Goal: Information Seeking & Learning: Learn about a topic

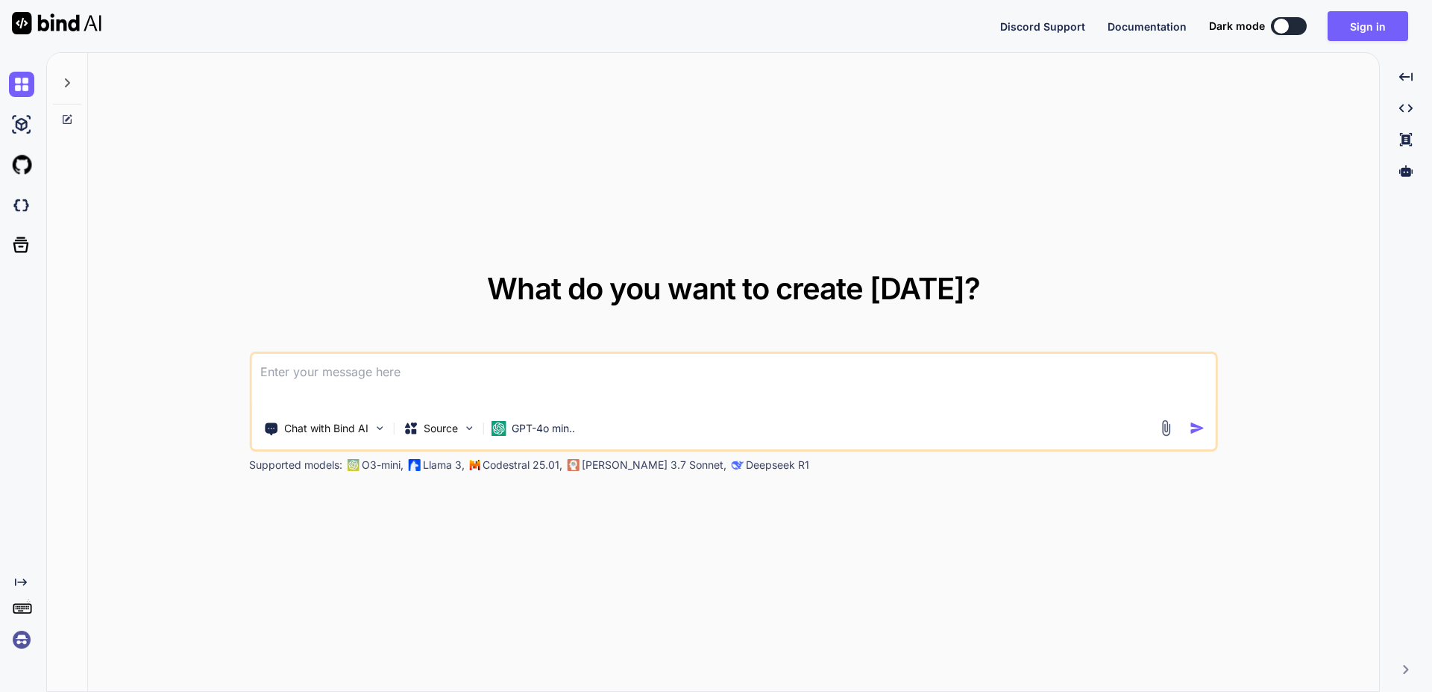
click at [20, 638] on img at bounding box center [21, 639] width 25 height 25
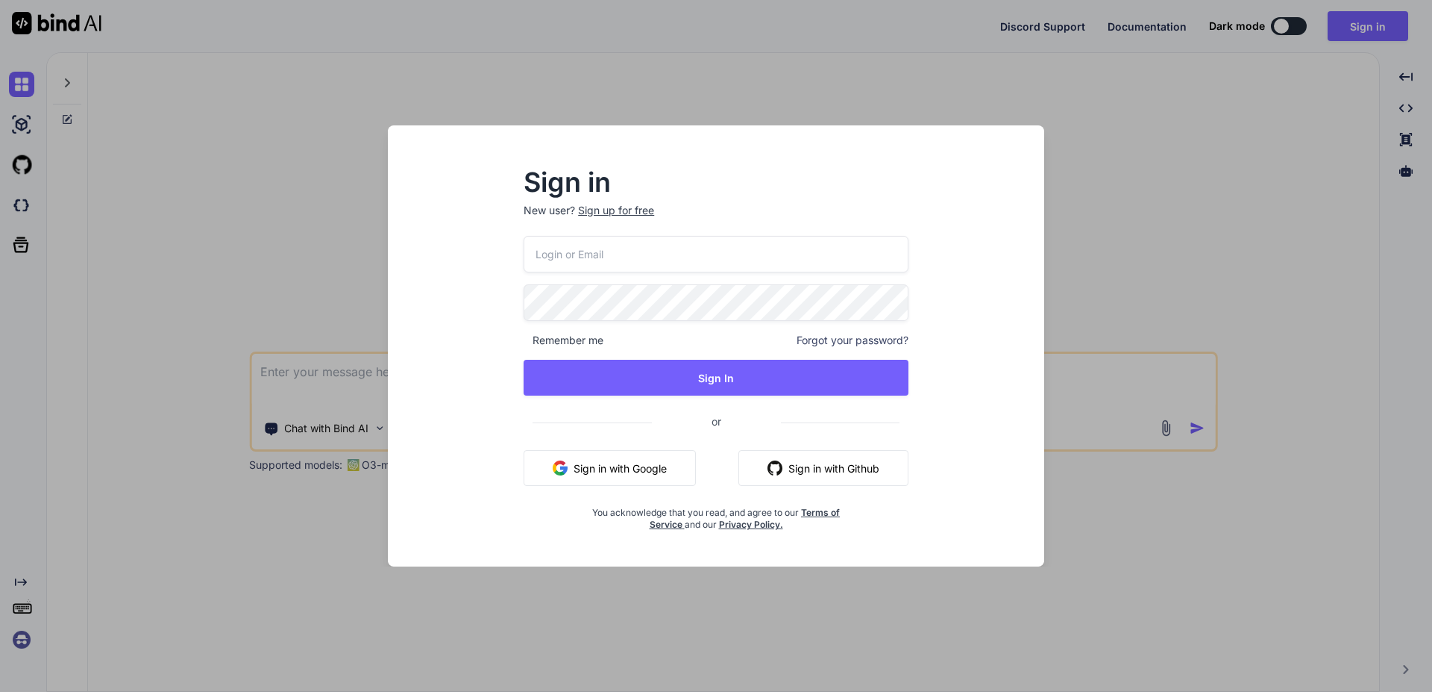
click at [624, 231] on p "New user? Sign up for free" at bounding box center [716, 219] width 385 height 33
click at [618, 243] on input "email" at bounding box center [716, 254] width 385 height 37
click at [621, 254] on input "email" at bounding box center [716, 254] width 385 height 37
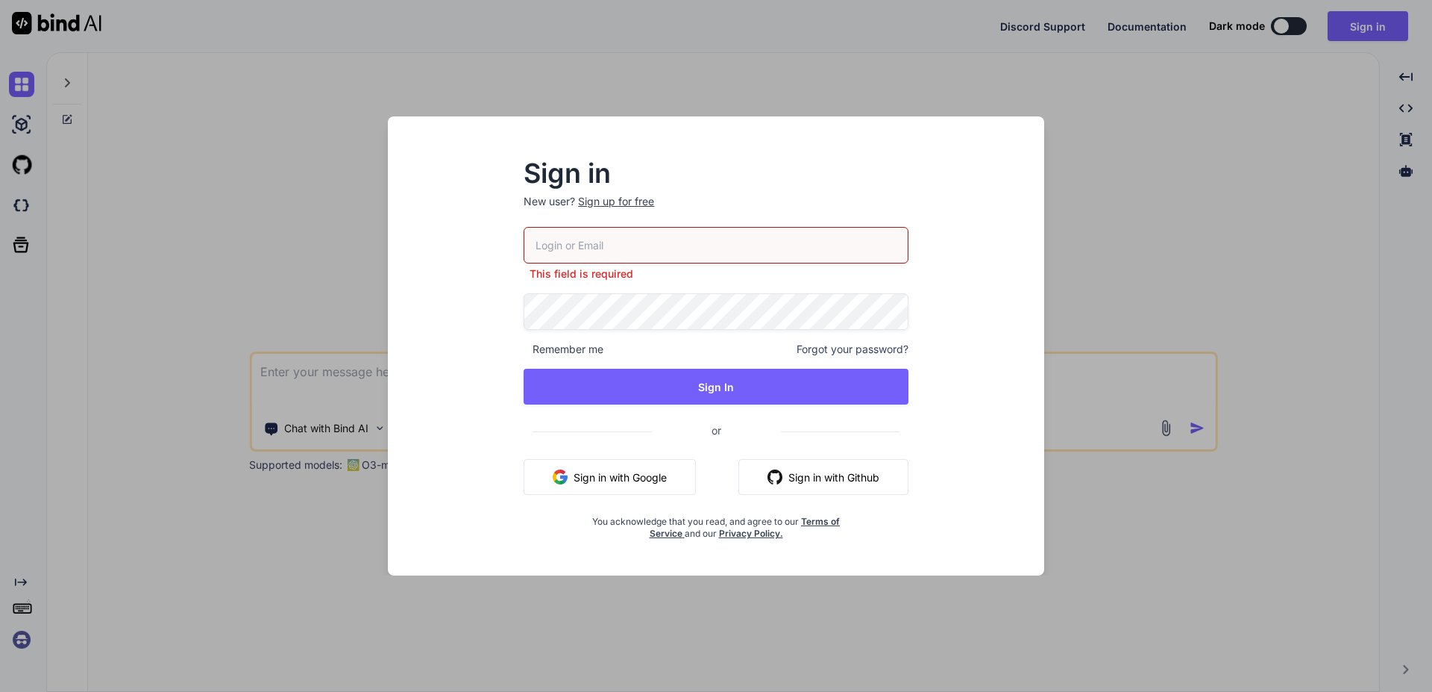
click at [647, 239] on input "email" at bounding box center [716, 245] width 385 height 37
paste input "melanie.grosch@pm.me"
type input "melanie.grosch@pm.me"
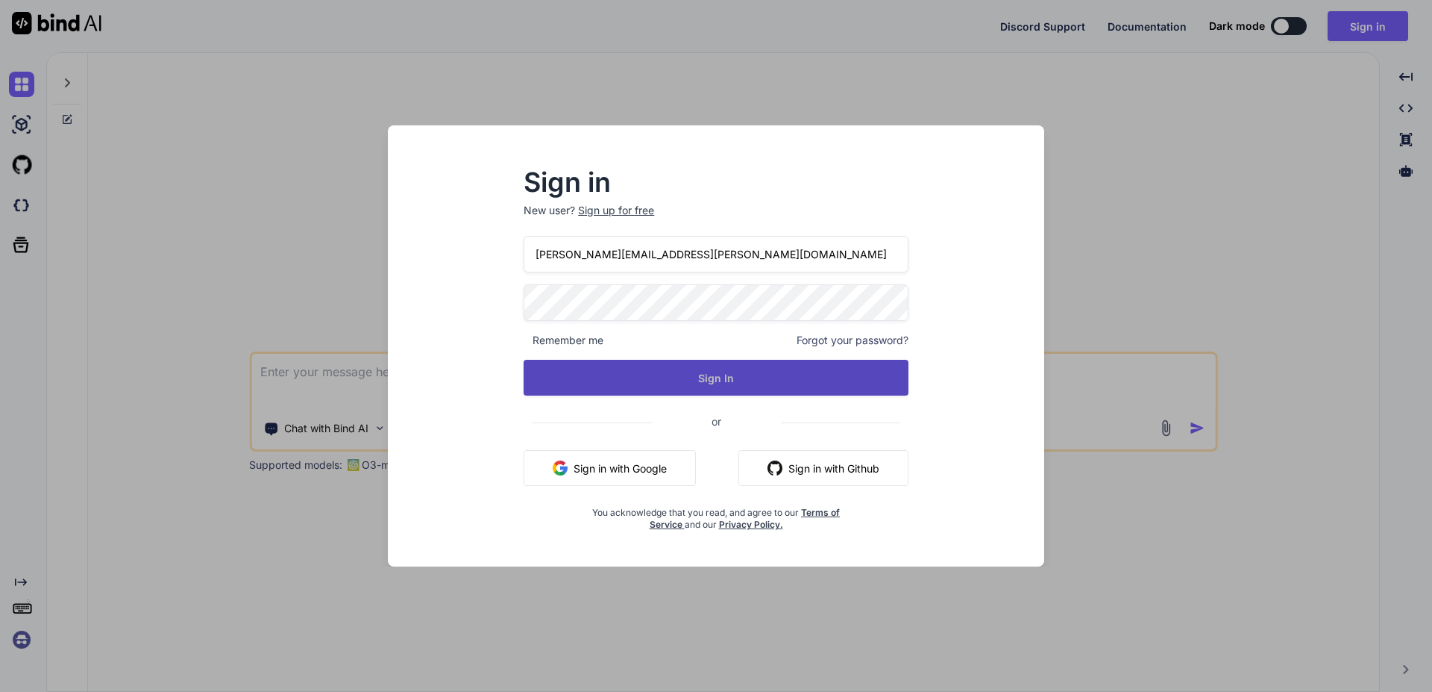
click at [729, 378] on button "Sign In" at bounding box center [716, 378] width 385 height 36
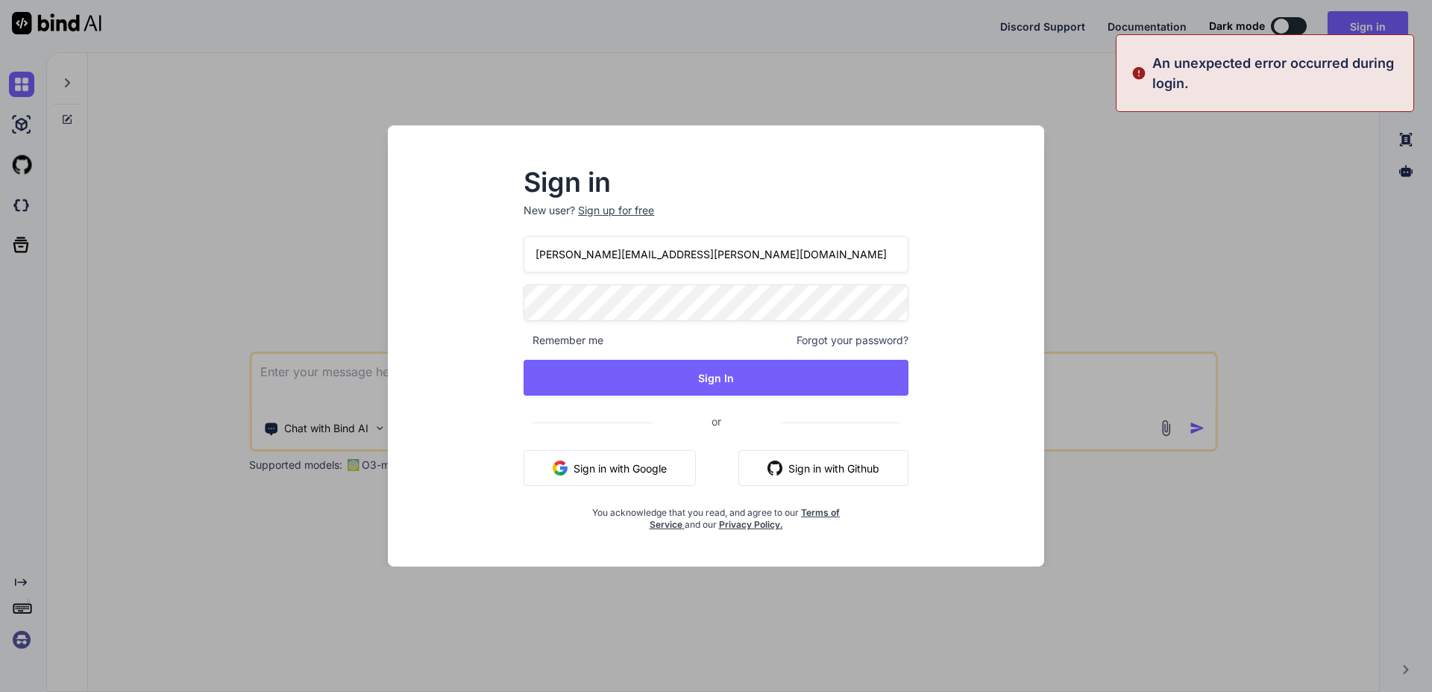
click at [520, 296] on div "Sign in New user? Sign up for free melanie.grosch@pm.me Remember me Forgot your…" at bounding box center [716, 350] width 433 height 360
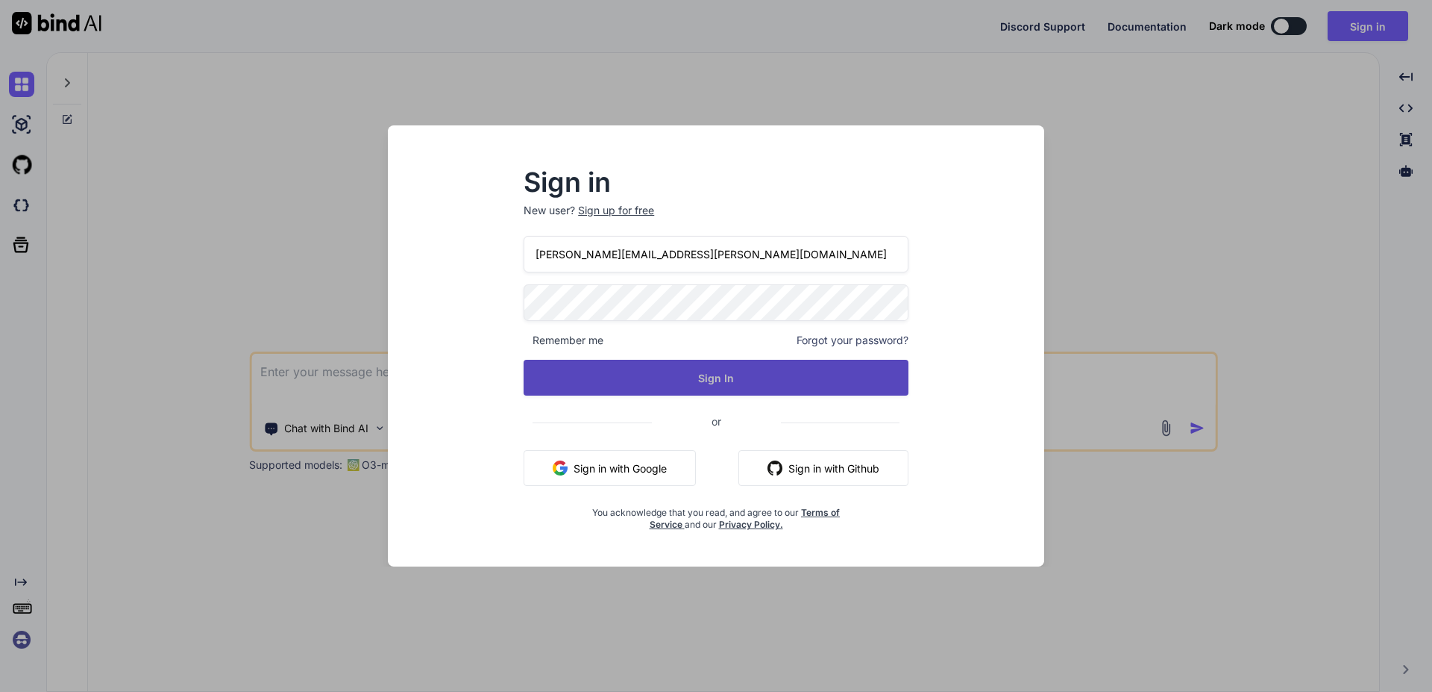
click at [591, 381] on button "Sign In" at bounding box center [716, 378] width 385 height 36
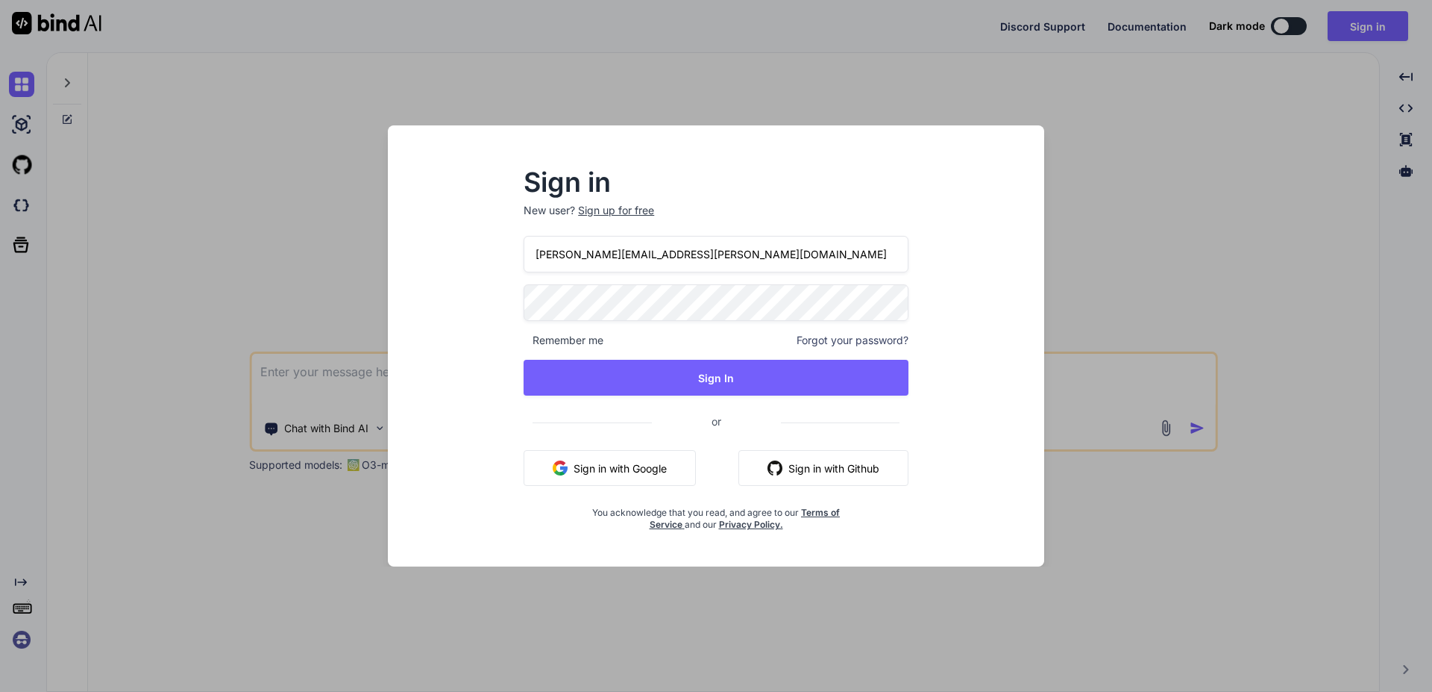
click at [401, 300] on div "Sign in New user? Sign up for free melanie.grosch@pm.me Remember me Forgot your…" at bounding box center [716, 359] width 633 height 414
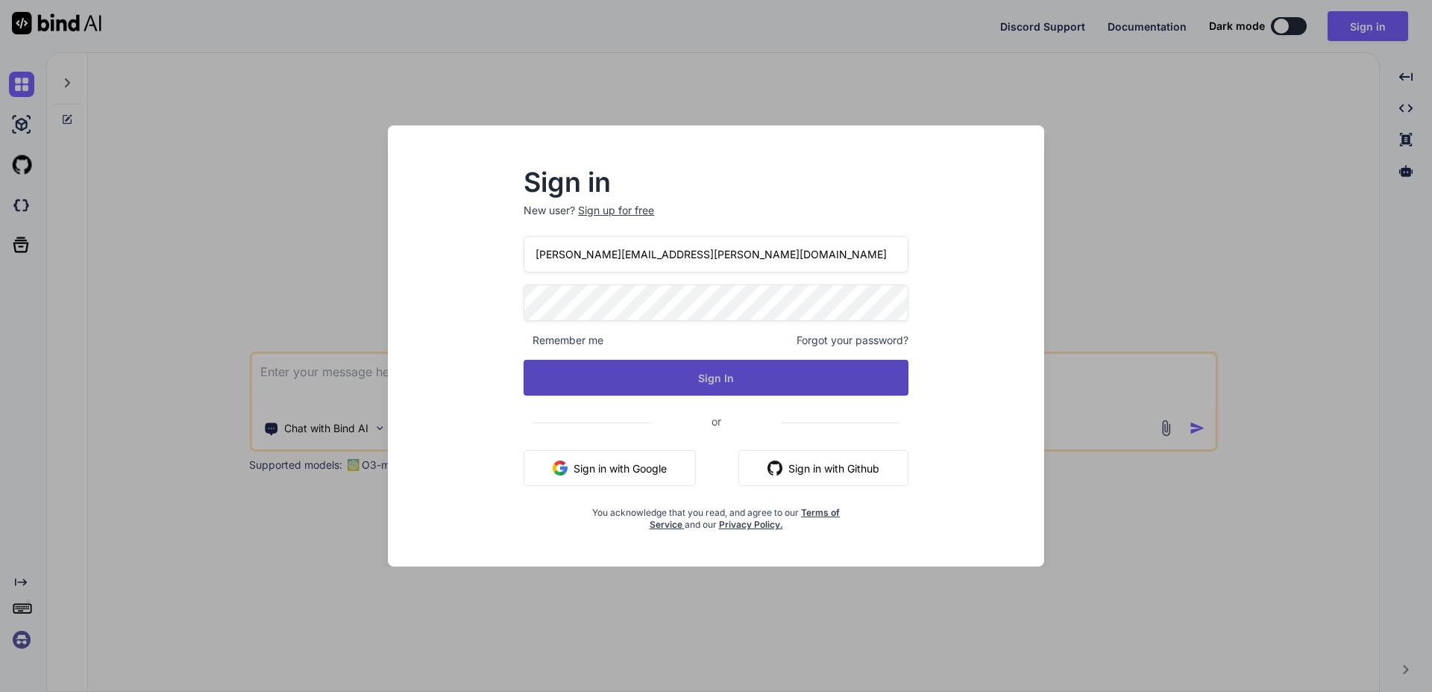
click at [787, 373] on button "Sign In" at bounding box center [716, 378] width 385 height 36
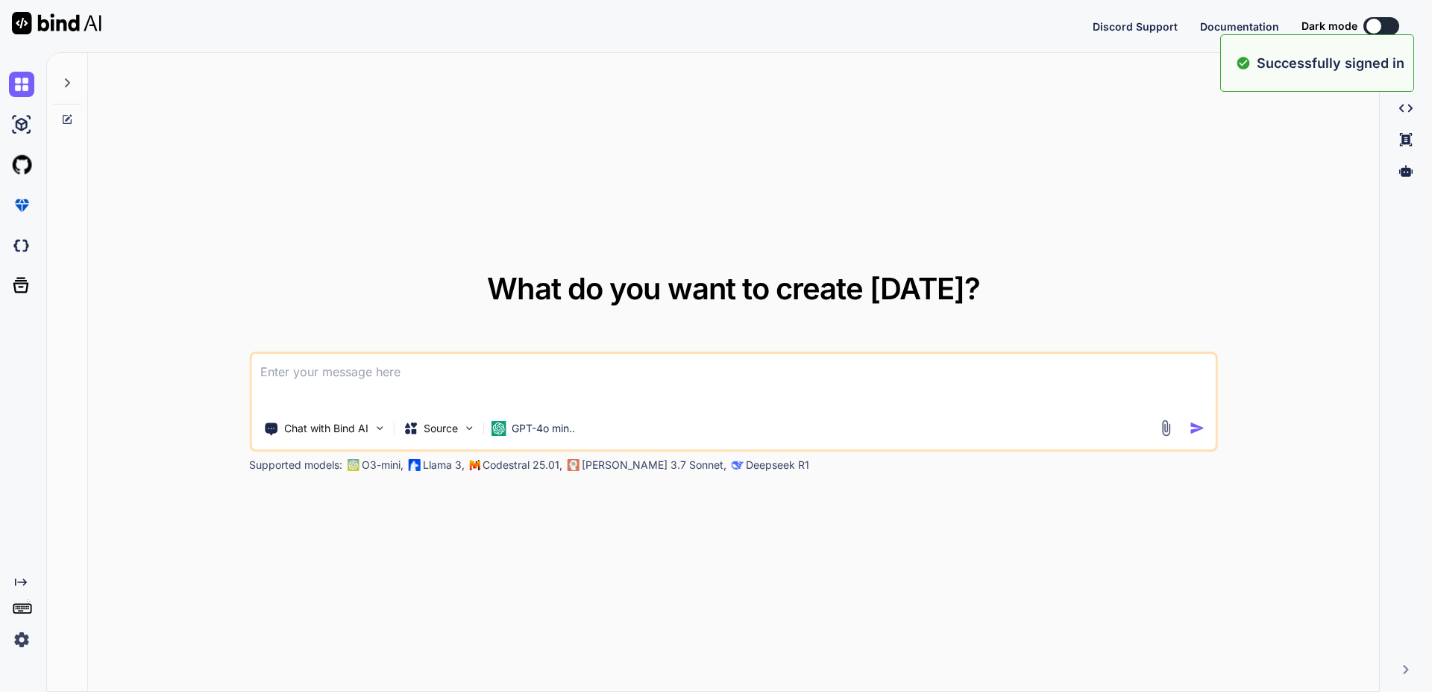
type textarea "x"
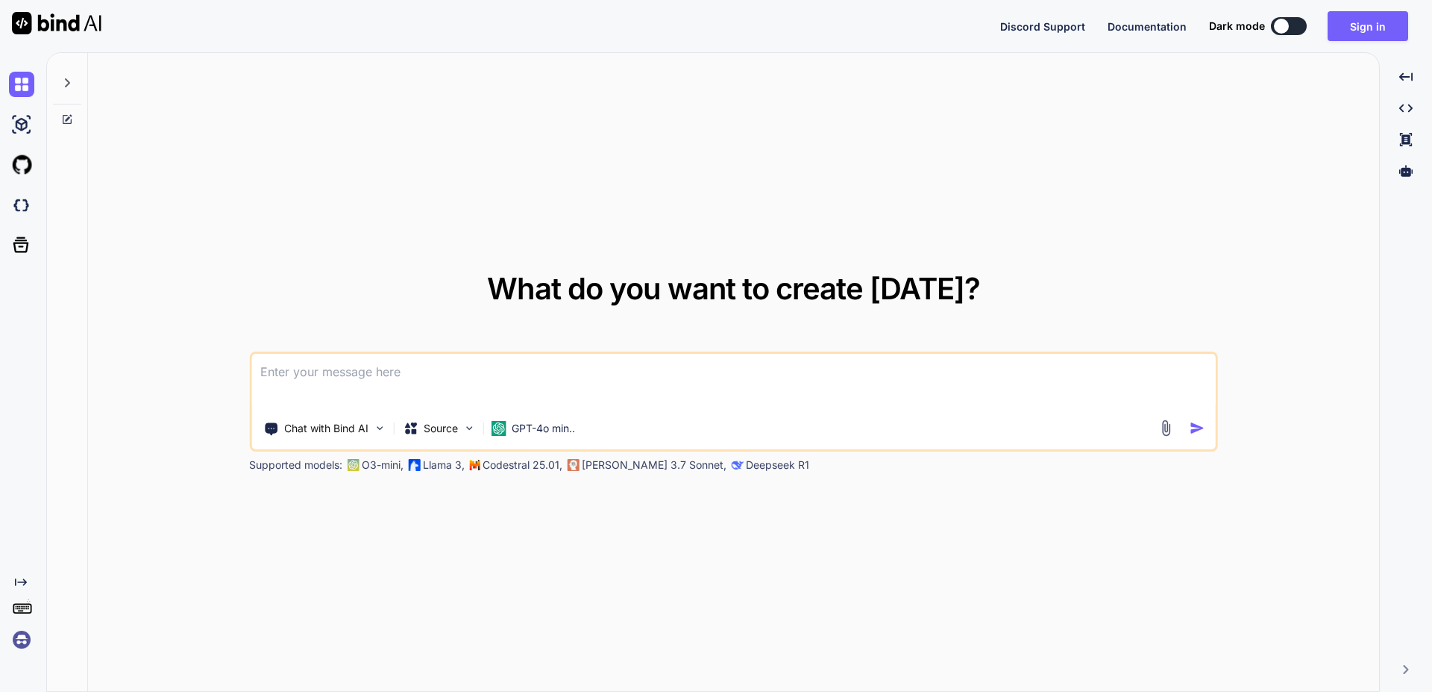
click at [21, 635] on img at bounding box center [21, 639] width 25 height 25
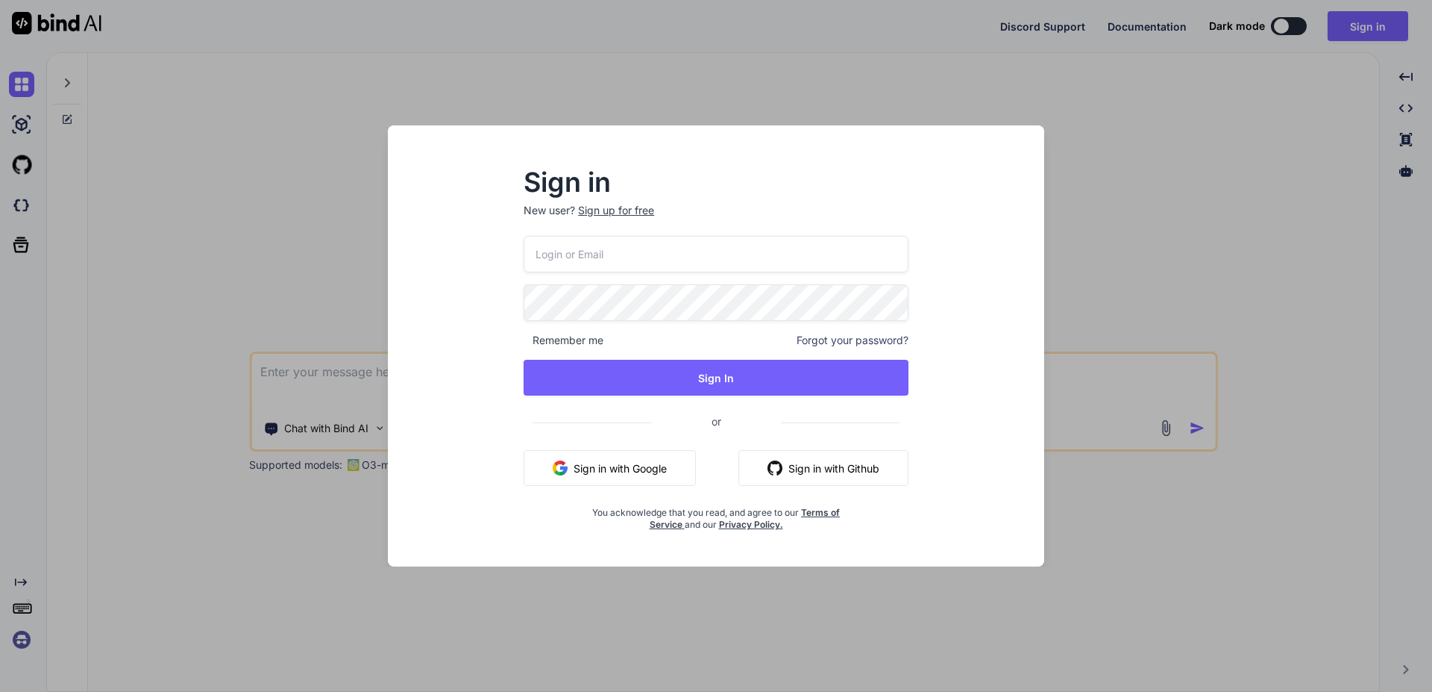
click at [583, 263] on input "email" at bounding box center [716, 254] width 385 height 37
click at [585, 260] on input "email" at bounding box center [716, 254] width 385 height 37
paste input "melanie.grosch@pm.me"
type input "melanie.grosch@pm.me"
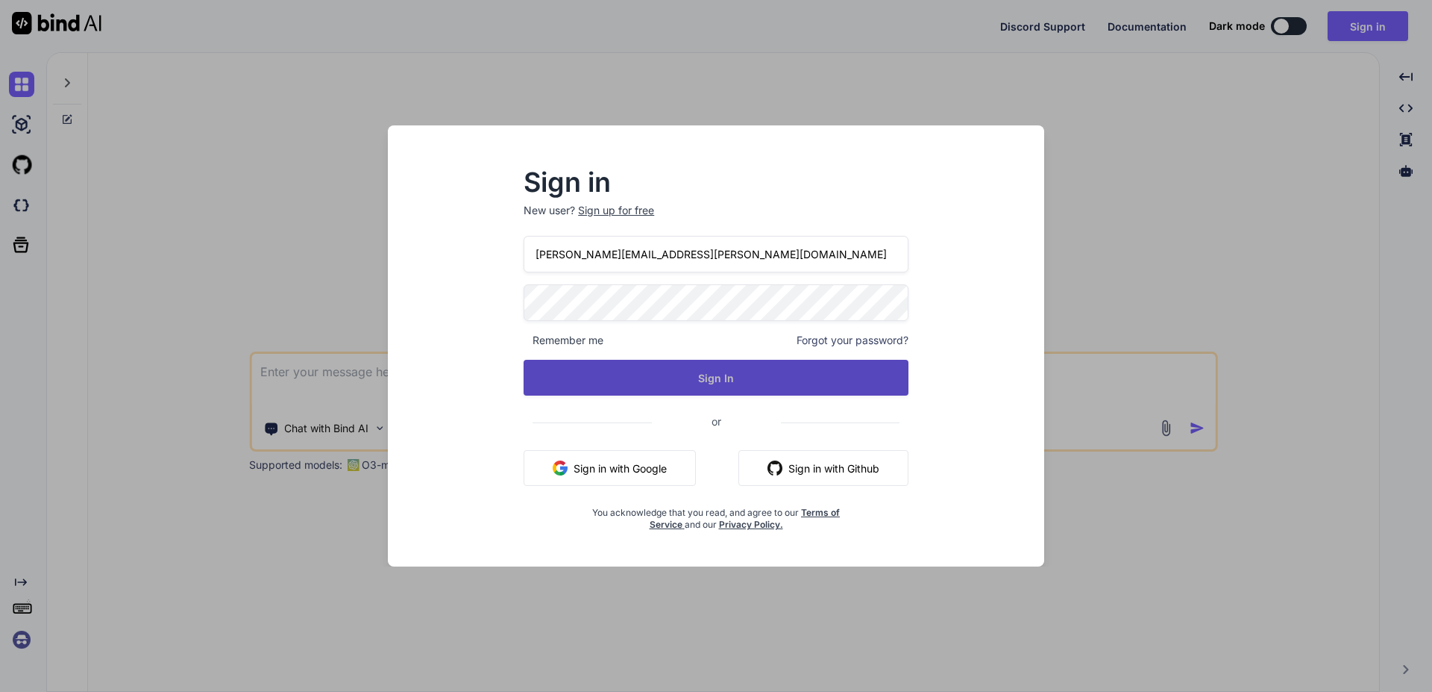
click at [650, 377] on button "Sign In" at bounding box center [716, 378] width 385 height 36
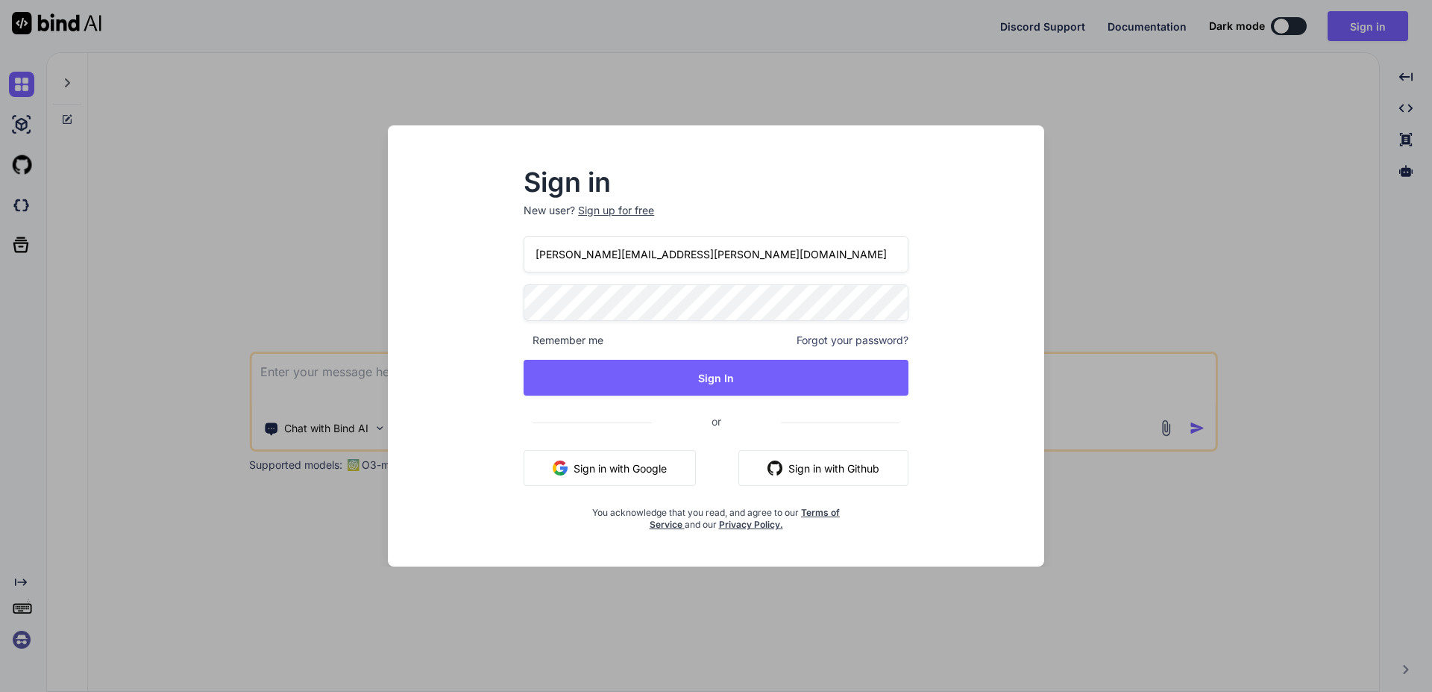
click at [482, 303] on div "Sign in New user? Sign up for free melanie.grosch@pm.me Remember me Forgot your…" at bounding box center [716, 359] width 633 height 414
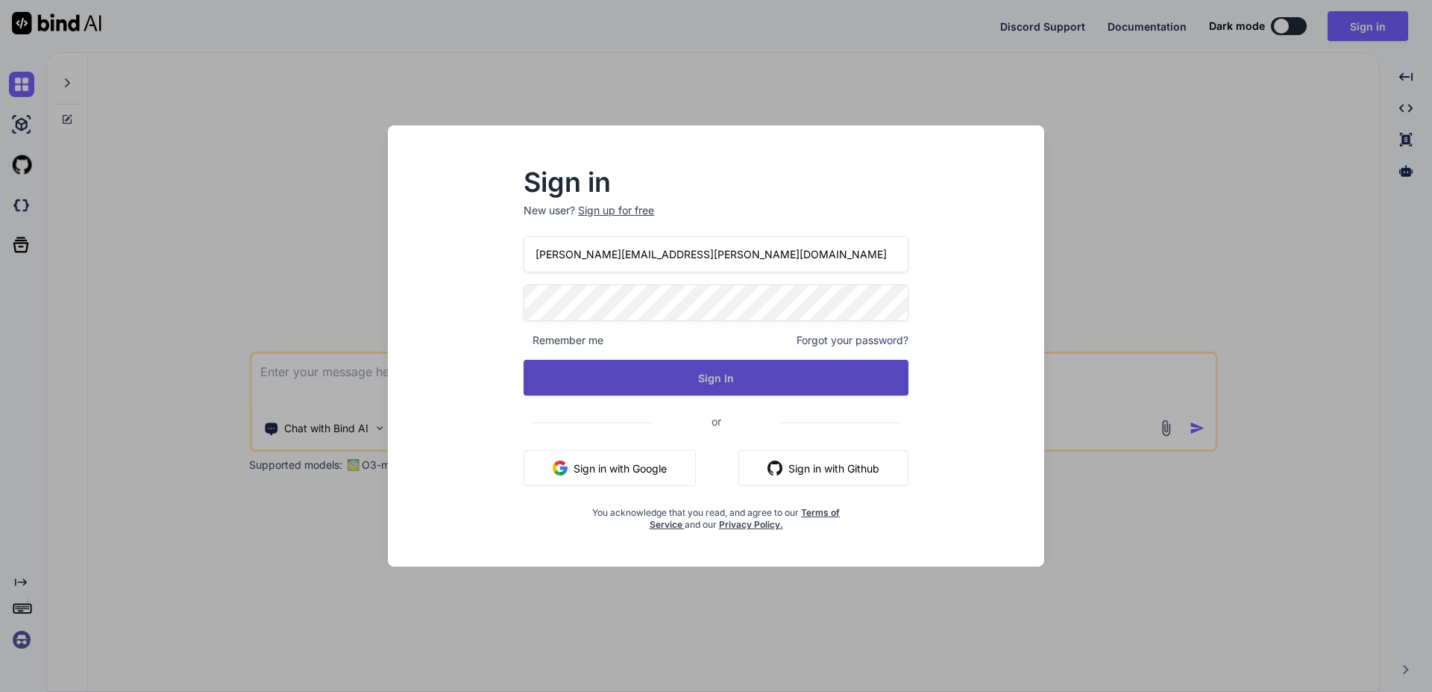
click at [546, 379] on button "Sign In" at bounding box center [716, 378] width 385 height 36
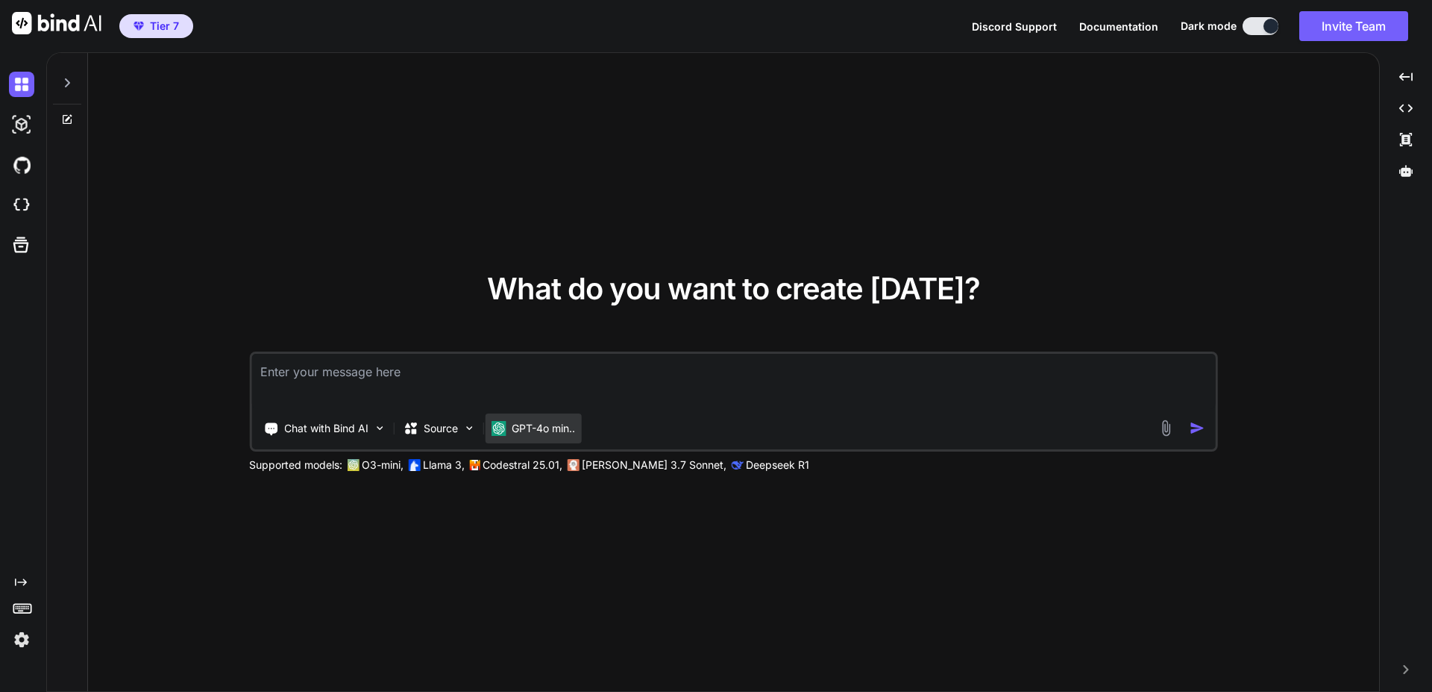
click at [539, 424] on p "GPT-4o min.." at bounding box center [543, 428] width 63 height 15
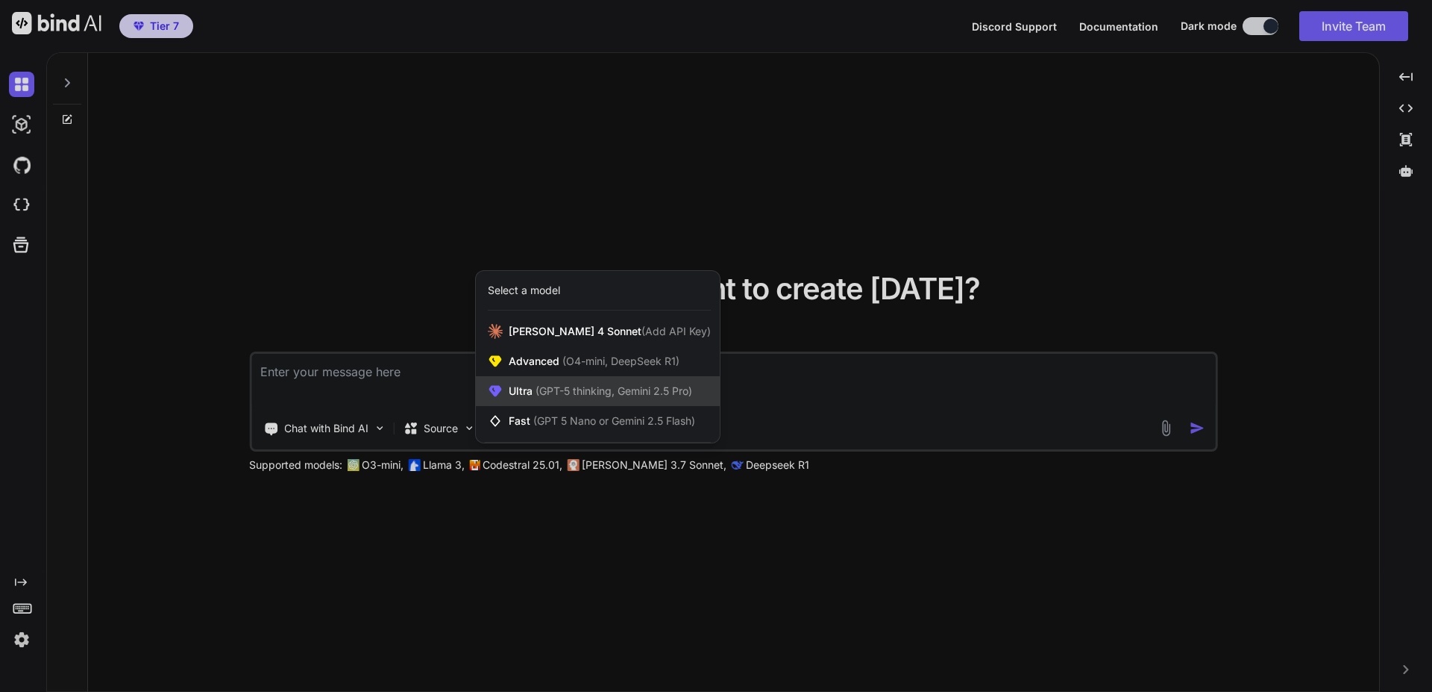
click at [538, 398] on span "Ultra (GPT-5 thinking, Gemini 2.5 Pro)" at bounding box center [601, 390] width 184 height 15
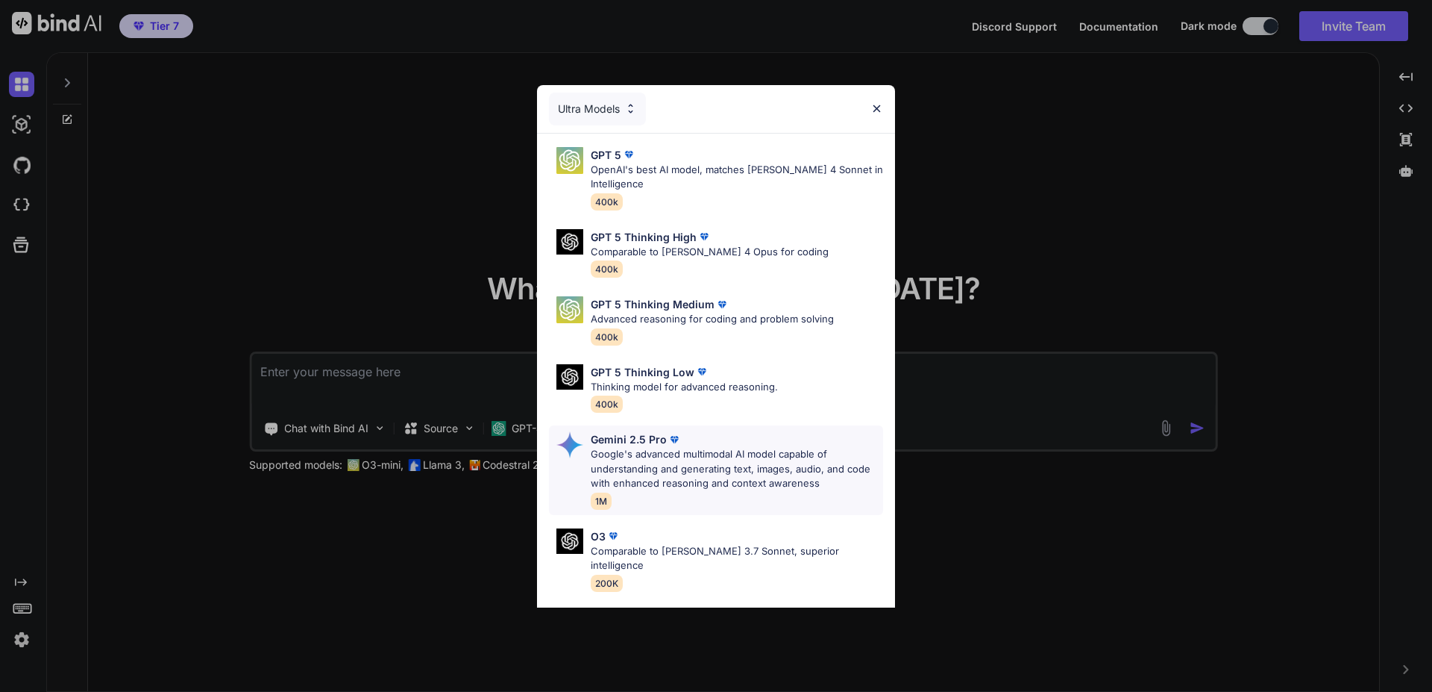
scroll to position [121, 0]
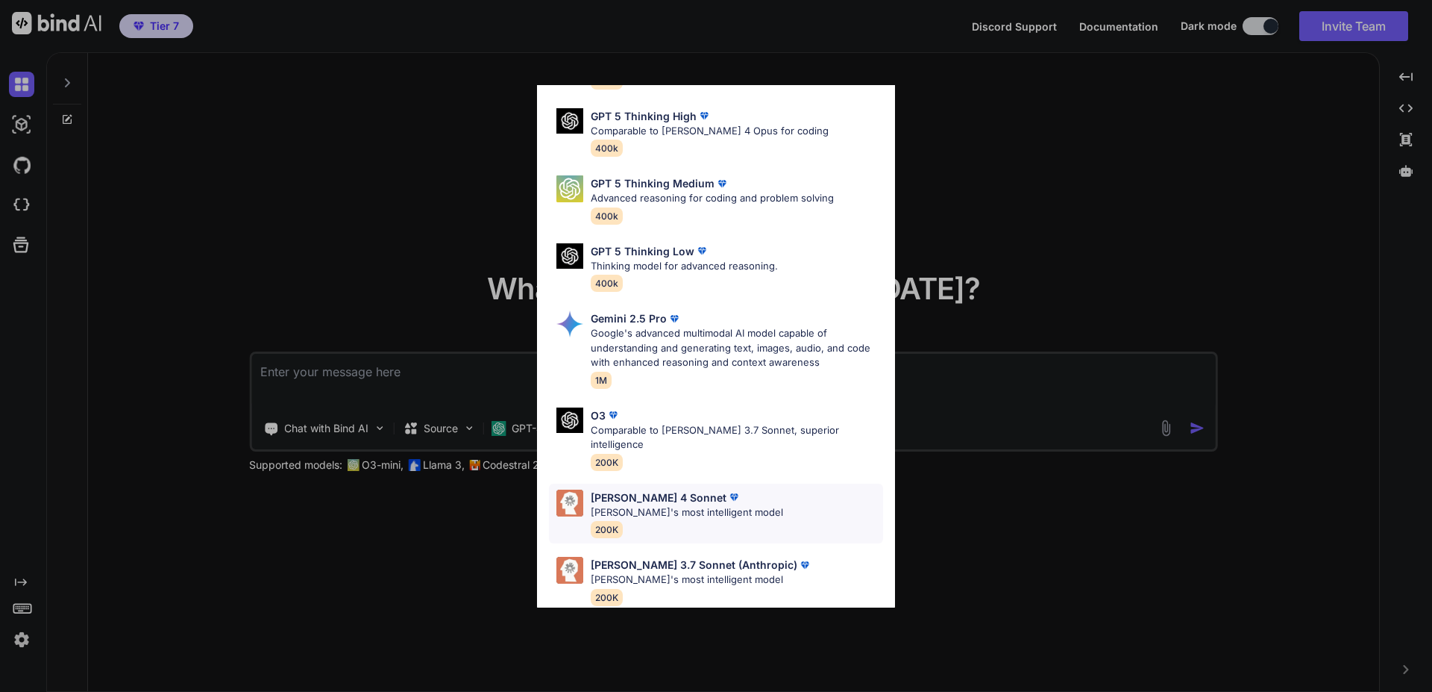
click at [627, 505] on p "[PERSON_NAME]'s most intelligent model" at bounding box center [687, 512] width 192 height 15
type textarea "x"
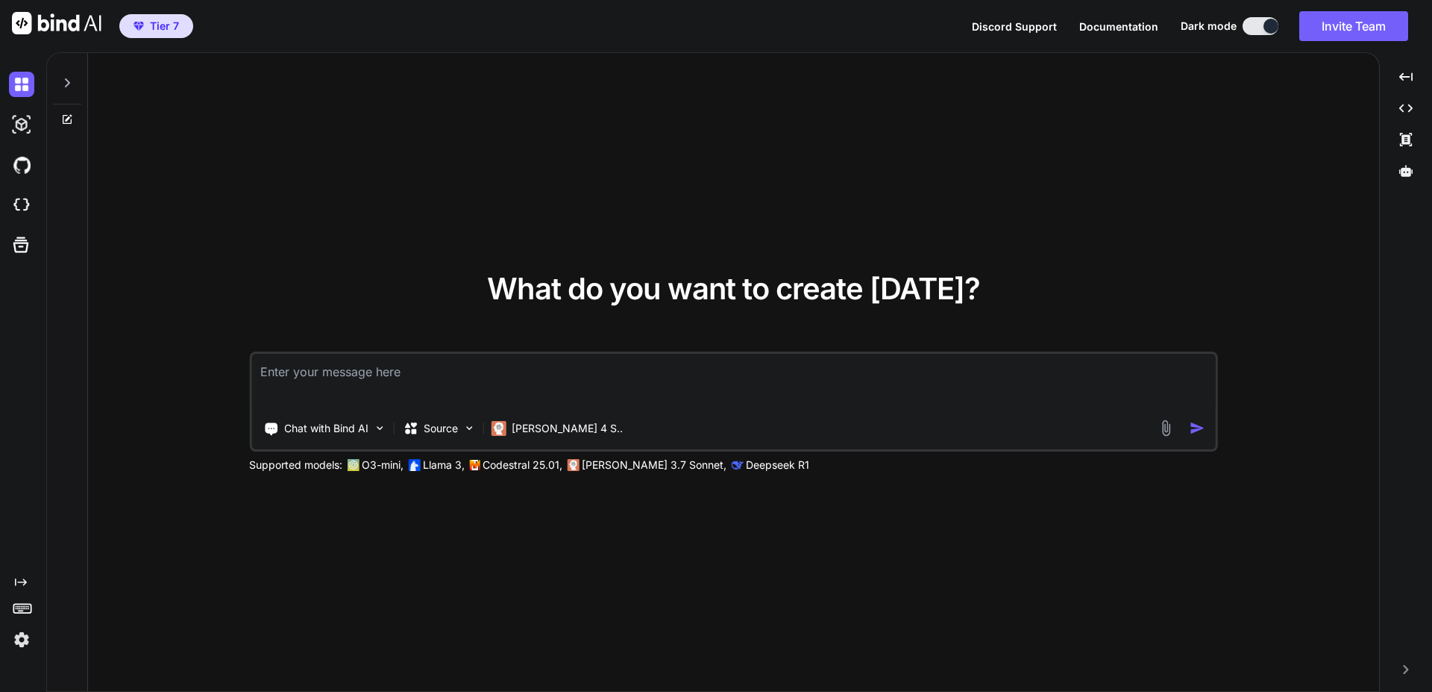
click at [520, 381] on textarea at bounding box center [733, 381] width 965 height 55
type textarea "h"
type textarea "x"
type textarea "he"
type textarea "x"
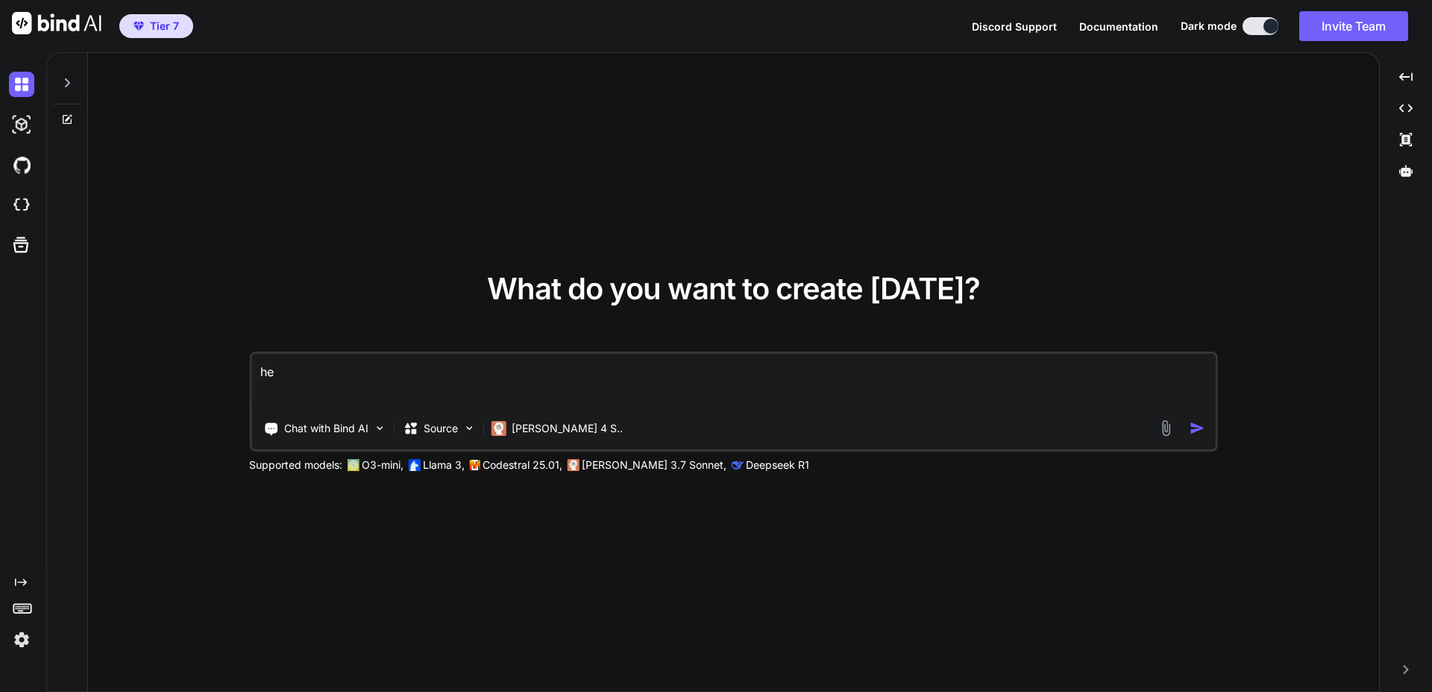
type textarea "hey"
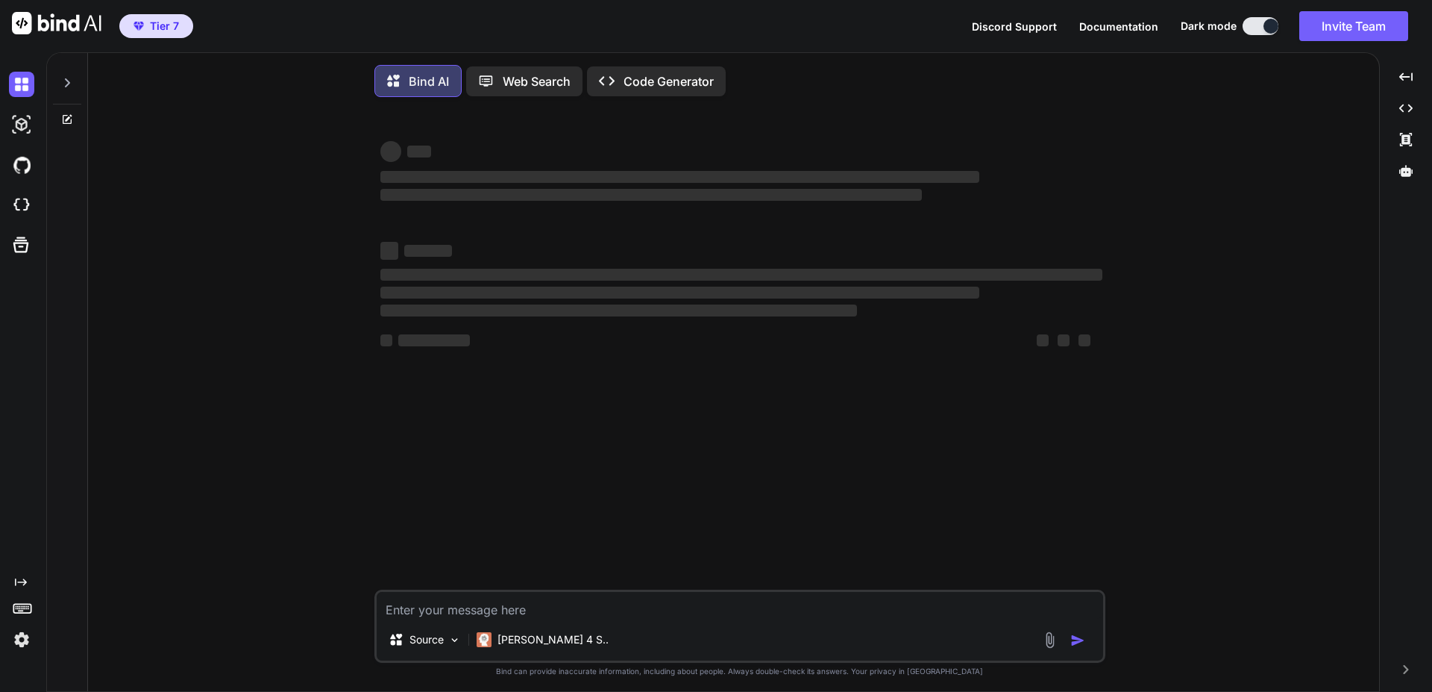
scroll to position [7, 0]
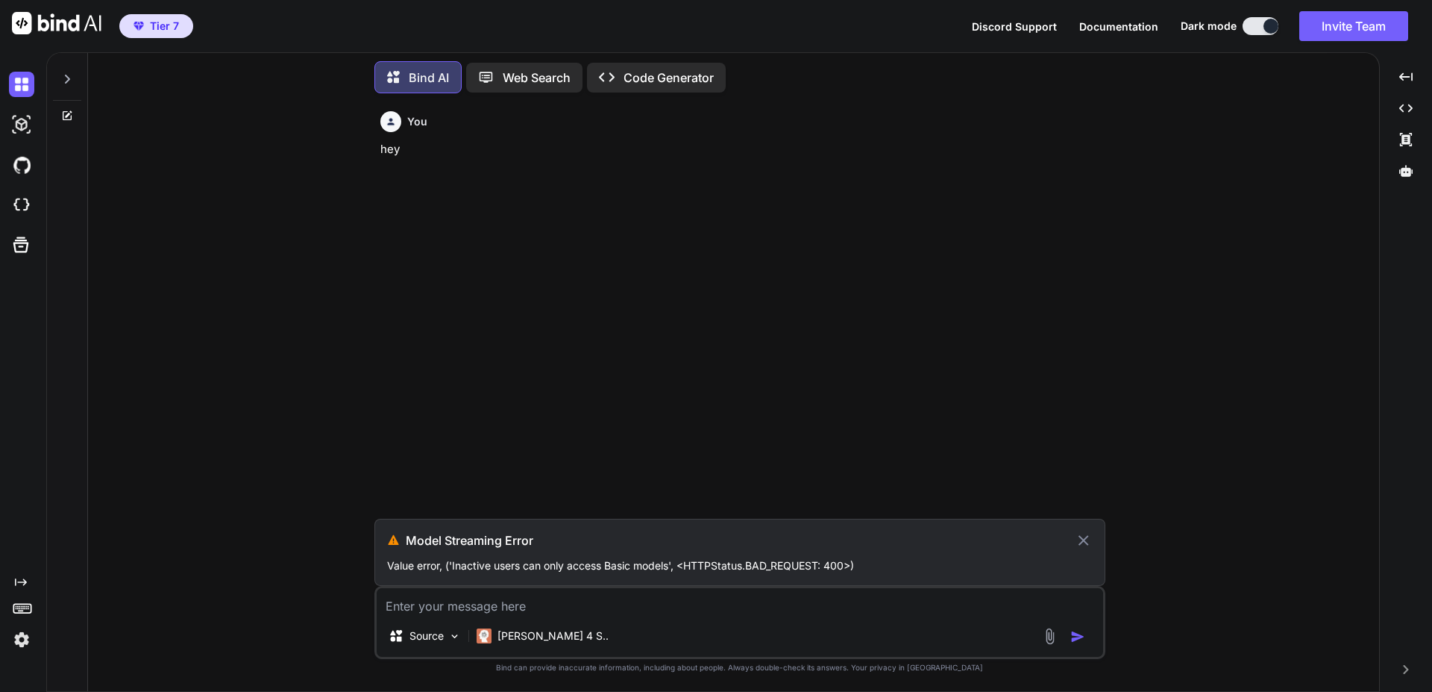
click at [1080, 539] on icon at bounding box center [1083, 540] width 17 height 18
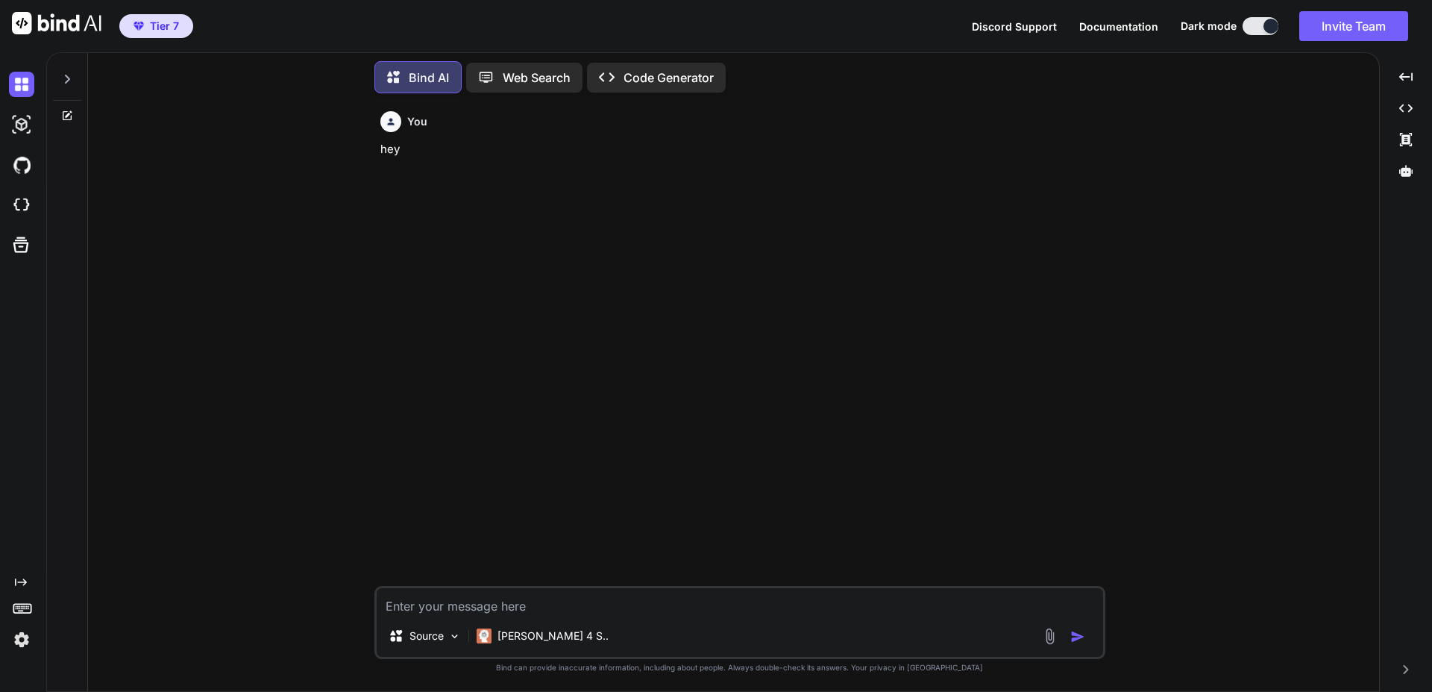
type textarea "x"
click at [512, 608] on textarea at bounding box center [740, 605] width 727 height 27
type textarea "h"
type textarea "x"
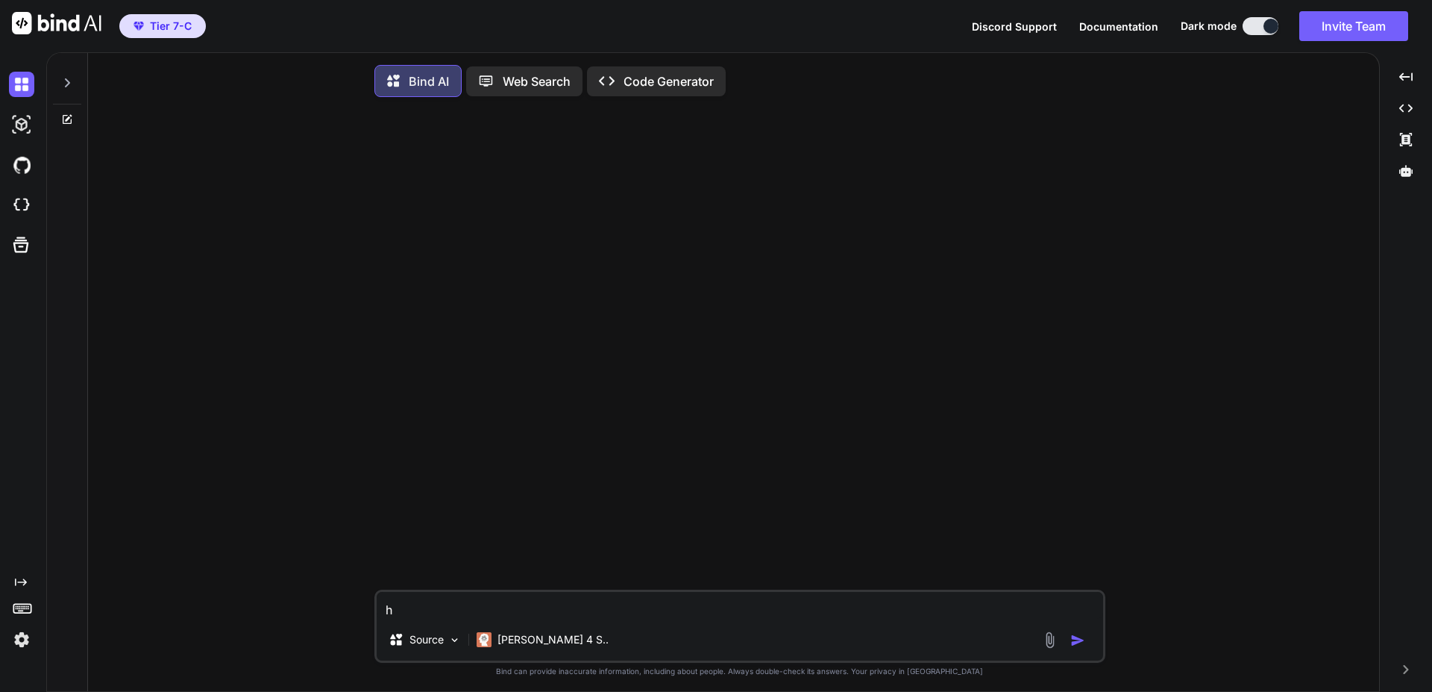
type textarea "he"
type textarea "x"
type textarea "hey"
type textarea "x"
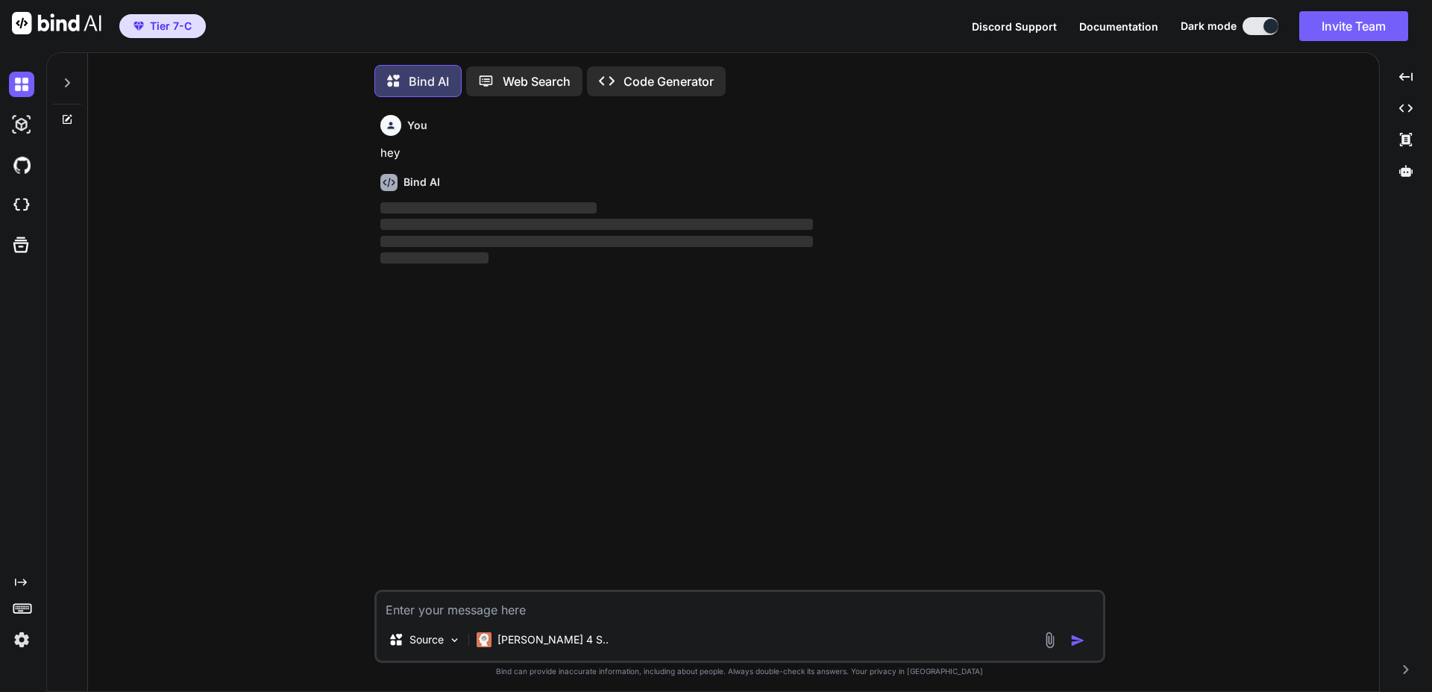
scroll to position [7, 0]
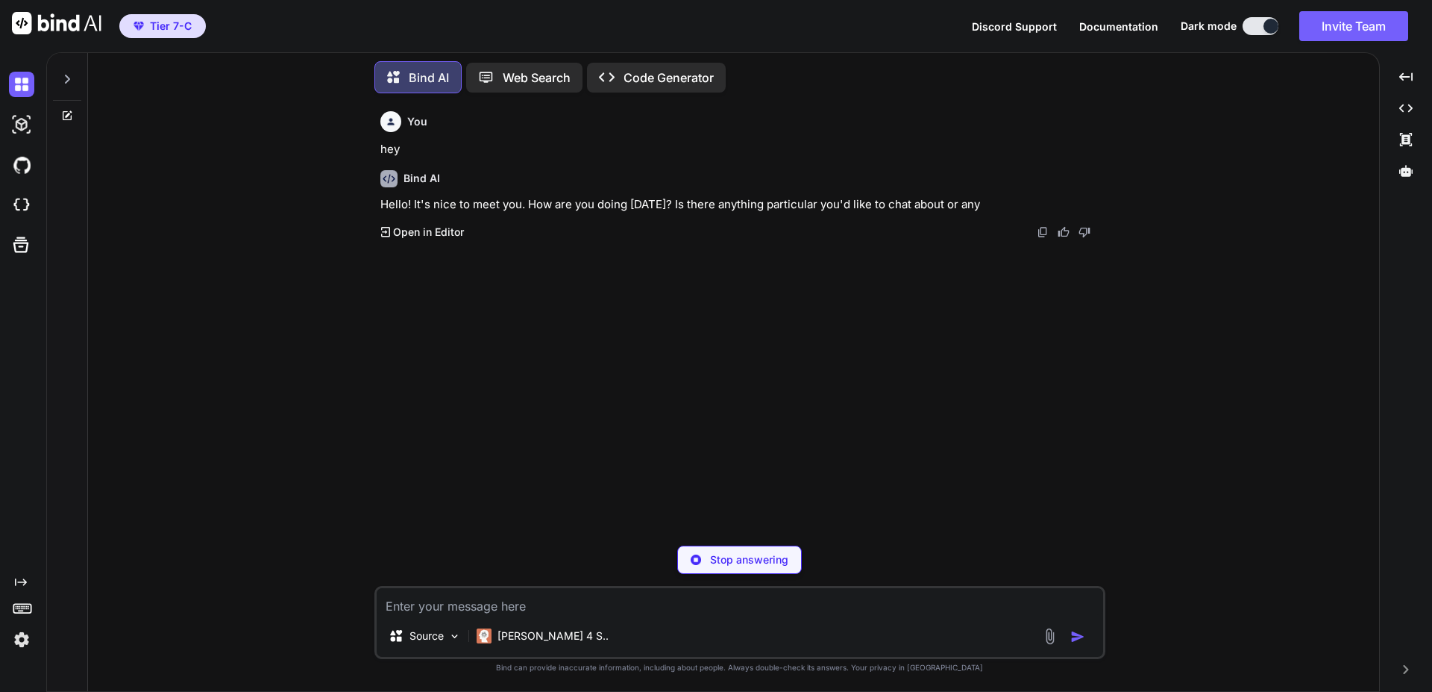
type textarea "x"
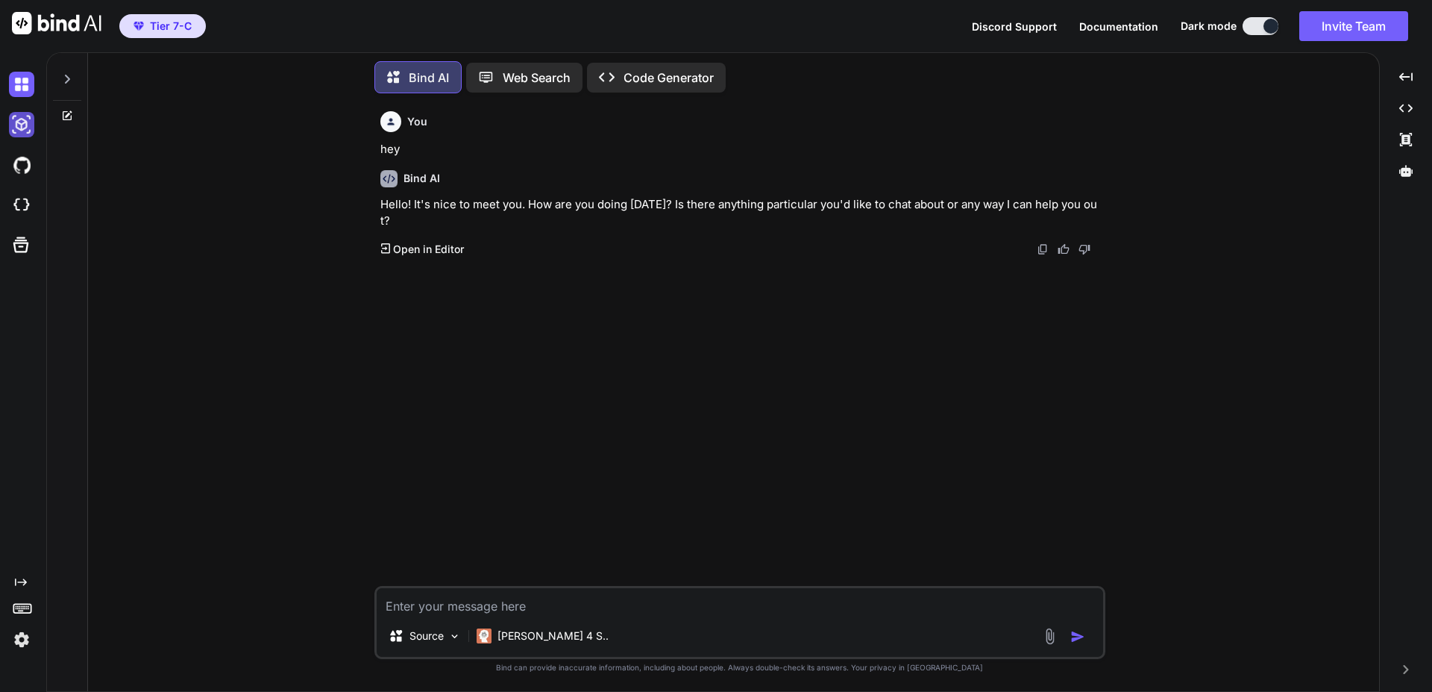
click at [16, 123] on img at bounding box center [21, 124] width 25 height 25
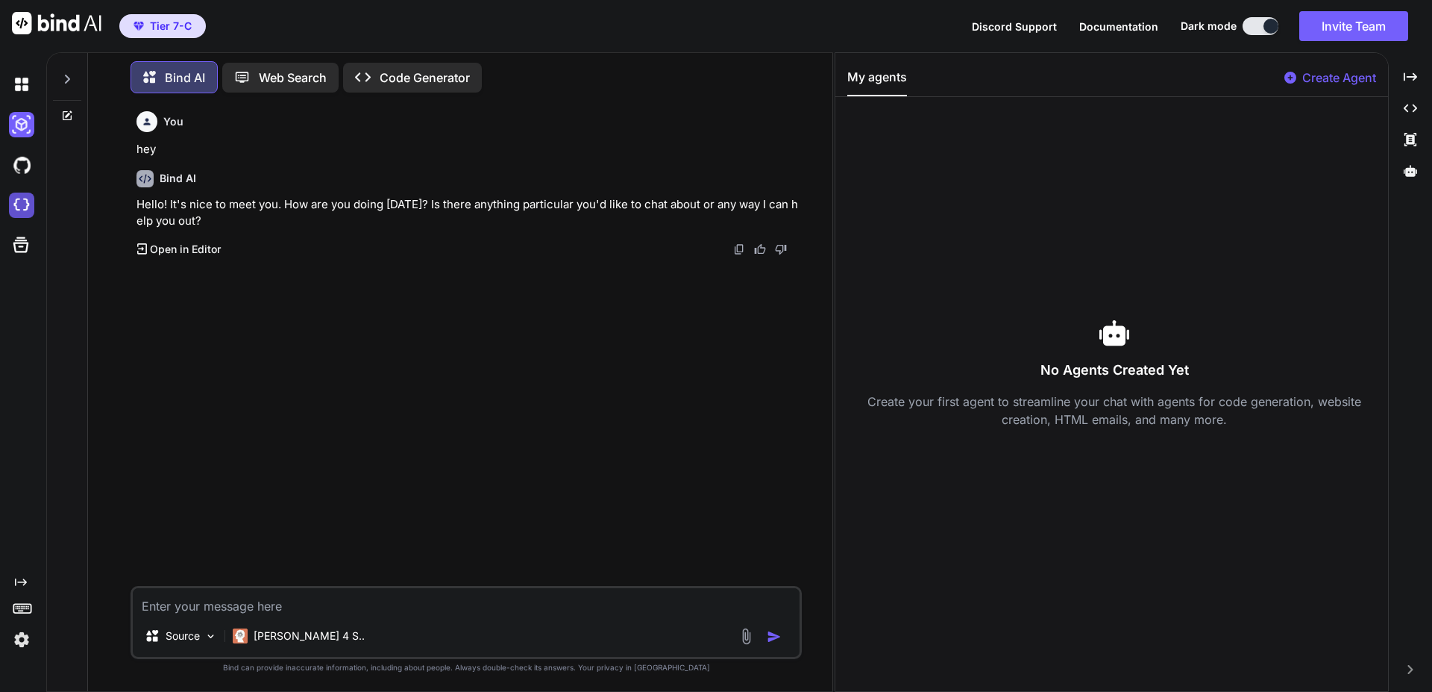
click at [28, 204] on img at bounding box center [21, 204] width 25 height 25
click at [242, 600] on textarea at bounding box center [466, 601] width 667 height 27
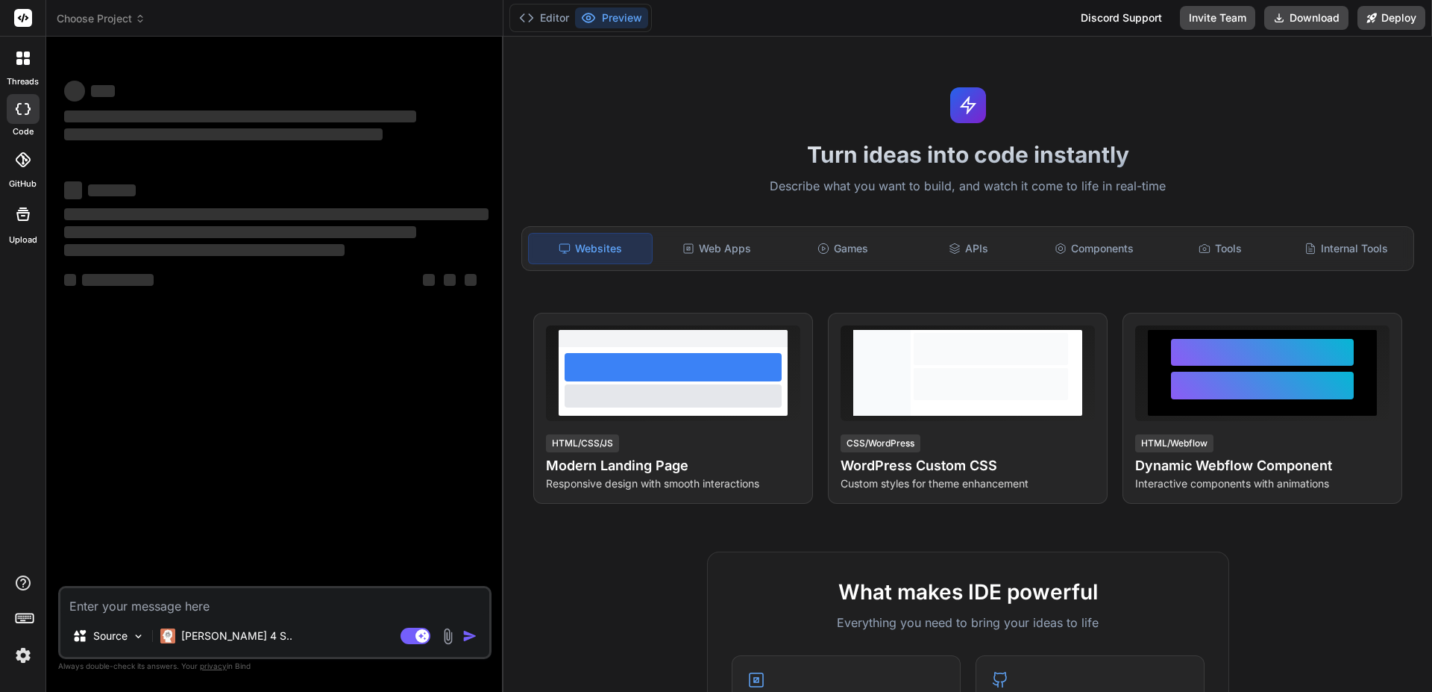
type textarea "x"
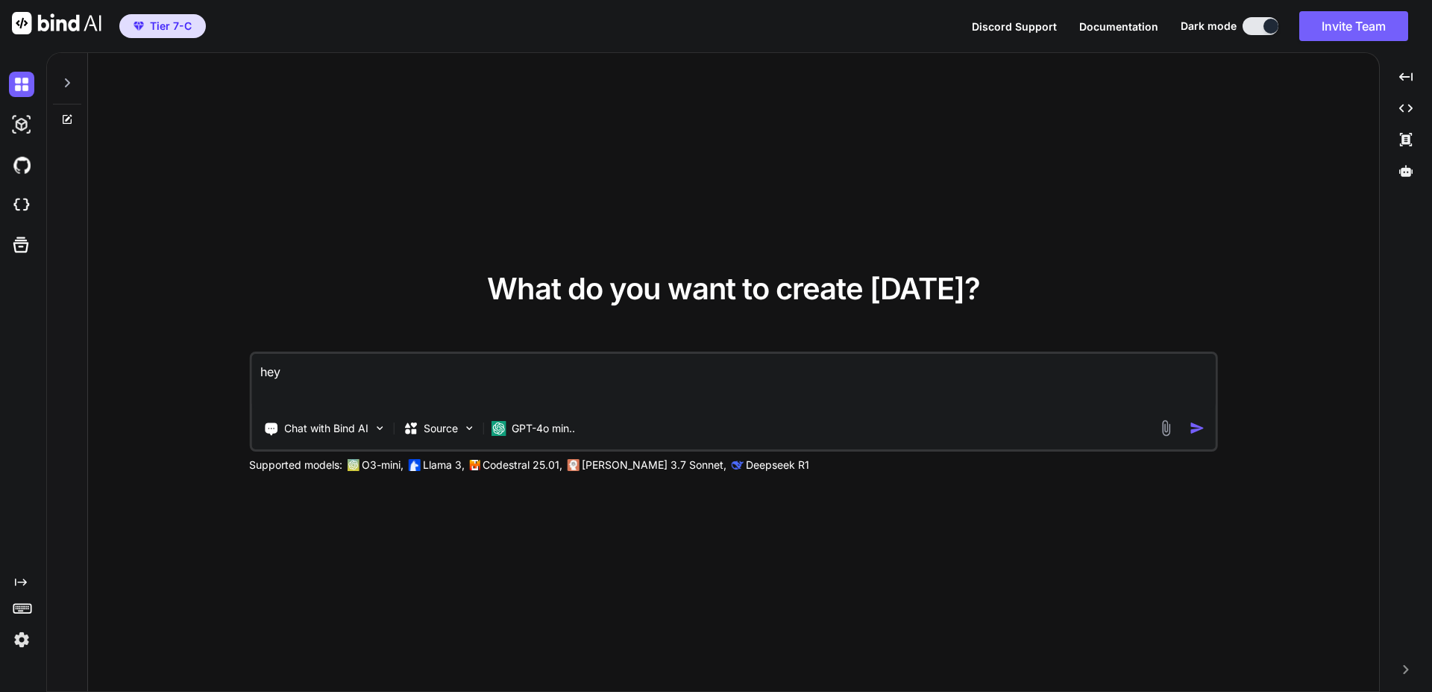
click at [69, 81] on icon at bounding box center [67, 83] width 12 height 12
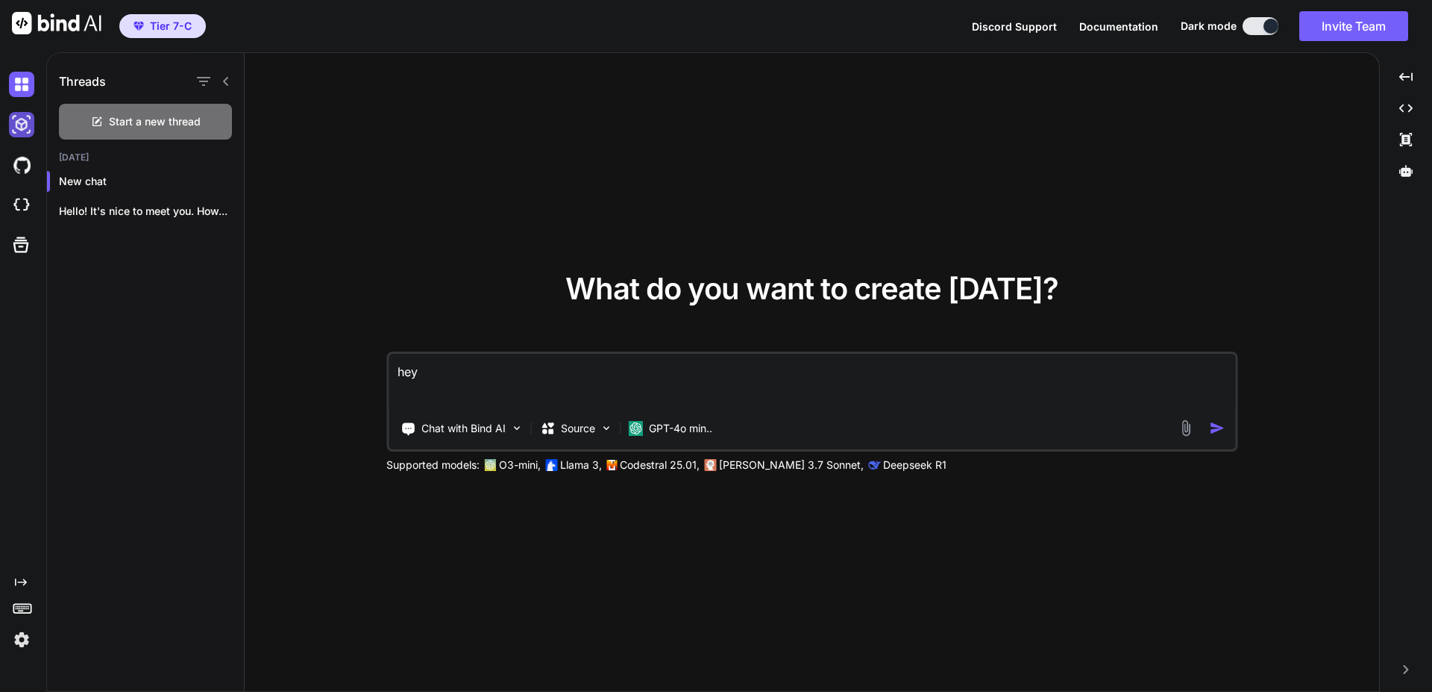
click at [25, 126] on img at bounding box center [21, 124] width 25 height 25
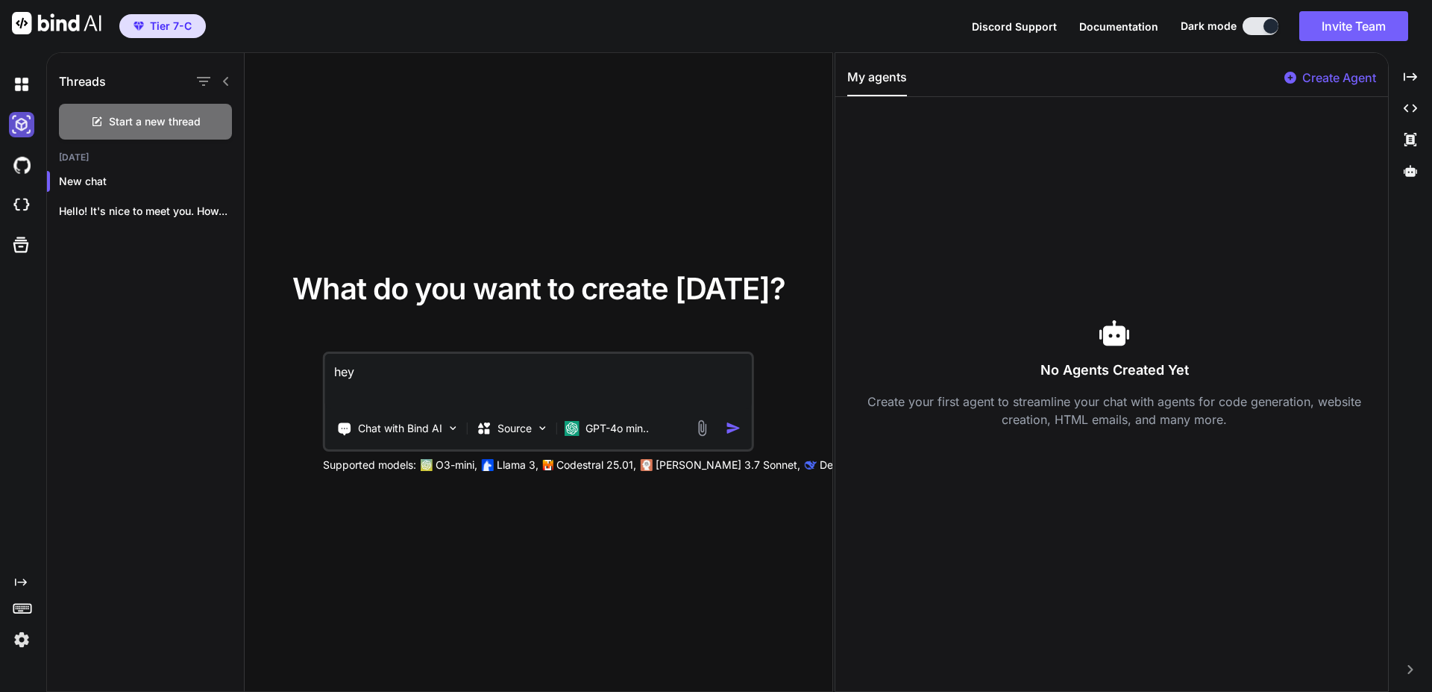
click at [25, 126] on img at bounding box center [21, 124] width 25 height 25
drag, startPoint x: 1410, startPoint y: 77, endPoint x: 1006, endPoint y: 66, distance: 403.7
click at [1410, 77] on icon at bounding box center [1410, 76] width 13 height 8
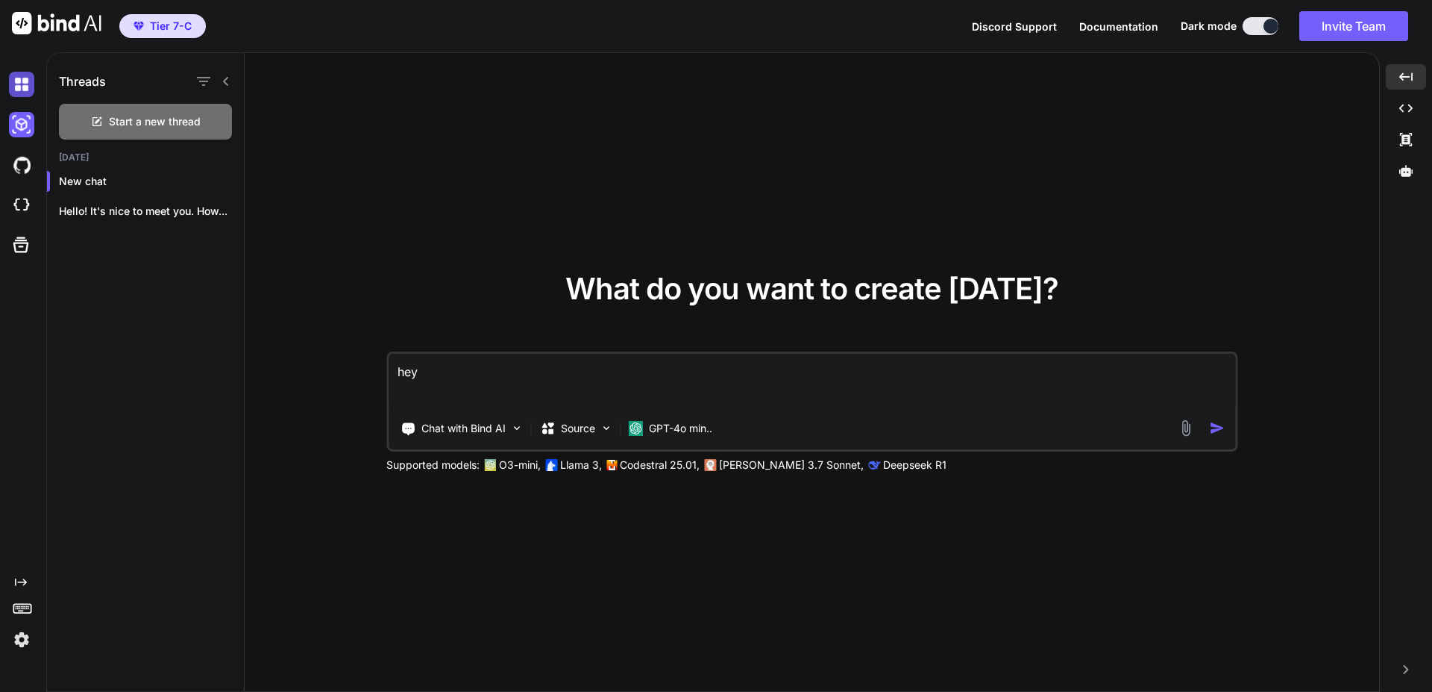
click at [22, 82] on img at bounding box center [21, 84] width 25 height 25
click at [583, 369] on textarea "hey" at bounding box center [812, 381] width 847 height 55
click at [518, 433] on img at bounding box center [516, 427] width 13 height 13
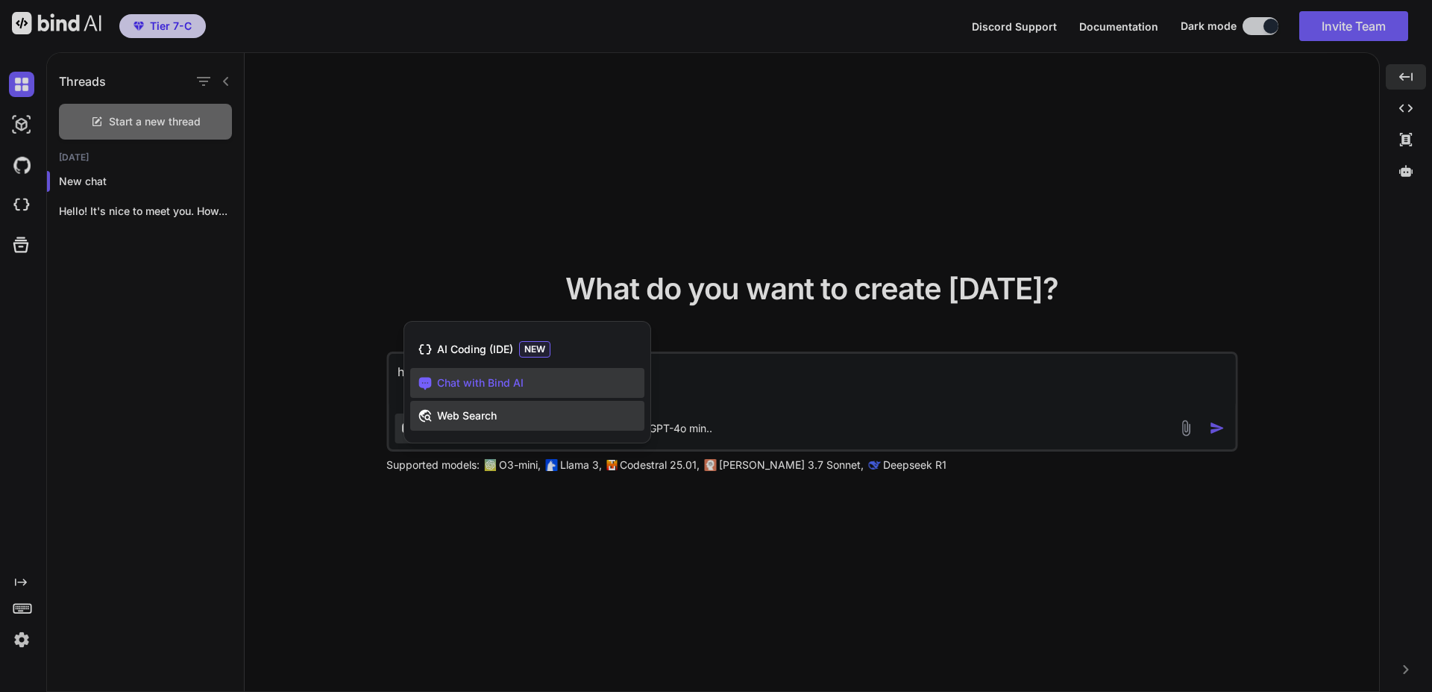
click at [489, 417] on span "Web Search" at bounding box center [467, 415] width 60 height 15
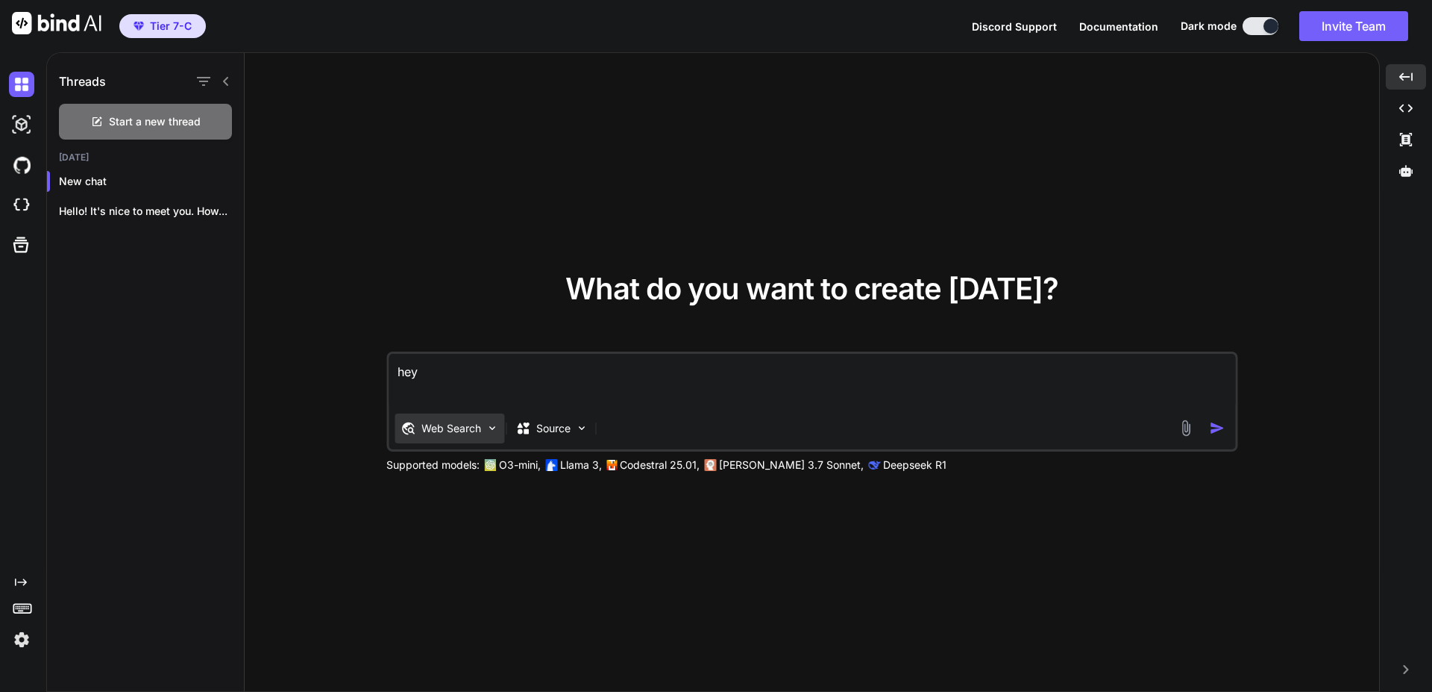
click at [489, 432] on img at bounding box center [492, 427] width 13 height 13
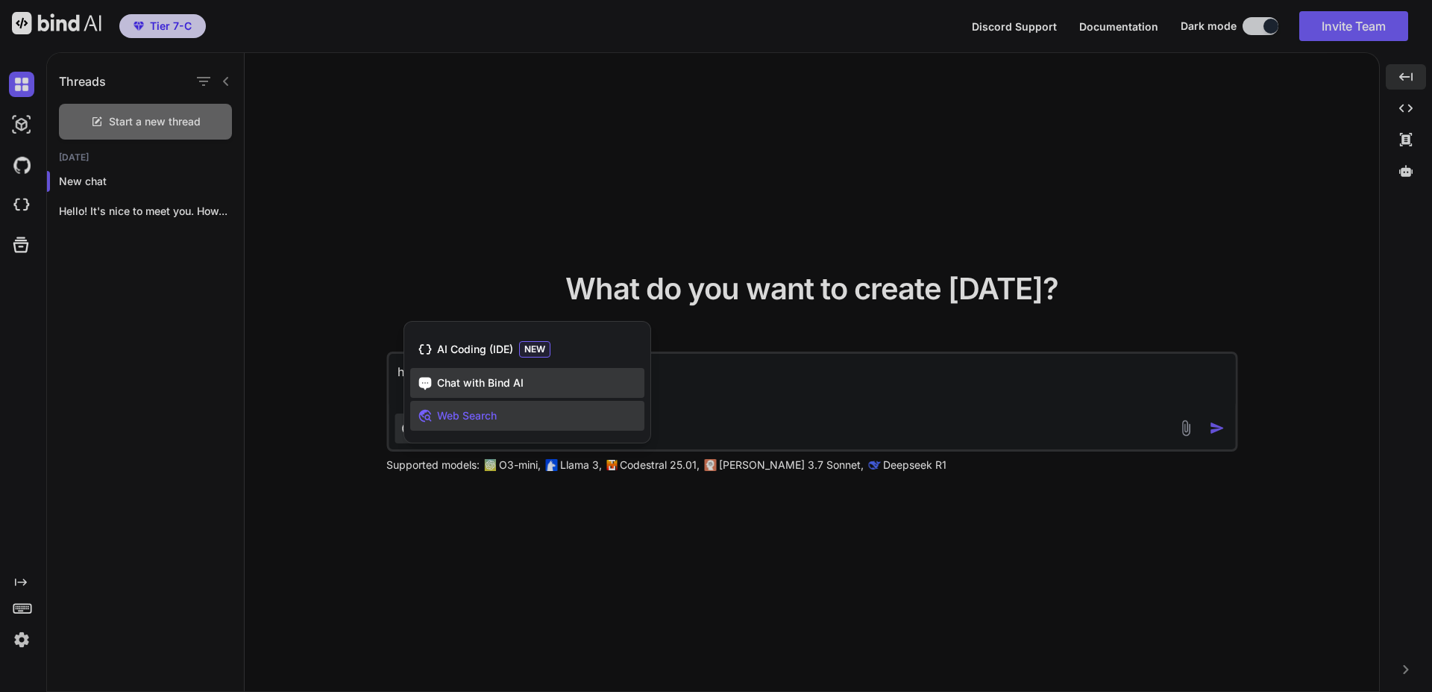
click at [486, 385] on span "Chat with Bind AI" at bounding box center [480, 382] width 87 height 15
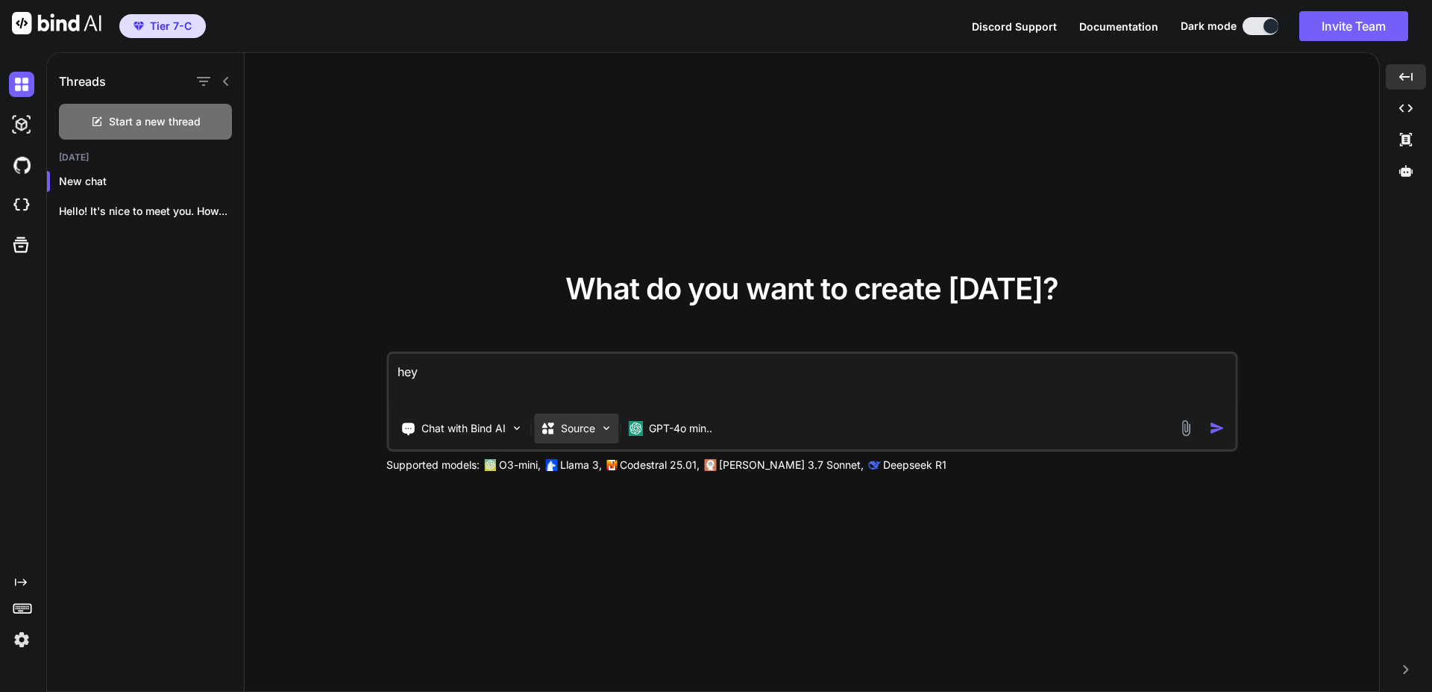
click at [609, 431] on img at bounding box center [606, 427] width 13 height 13
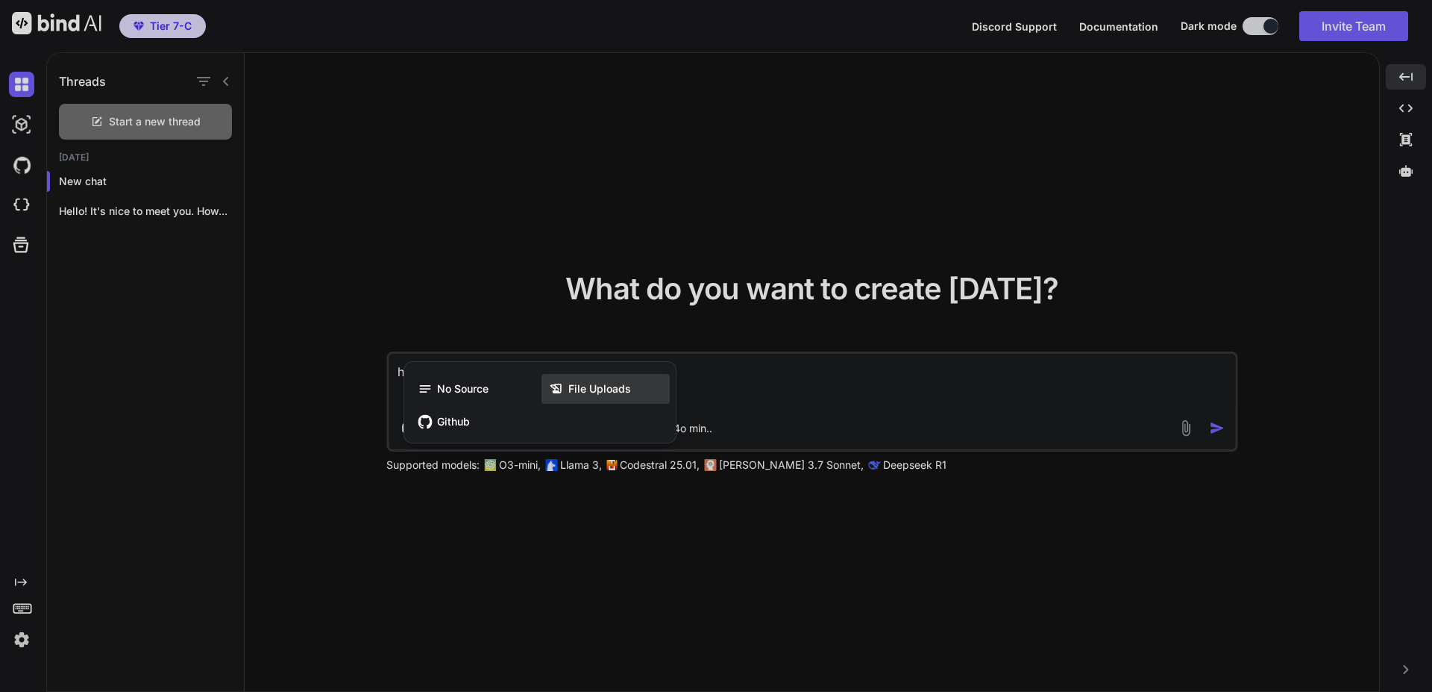
click at [614, 392] on span "File Uploads" at bounding box center [599, 388] width 63 height 15
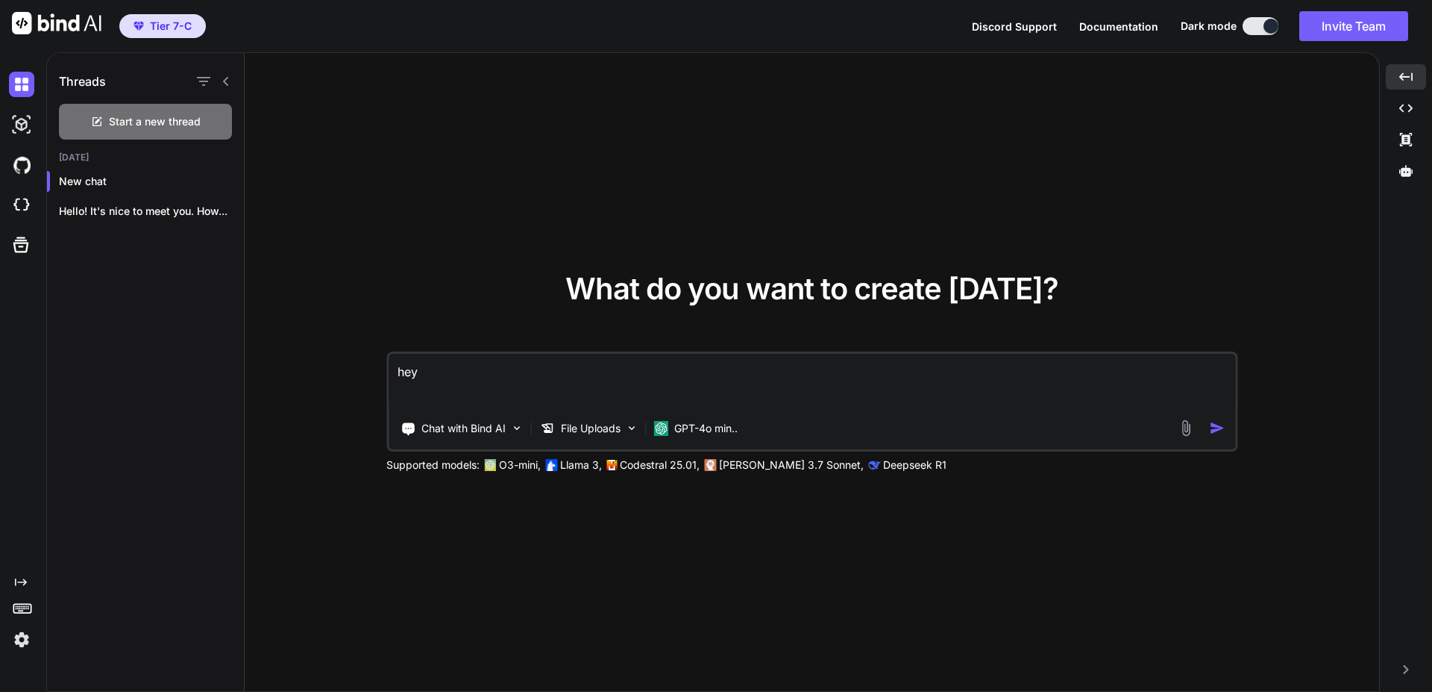
click at [1185, 430] on img at bounding box center [1185, 427] width 17 height 17
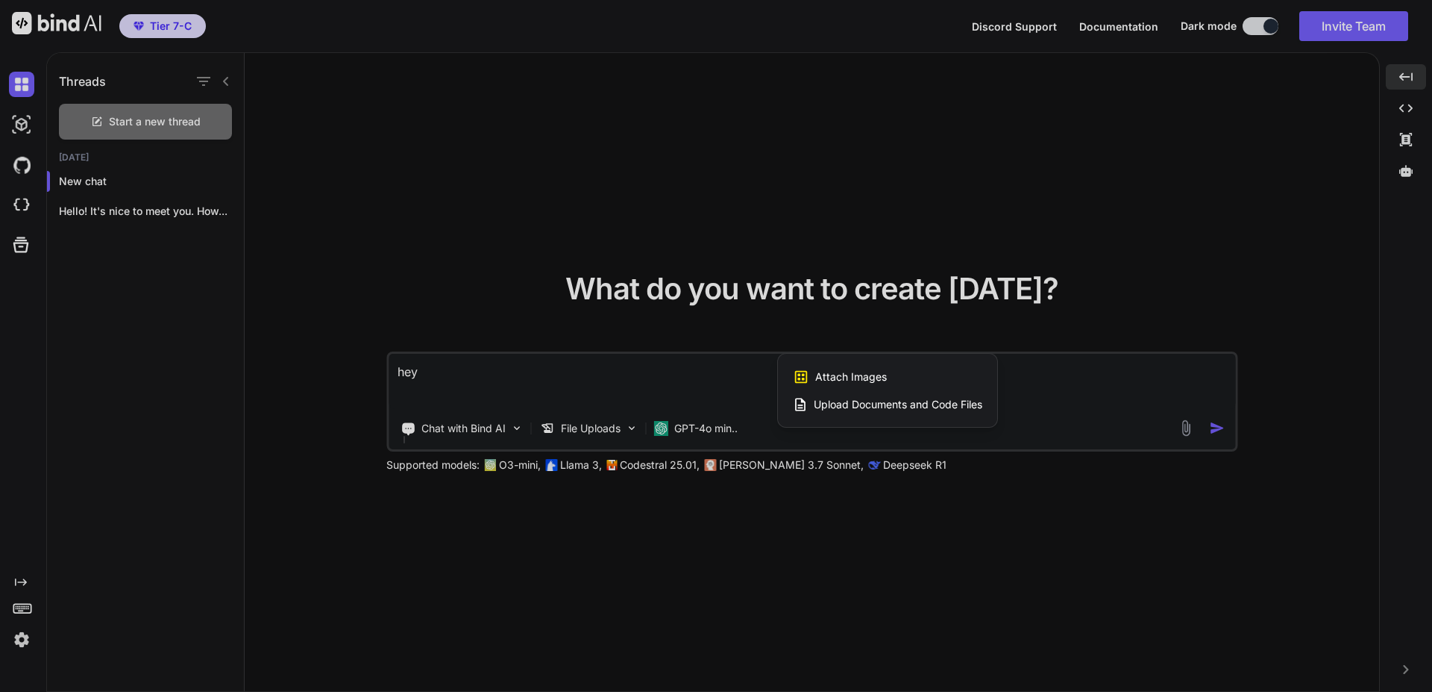
click at [842, 409] on span "Upload Documents and Code Files" at bounding box center [898, 404] width 169 height 15
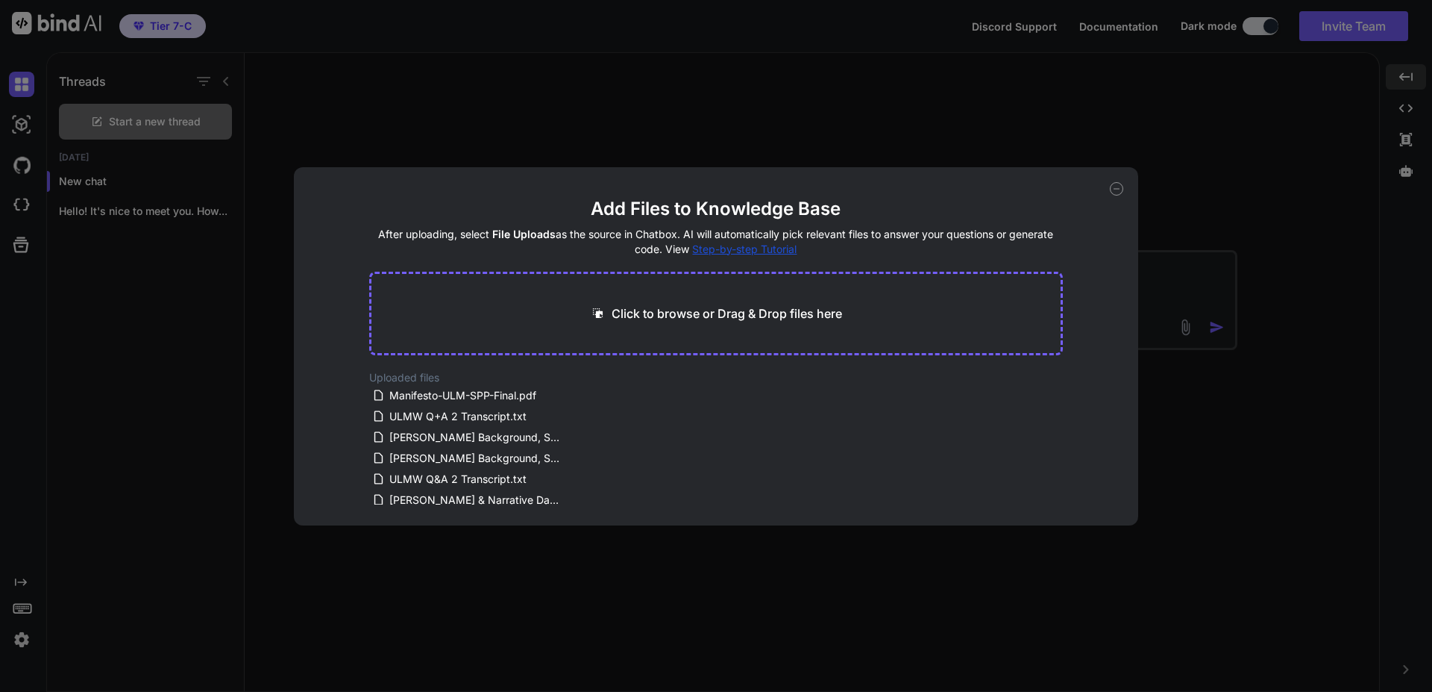
click at [735, 317] on p "Click to browse or Drag & Drop files here" at bounding box center [727, 313] width 231 height 18
click at [1113, 189] on icon at bounding box center [1116, 188] width 13 height 13
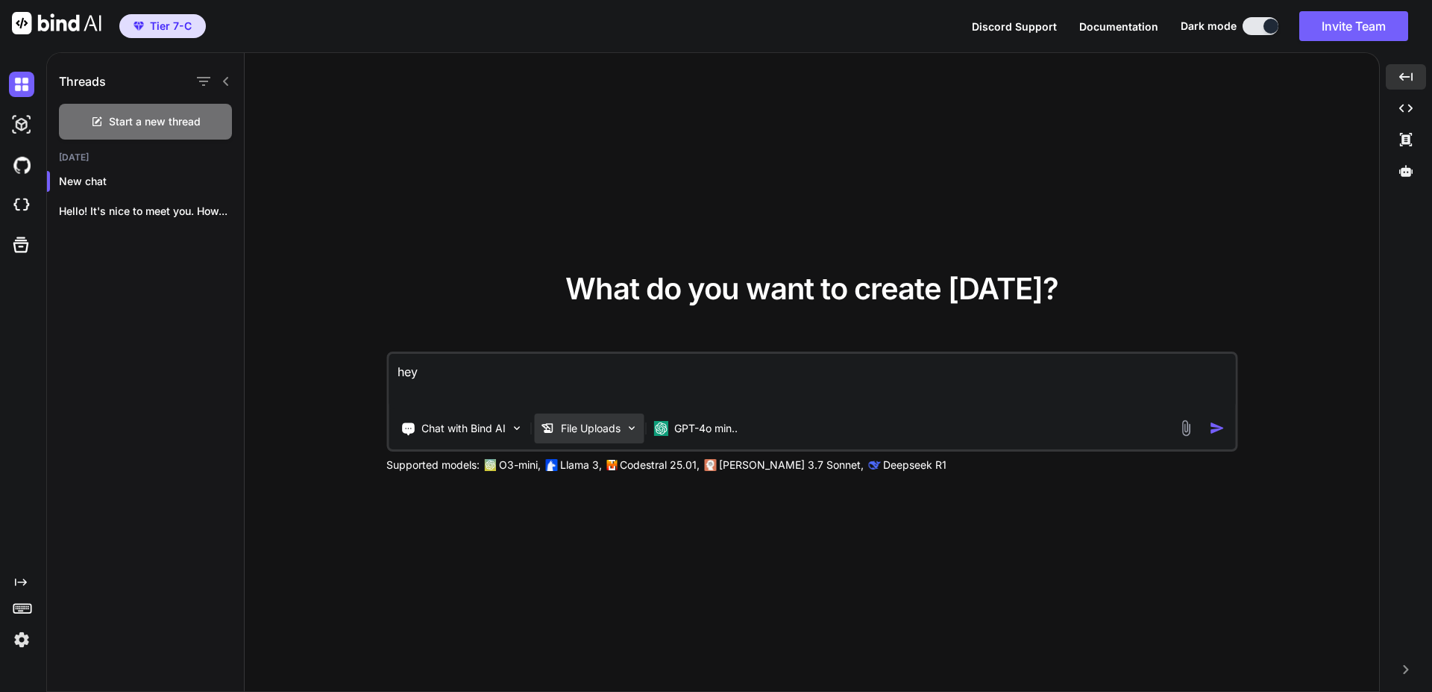
click at [611, 441] on div "File Uploads" at bounding box center [589, 428] width 110 height 30
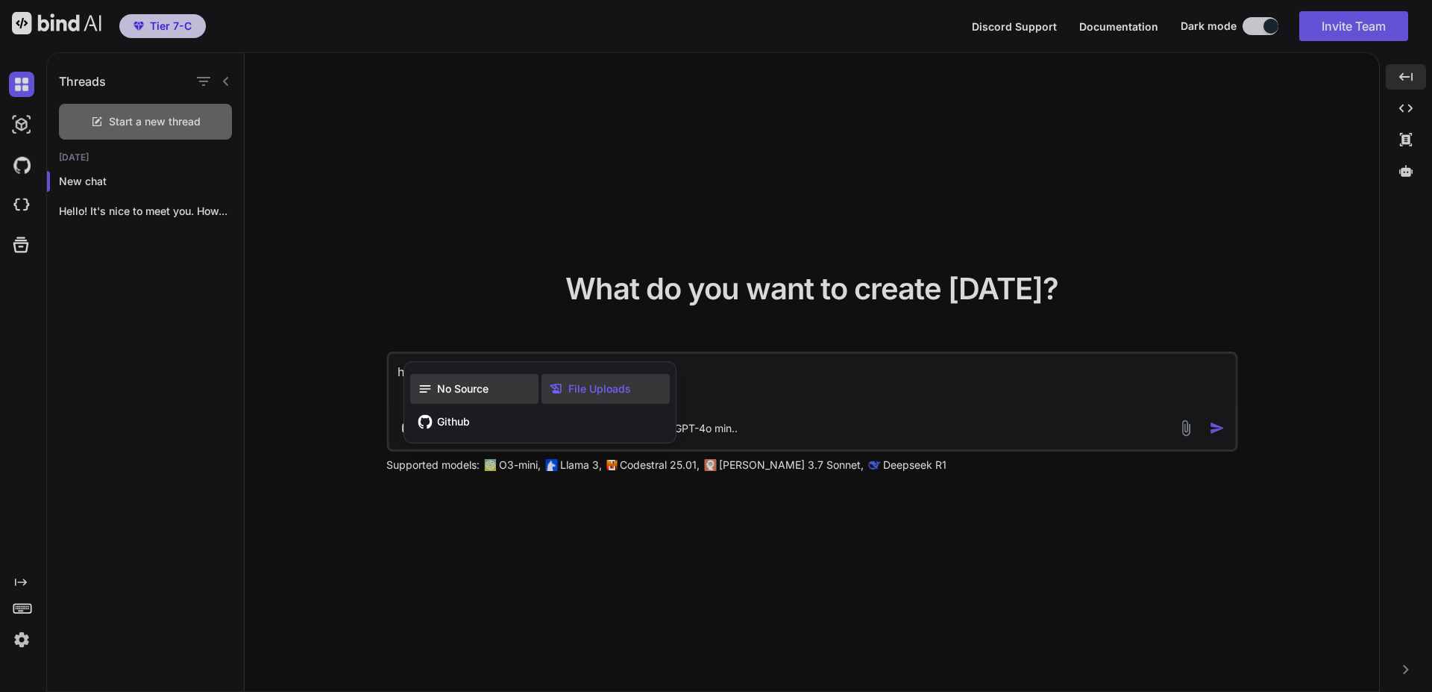
click at [515, 390] on div "No Source" at bounding box center [474, 389] width 128 height 30
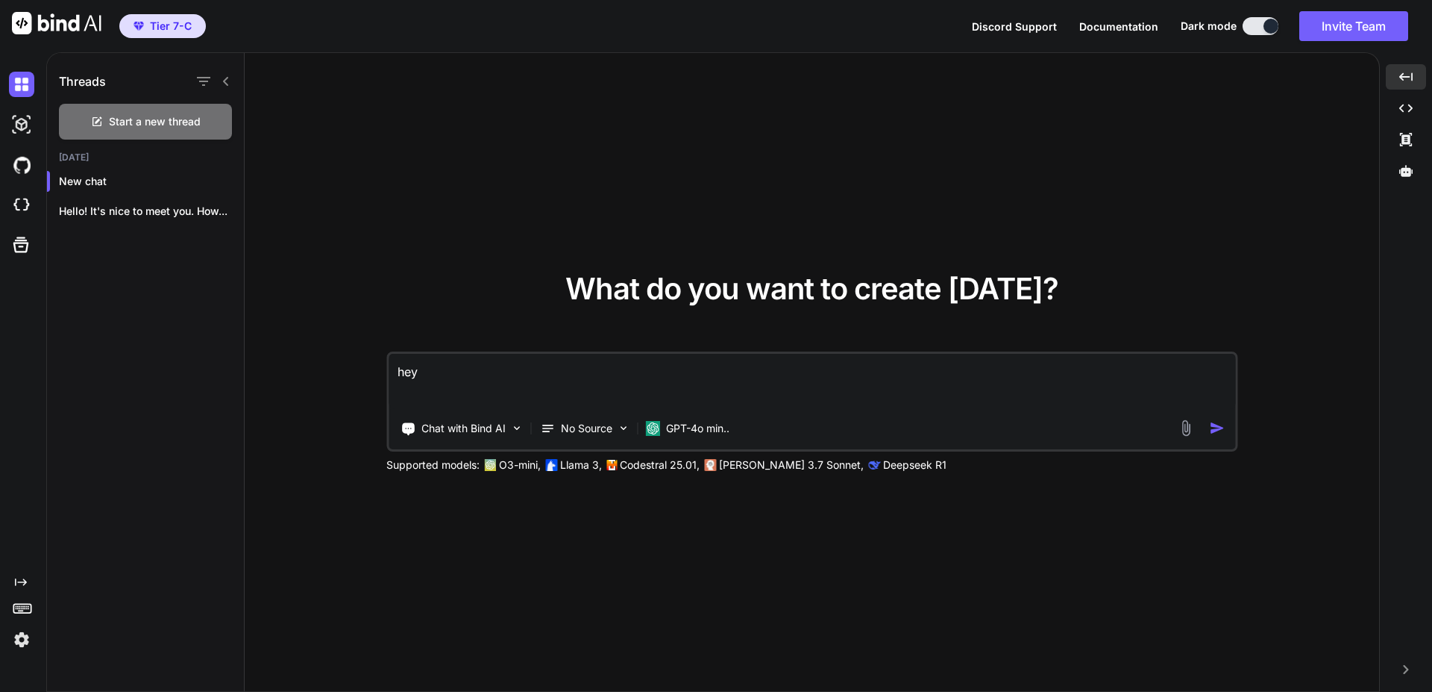
click at [711, 445] on div "hey Chat with Bind AI No Source GPT-4o min.." at bounding box center [811, 401] width 851 height 100
click at [712, 434] on div "GPT-4o min.." at bounding box center [687, 428] width 96 height 30
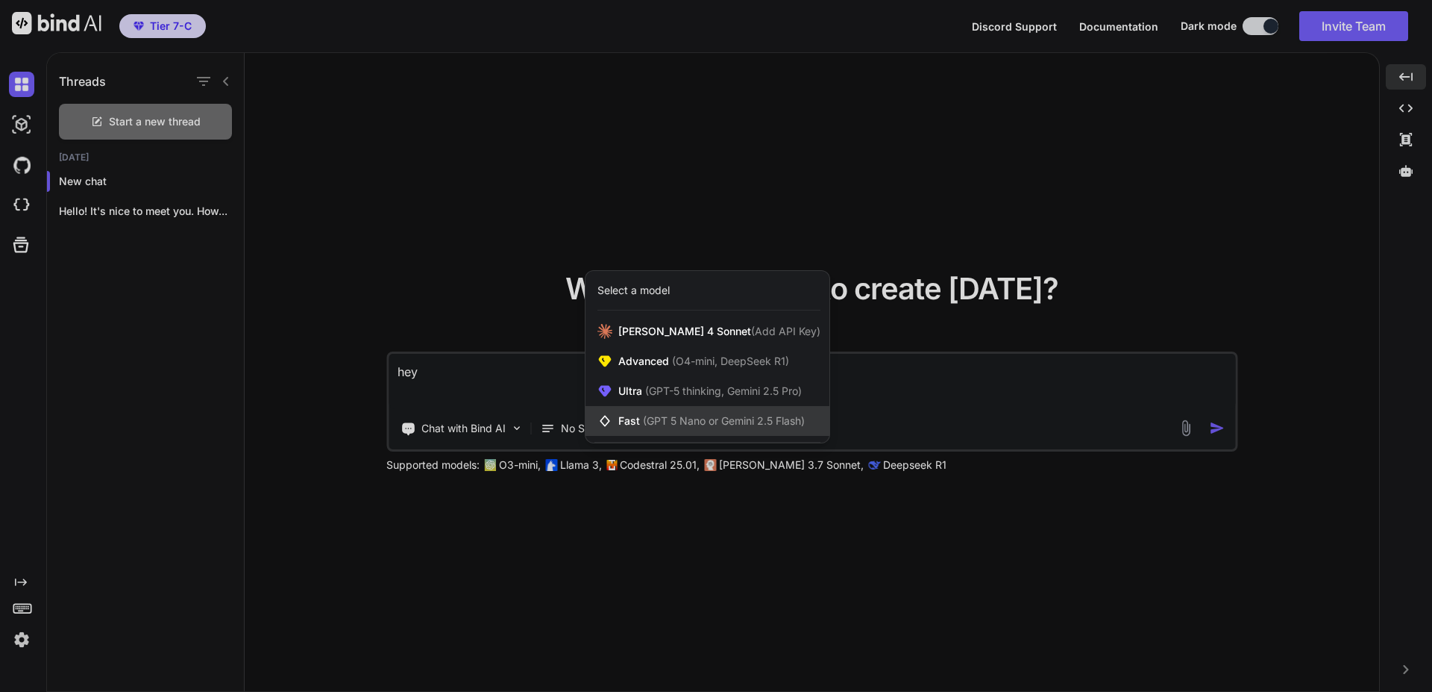
click at [679, 421] on span "(GPT 5 Nano or Gemini 2.5 Flash)" at bounding box center [724, 420] width 162 height 13
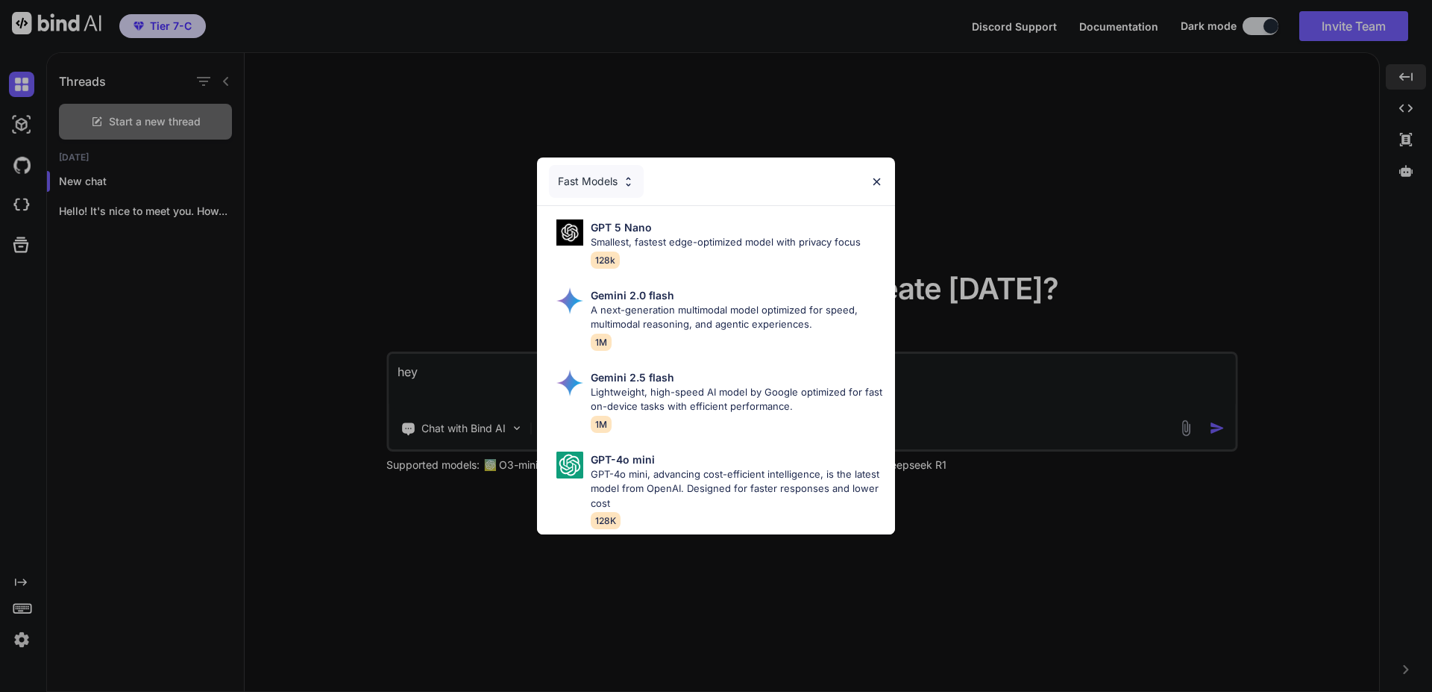
click at [910, 423] on div "Fast Models GPT 5 Nano Smallest, fastest edge-optimized model with privacy focu…" at bounding box center [716, 346] width 1432 height 692
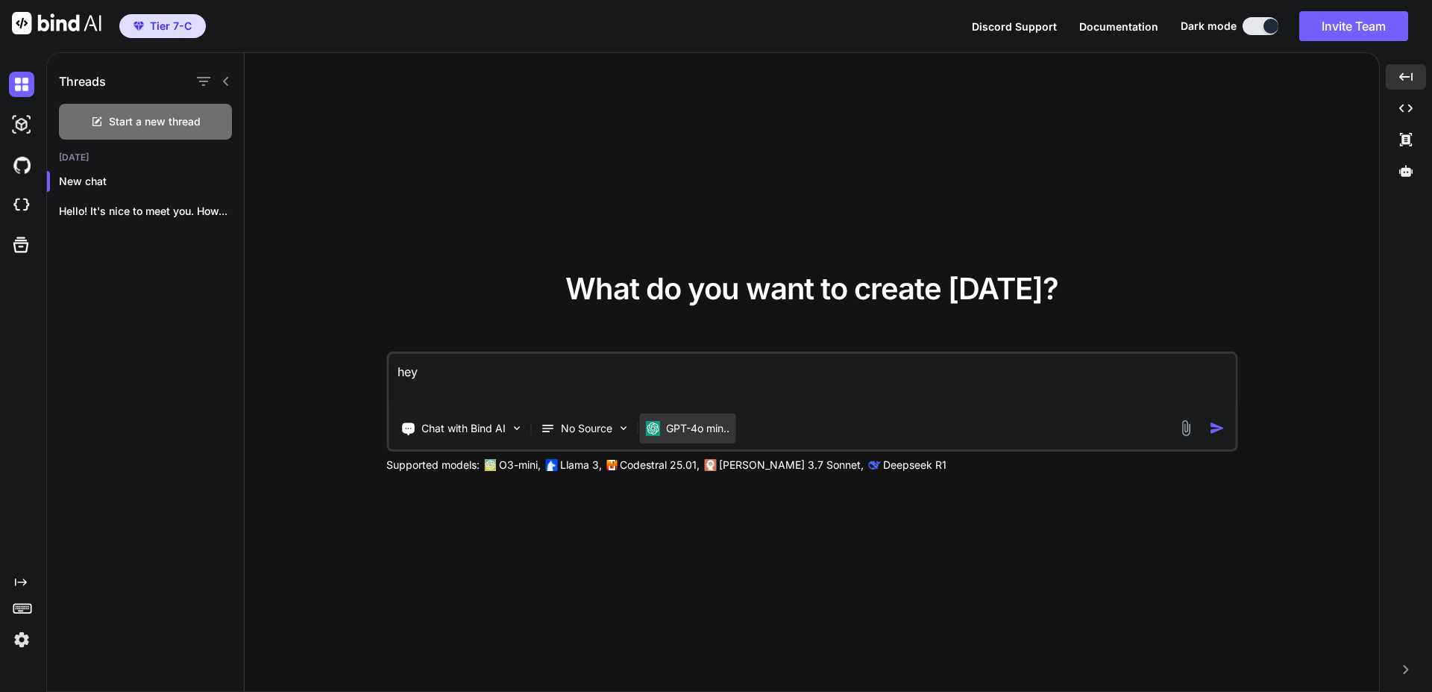
click at [720, 430] on p "GPT-4o min.." at bounding box center [697, 428] width 63 height 15
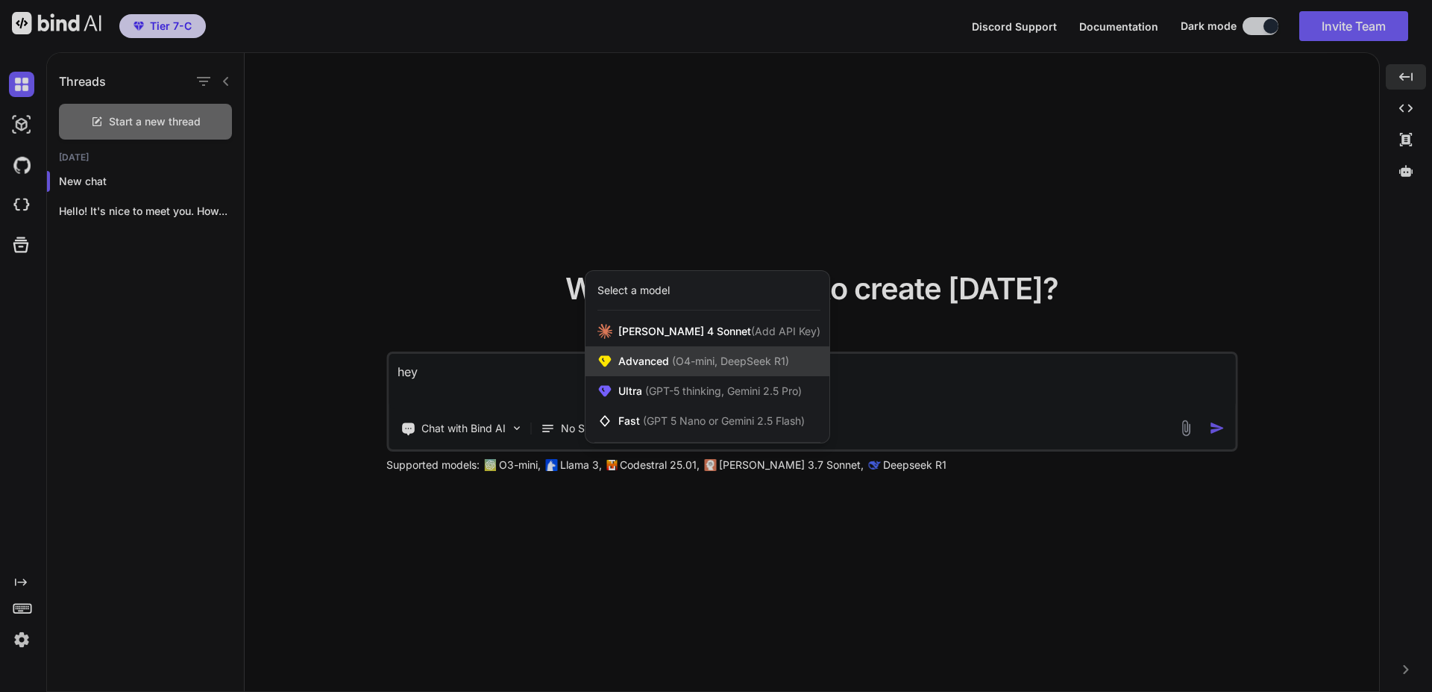
click at [689, 360] on span "(O4-mini, DeepSeek R1)" at bounding box center [729, 360] width 120 height 13
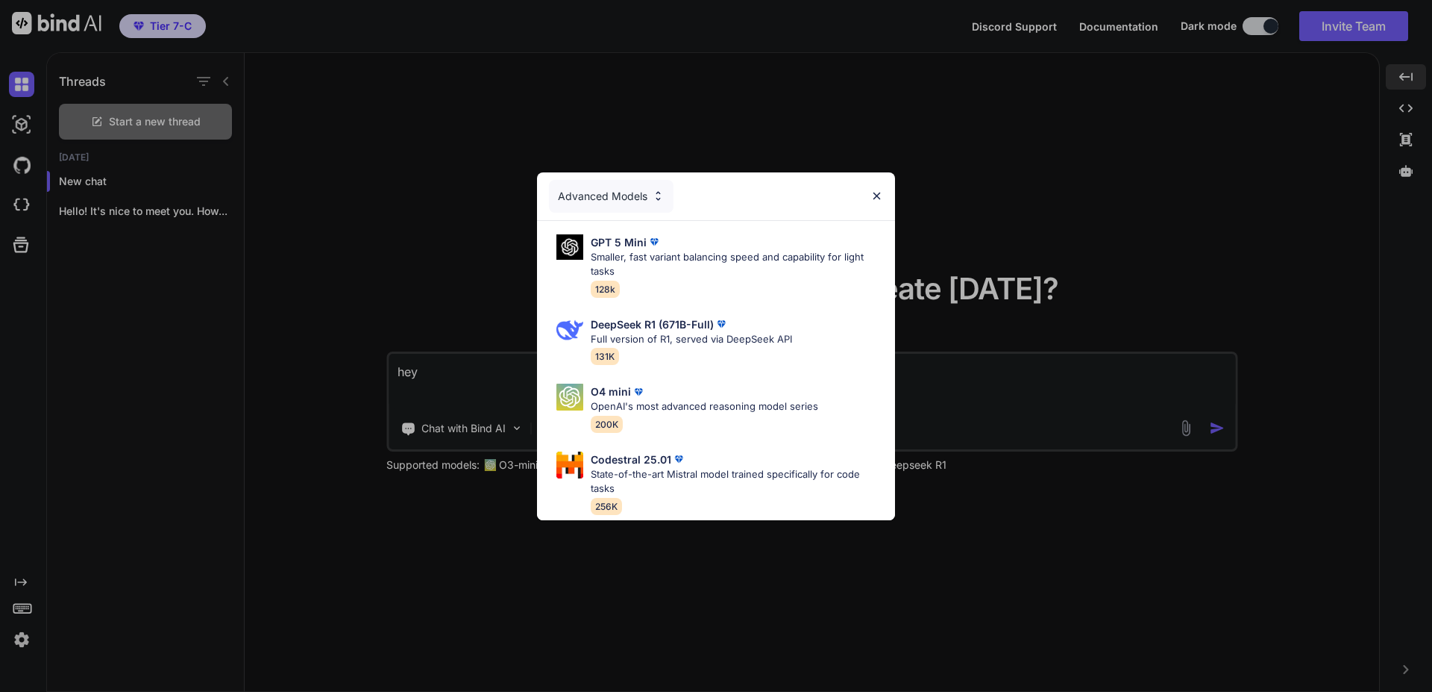
click at [895, 438] on div "Advanced Models GPT 5 Mini Smaller, fast variant balancing speed and capability…" at bounding box center [716, 346] width 1432 height 692
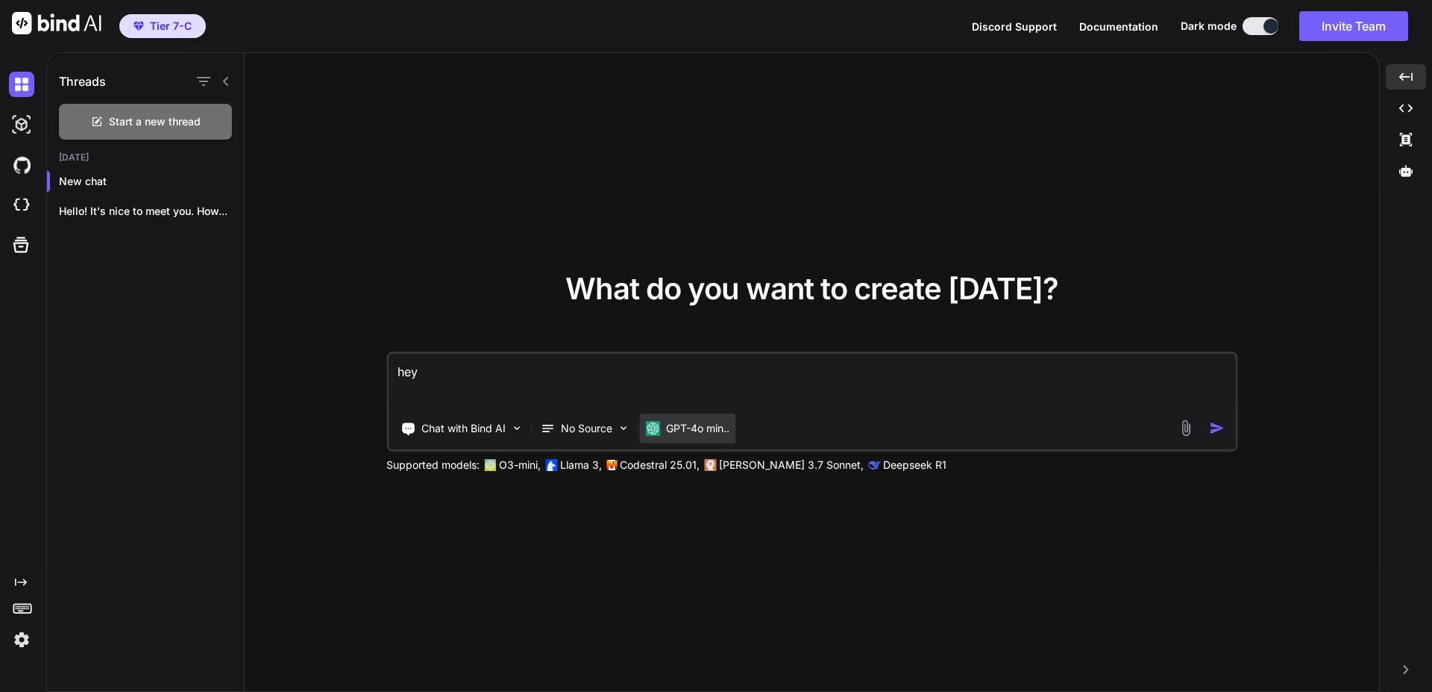
click at [726, 440] on div "GPT-4o min.." at bounding box center [687, 428] width 96 height 30
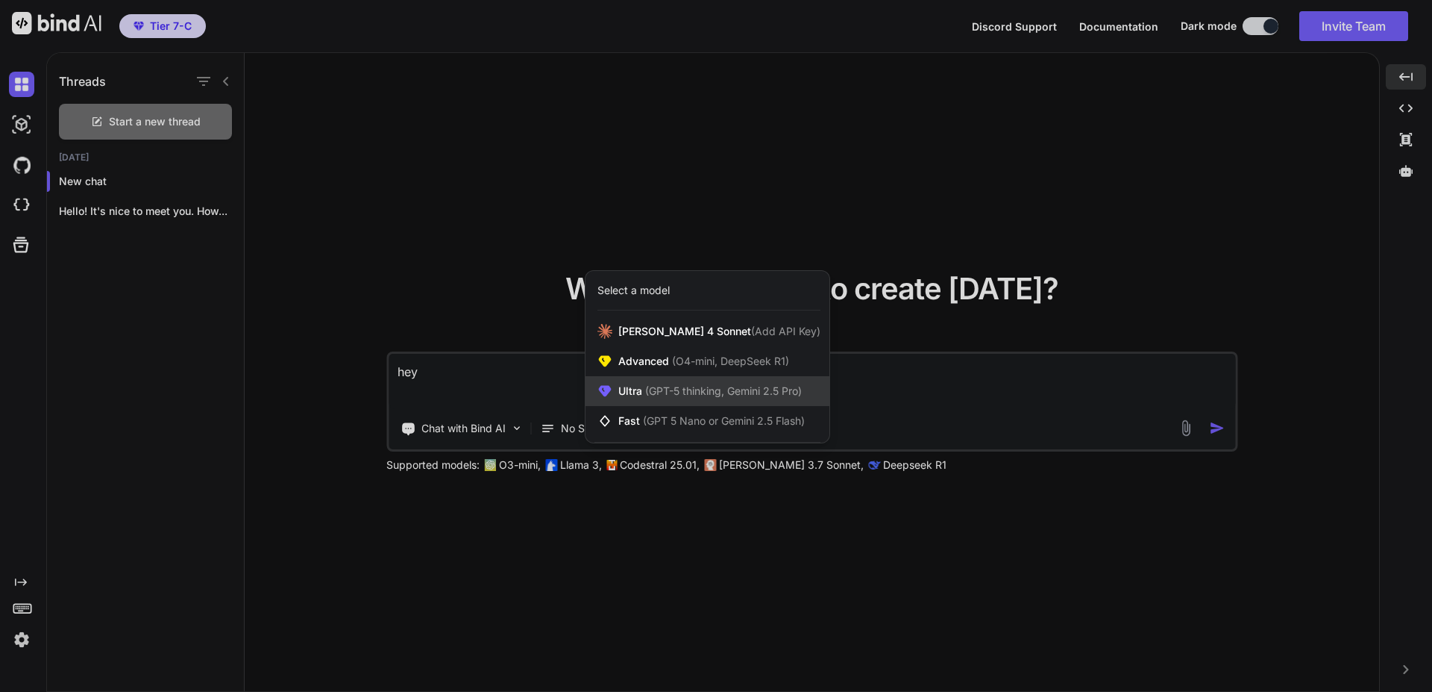
click at [676, 392] on span "(GPT-5 thinking, Gemini 2.5 Pro)" at bounding box center [722, 390] width 160 height 13
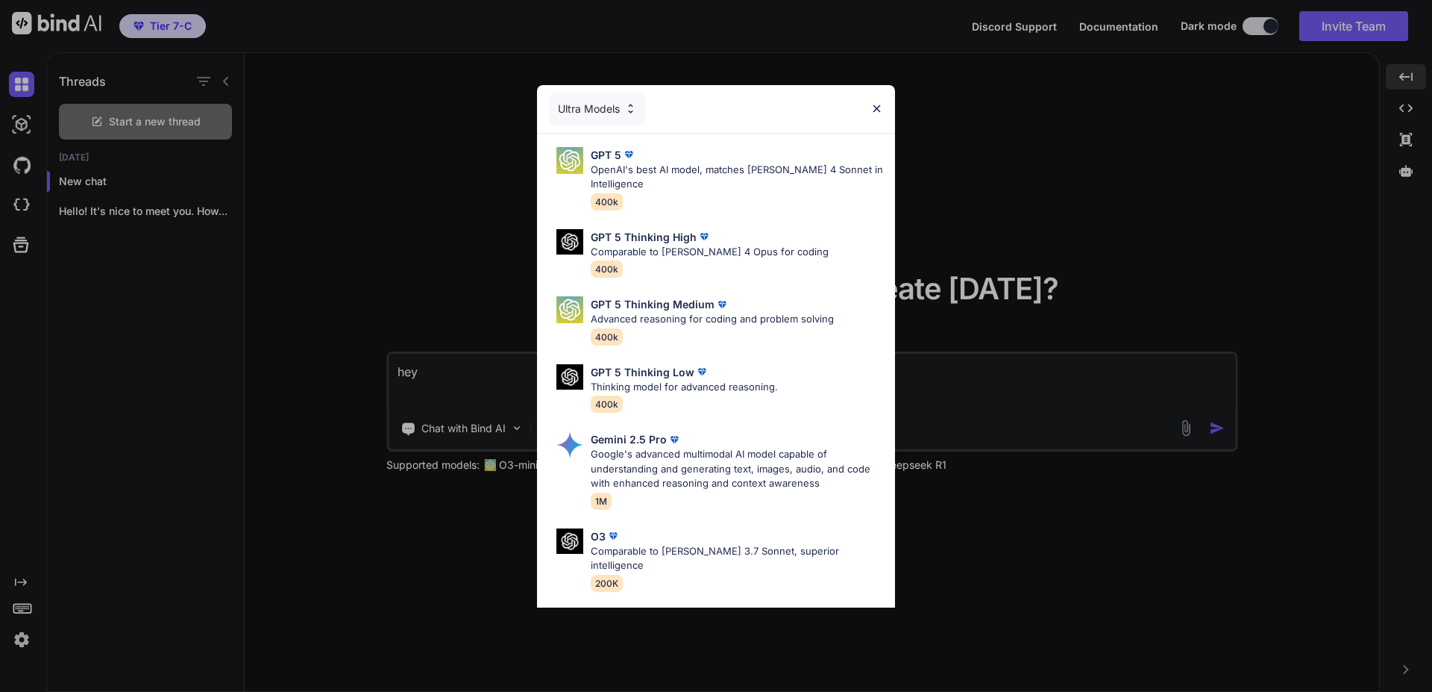
click at [995, 400] on div "Ultra Models GPT 5 OpenAI's best AI model, matches [PERSON_NAME] 4 Sonnet in In…" at bounding box center [716, 346] width 1432 height 692
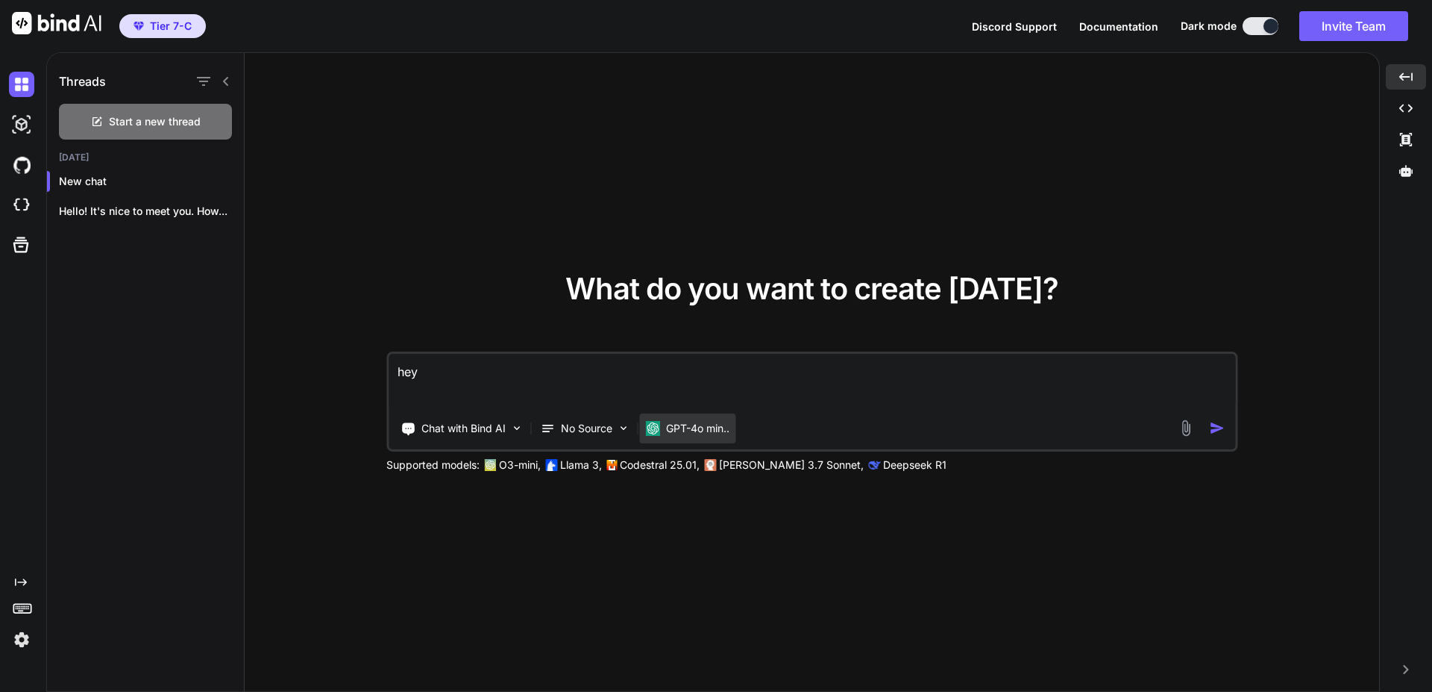
click at [714, 423] on p "GPT-4o min.." at bounding box center [697, 428] width 63 height 15
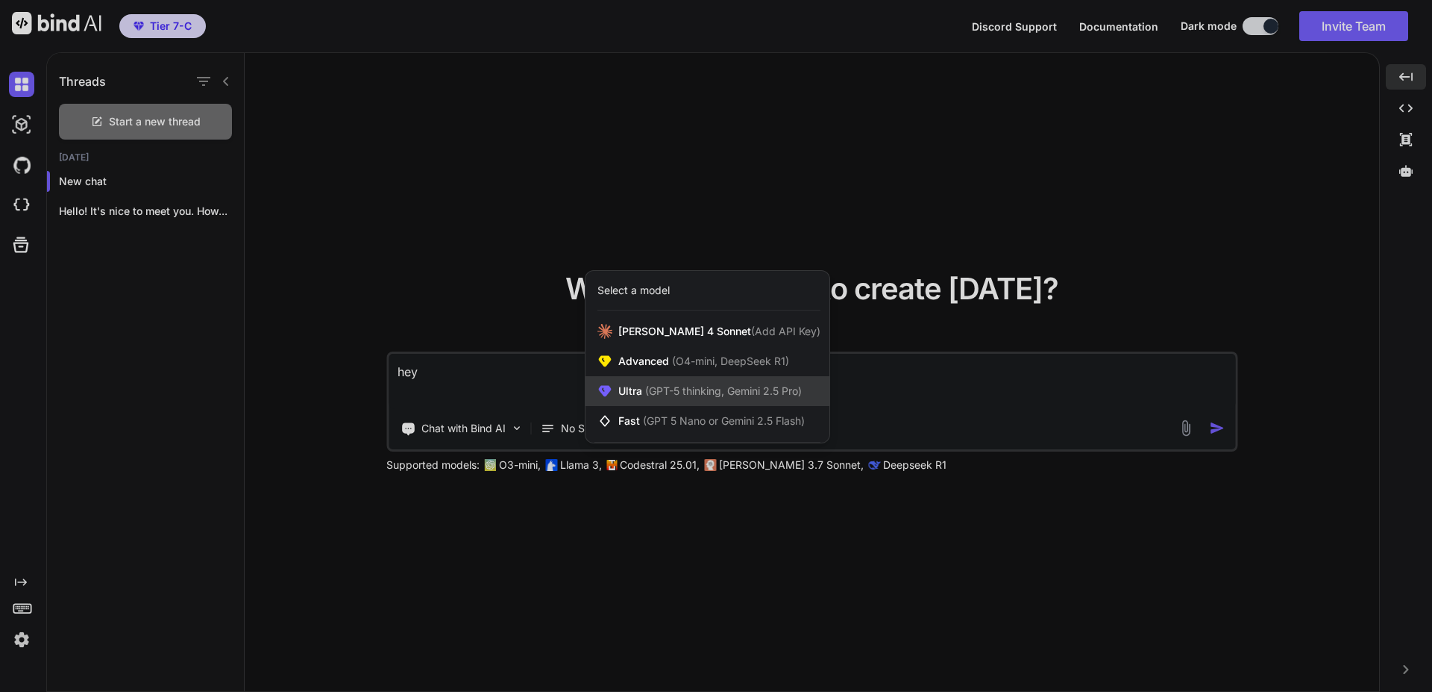
click at [642, 398] on div "Ultra (GPT-5 thinking, Gemini 2.5 Pro)" at bounding box center [708, 391] width 244 height 30
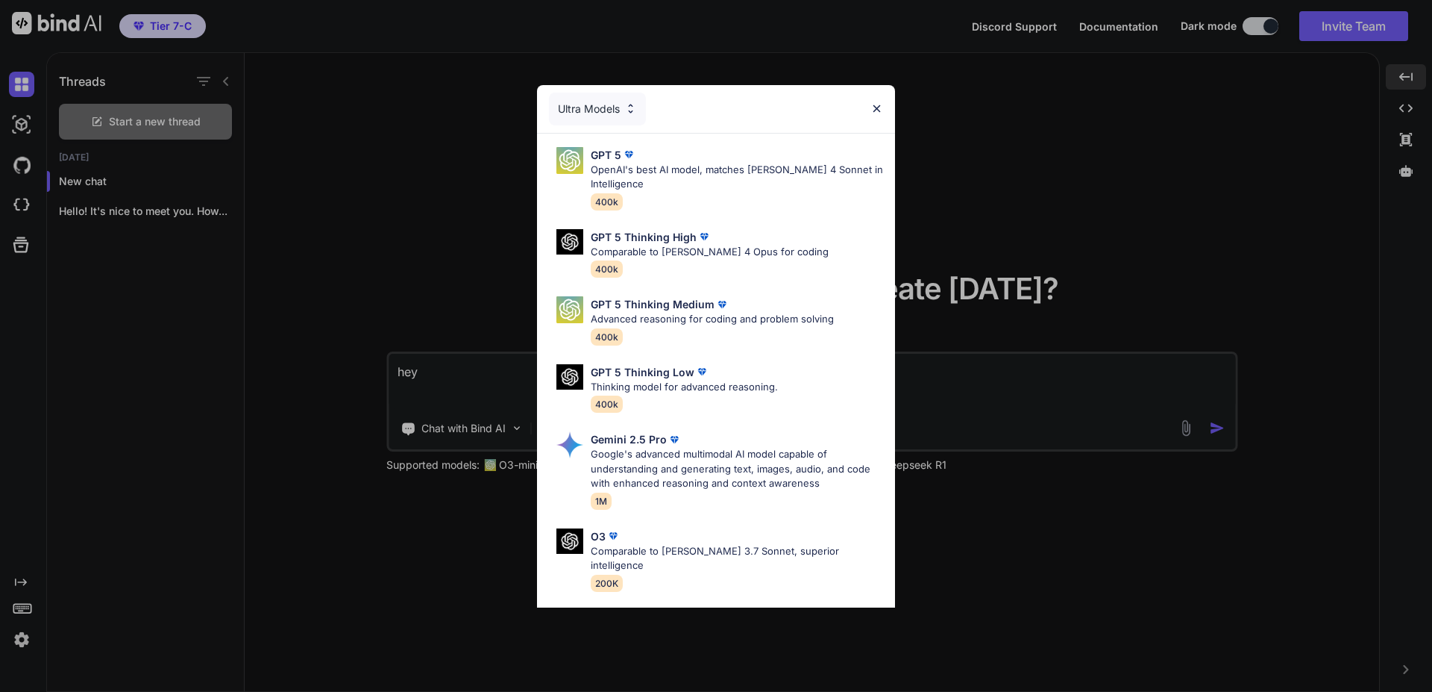
click at [633, 103] on img at bounding box center [630, 108] width 13 height 13
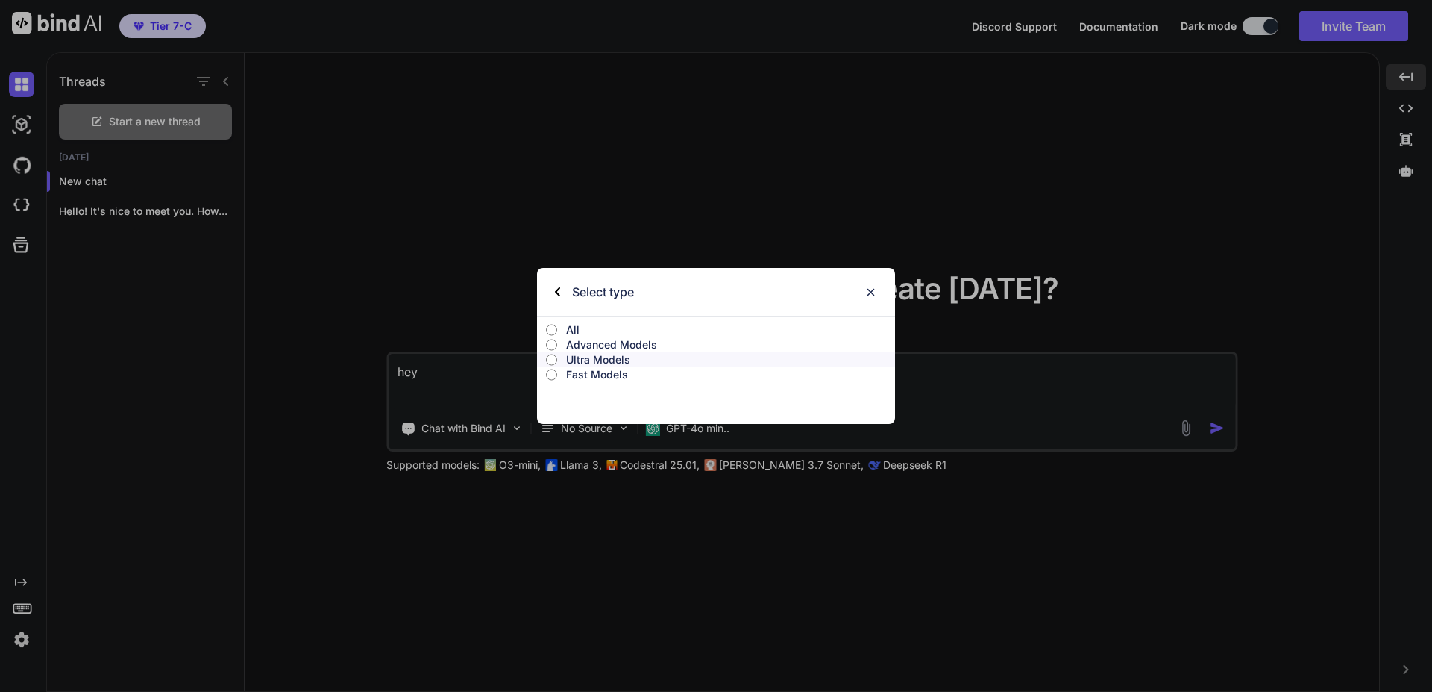
click at [583, 360] on p "Ultra Models" at bounding box center [730, 359] width 329 height 15
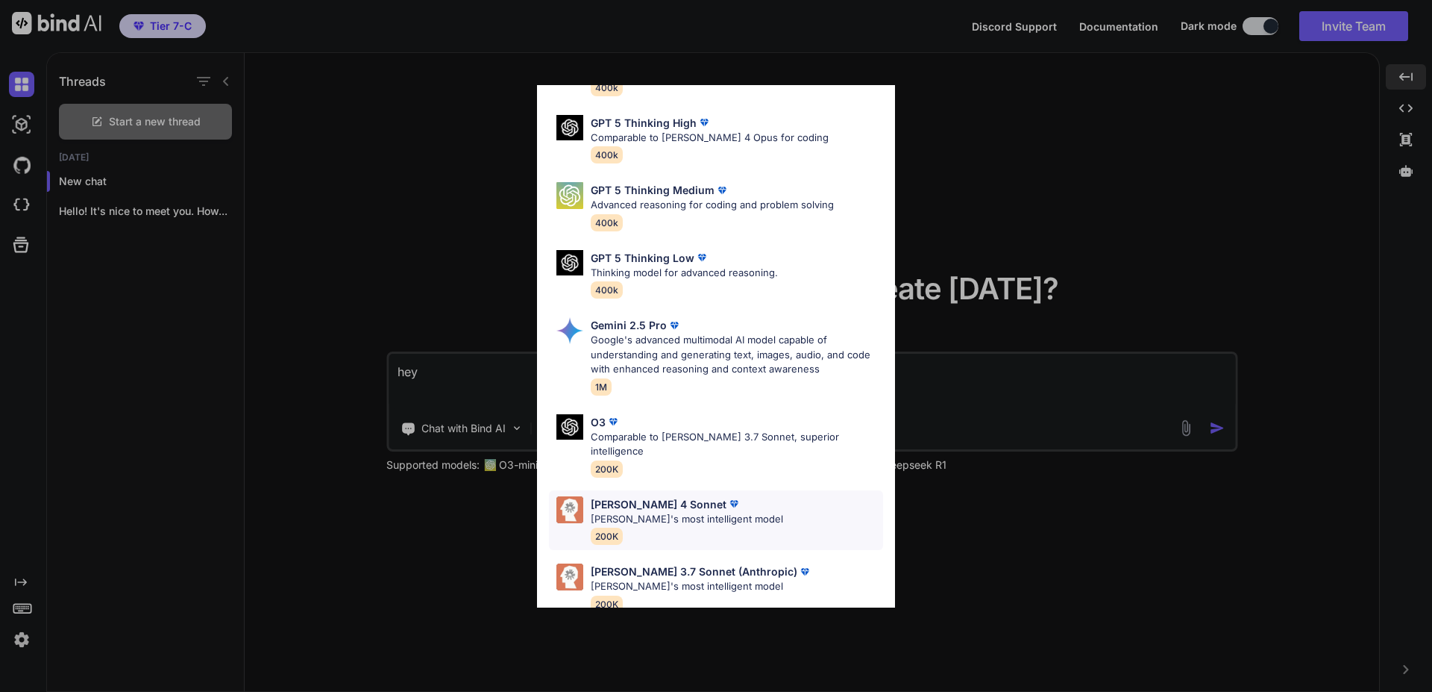
scroll to position [121, 0]
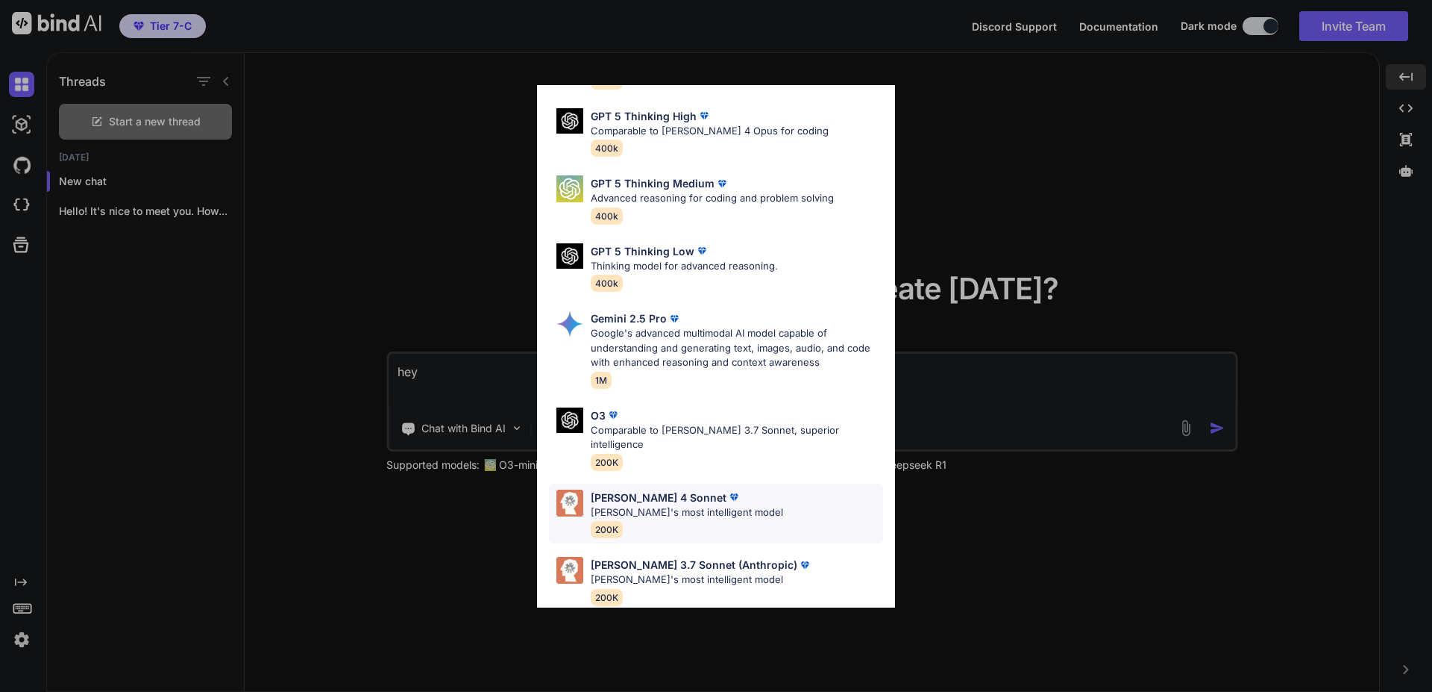
click at [686, 505] on p "[PERSON_NAME]'s most intelligent model" at bounding box center [687, 512] width 192 height 15
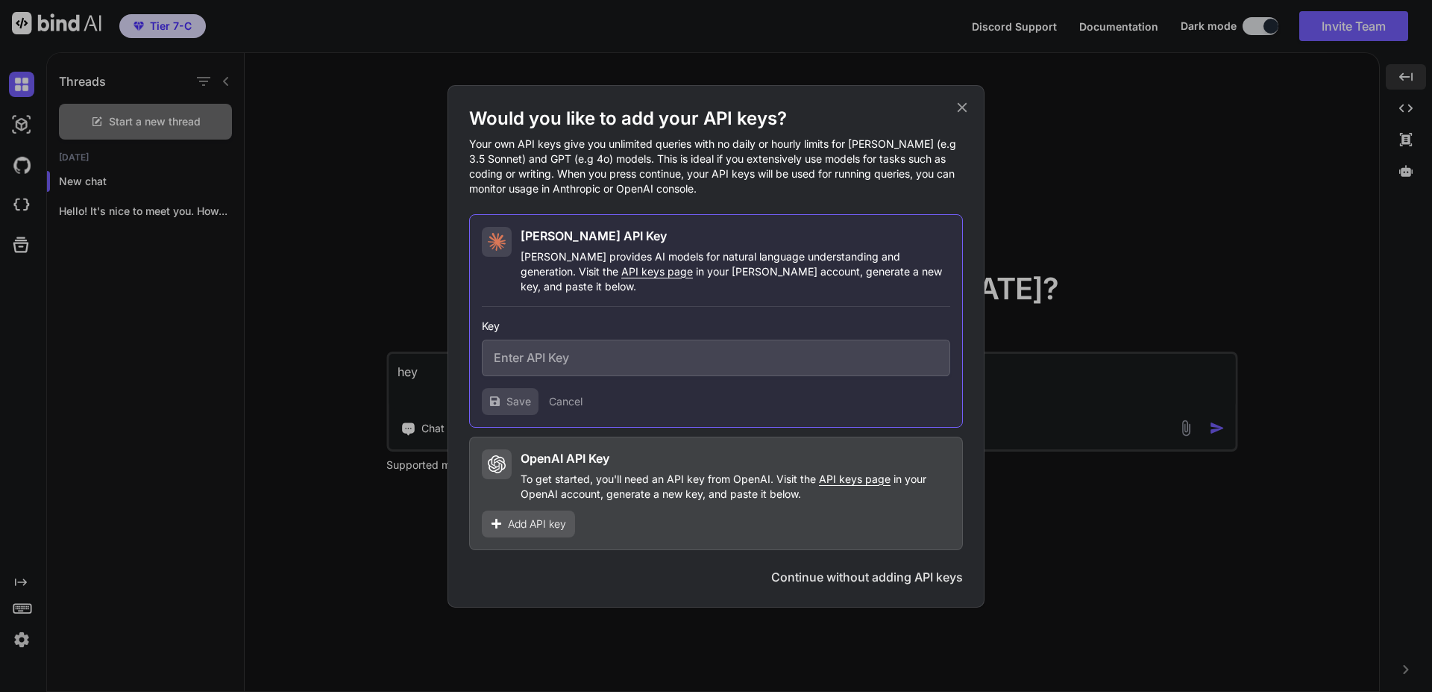
click at [963, 112] on icon at bounding box center [963, 107] width 10 height 10
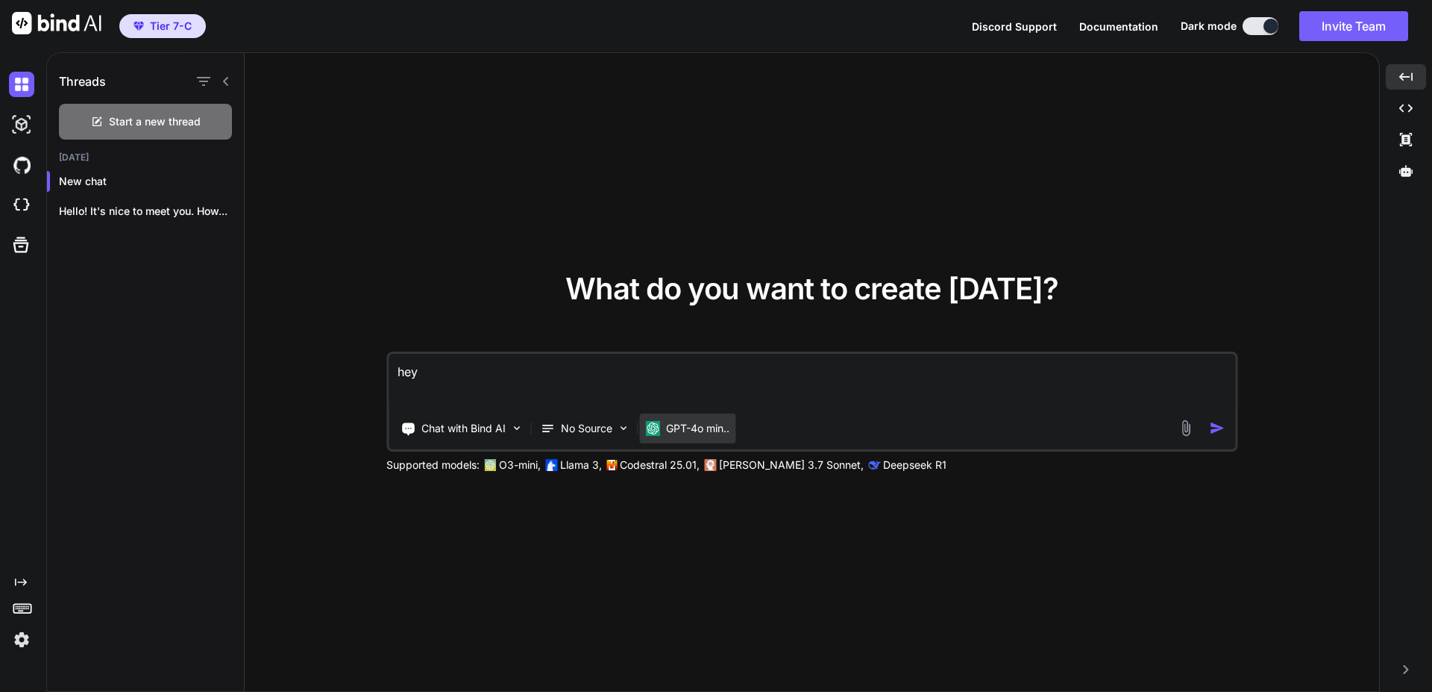
click at [694, 432] on p "GPT-4o min.." at bounding box center [697, 428] width 63 height 15
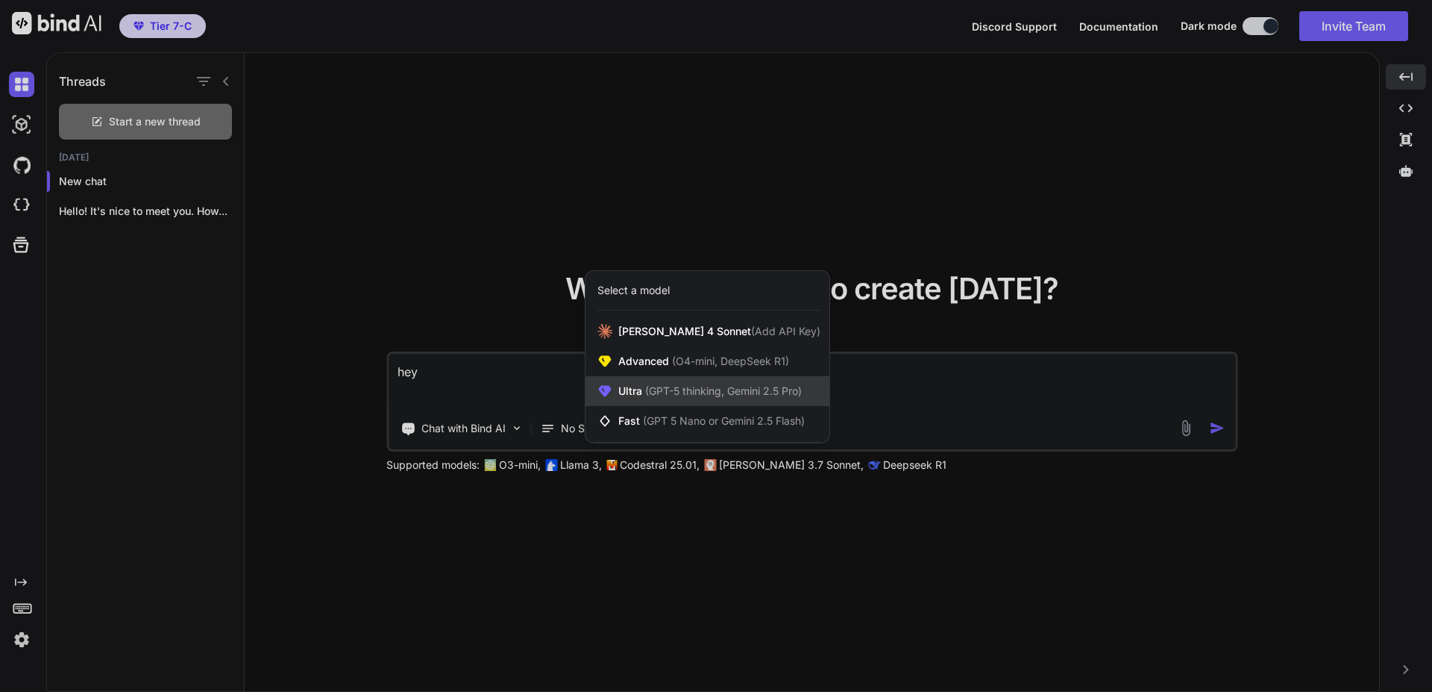
click at [672, 393] on span "(GPT-5 thinking, Gemini 2.5 Pro)" at bounding box center [722, 390] width 160 height 13
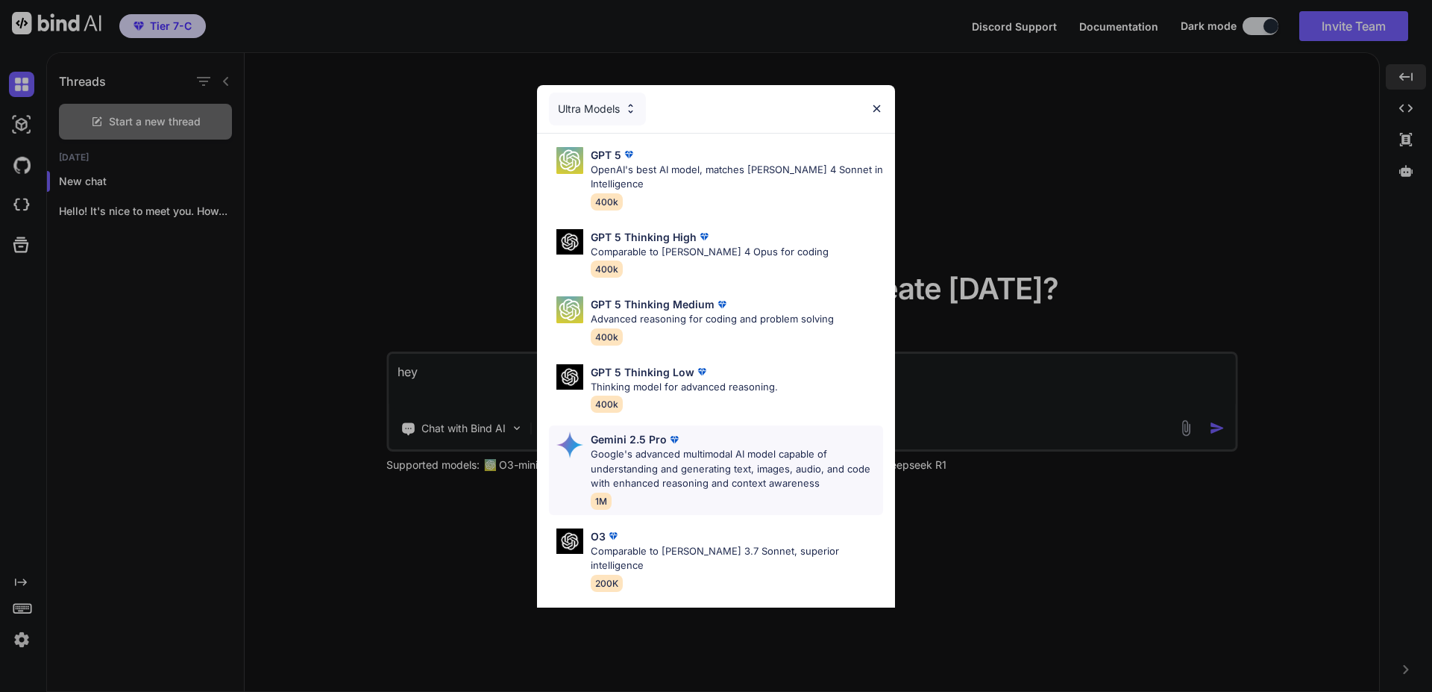
click at [636, 430] on div "Gemini 2.5 Pro Google's advanced multimodal AI model capable of understanding a…" at bounding box center [716, 470] width 334 height 90
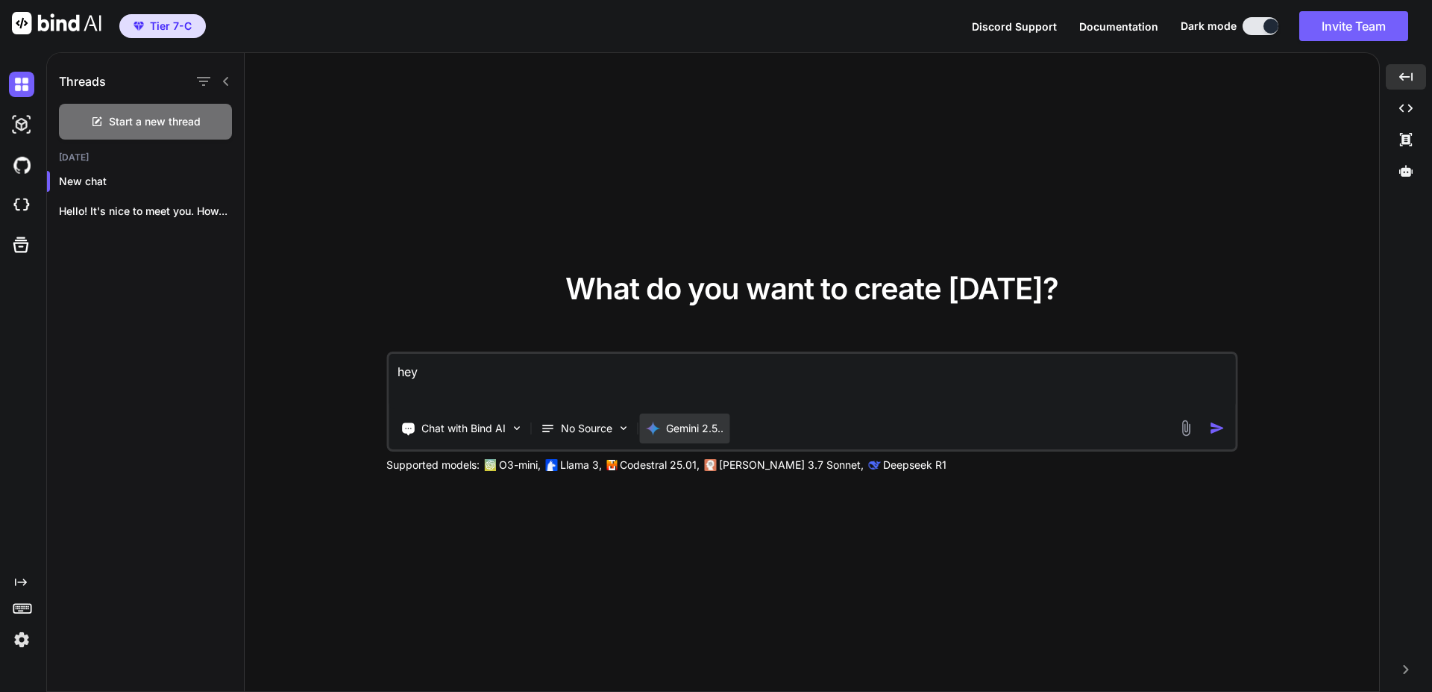
click at [695, 429] on p "Gemini 2.5.." at bounding box center [694, 428] width 57 height 15
type textarea "x"
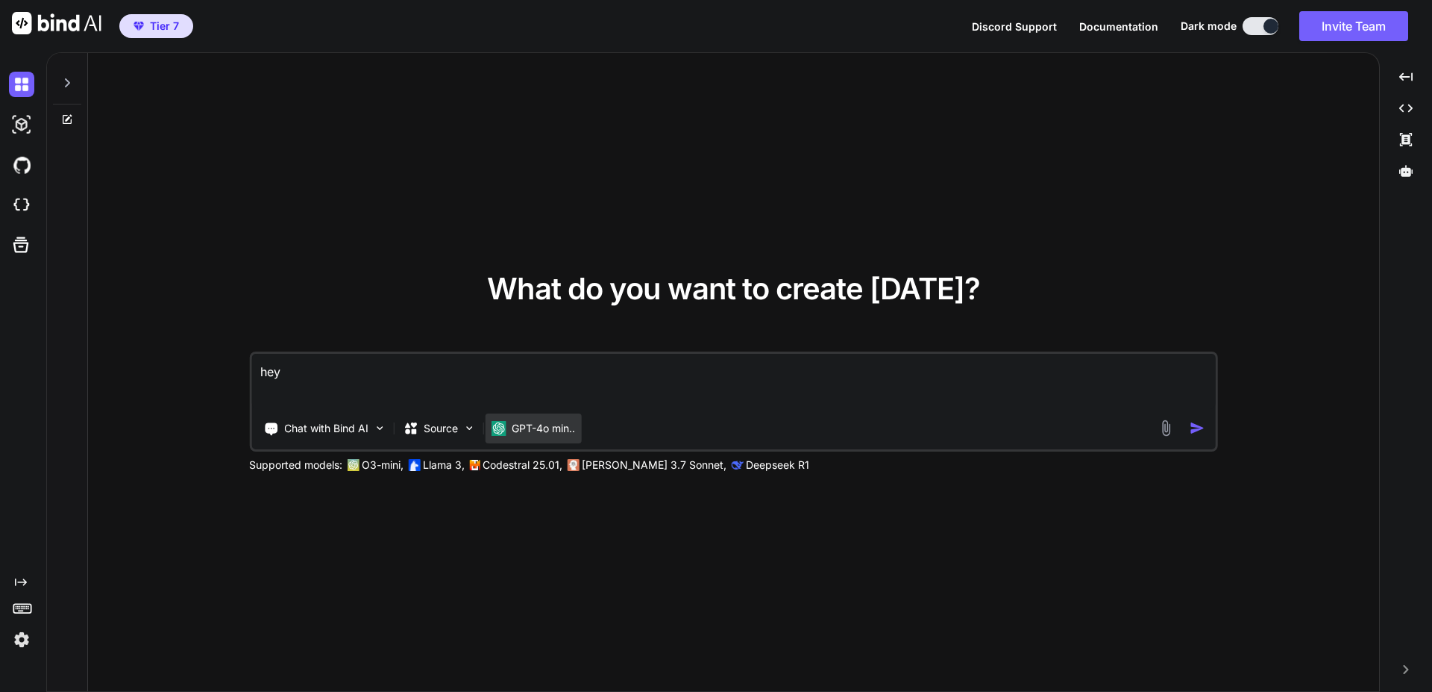
click at [549, 436] on div "GPT-4o min.." at bounding box center [533, 428] width 96 height 30
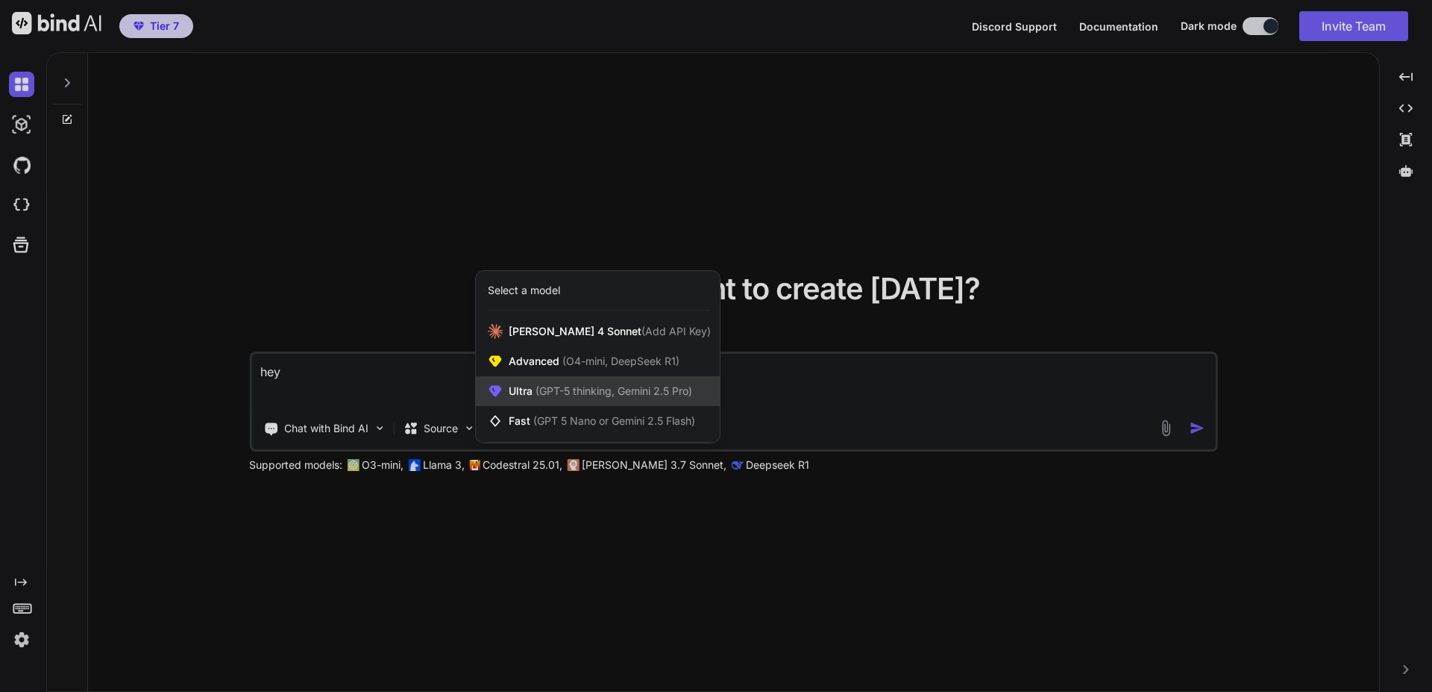
click at [554, 397] on span "Ultra (GPT-5 thinking, Gemini 2.5 Pro)" at bounding box center [601, 390] width 184 height 15
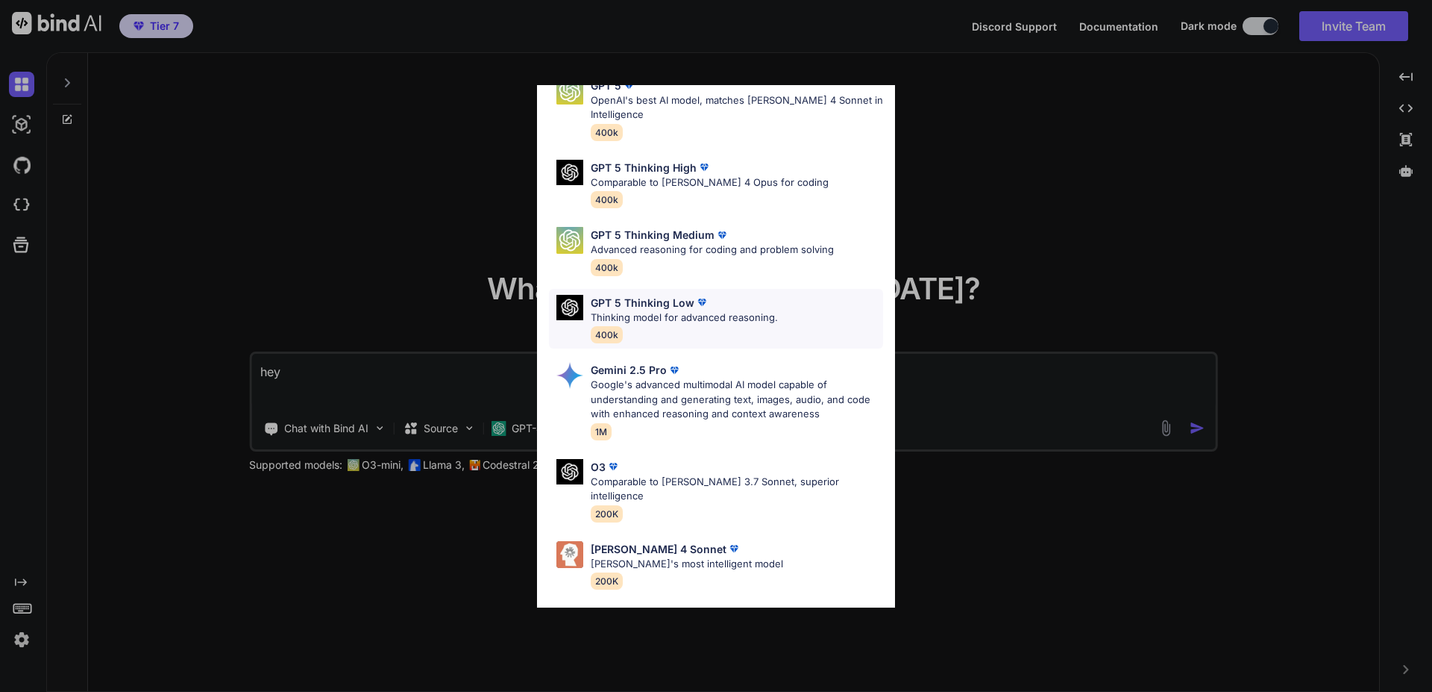
scroll to position [121, 0]
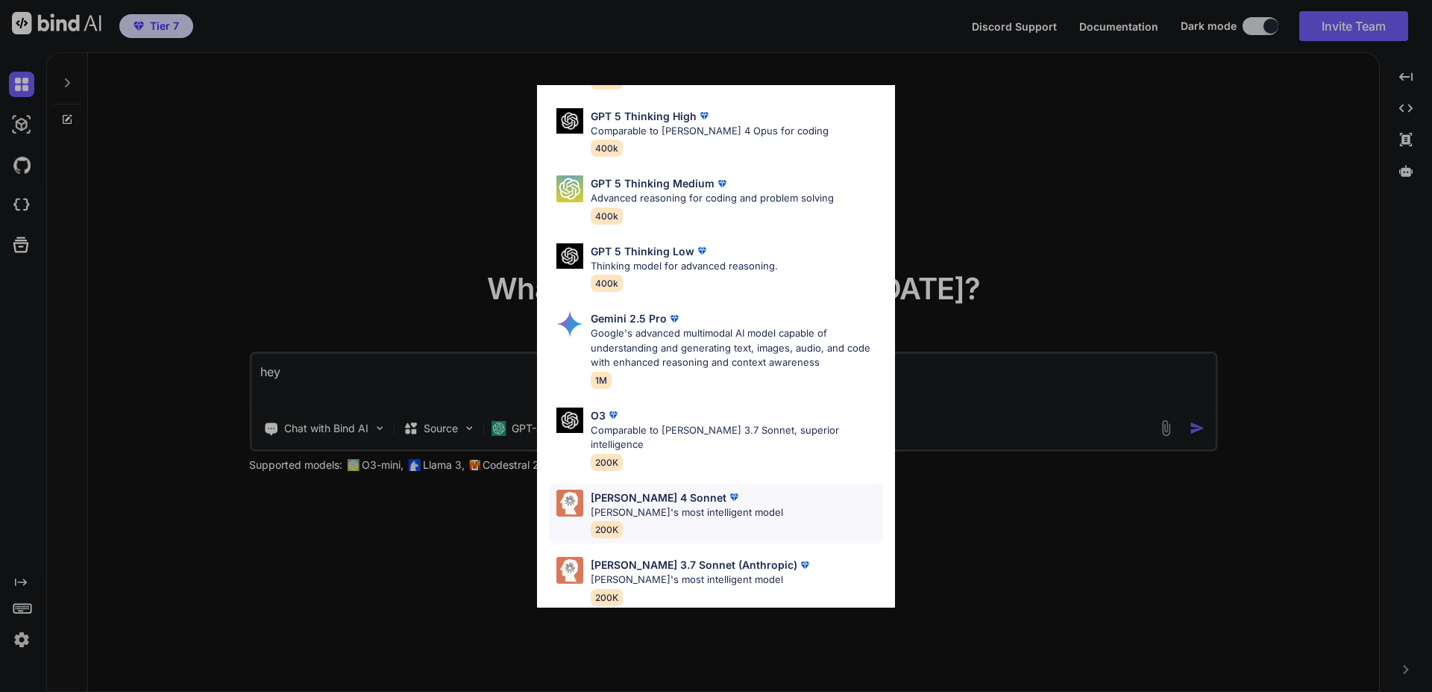
click at [645, 510] on div "Claude 4 Sonnet Claude's most intelligent model 200K" at bounding box center [687, 513] width 192 height 48
type textarea "x"
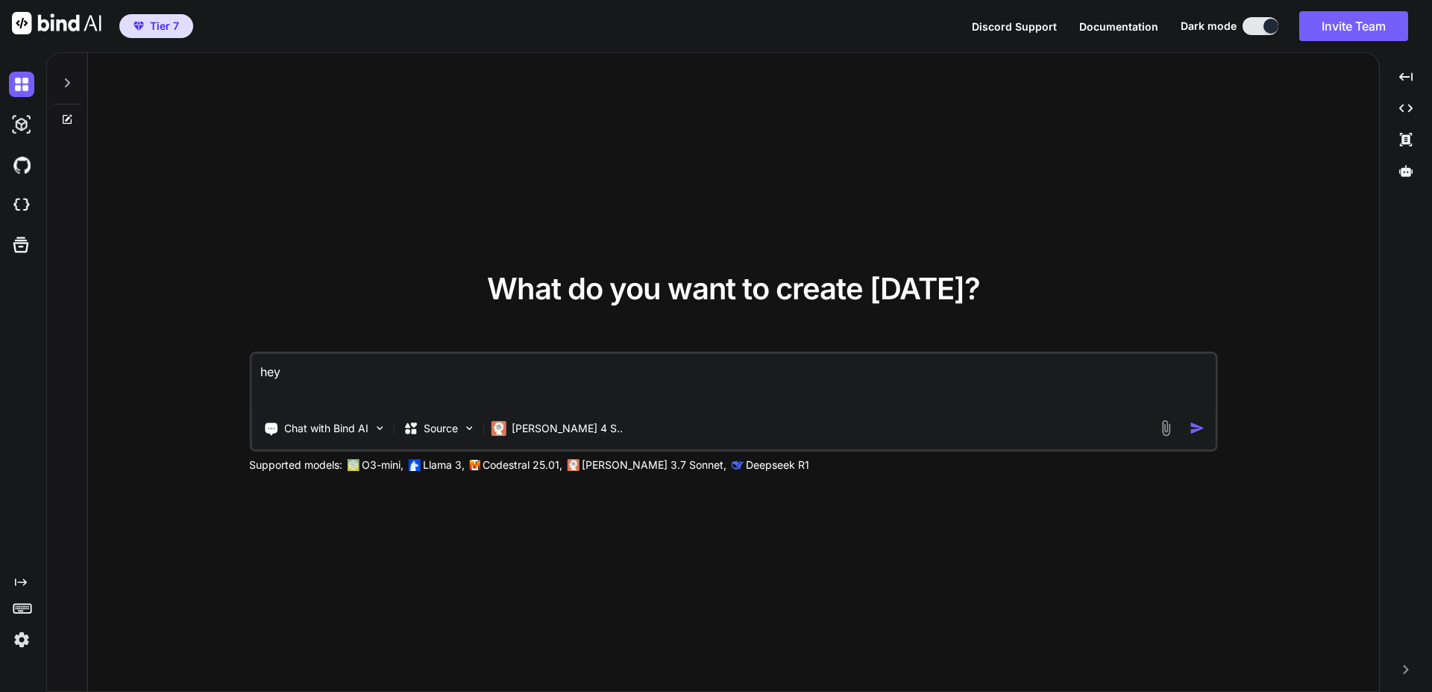
click at [587, 367] on textarea "hey" at bounding box center [733, 381] width 965 height 55
type textarea "hey"
type textarea "x"
type textarea "hey a"
type textarea "x"
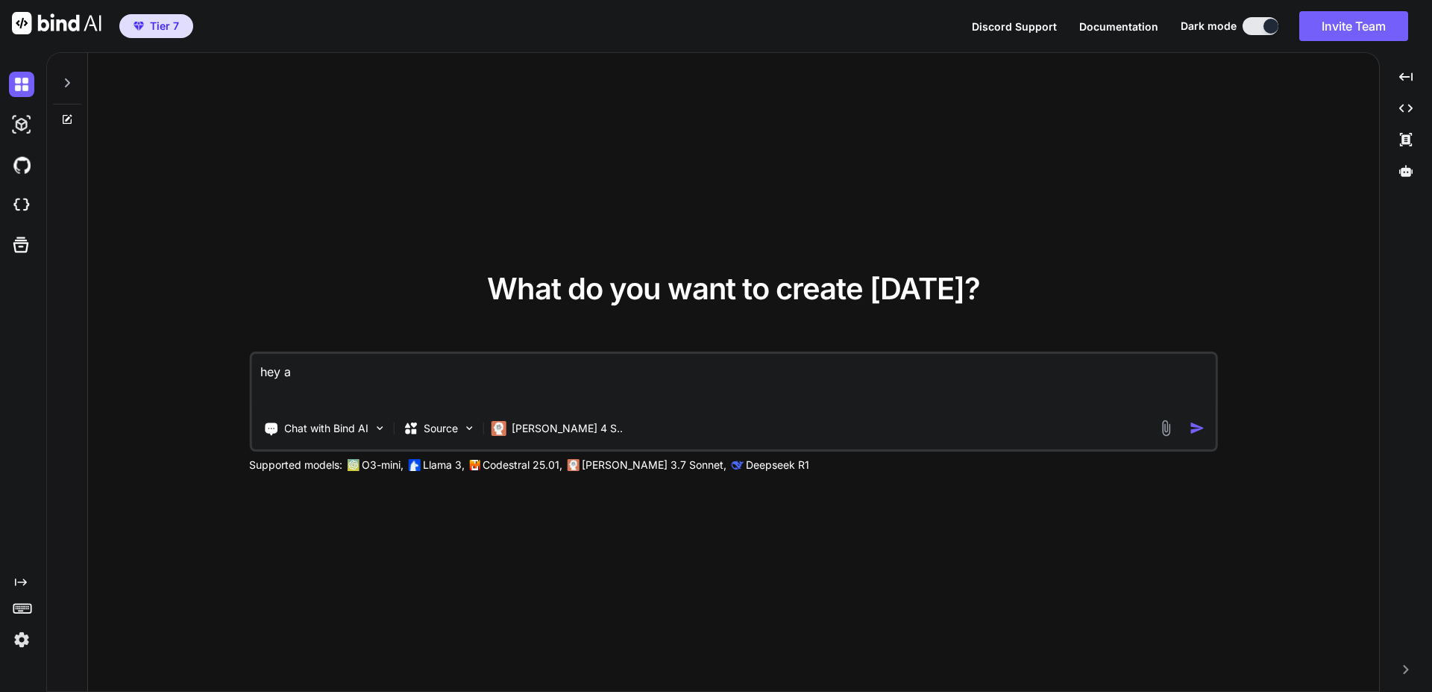
type textarea "hey a"
type textarea "x"
type textarea "hey a h"
type textarea "x"
type textarea "hey a"
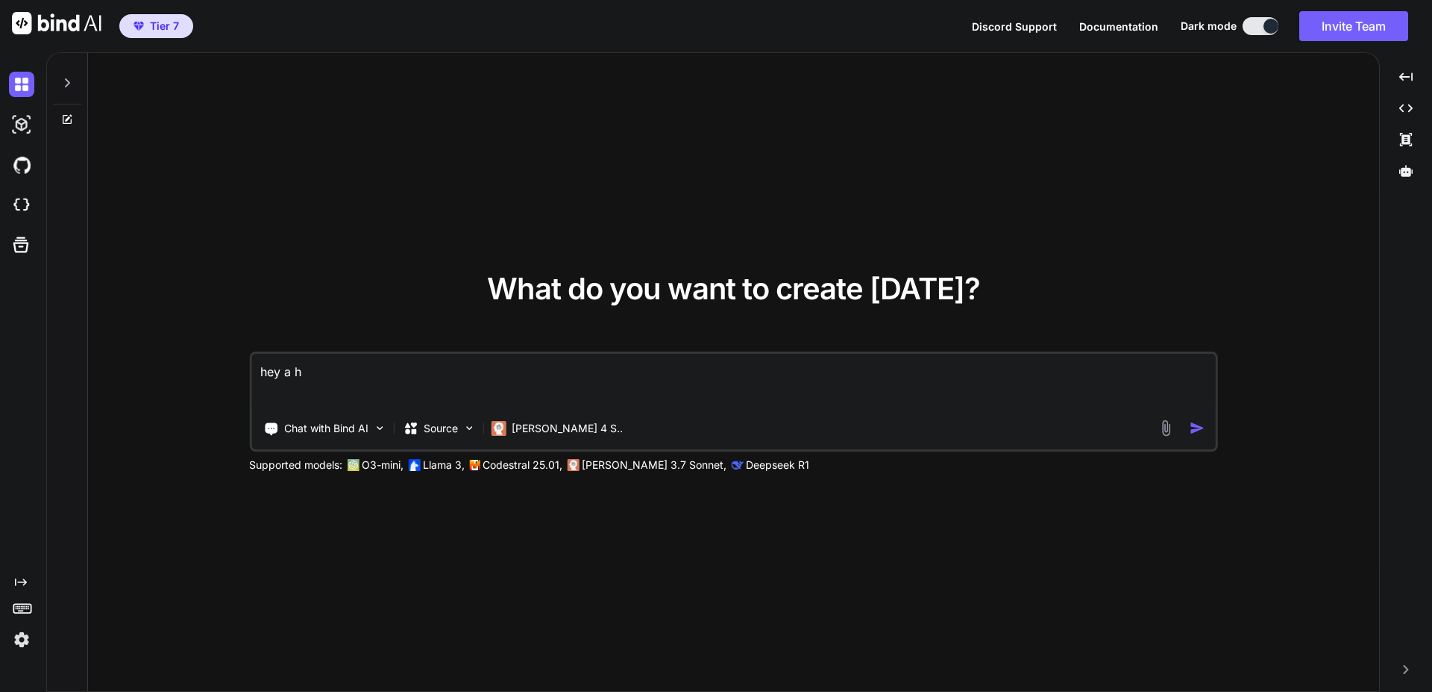
type textarea "x"
type textarea "hey a s"
type textarea "x"
type textarea "hey a sh"
type textarea "x"
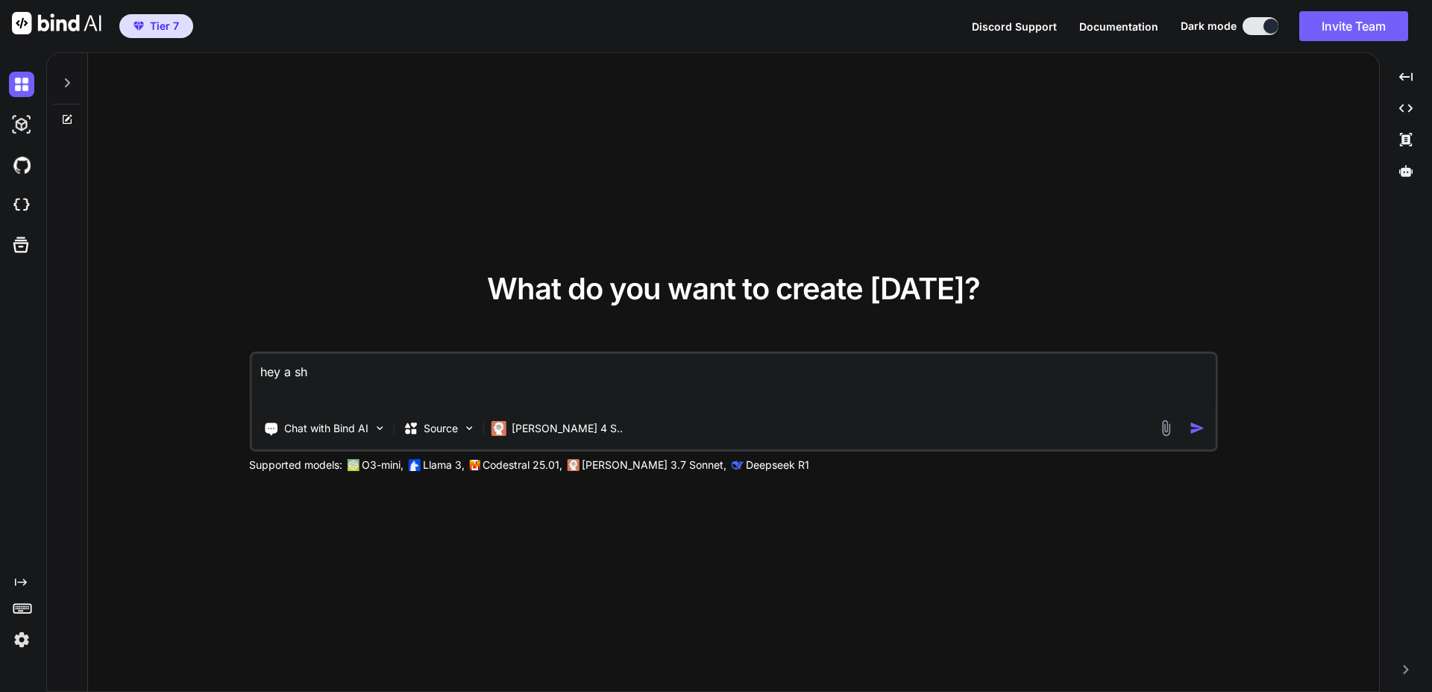
type textarea "hey a sho"
type textarea "x"
type textarea "hey a shor"
type textarea "x"
type textarea "hey a short"
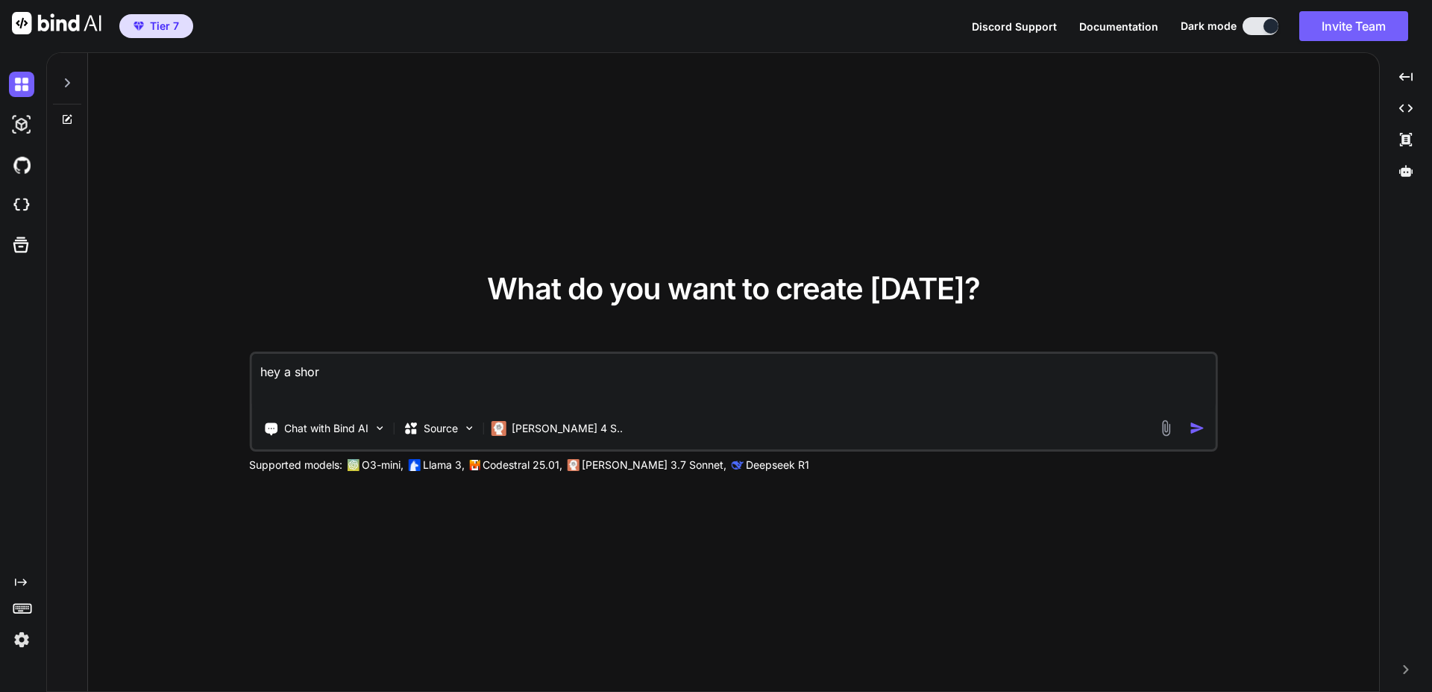
type textarea "x"
type textarea "hey a short"
type textarea "x"
type textarea "hey a short t"
type textarea "x"
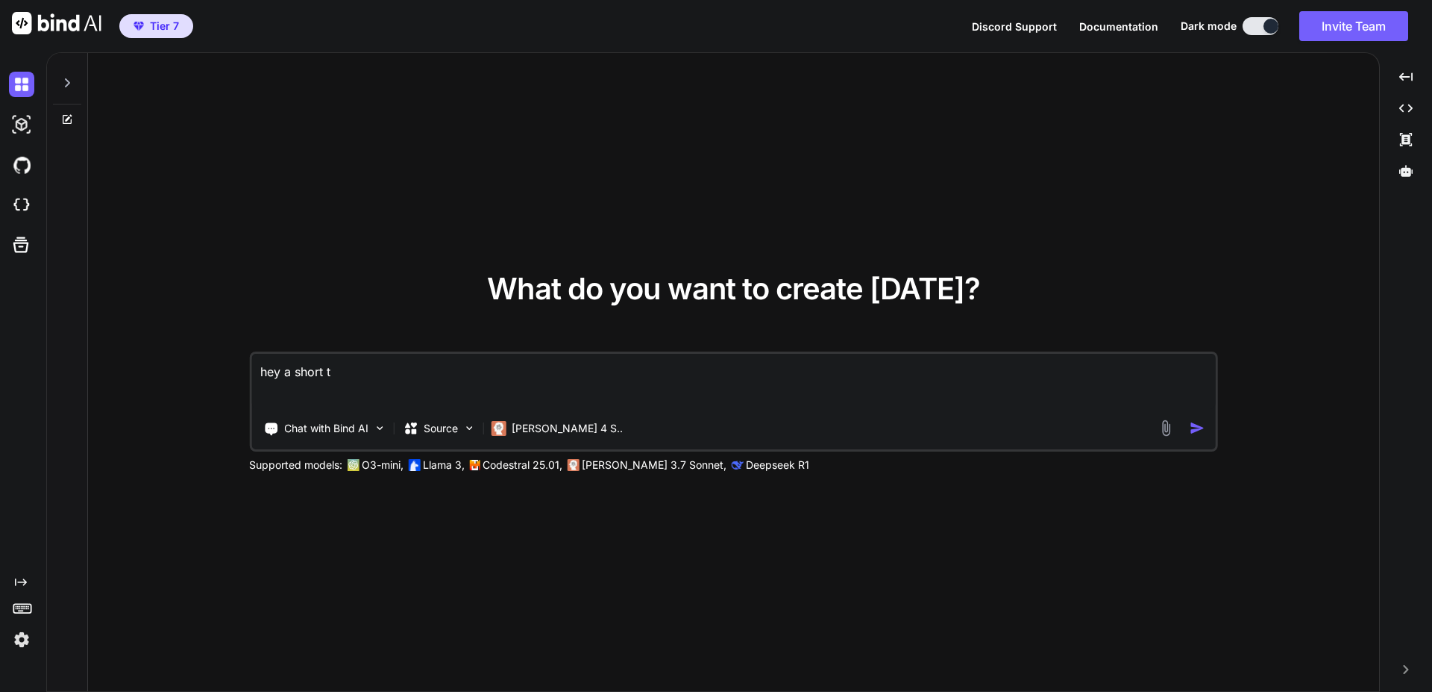
type textarea "hey a short te"
type textarea "x"
type textarea "hey a short tes"
type textarea "x"
type textarea "hey a short test"
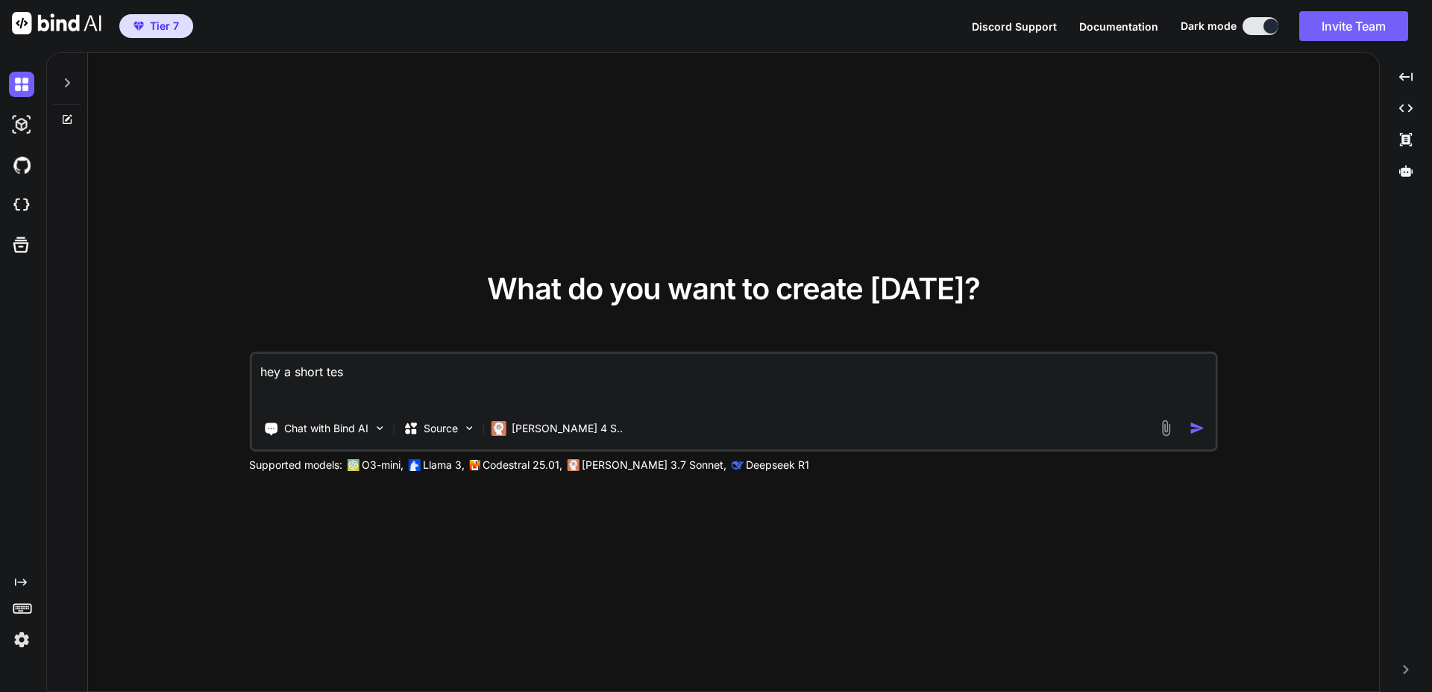
type textarea "x"
type textarea "hey a short test."
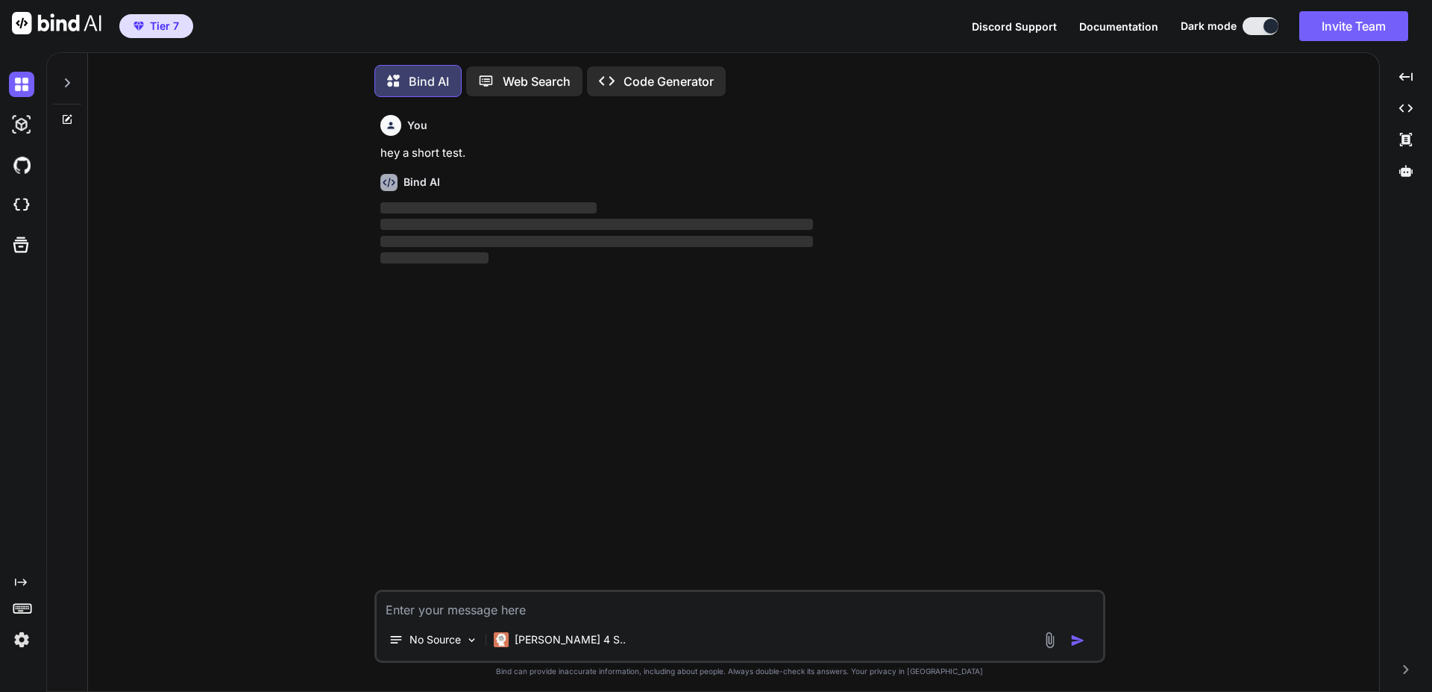
scroll to position [7, 0]
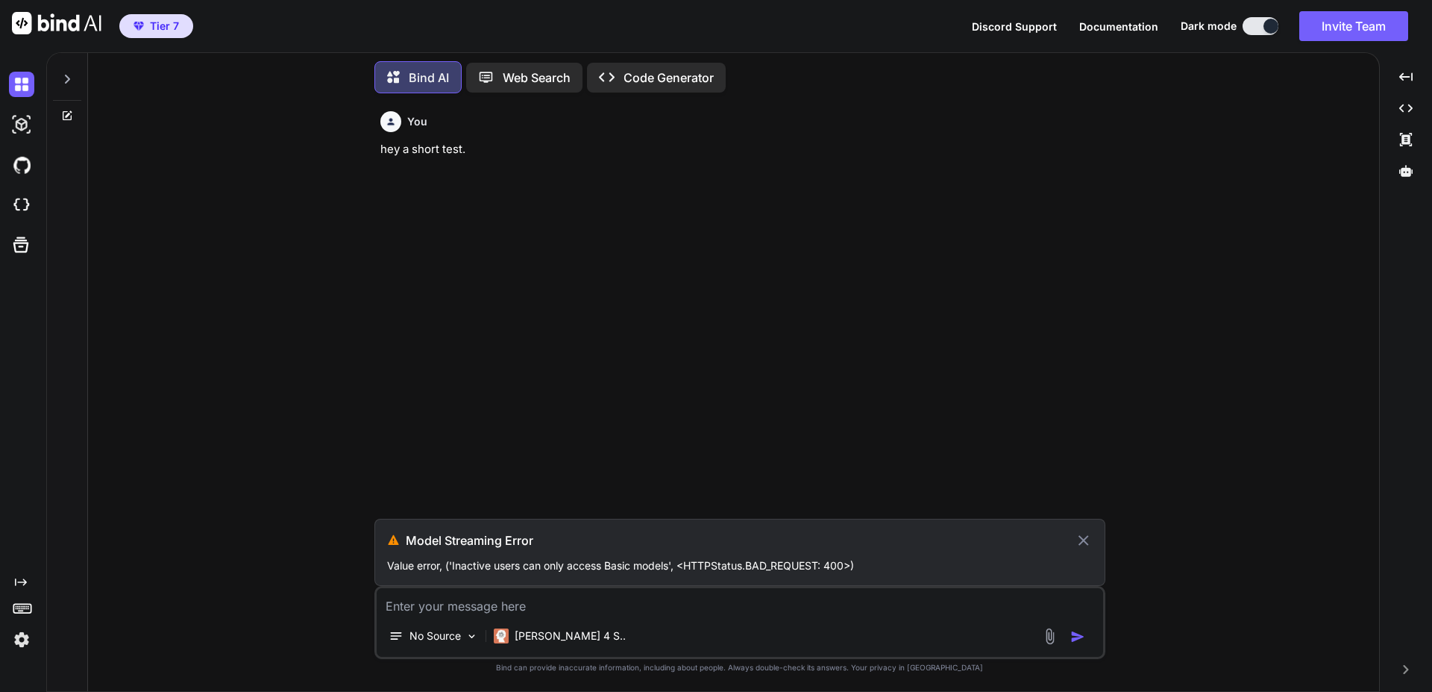
click at [1080, 543] on icon at bounding box center [1084, 540] width 10 height 10
type textarea "x"
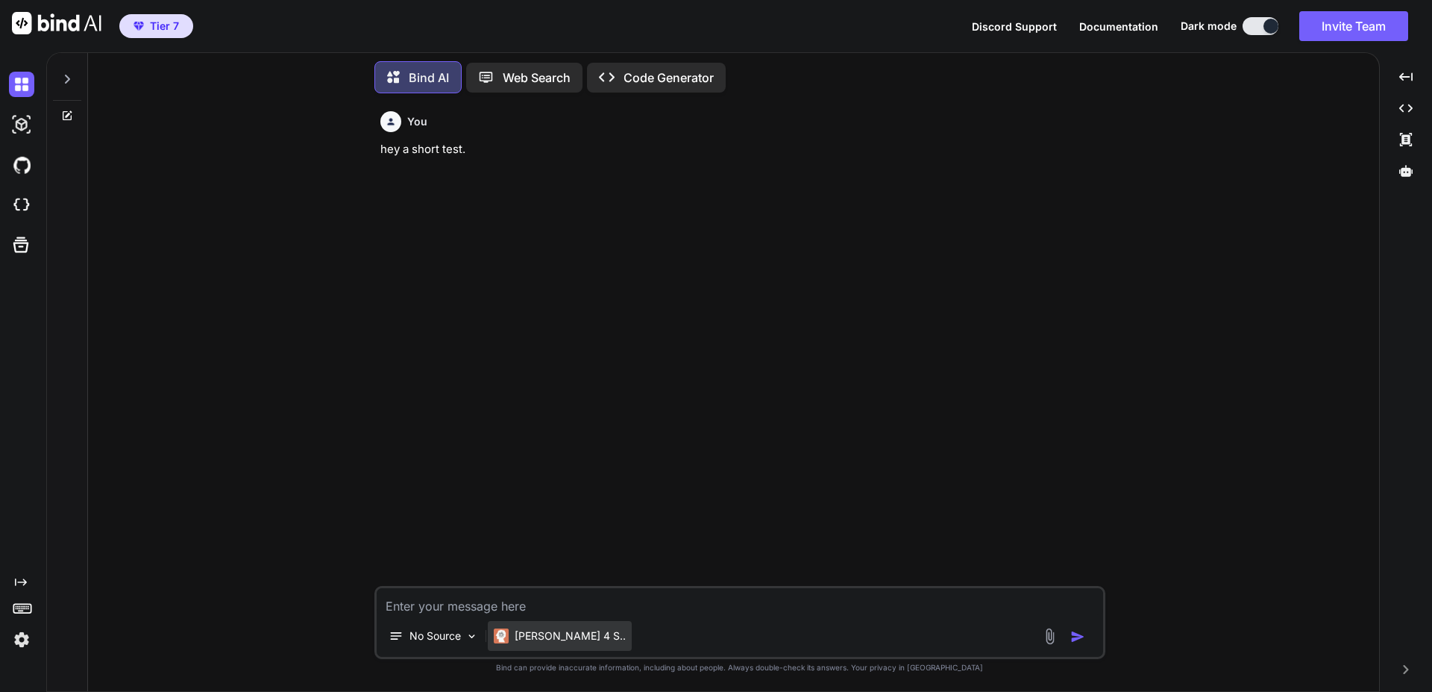
click at [537, 633] on p "Claude 4 S.." at bounding box center [570, 635] width 111 height 15
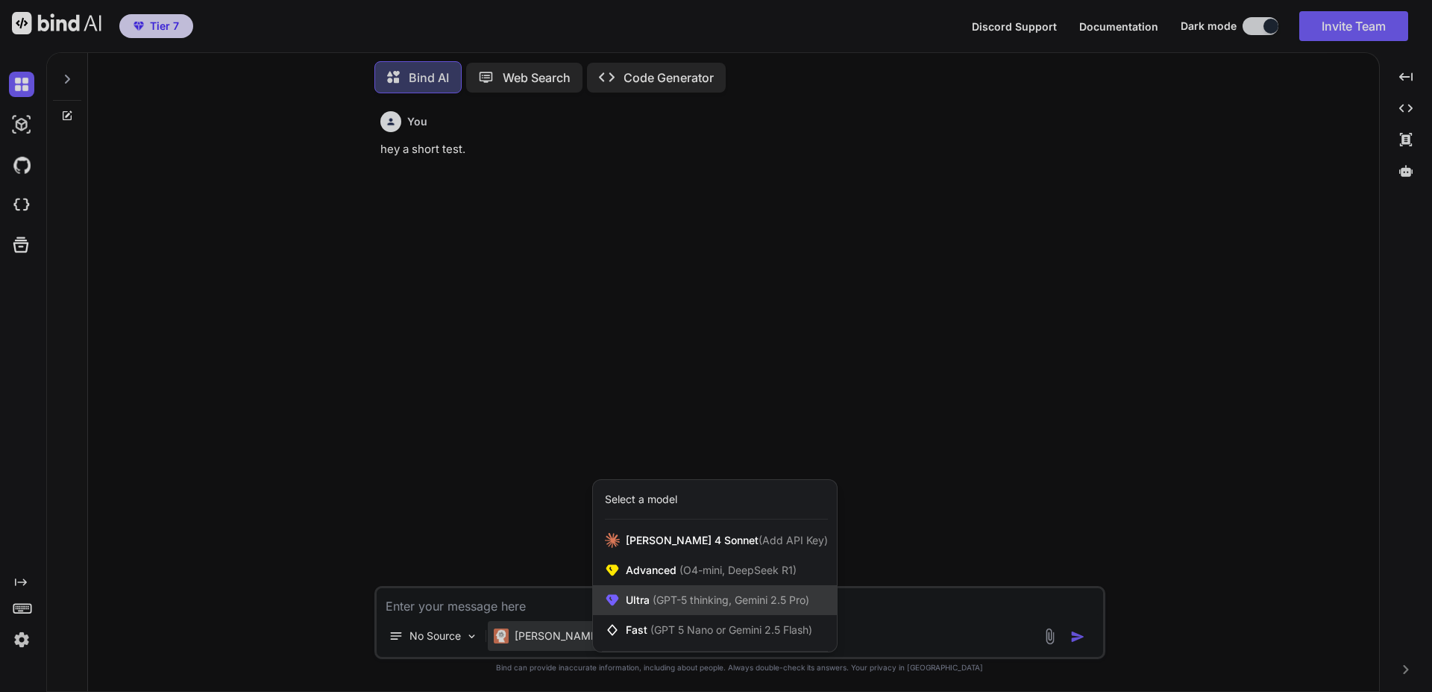
click at [662, 611] on div "Ultra (GPT-5 thinking, Gemini 2.5 Pro)" at bounding box center [715, 600] width 244 height 30
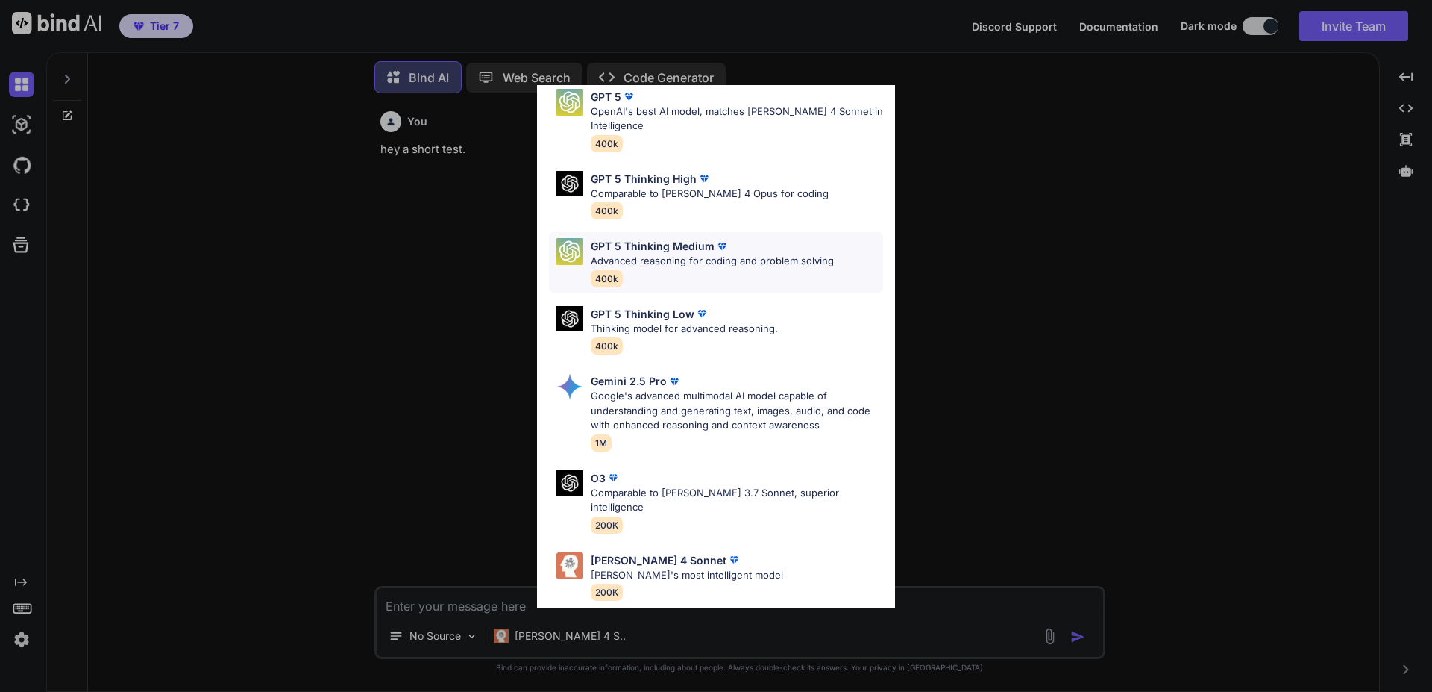
scroll to position [121, 0]
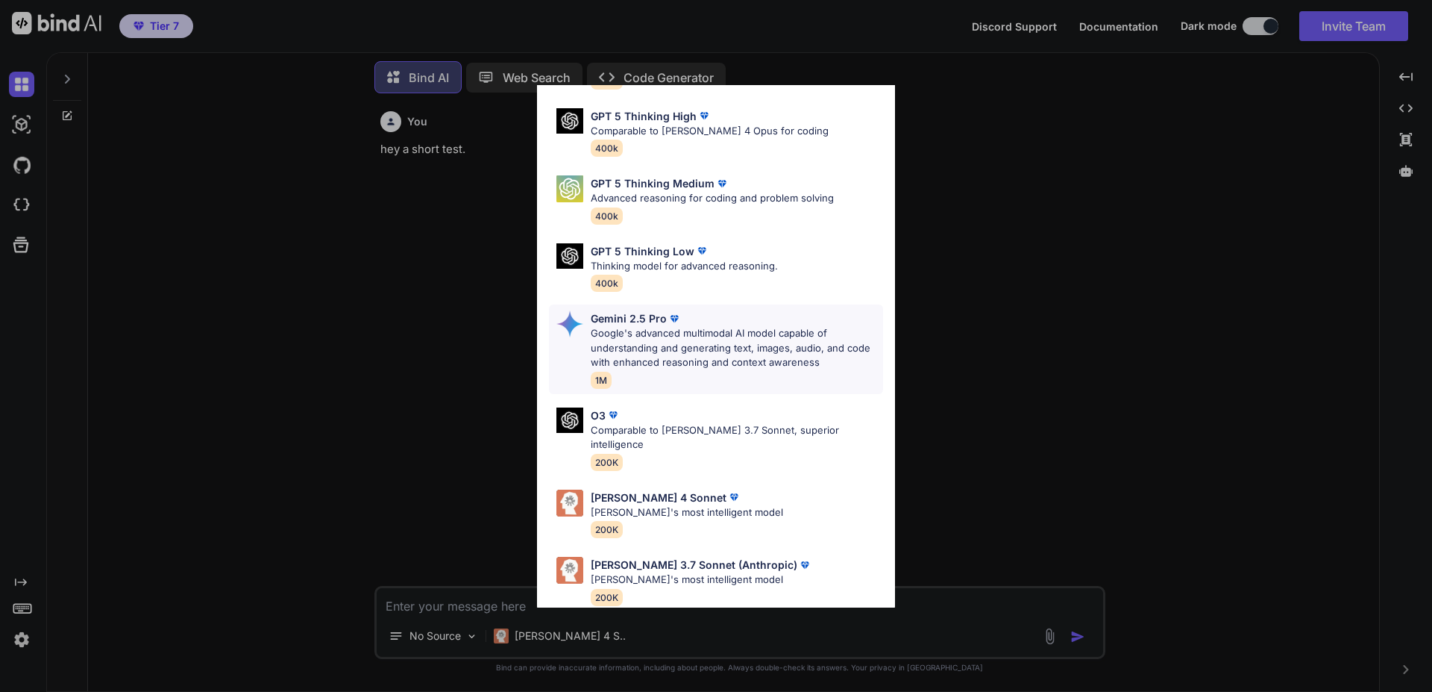
click at [665, 332] on p "Google's advanced multimodal AI model capable of understanding and generating t…" at bounding box center [737, 348] width 292 height 44
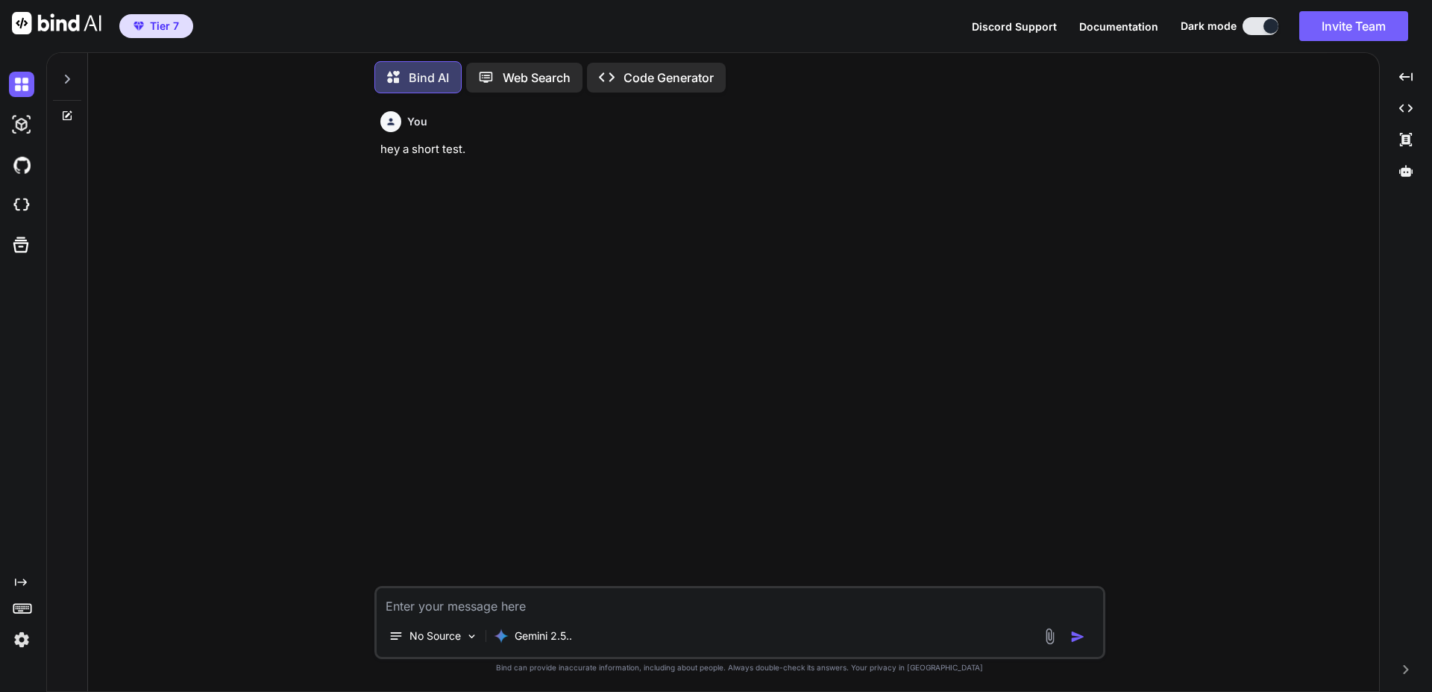
click at [539, 609] on textarea at bounding box center [740, 601] width 727 height 27
type textarea "hey"
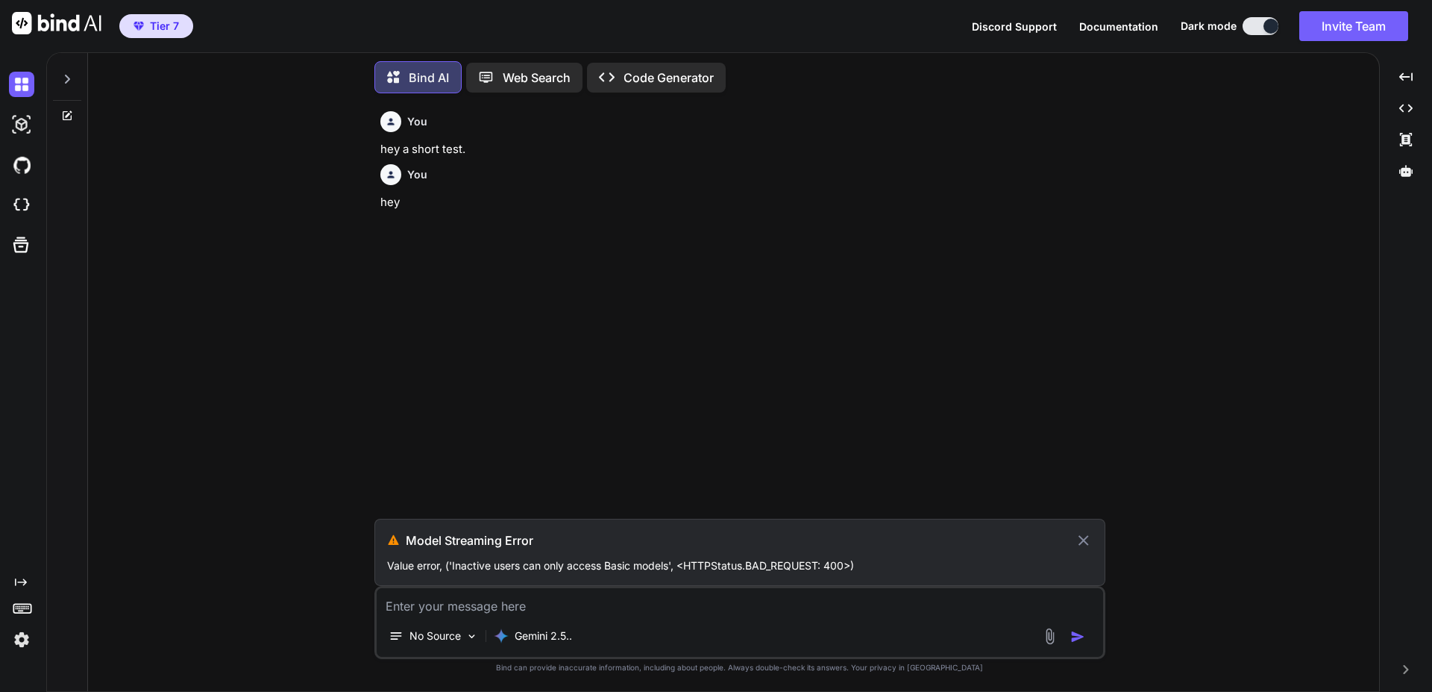
click at [1091, 539] on icon at bounding box center [1083, 540] width 17 height 18
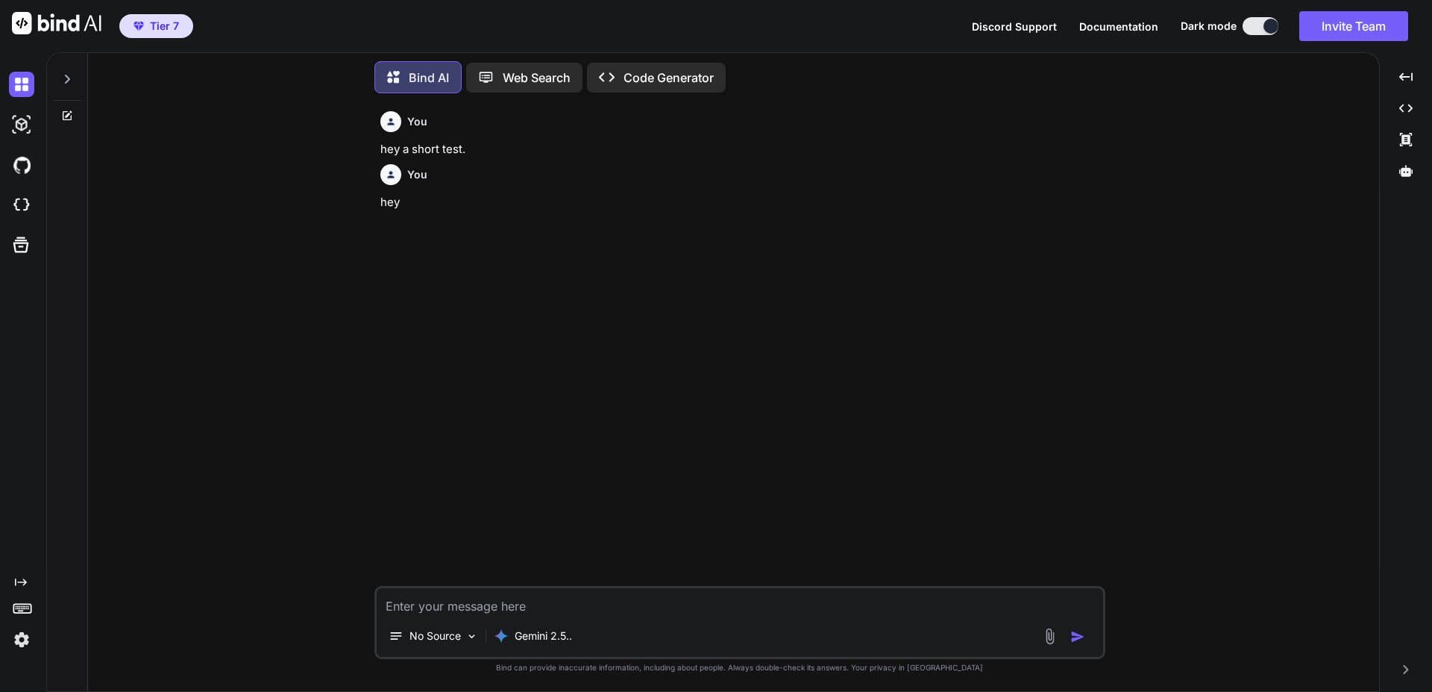
click at [725, 606] on textarea at bounding box center [740, 601] width 727 height 27
type textarea "hey"
drag, startPoint x: 1080, startPoint y: 642, endPoint x: 1064, endPoint y: 614, distance: 32.1
click at [1079, 642] on img "button" at bounding box center [1077, 636] width 15 height 15
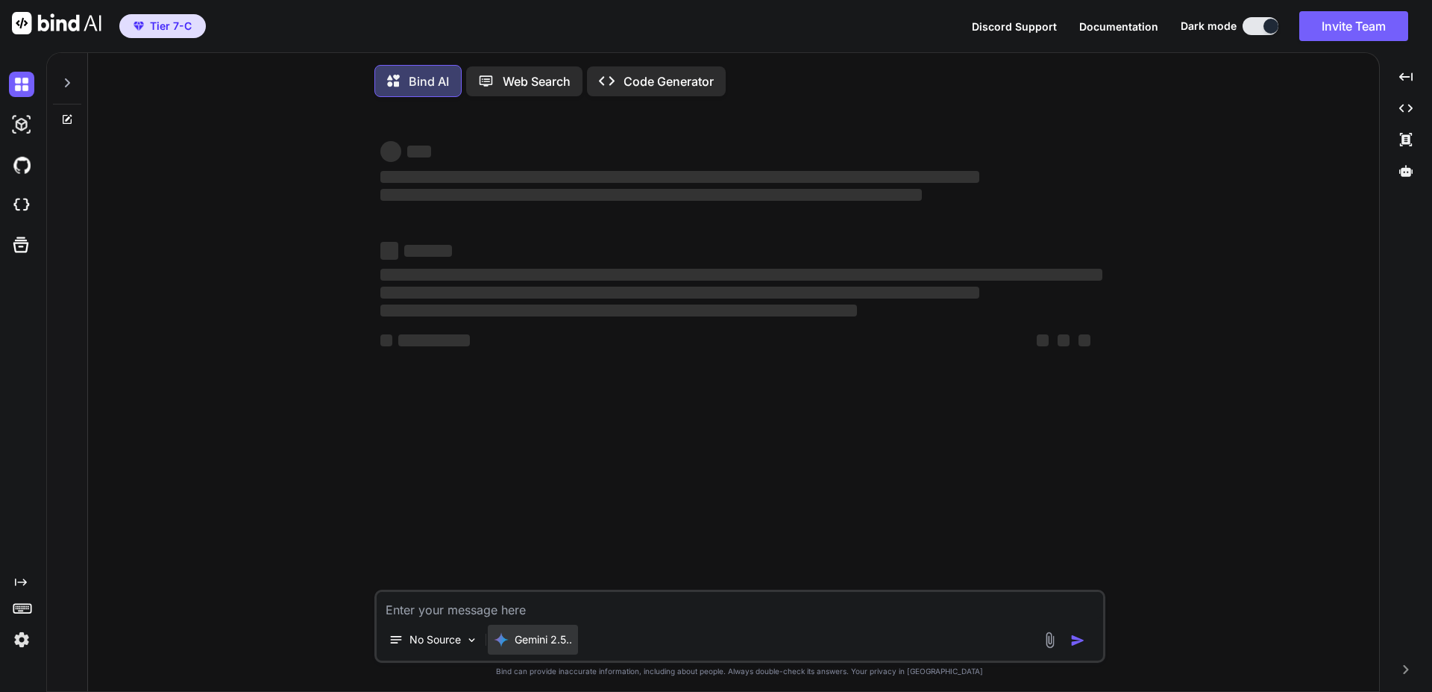
click at [524, 646] on p "Gemini 2.5.." at bounding box center [543, 639] width 57 height 15
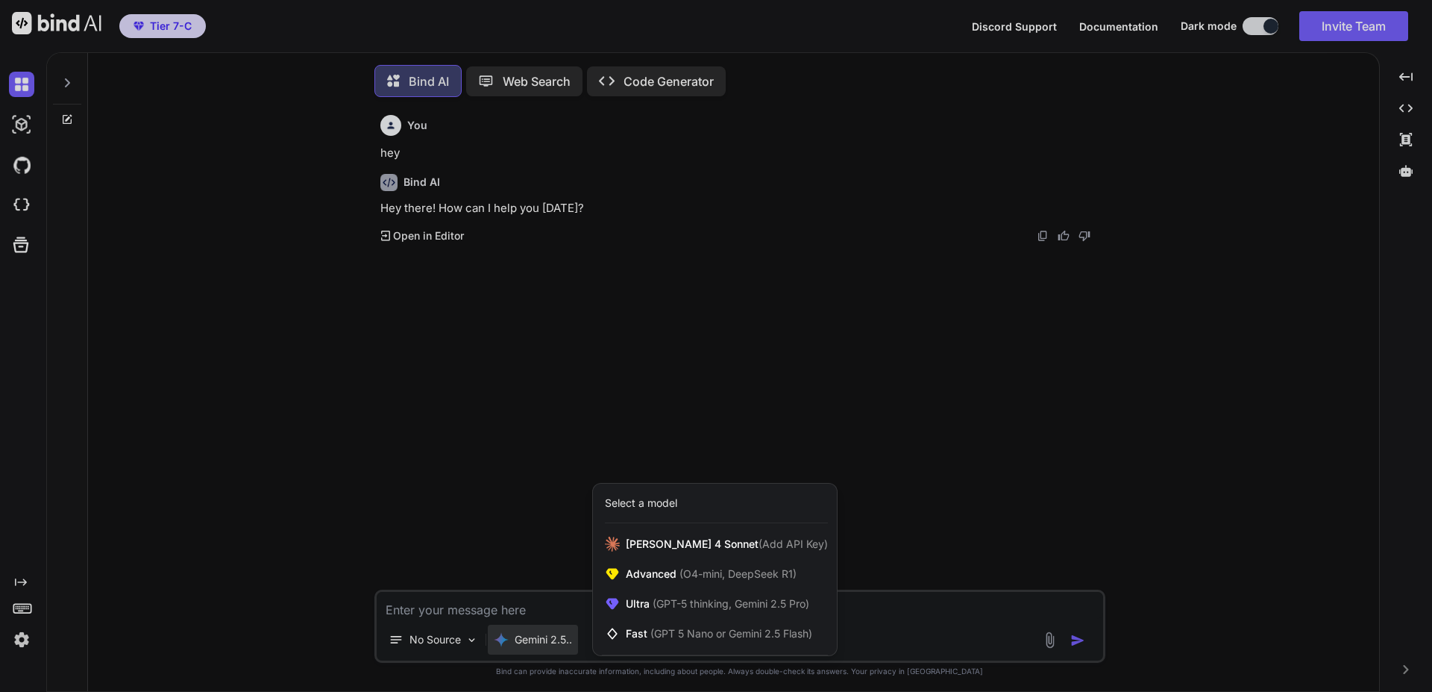
scroll to position [7, 0]
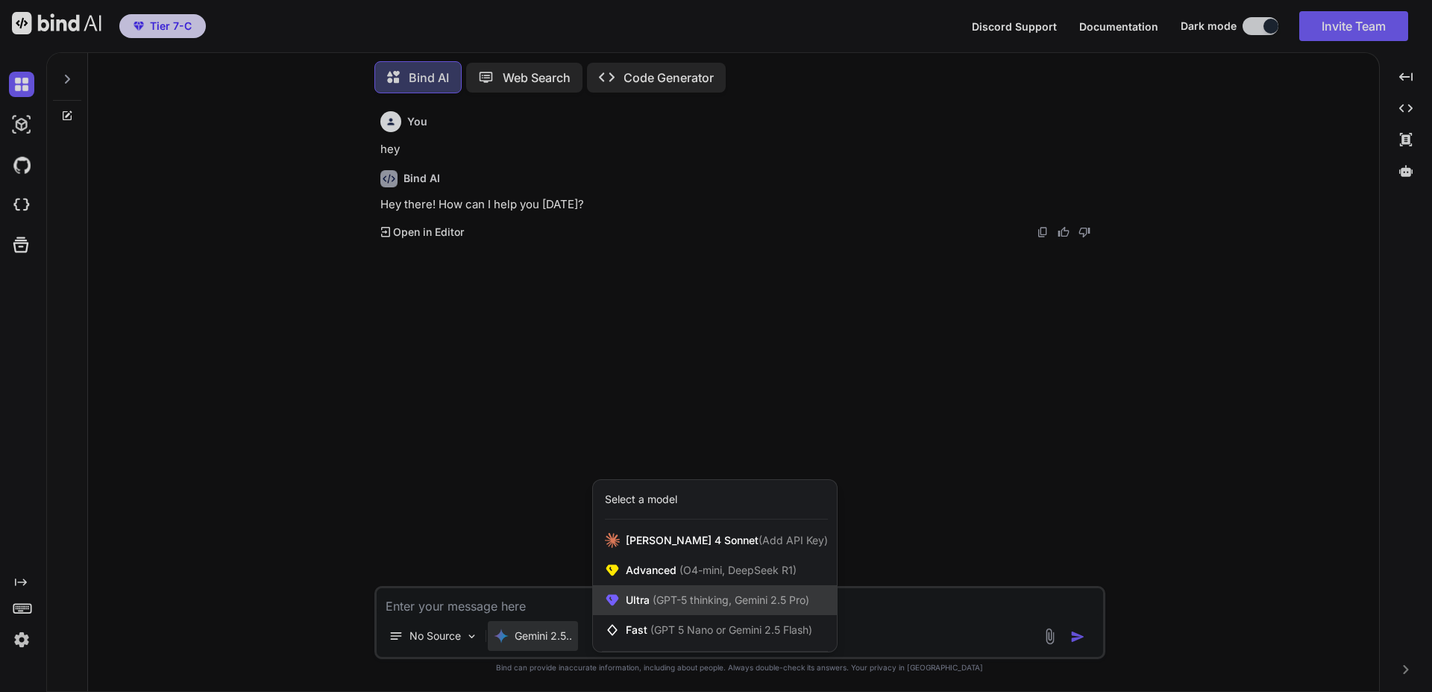
click at [665, 596] on span "(GPT-5 thinking, Gemini 2.5 Pro)" at bounding box center [730, 599] width 160 height 13
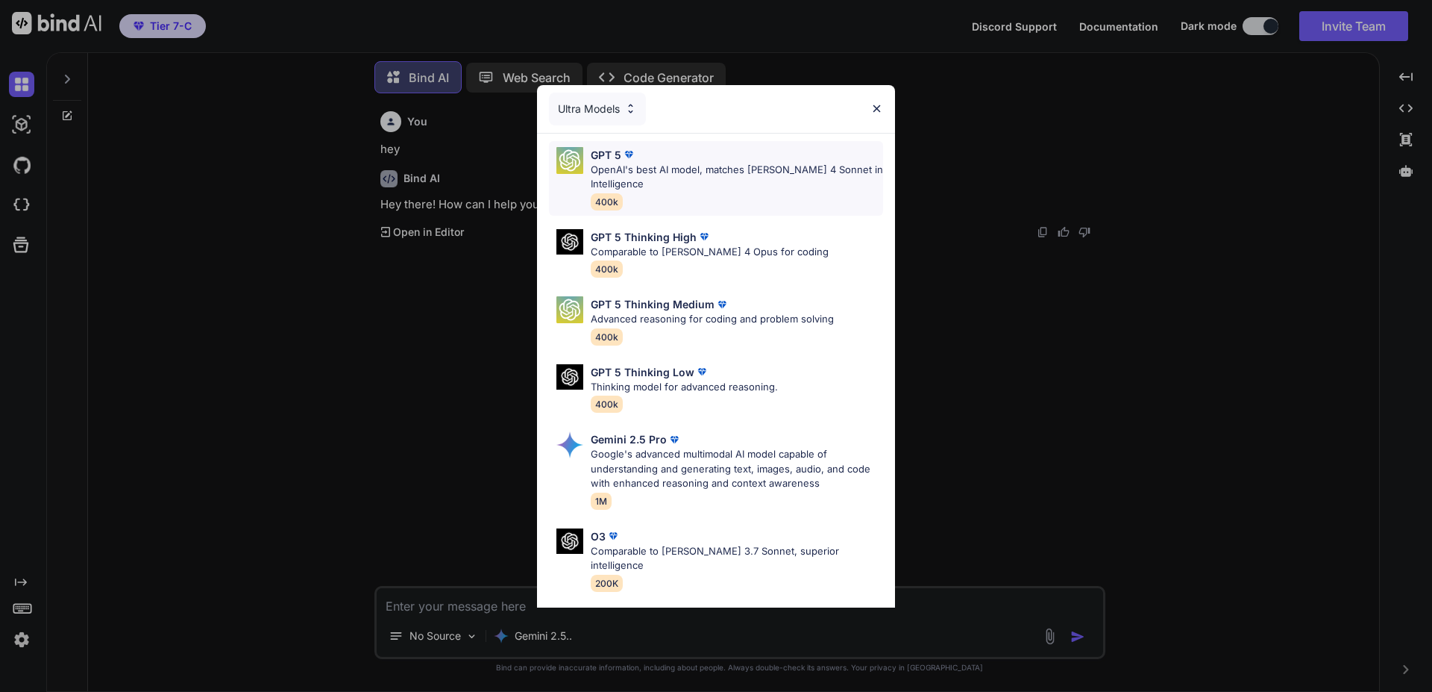
click at [652, 175] on p "OpenAI's best AI model, matches [PERSON_NAME] 4 Sonnet in Intelligence" at bounding box center [737, 177] width 292 height 29
type textarea "x"
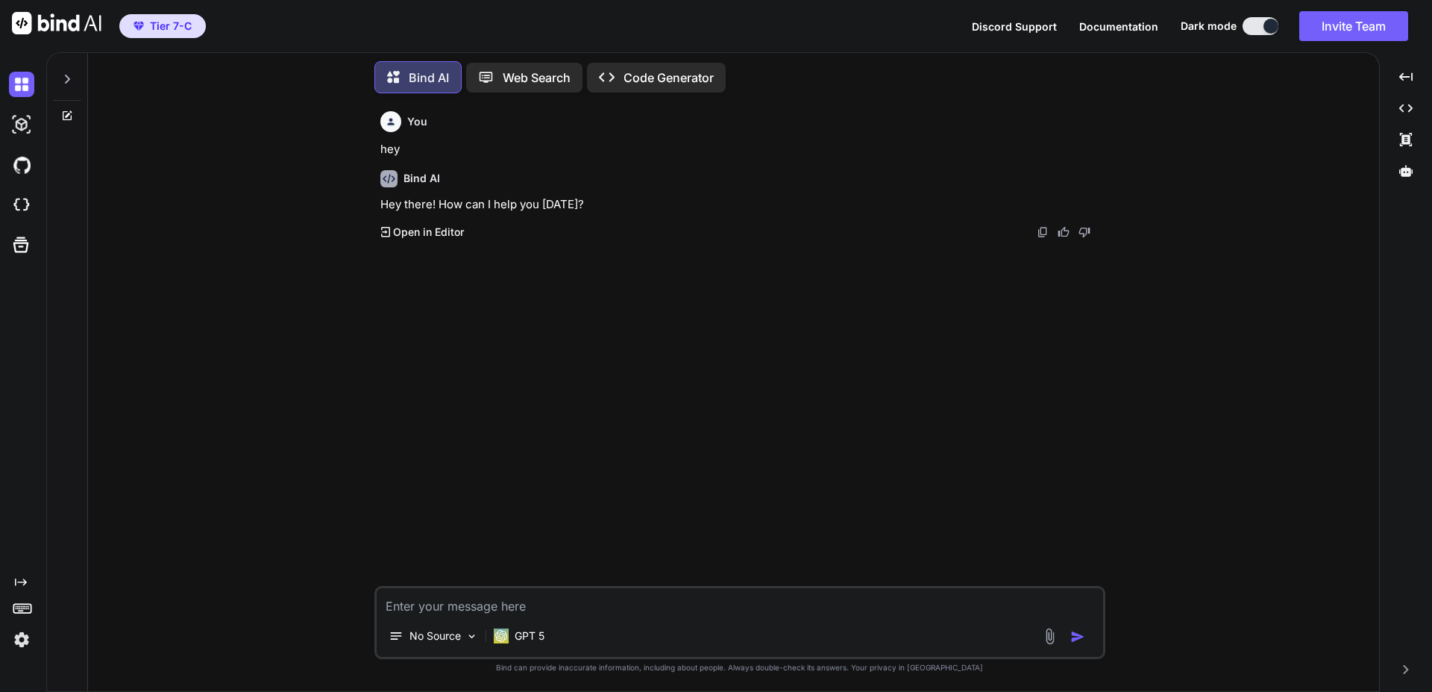
click at [509, 599] on textarea at bounding box center [740, 601] width 727 height 27
type textarea "t"
type textarea "x"
type textarea "te"
type textarea "x"
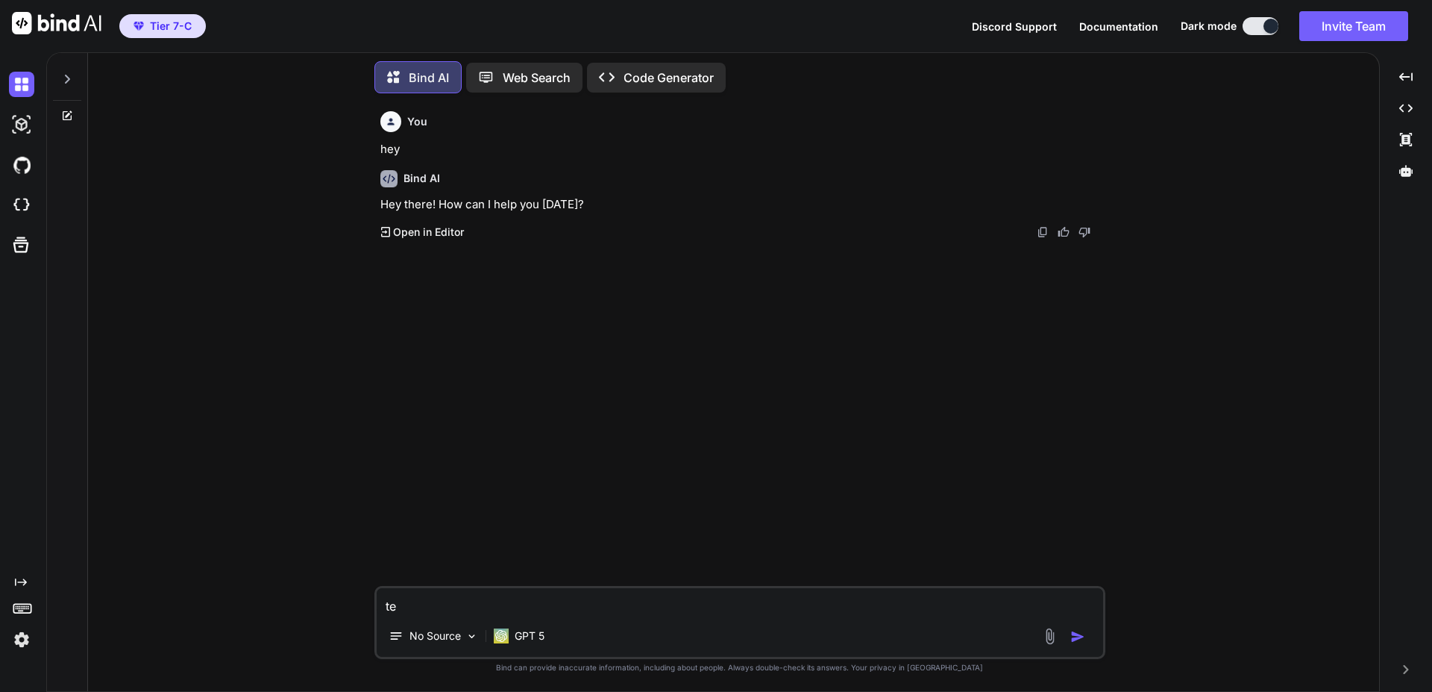
type textarea "tes"
type textarea "x"
type textarea "test"
type textarea "x"
type textarea "tes"
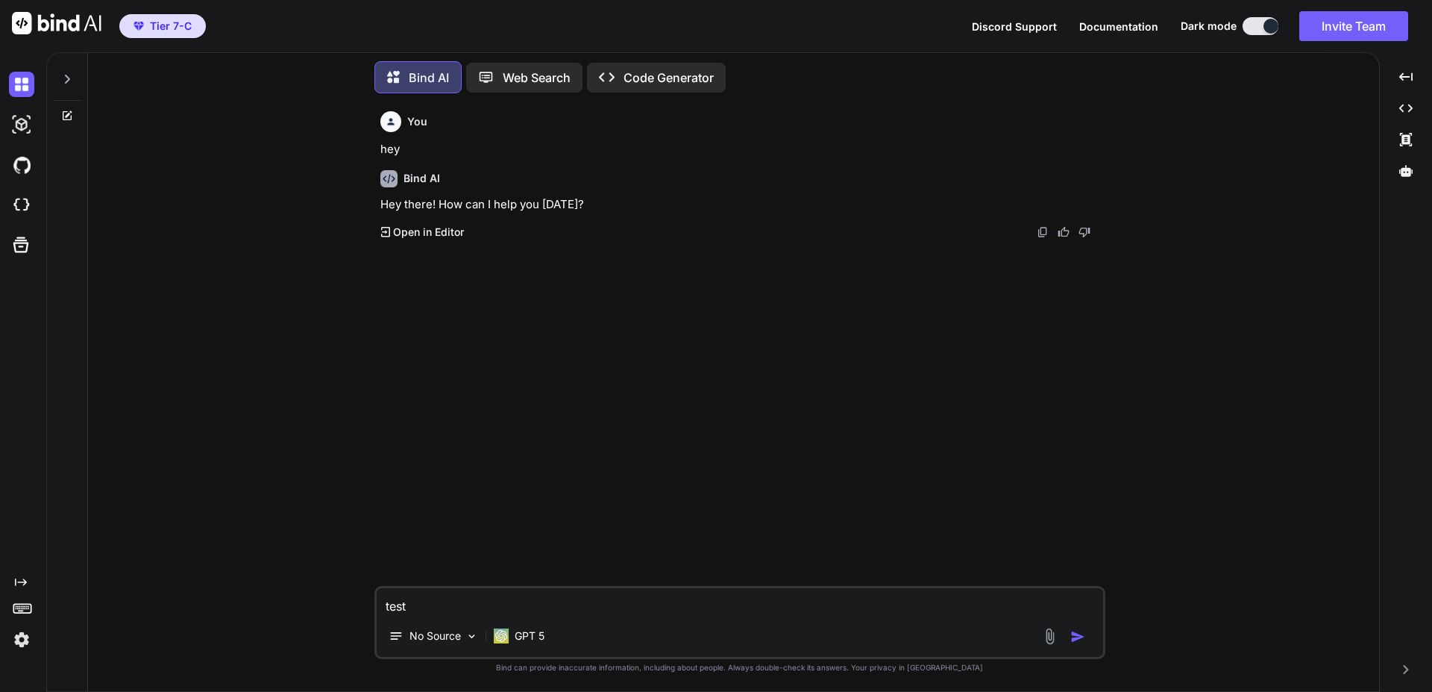
type textarea "x"
type textarea "te"
type textarea "x"
type textarea "t"
type textarea "x"
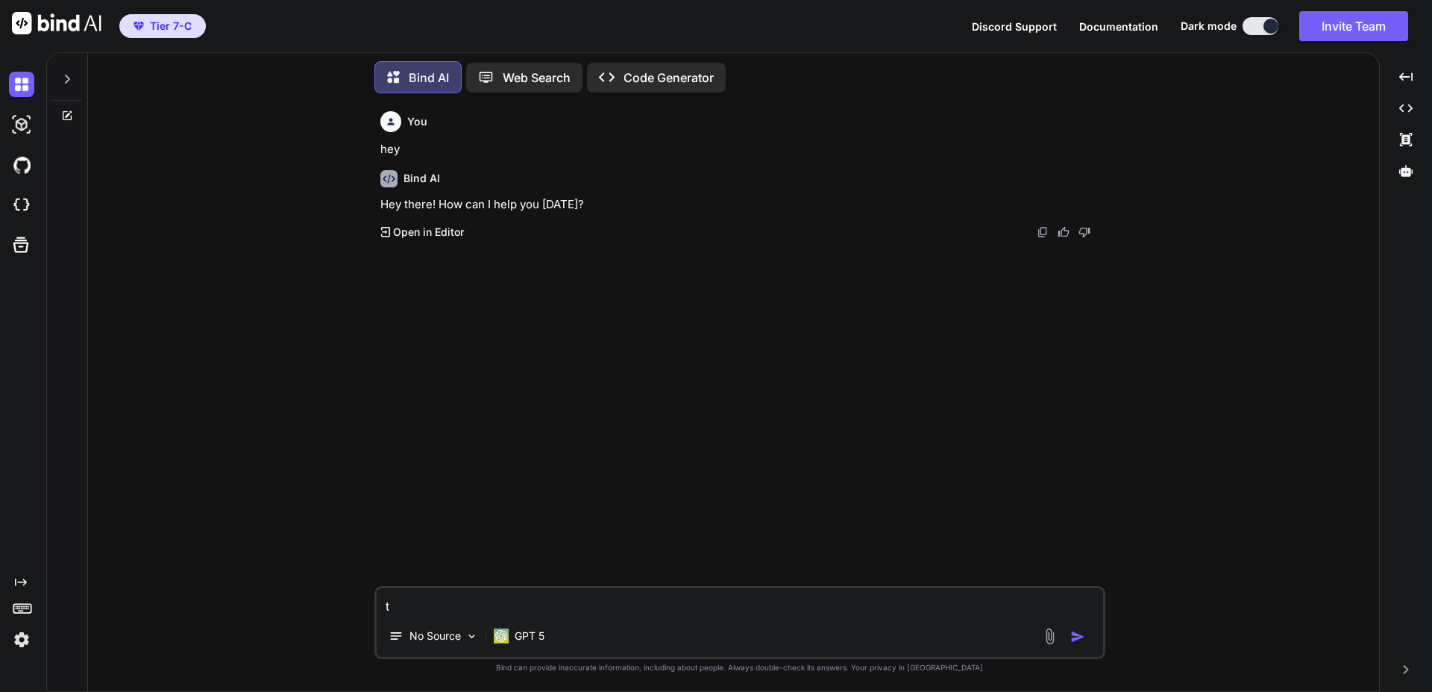
type textarea "x"
type textarea "h"
type textarea "x"
type textarea "ho"
type textarea "x"
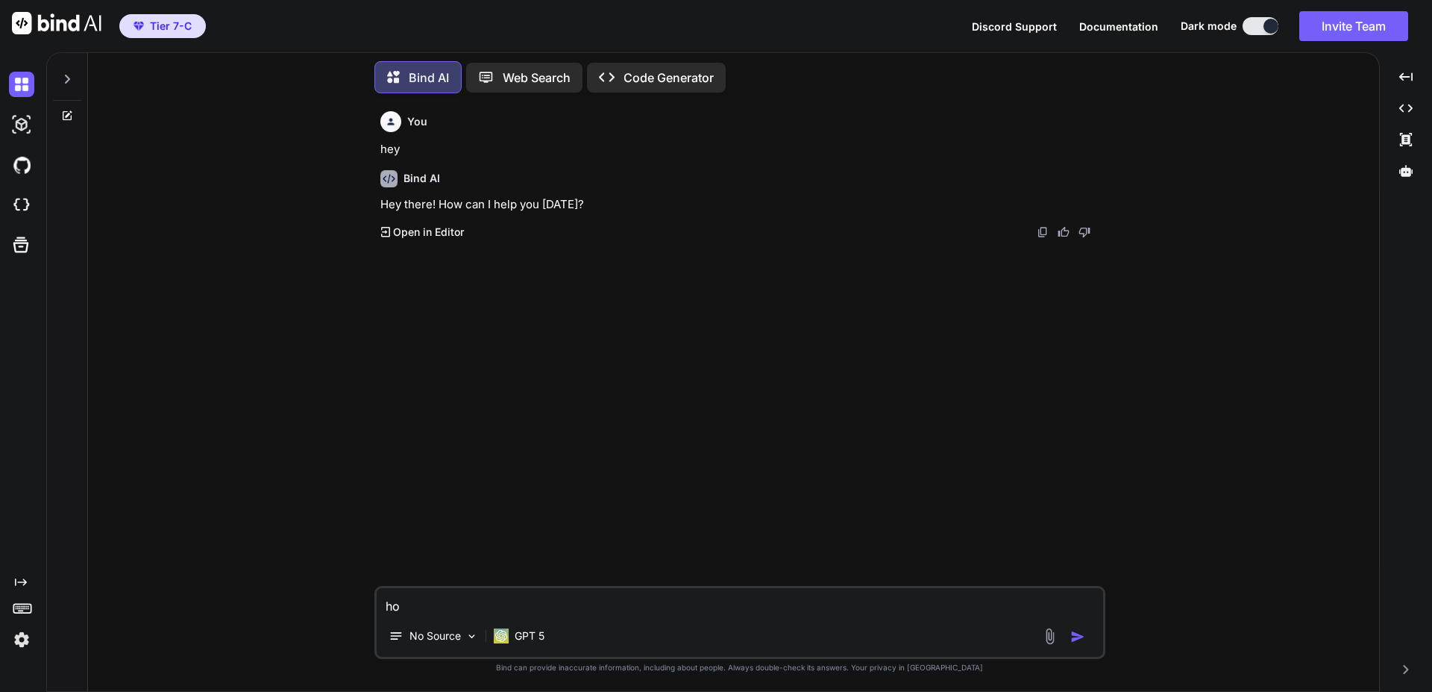
type textarea "how"
type textarea "x"
type textarea "how"
type textarea "x"
type textarea "how t"
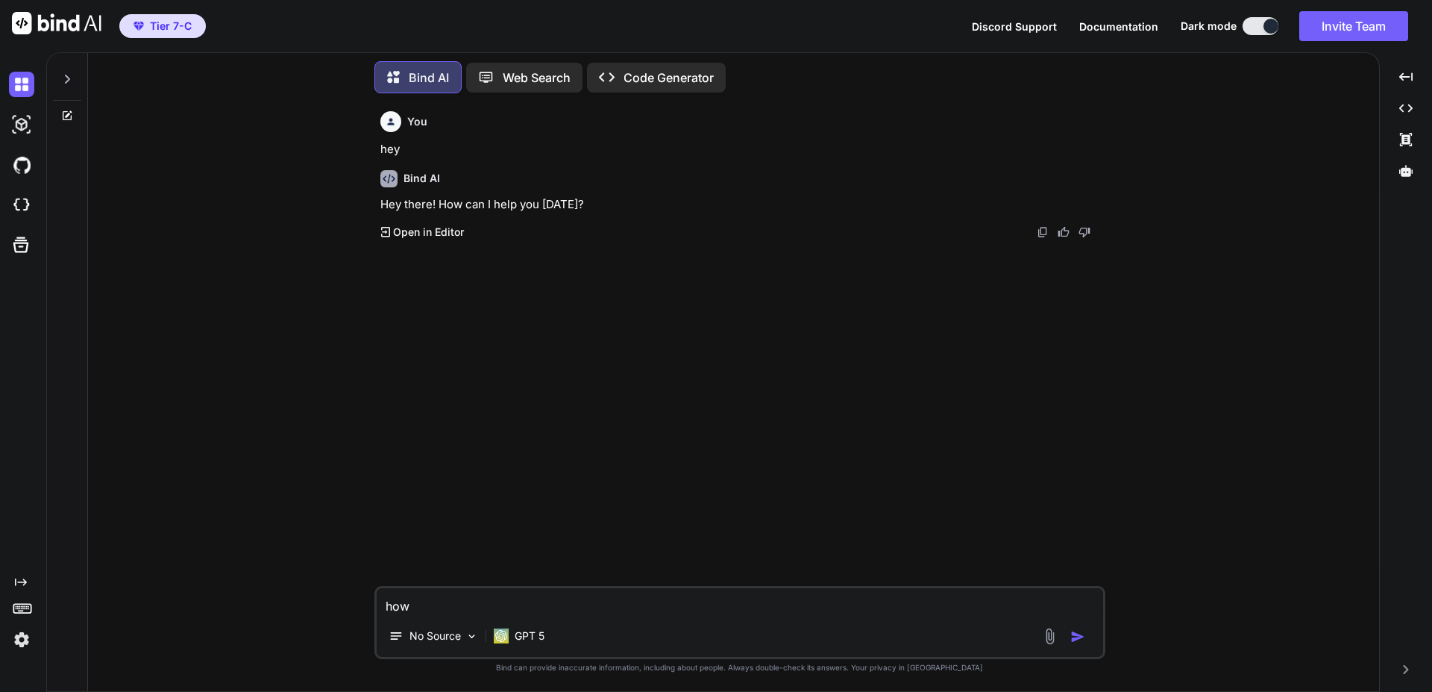
type textarea "x"
type textarea "how to"
type textarea "x"
type textarea "how to"
type textarea "x"
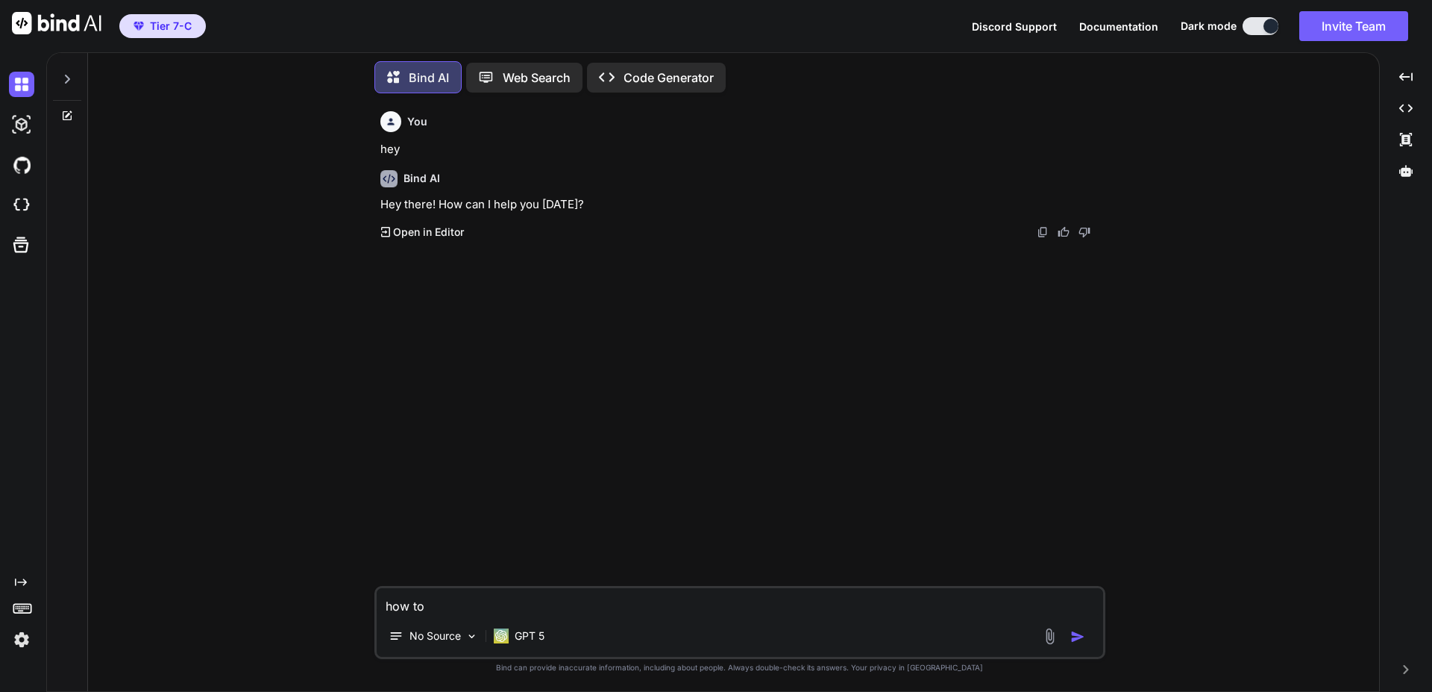
type textarea "how to w"
type textarea "x"
type textarea "how to wi"
type textarea "x"
type textarea "how to win"
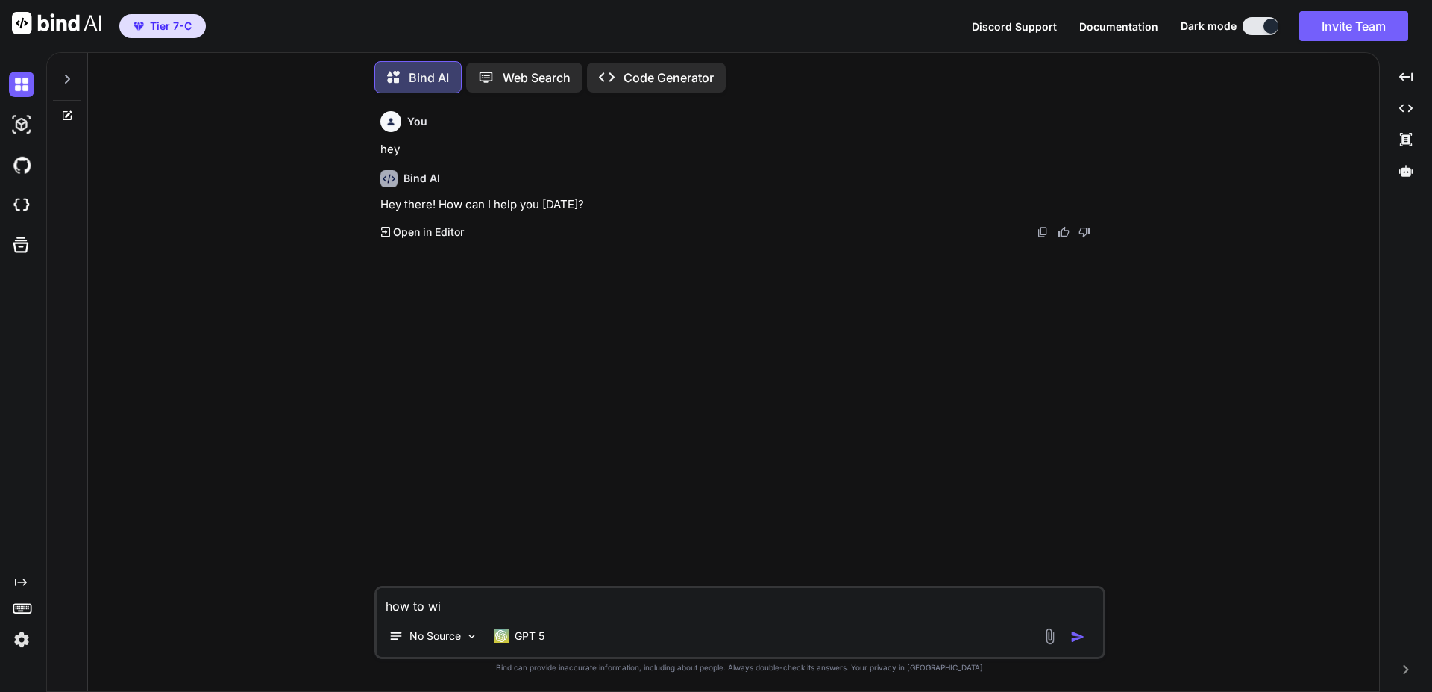
type textarea "x"
type textarea "how to win"
type textarea "x"
type textarea "how to win o"
type textarea "x"
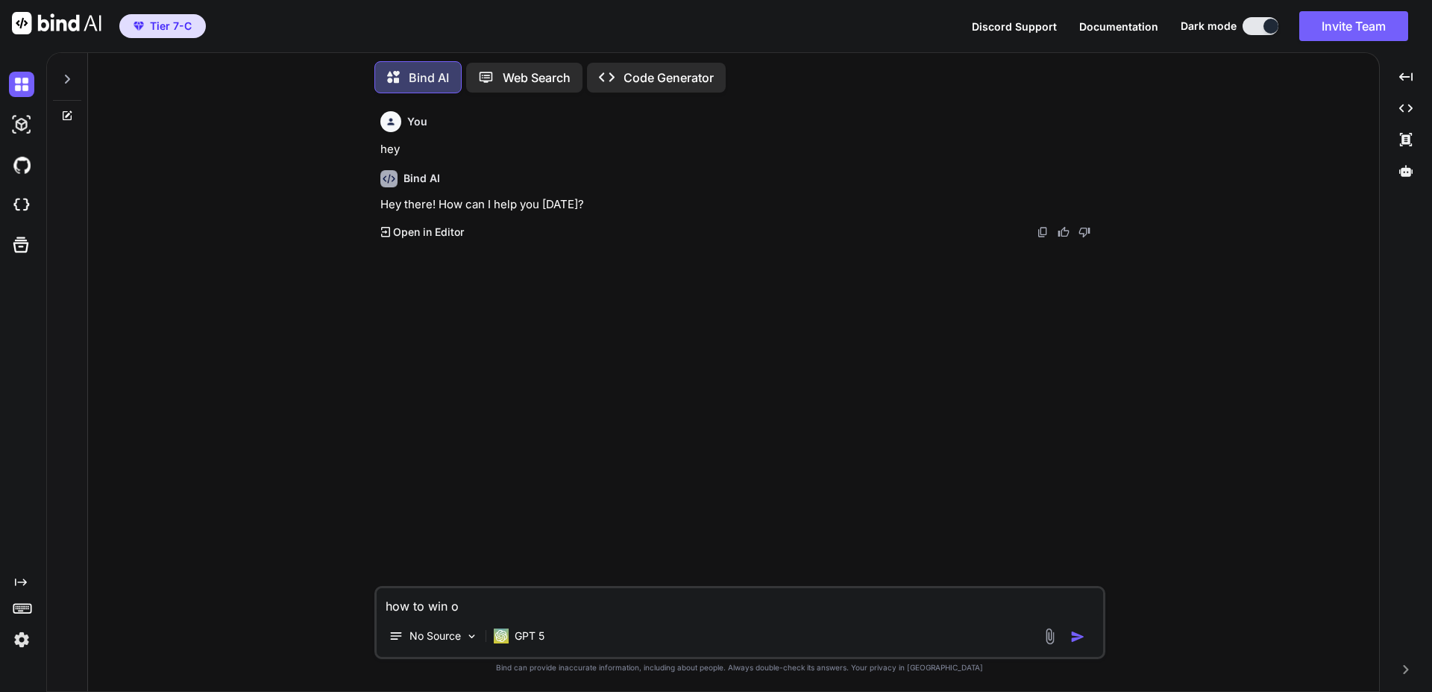
type textarea "how to win on"
type textarea "x"
type textarea "how to win on"
type textarea "x"
type textarea "how to win on y"
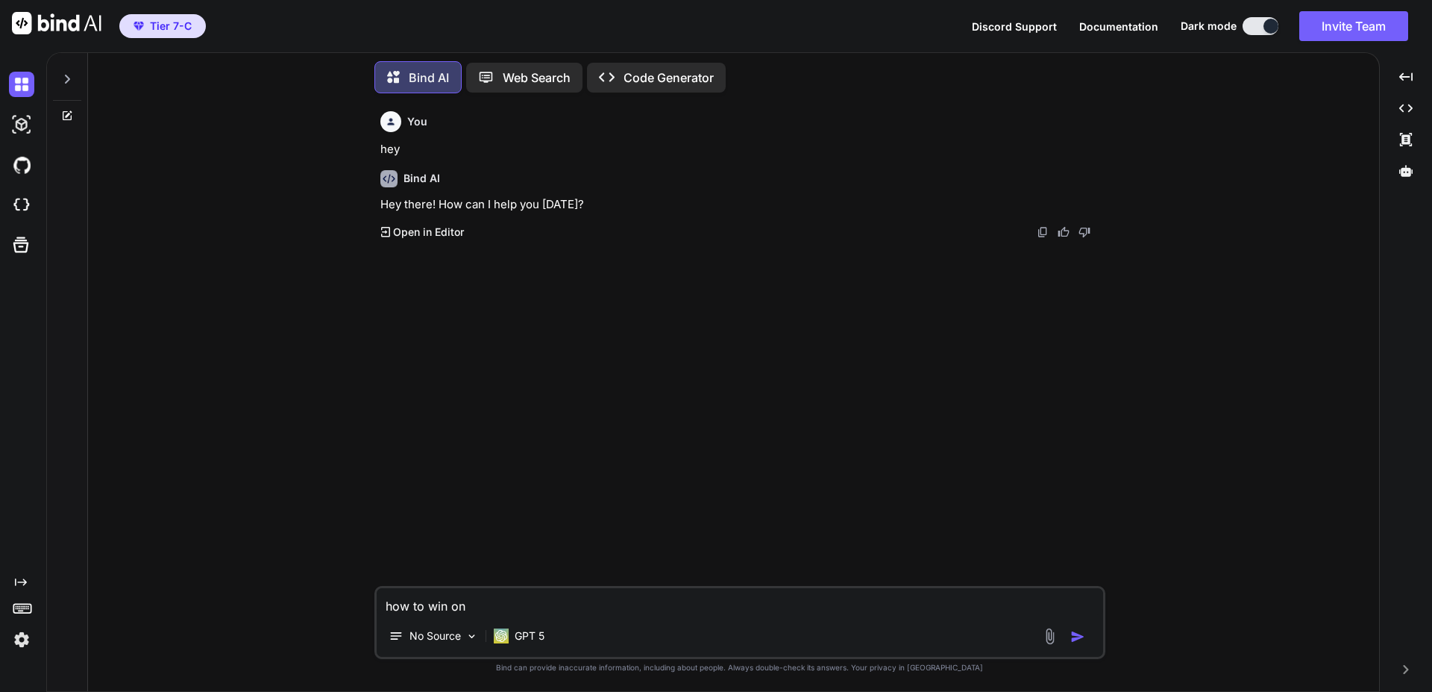
type textarea "x"
type textarea "how to win on yo"
type textarea "x"
type textarea "how to win on you"
type textarea "x"
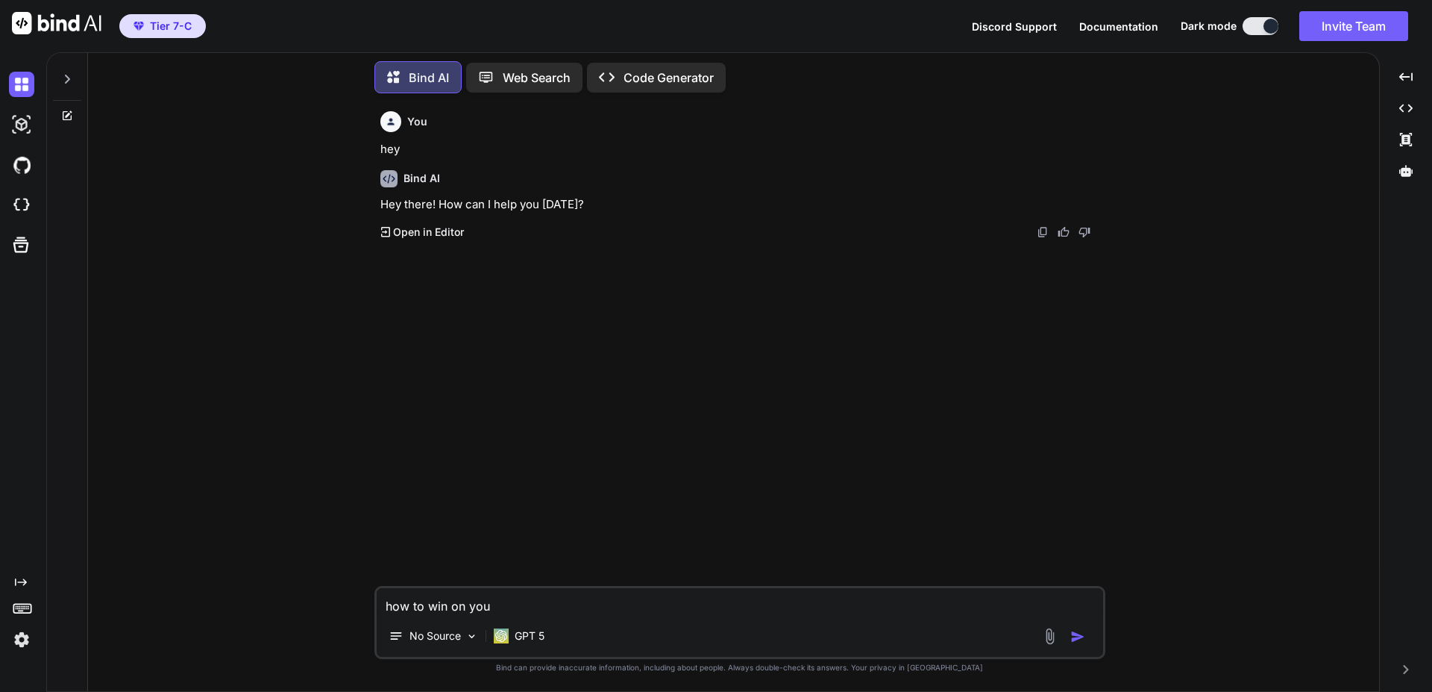
type textarea "how to win on yout"
type textarea "x"
type textarea "how to win on youtu"
type textarea "x"
type textarea "how to win on youtub"
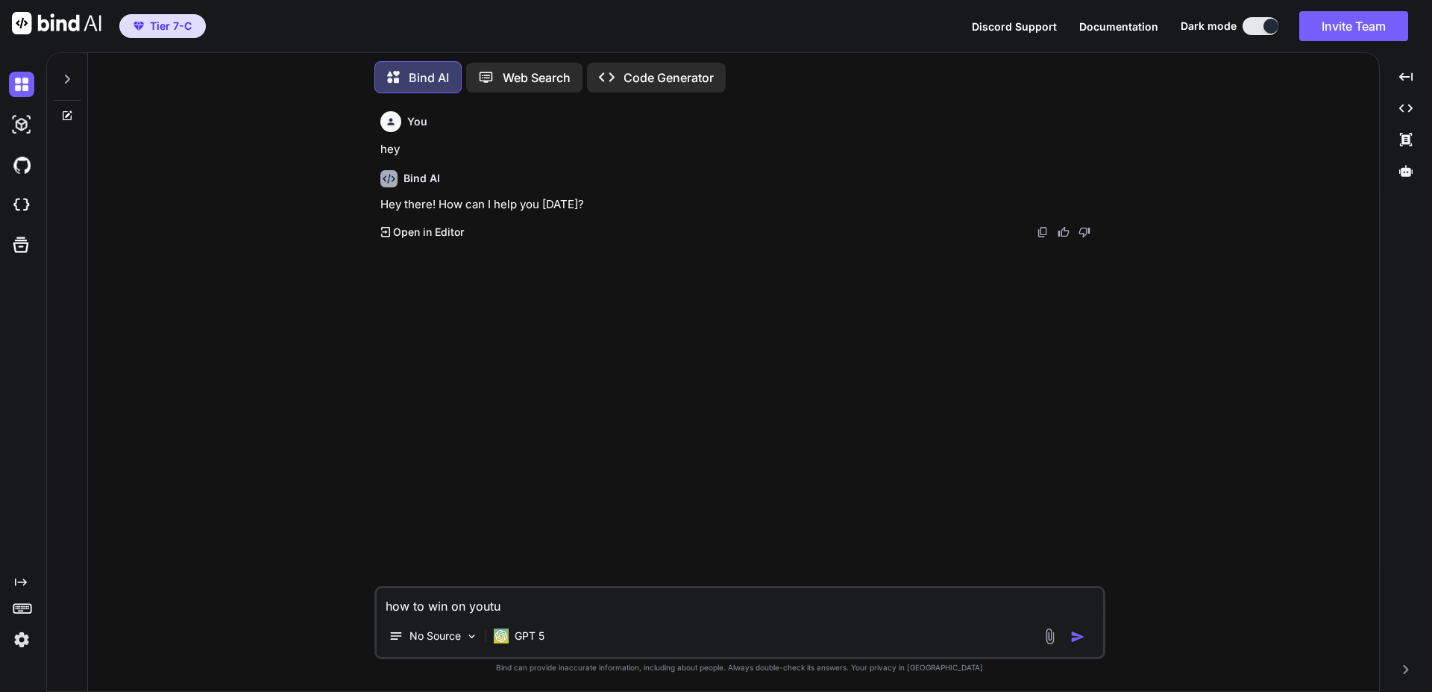
type textarea "x"
type textarea "how to win on youtube"
type textarea "x"
type textarea "how to win on youtube/"
type textarea "x"
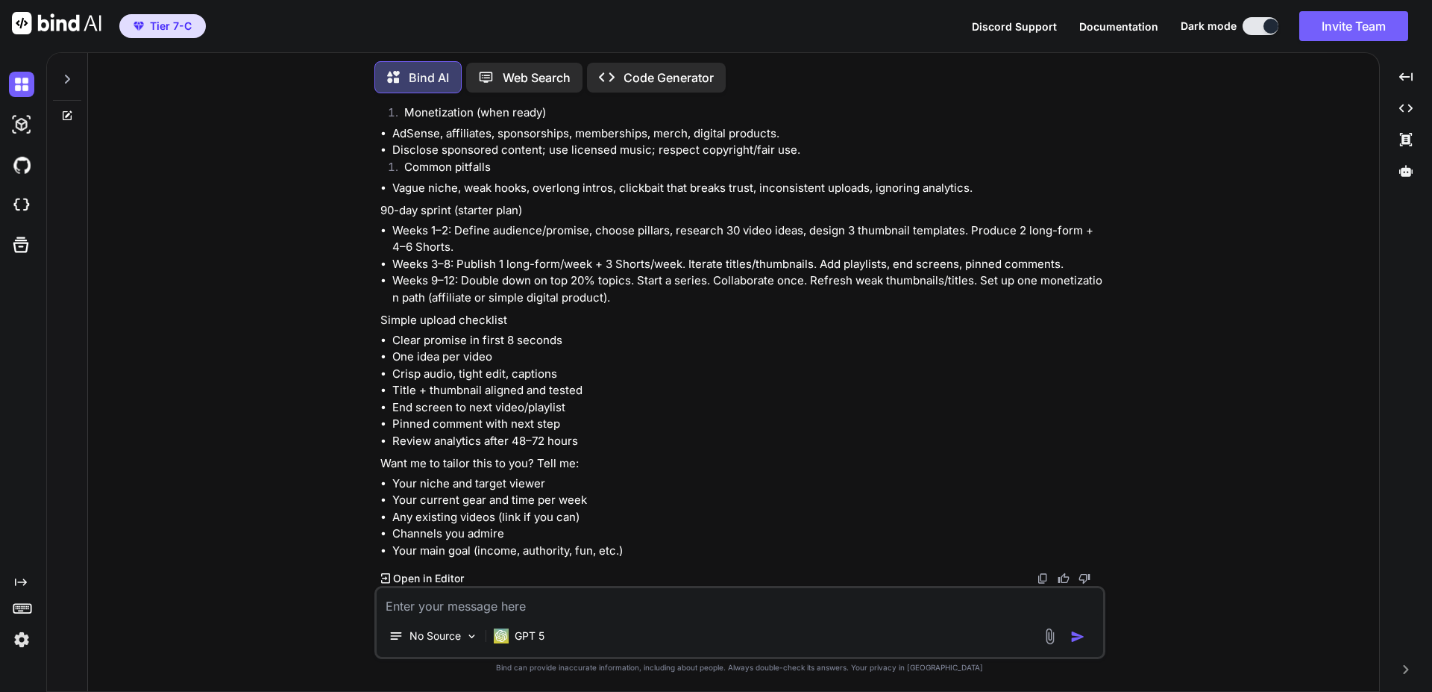
scroll to position [975, 0]
click at [536, 640] on p "GPT 5" at bounding box center [530, 635] width 30 height 15
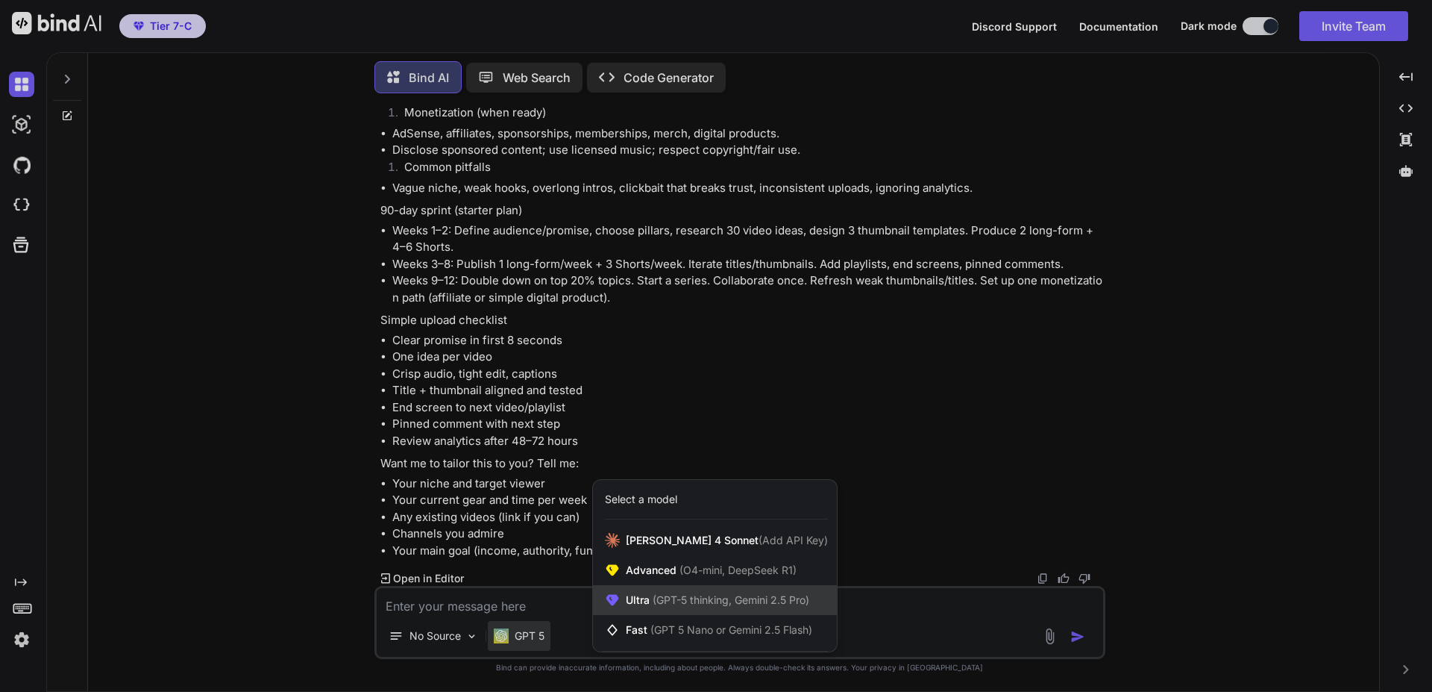
click at [645, 602] on span "Ultra (GPT-5 thinking, Gemini 2.5 Pro)" at bounding box center [718, 599] width 184 height 15
type textarea "x"
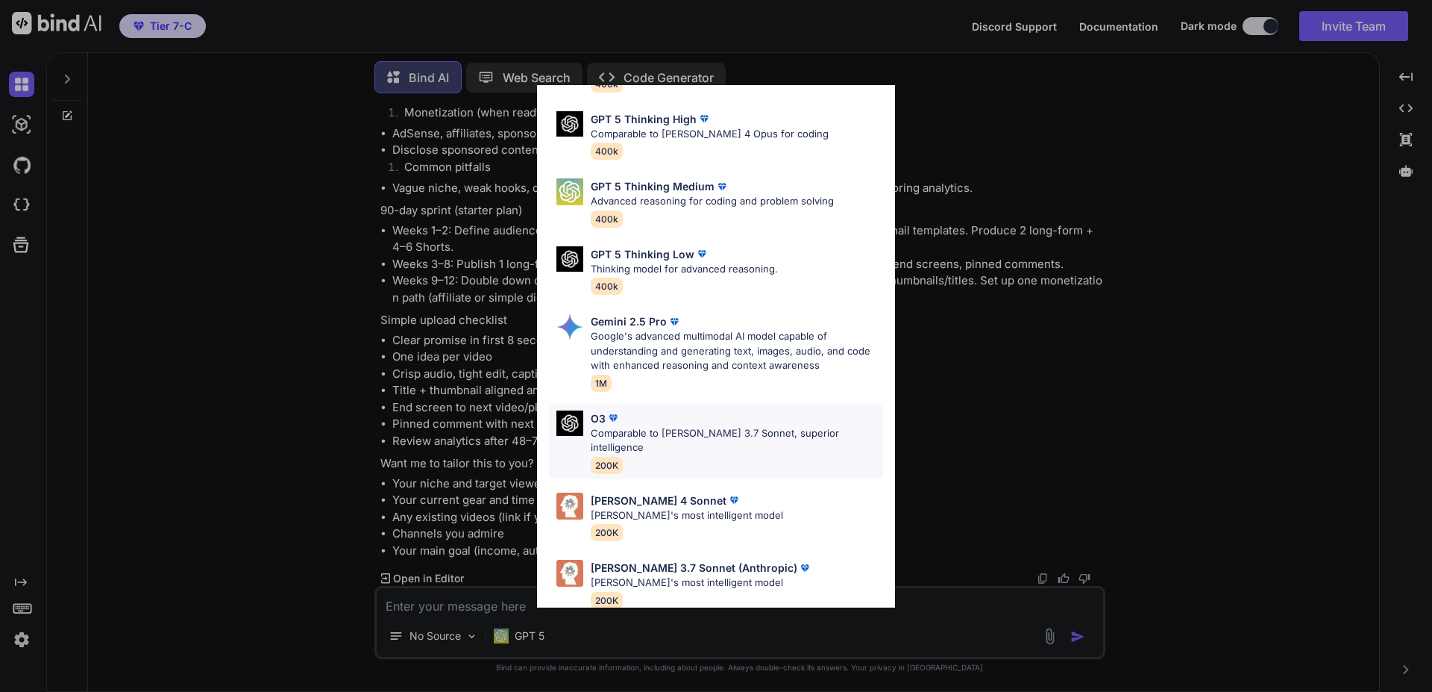
scroll to position [121, 0]
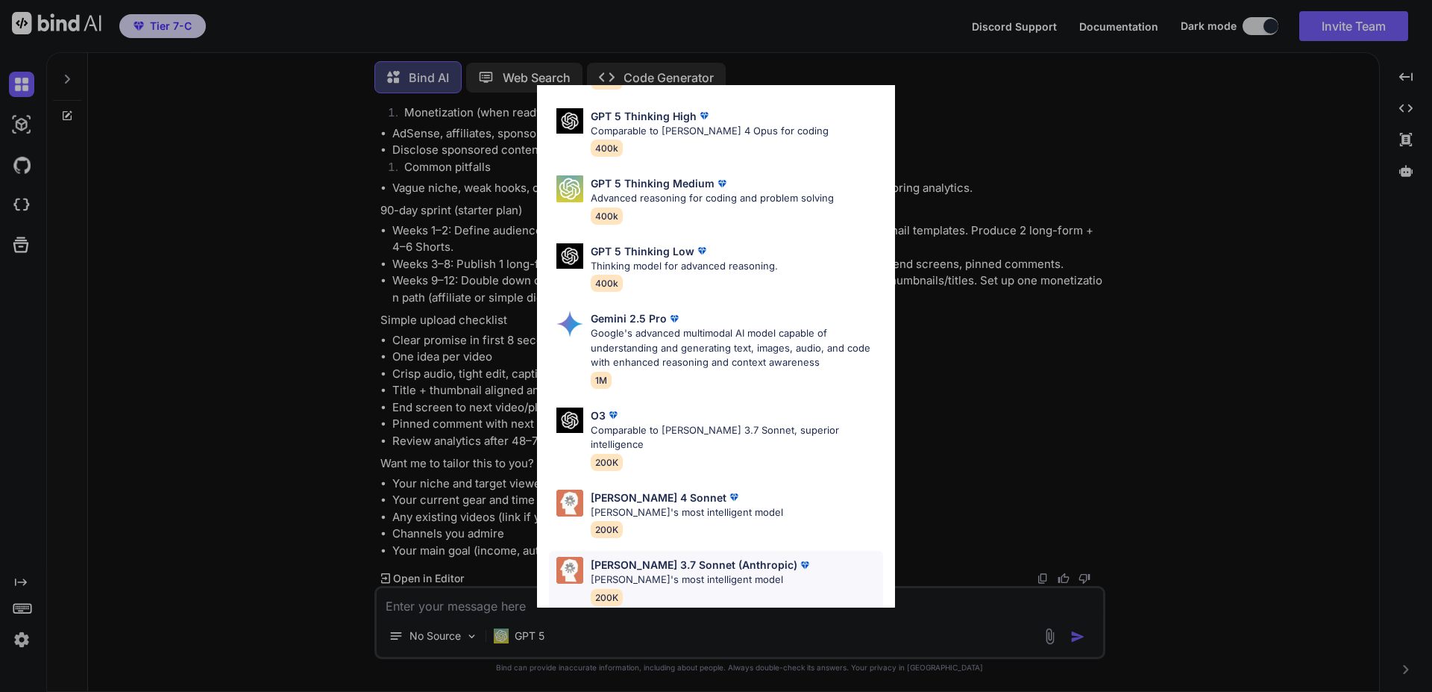
click at [639, 578] on div "Claude 3.7 Sonnet (Anthropic) Claude's most intelligent model 200K" at bounding box center [702, 580] width 222 height 48
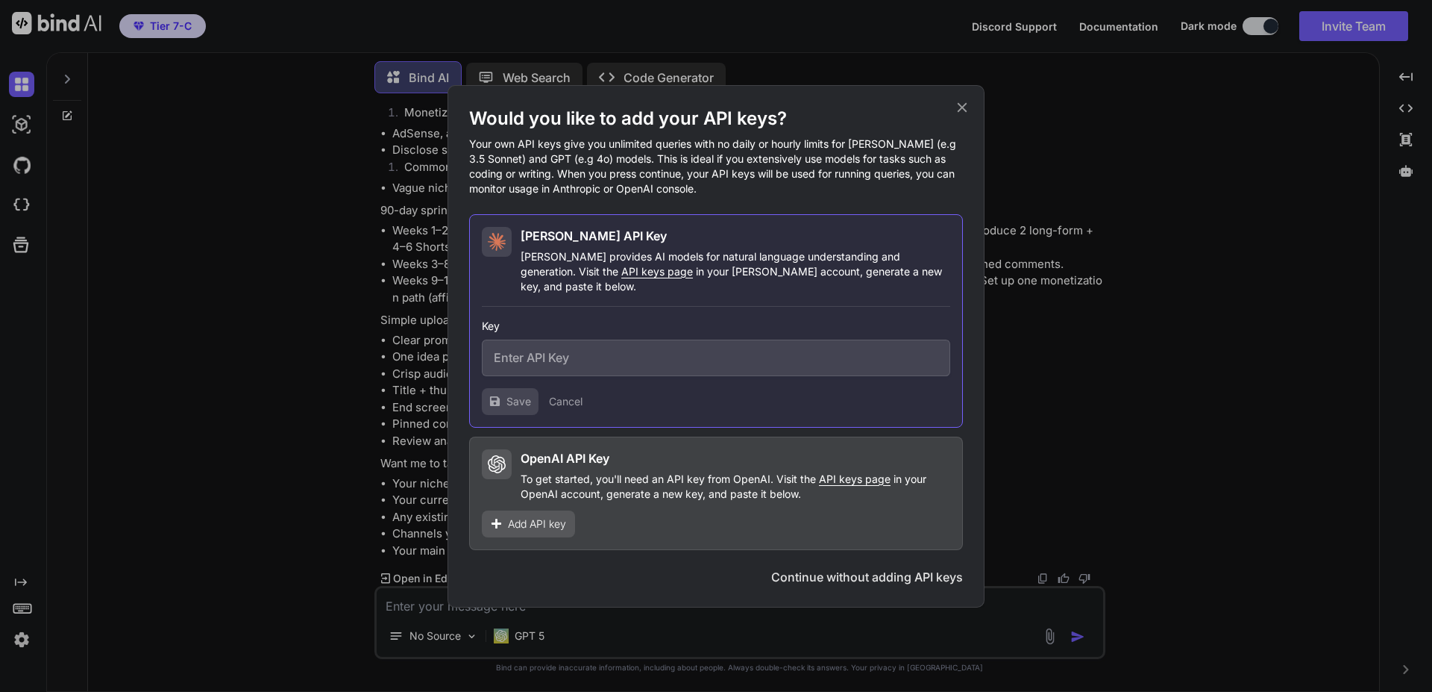
scroll to position [0, 0]
click at [963, 116] on icon at bounding box center [962, 107] width 16 height 16
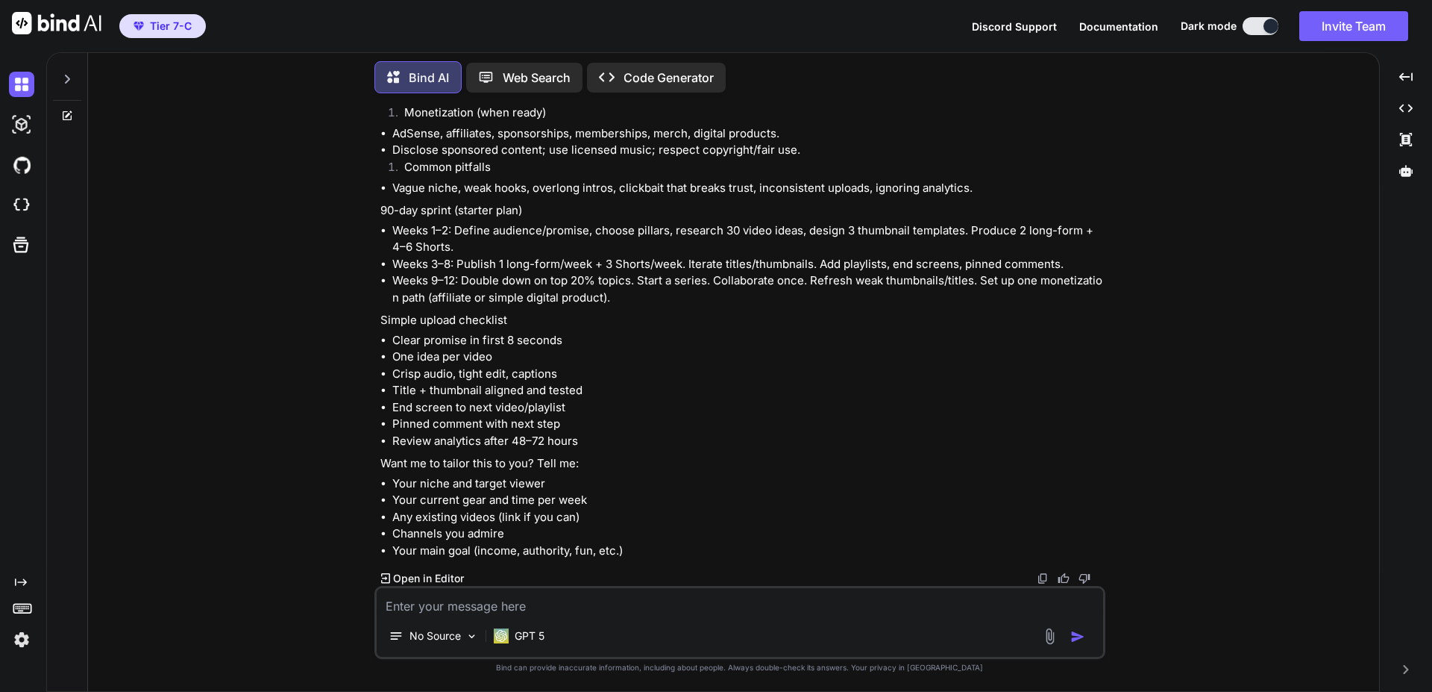
click at [550, 654] on div "GPT 5" at bounding box center [519, 639] width 63 height 36
click at [527, 638] on p "GPT 5" at bounding box center [530, 635] width 30 height 15
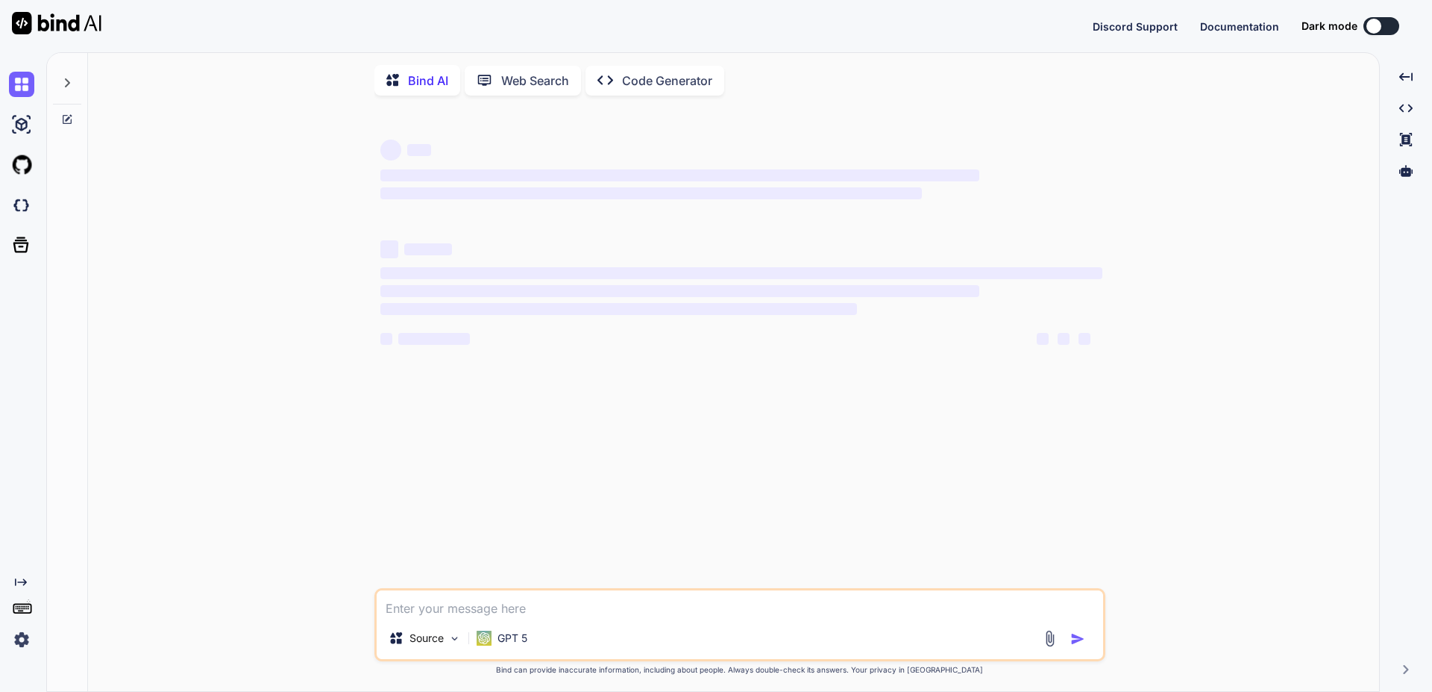
type textarea "x"
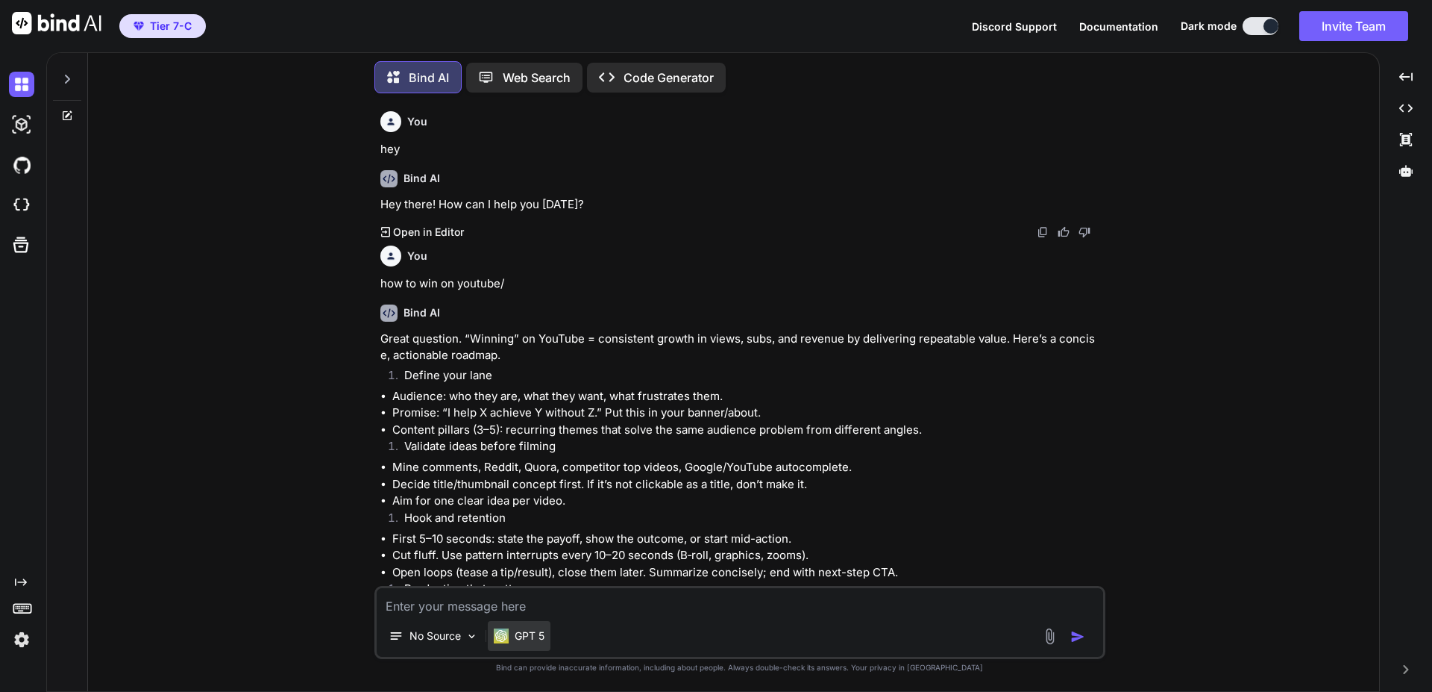
click at [515, 642] on p "GPT 5" at bounding box center [530, 635] width 30 height 15
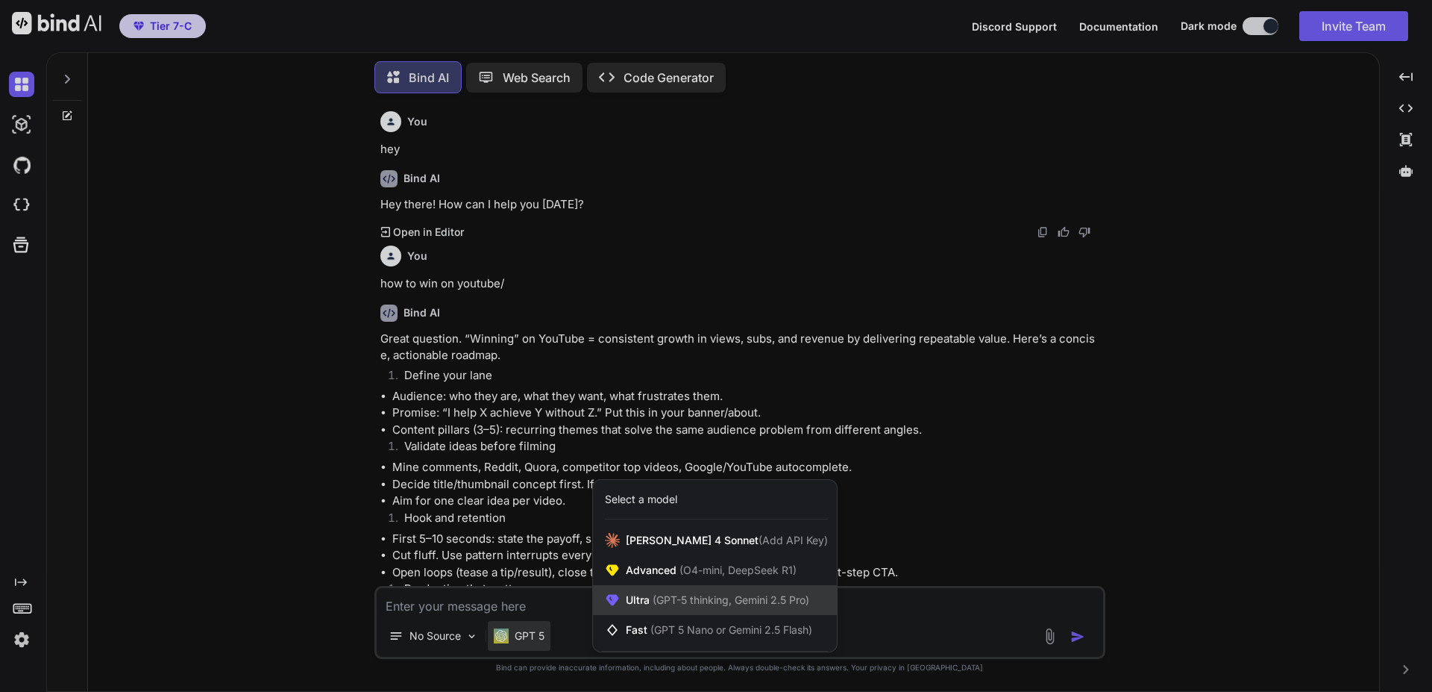
click at [651, 601] on span "(GPT-5 thinking, Gemini 2.5 Pro)" at bounding box center [730, 599] width 160 height 13
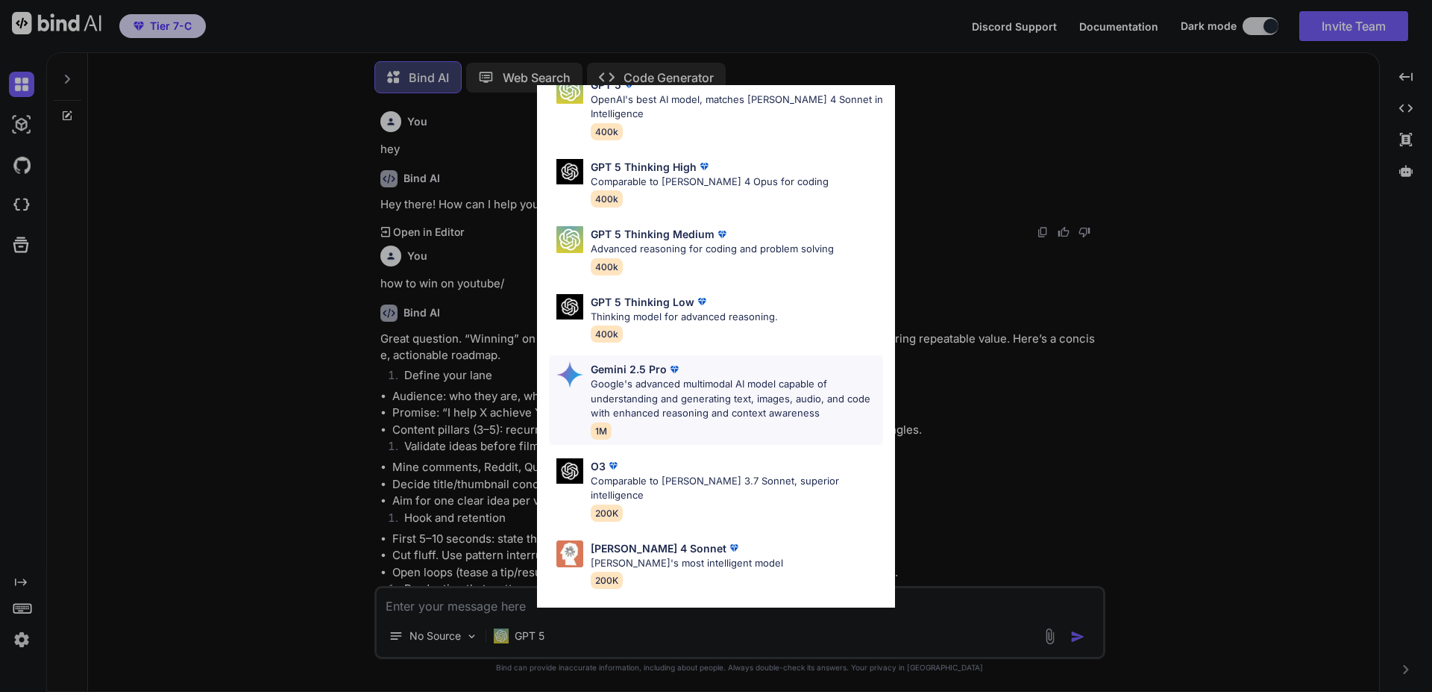
scroll to position [121, 0]
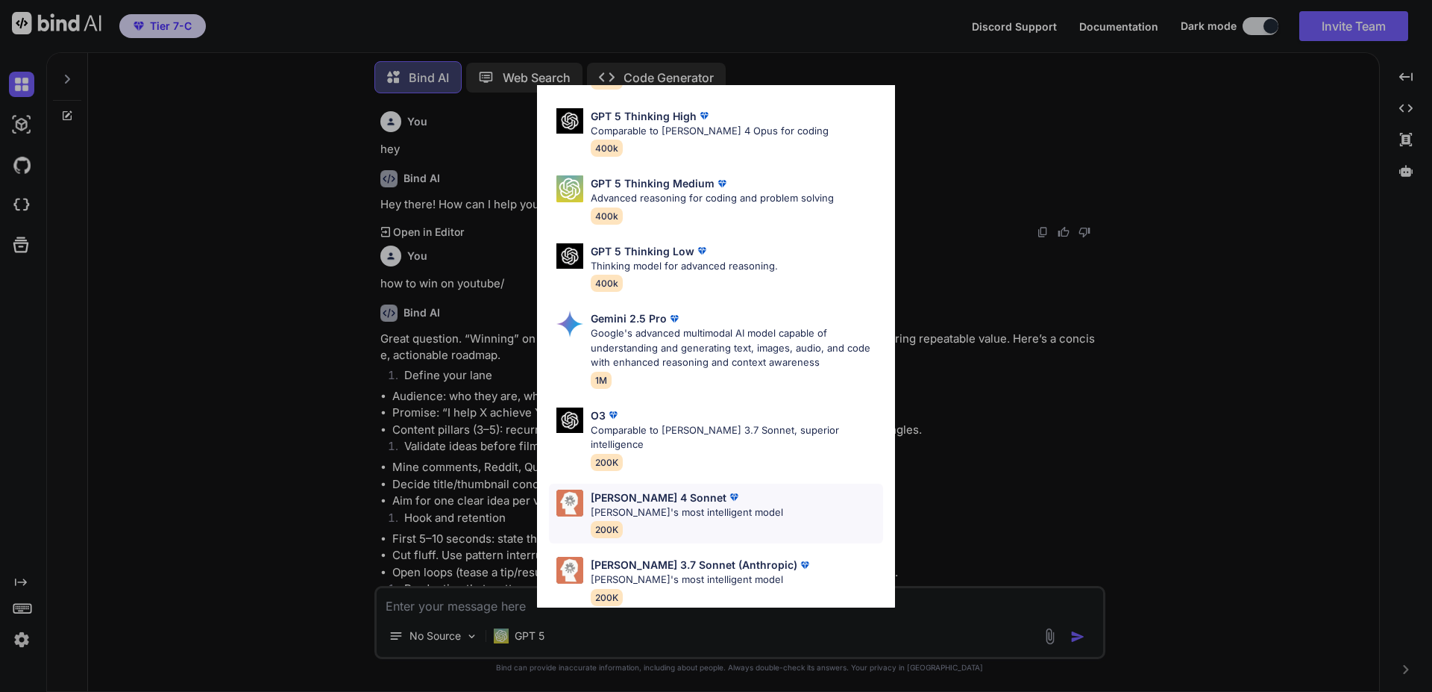
click at [655, 505] on p "[PERSON_NAME]'s most intelligent model" at bounding box center [687, 512] width 192 height 15
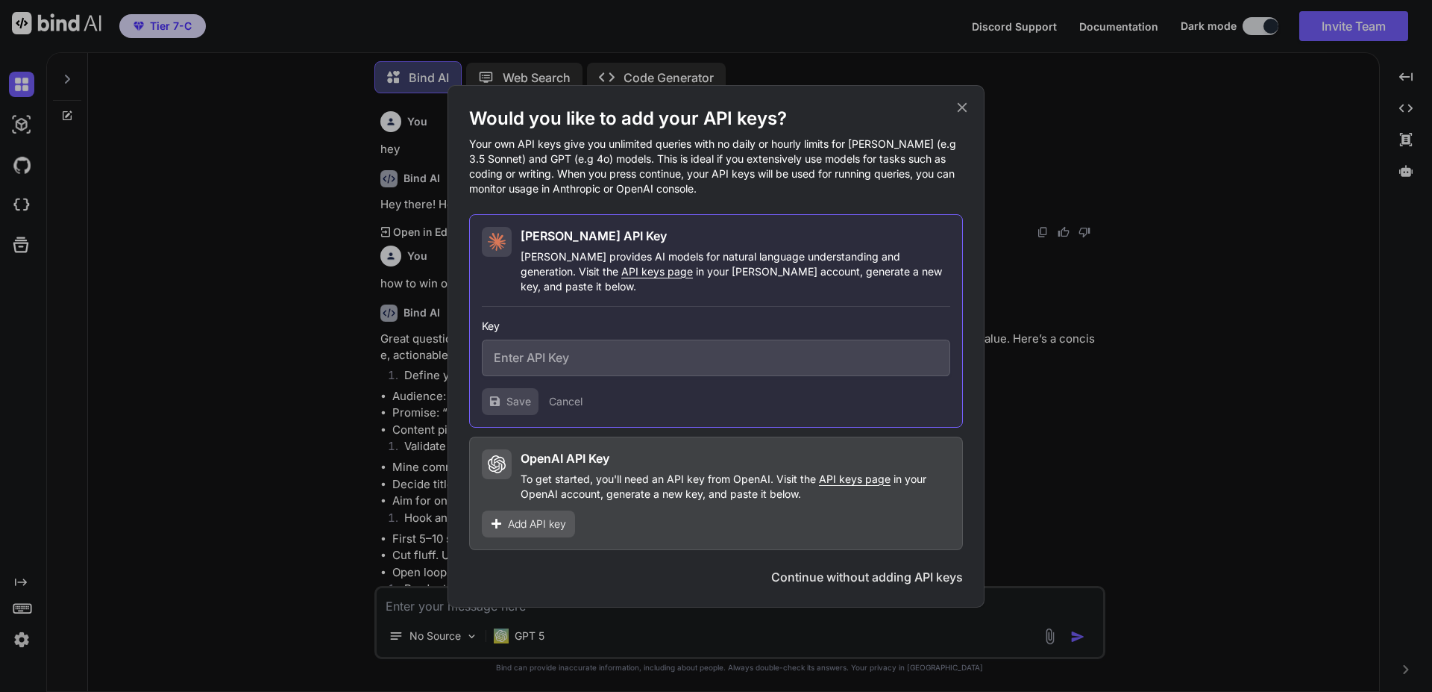
click at [965, 112] on icon at bounding box center [962, 107] width 16 height 16
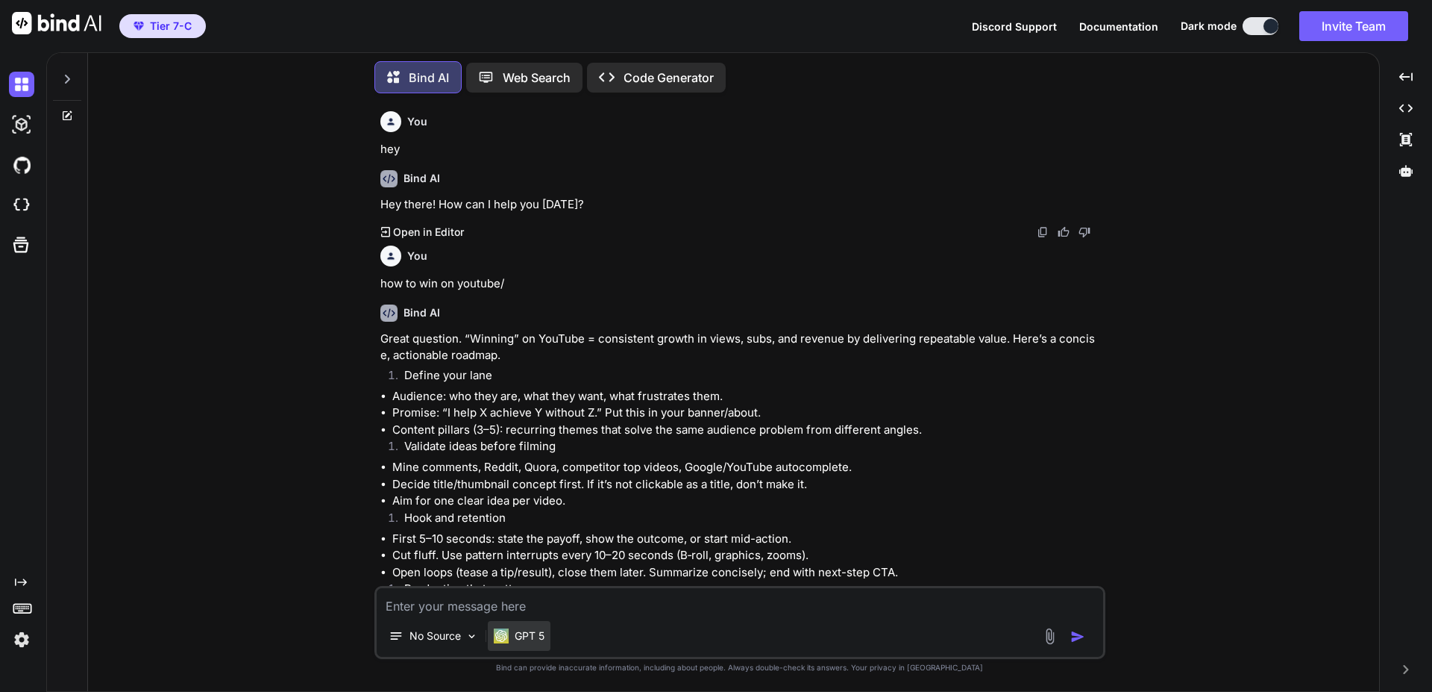
click at [536, 631] on p "GPT 5" at bounding box center [530, 635] width 30 height 15
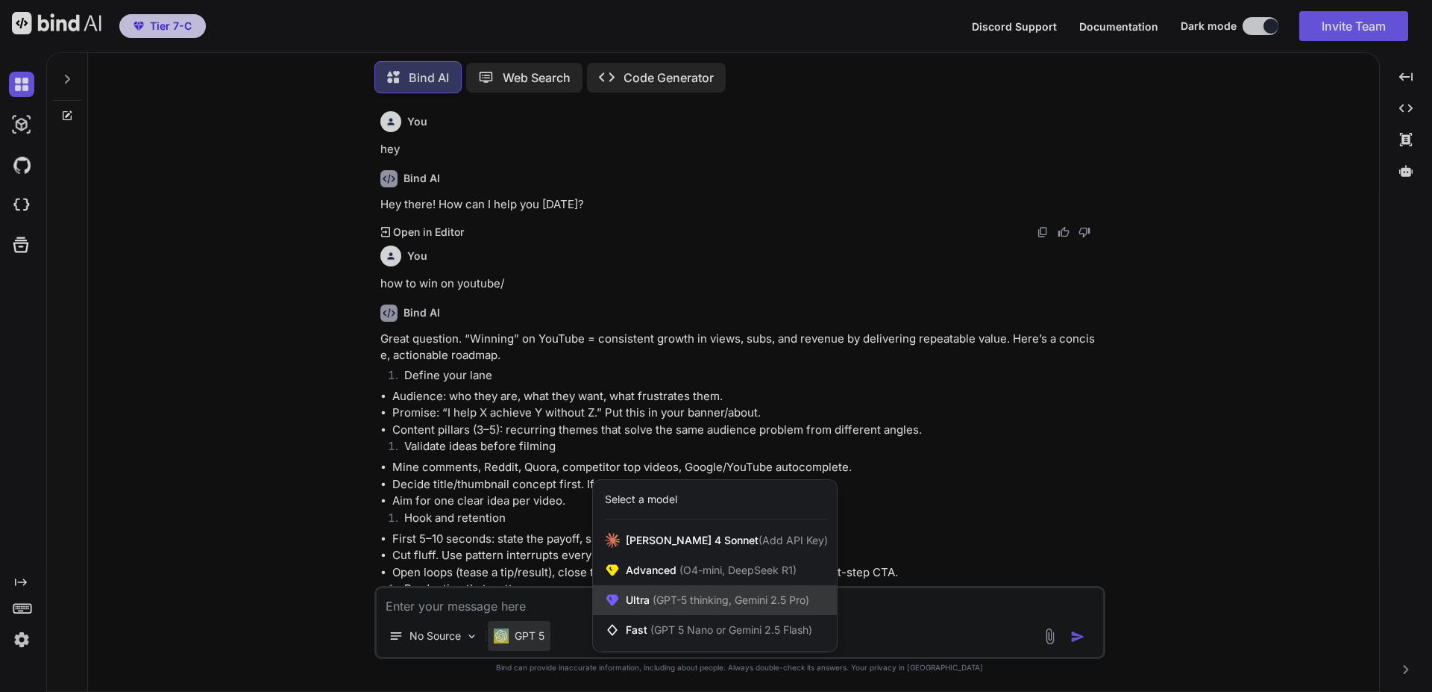
click at [656, 601] on span "(GPT-5 thinking, Gemini 2.5 Pro)" at bounding box center [730, 599] width 160 height 13
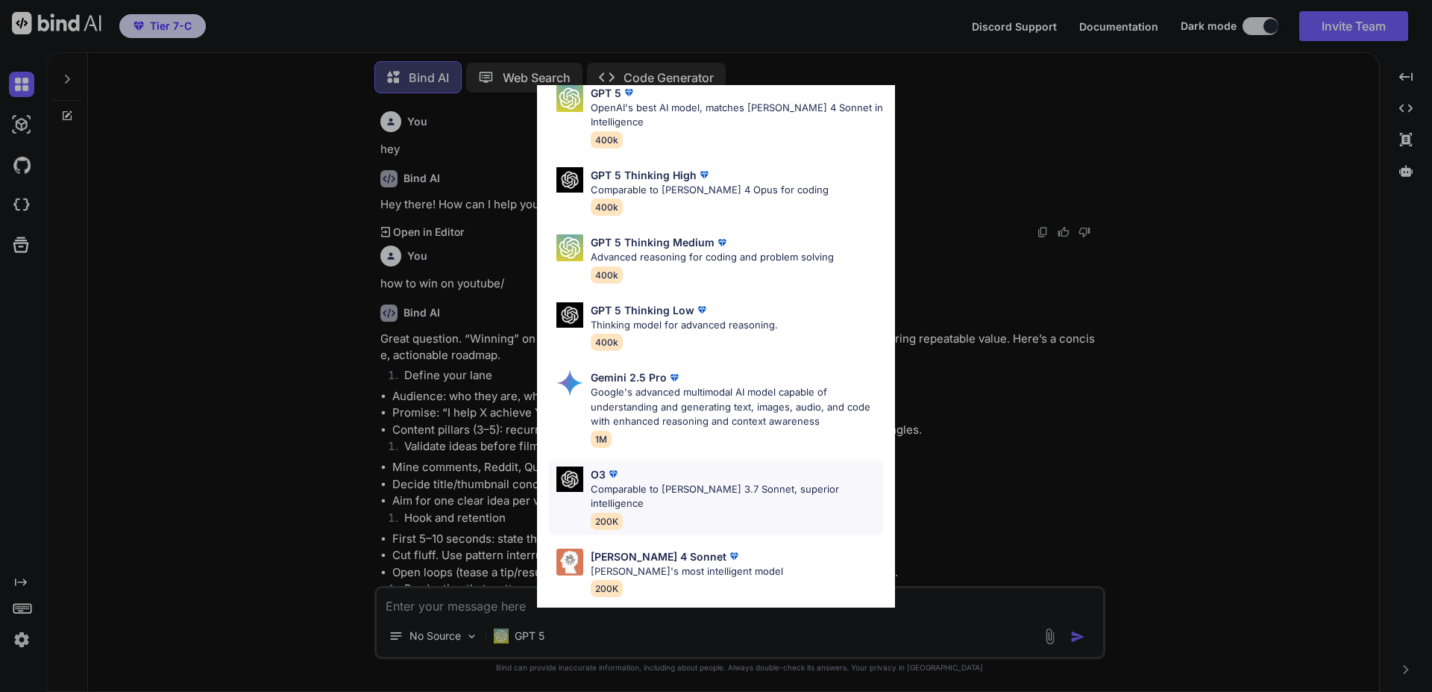
scroll to position [121, 0]
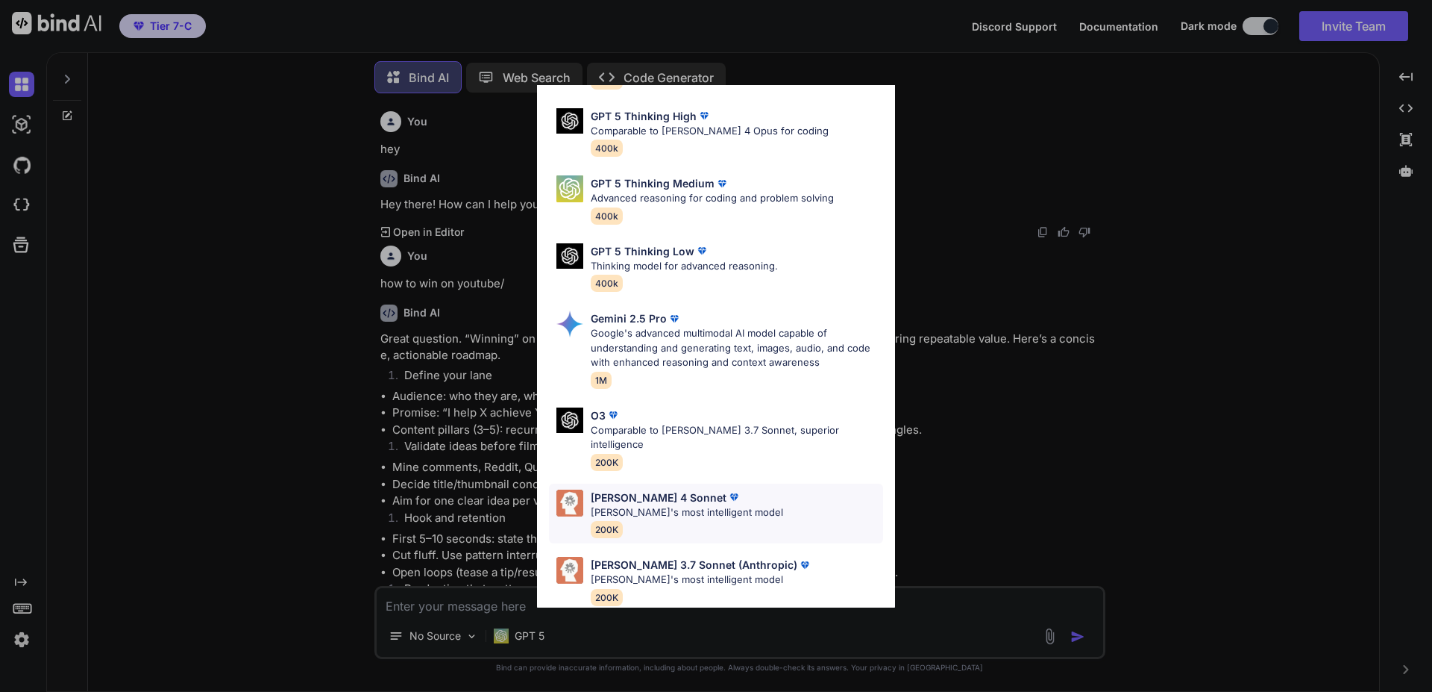
click at [645, 505] on p "[PERSON_NAME]'s most intelligent model" at bounding box center [687, 512] width 192 height 15
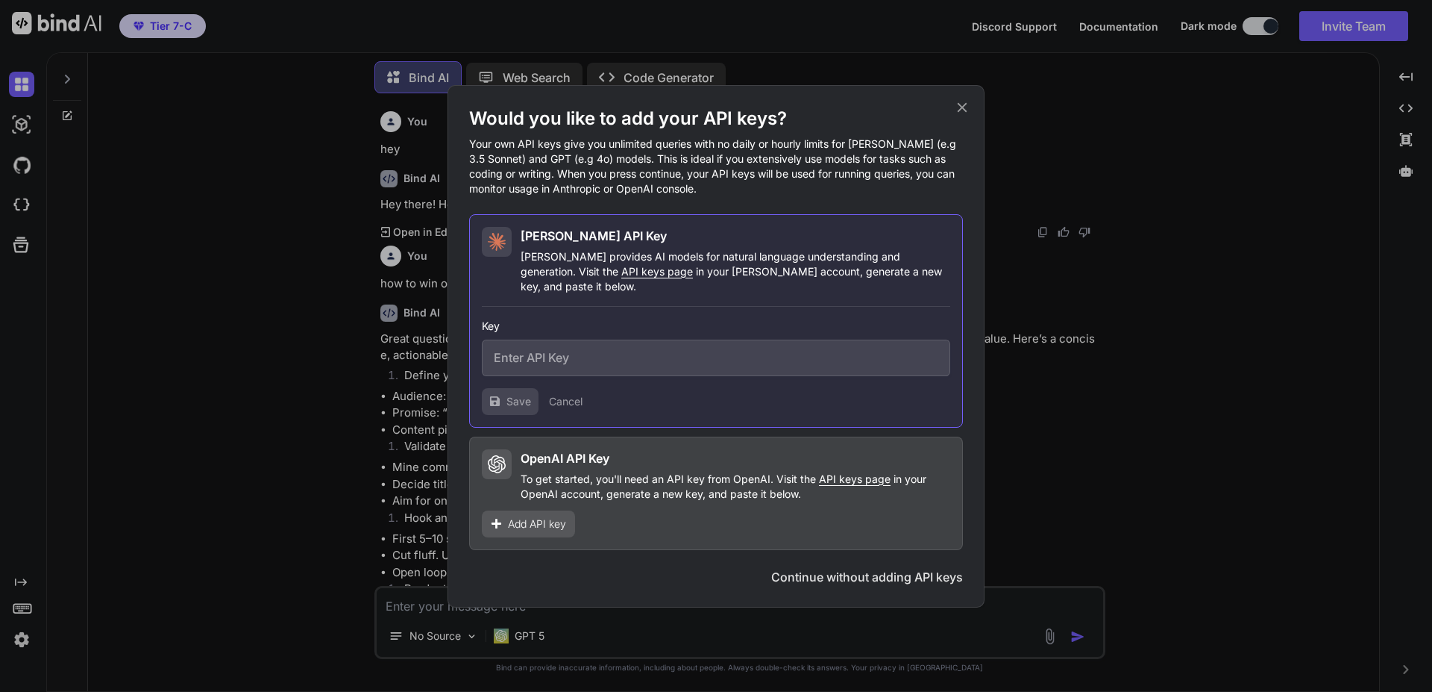
scroll to position [0, 0]
click at [954, 110] on icon at bounding box center [962, 107] width 16 height 16
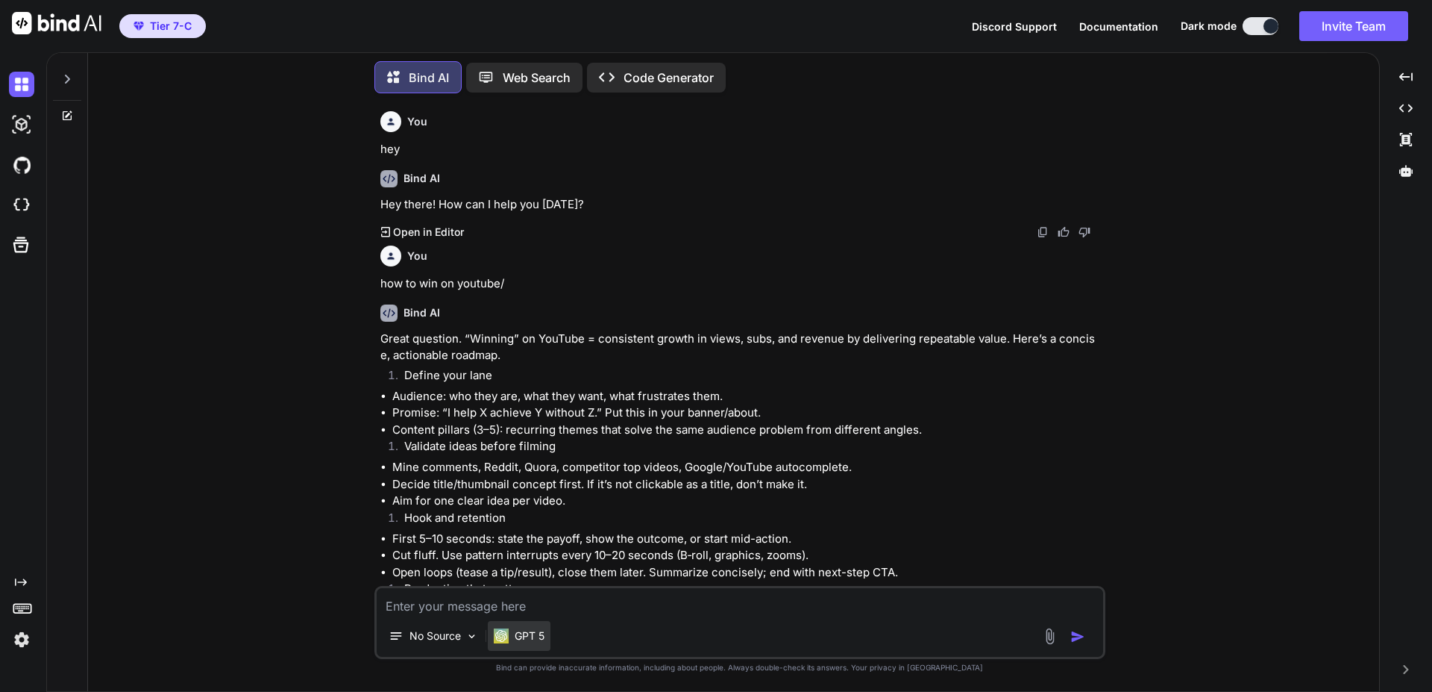
click at [517, 638] on p "GPT 5" at bounding box center [530, 635] width 30 height 15
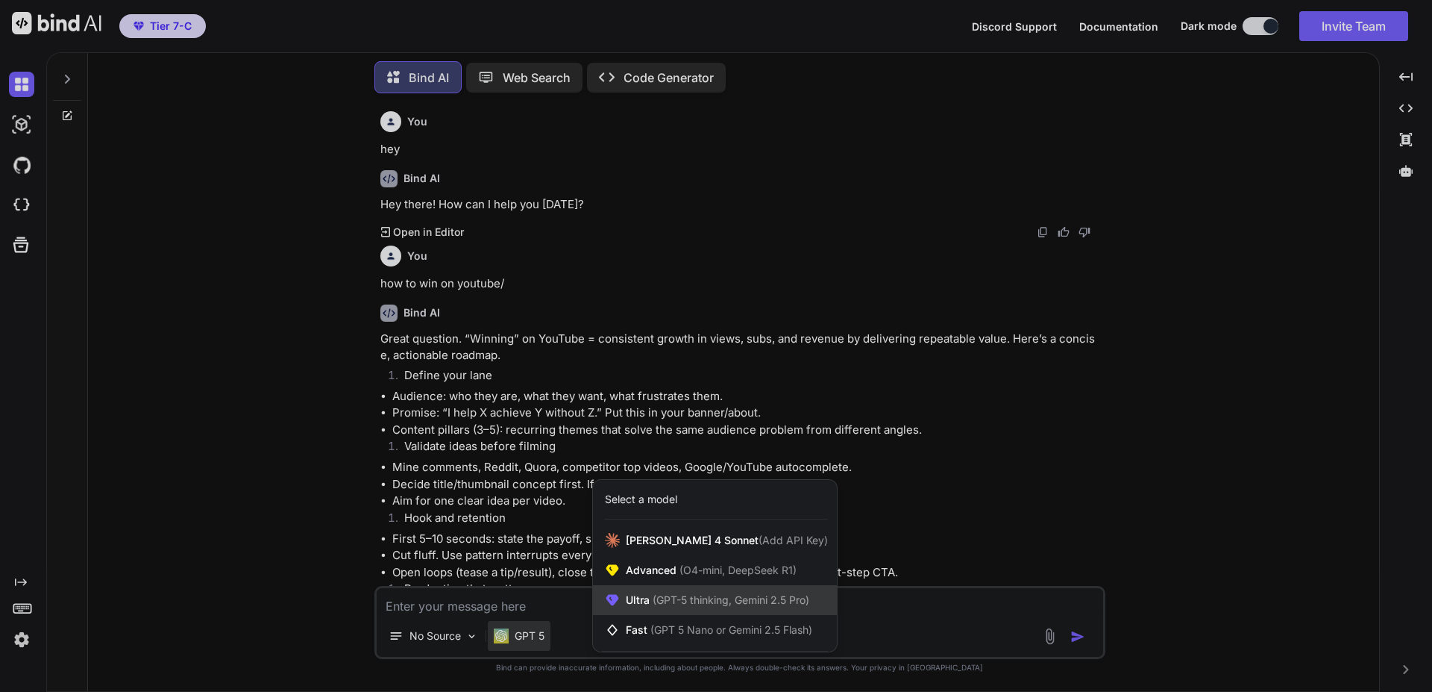
click at [739, 604] on span "(GPT-5 thinking, Gemini 2.5 Pro)" at bounding box center [730, 599] width 160 height 13
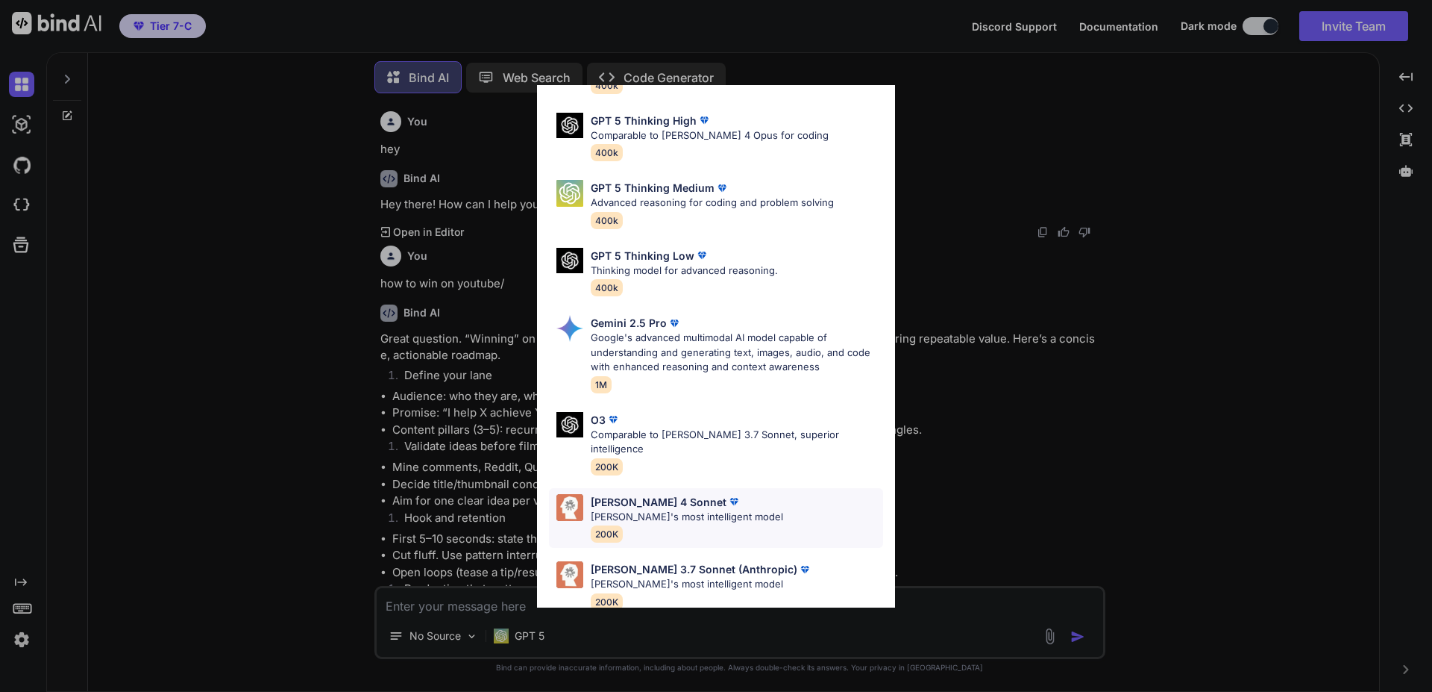
scroll to position [121, 0]
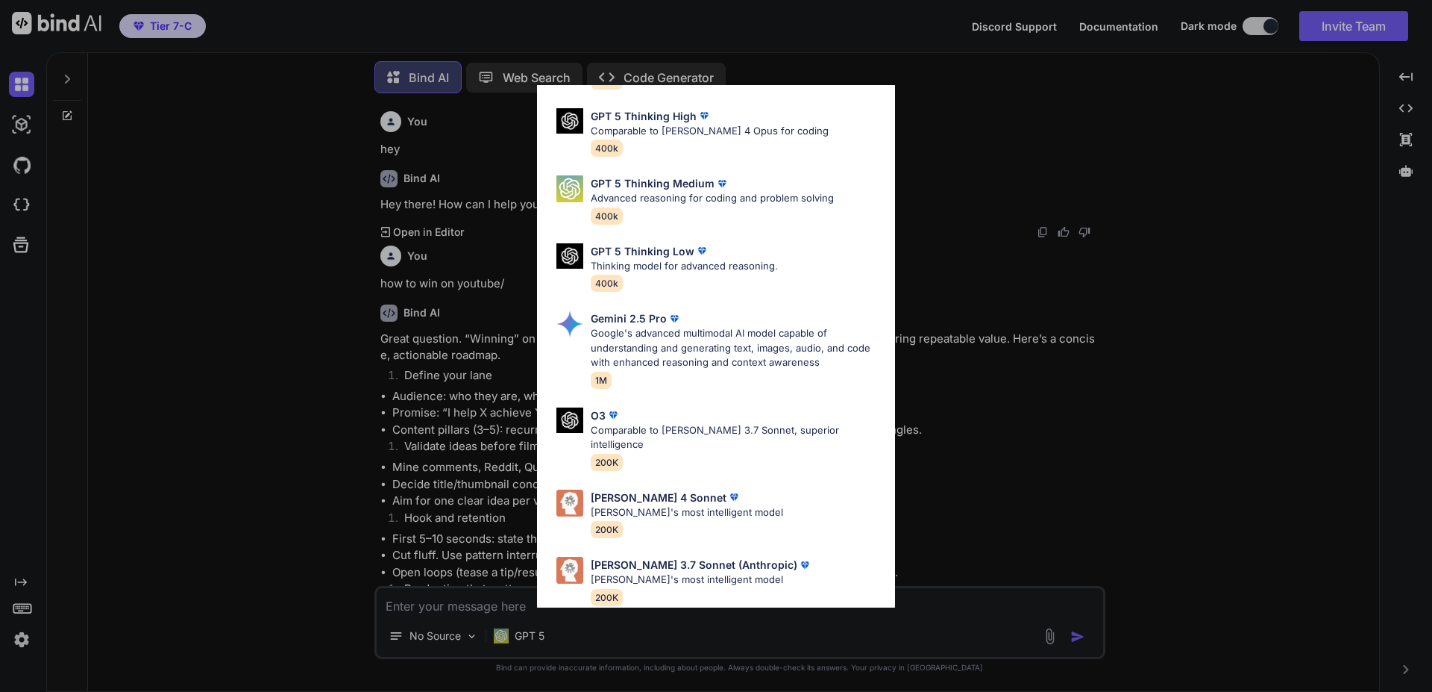
click at [1047, 169] on div "Ultra Models GPT 5 OpenAI's best AI model, matches [PERSON_NAME] 4 Sonnet in In…" at bounding box center [716, 346] width 1432 height 692
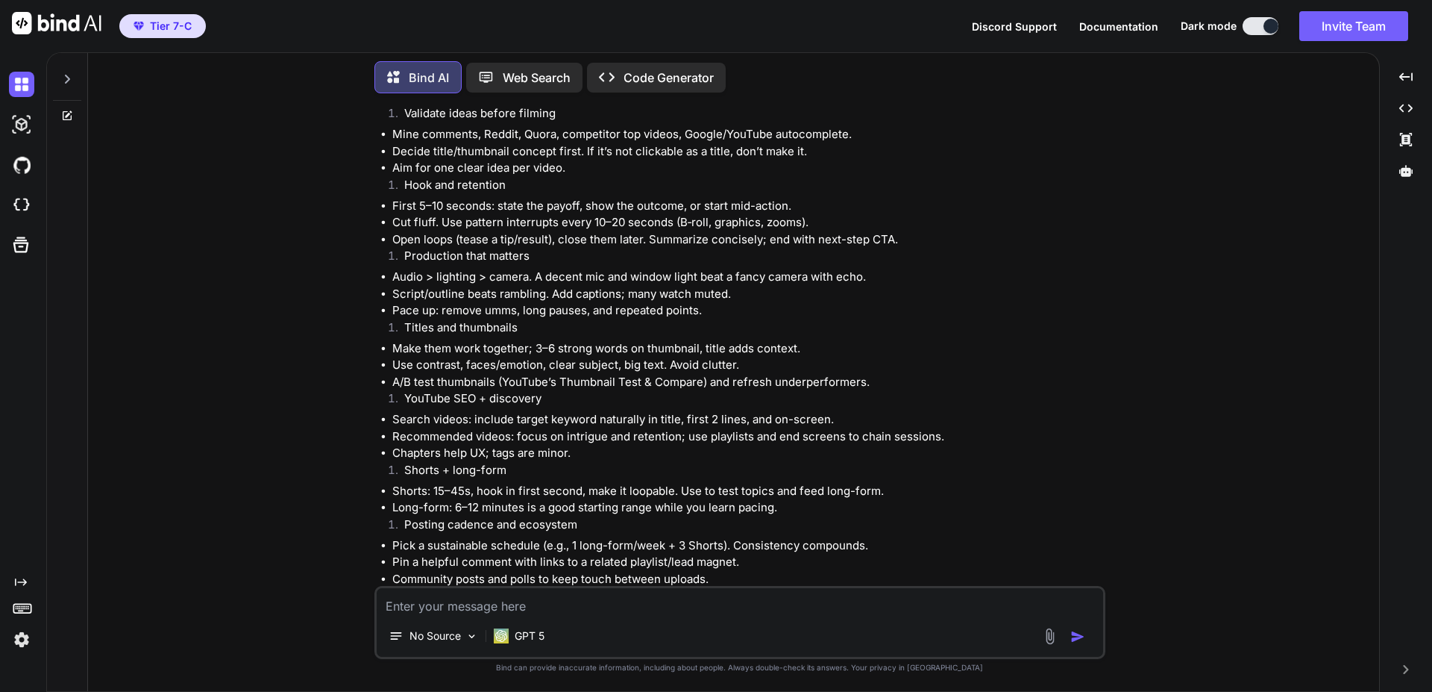
scroll to position [358, 0]
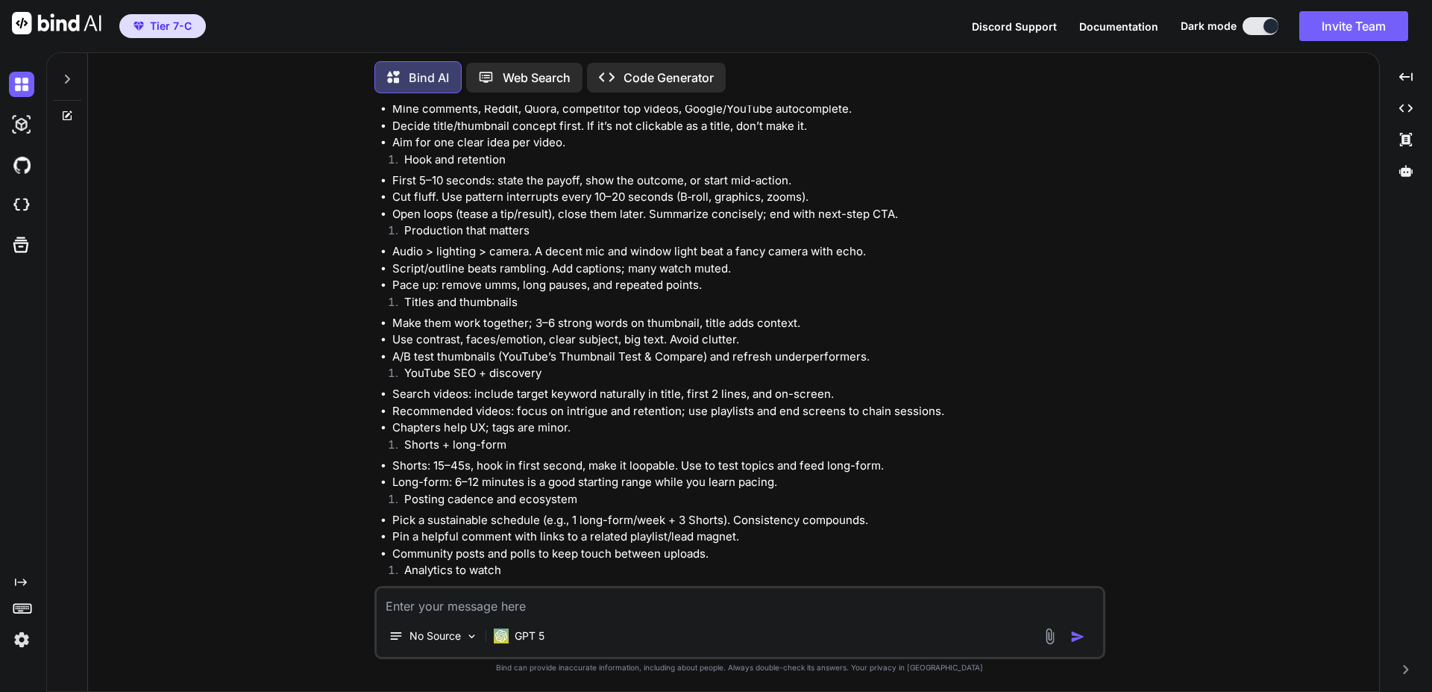
click at [509, 69] on p "Web Search" at bounding box center [537, 78] width 68 height 18
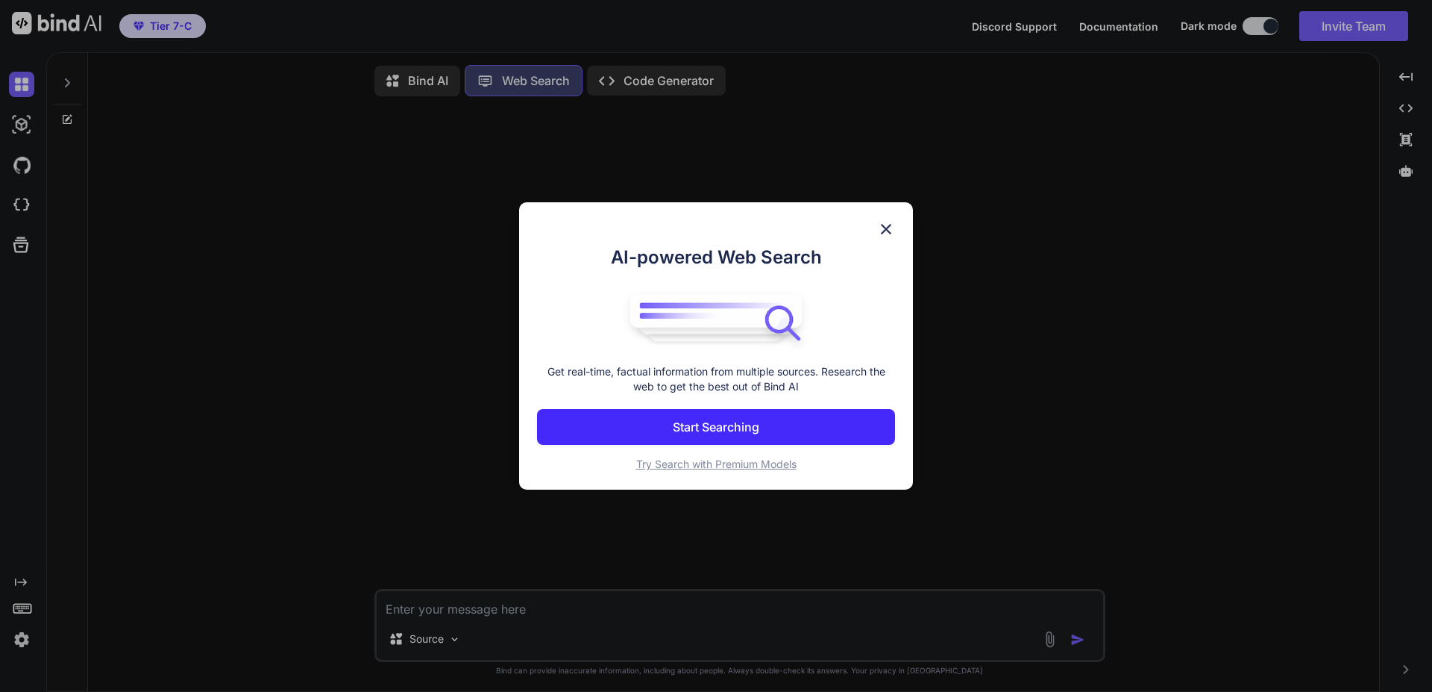
scroll to position [7, 0]
click at [886, 226] on img at bounding box center [886, 229] width 18 height 18
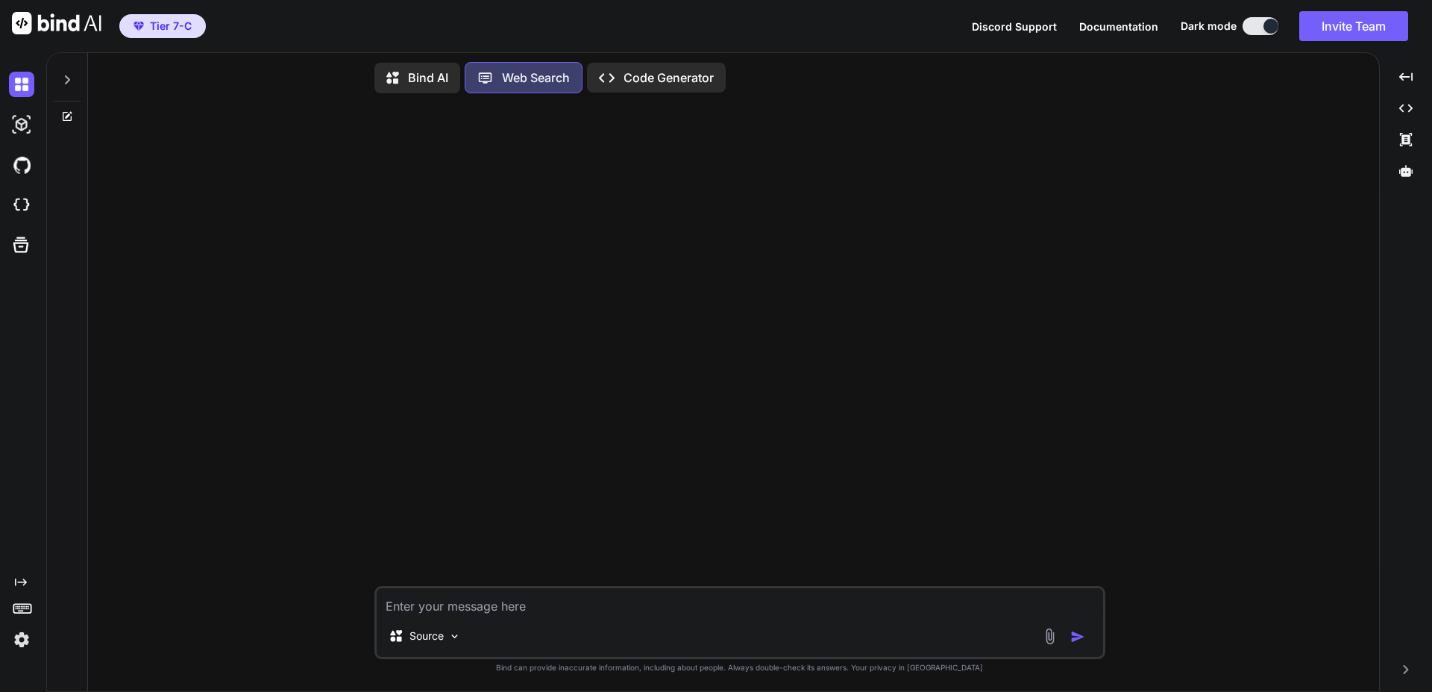
click at [617, 64] on div "Created with Pixso. Code Generator" at bounding box center [656, 78] width 139 height 30
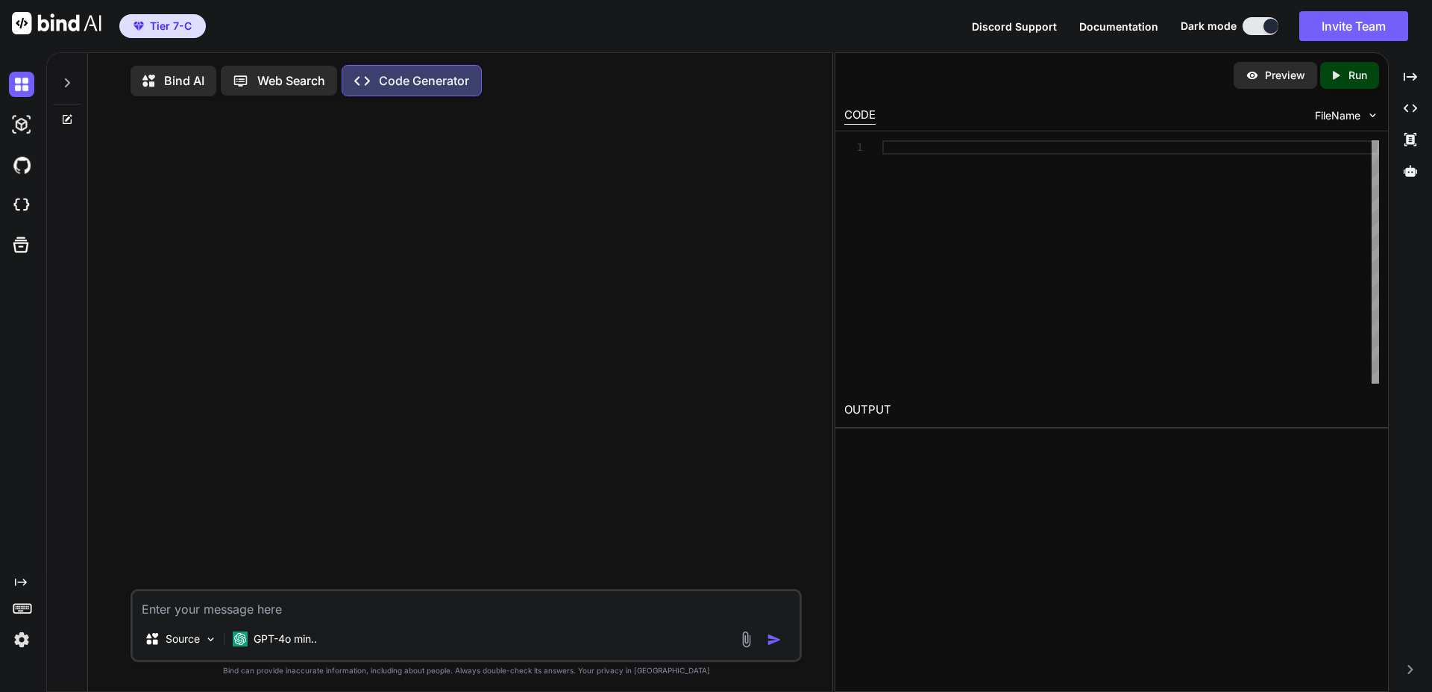
click at [154, 84] on icon at bounding box center [150, 83] width 16 height 16
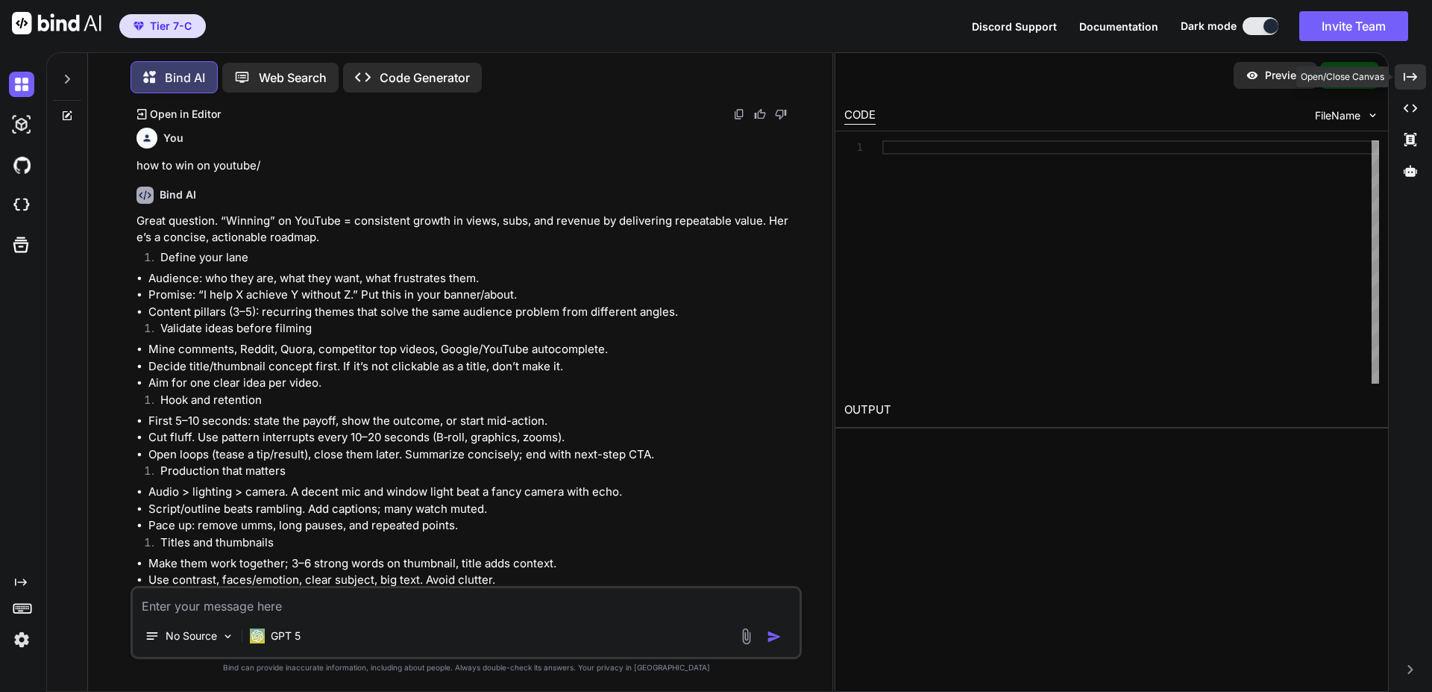
scroll to position [134, 0]
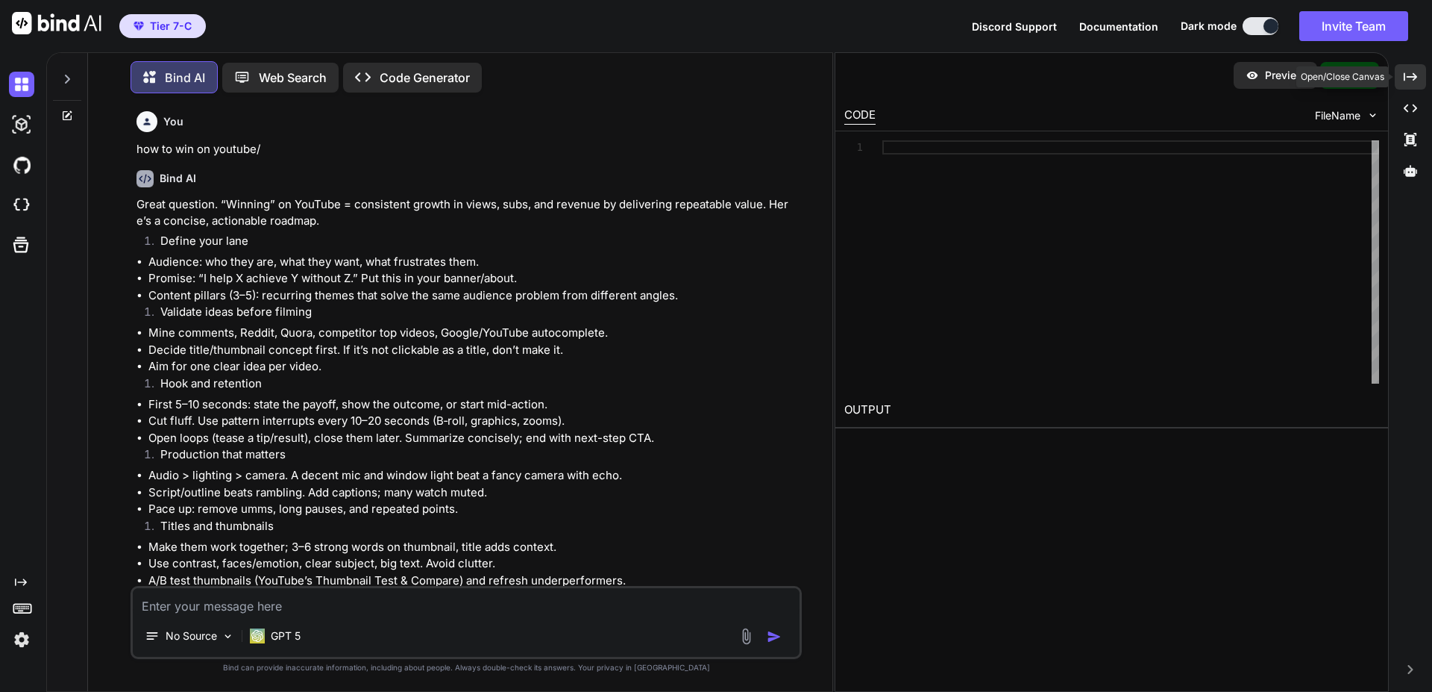
click at [1411, 77] on icon at bounding box center [1410, 76] width 13 height 8
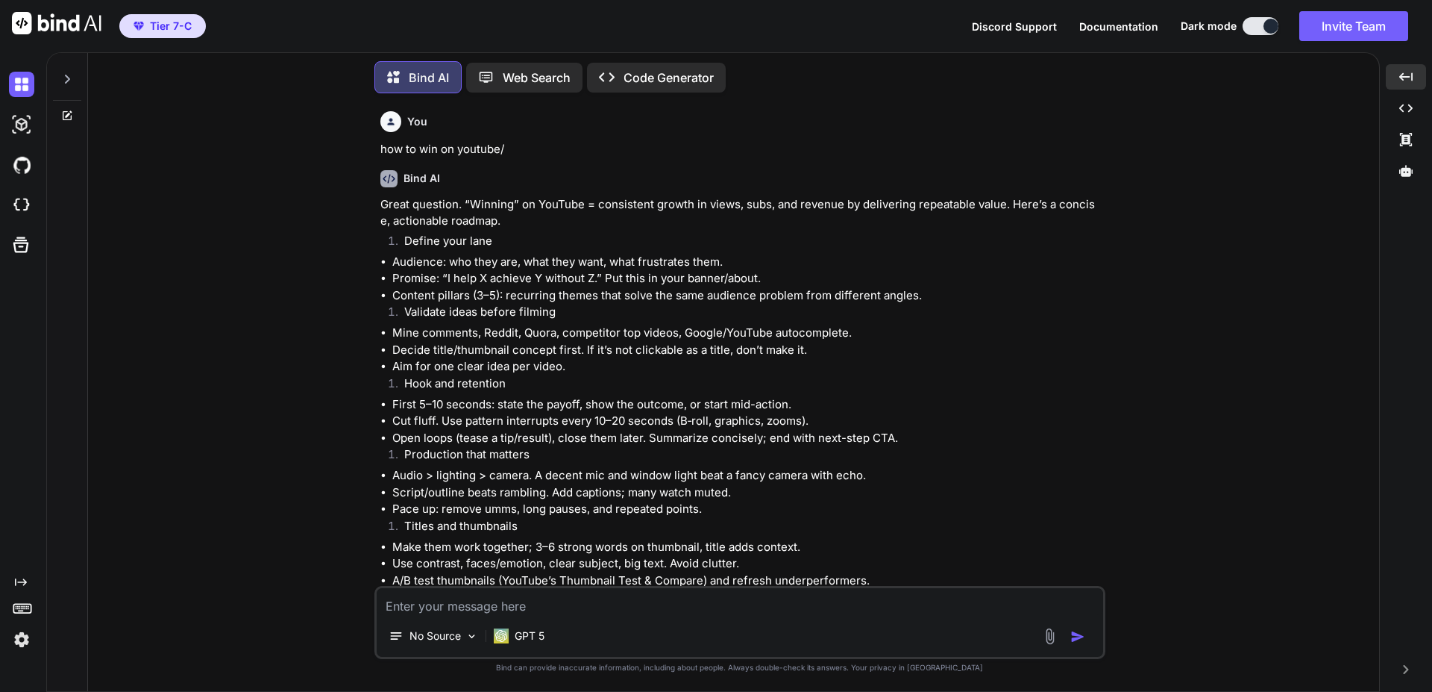
click at [72, 73] on icon at bounding box center [67, 79] width 12 height 12
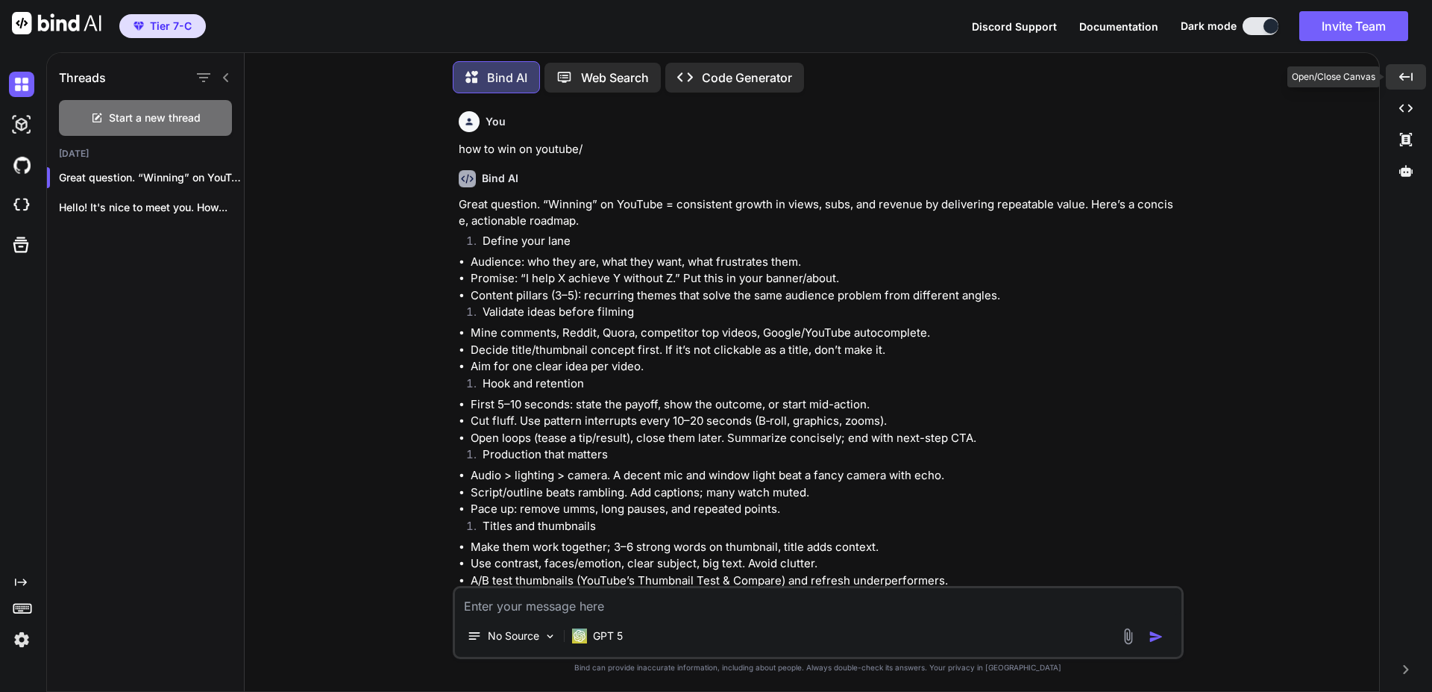
click at [1402, 79] on icon at bounding box center [1405, 76] width 13 height 8
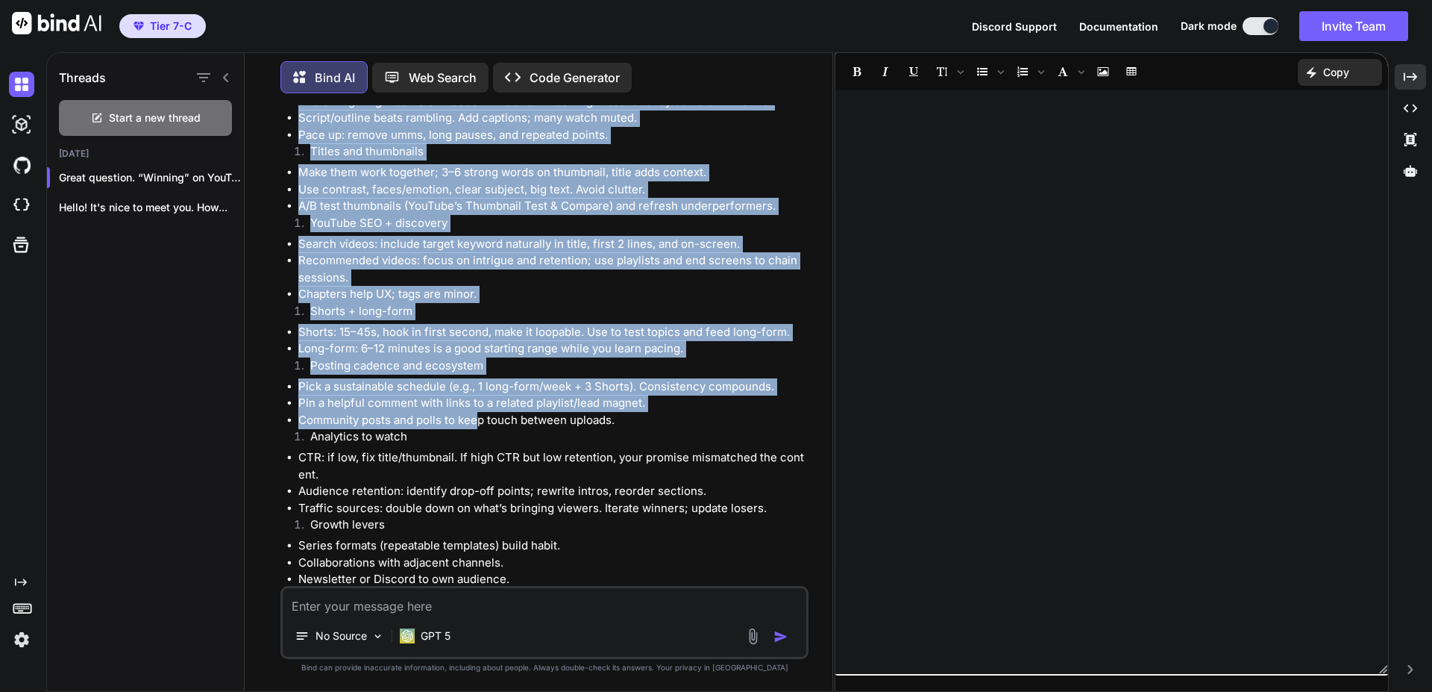
scroll to position [582, 0]
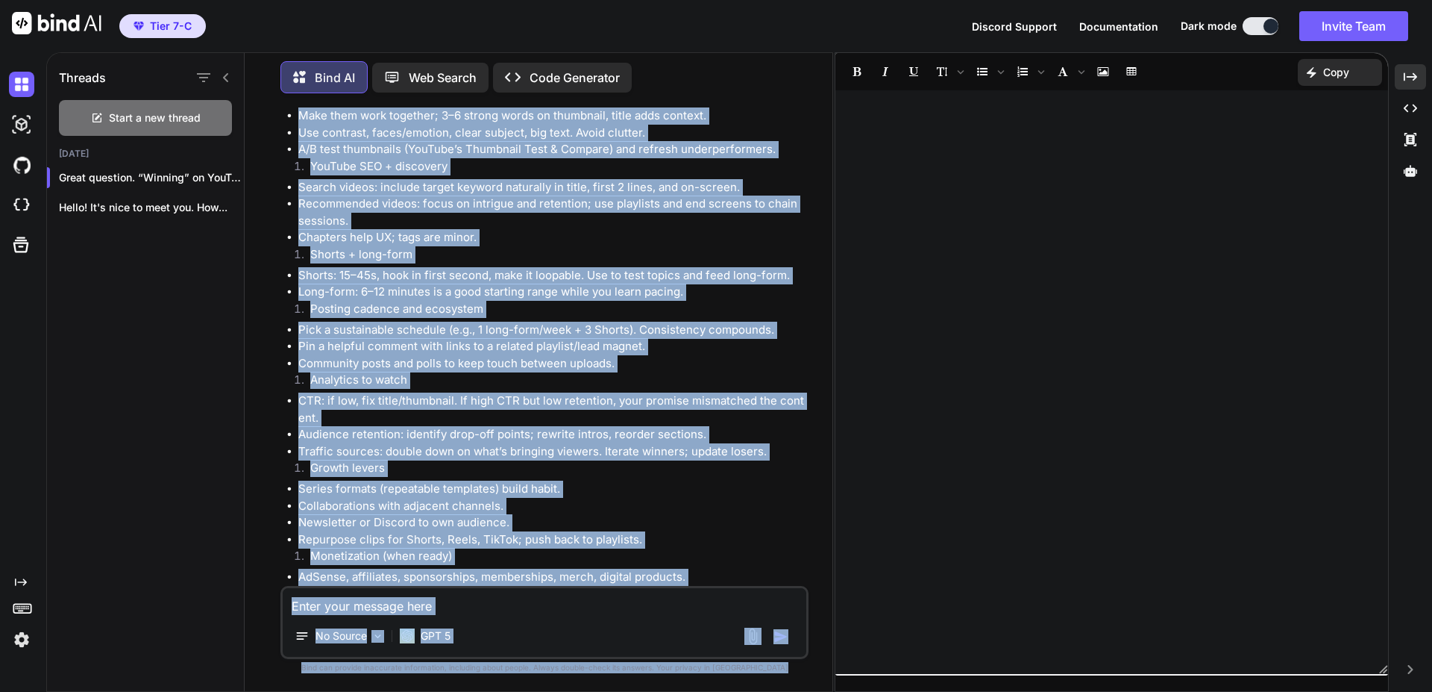
drag, startPoint x: 284, startPoint y: 201, endPoint x: 835, endPoint y: 402, distance: 586.2
click at [835, 402] on div "Threads Start a new thread [DATE] Great question. “Winning” on YouTube = consis…" at bounding box center [739, 371] width 1386 height 639
copy div "Lorem ipsumdol. “Sitamet” co AdiPisc = elitseddoe tempor in utlab, etdo, mag al…"
click at [710, 280] on div "Threads Start a new thread [DATE] Great question. “Winning” on YouTube = consis…" at bounding box center [739, 371] width 1386 height 639
copy div "Lorem ipsumdol. “Sitamet” co AdiPisc = elitseddoe tempor in utlab, etdo, mag al…"
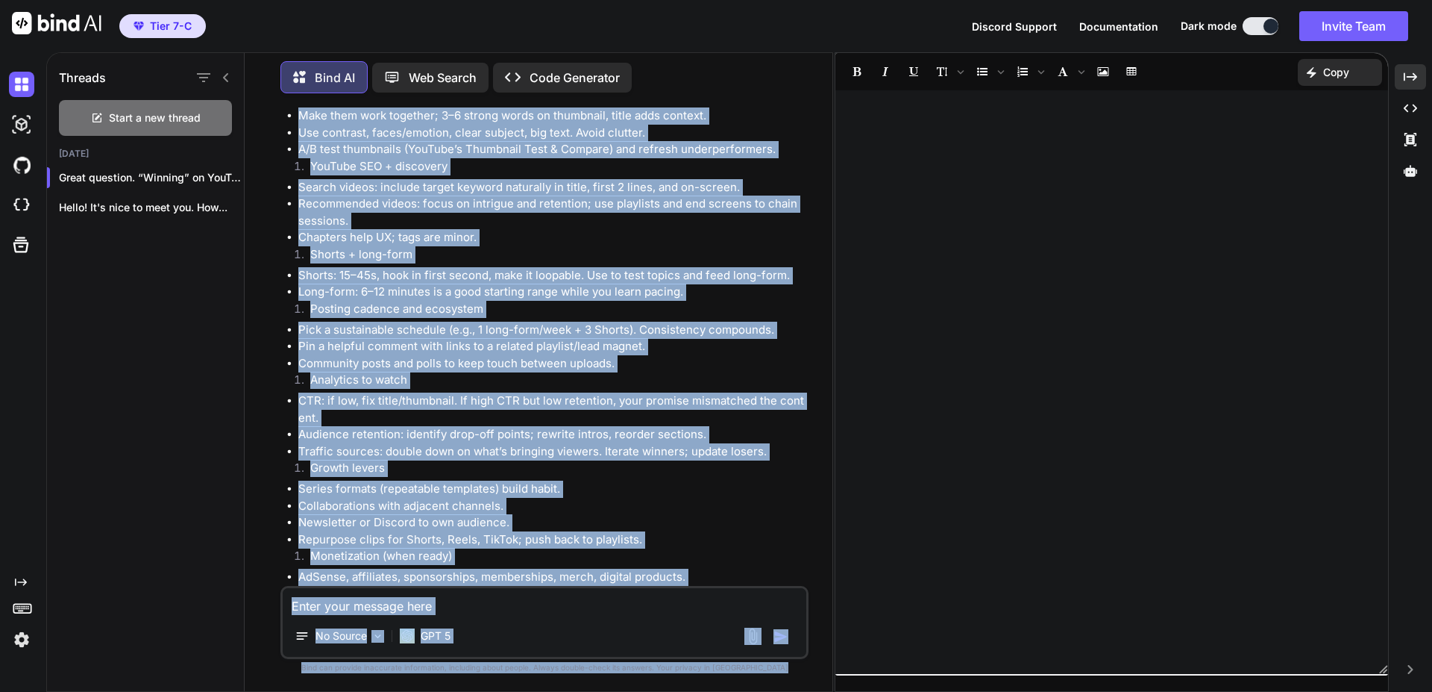
click at [931, 233] on div at bounding box center [1111, 382] width 553 height 568
click at [617, 219] on li "Recommended videos: focus on intrigue and retention; use playlists and end scre…" at bounding box center [551, 212] width 507 height 34
click at [507, 217] on li "Recommended videos: focus on intrigue and retention; use playlists and end scre…" at bounding box center [551, 212] width 507 height 34
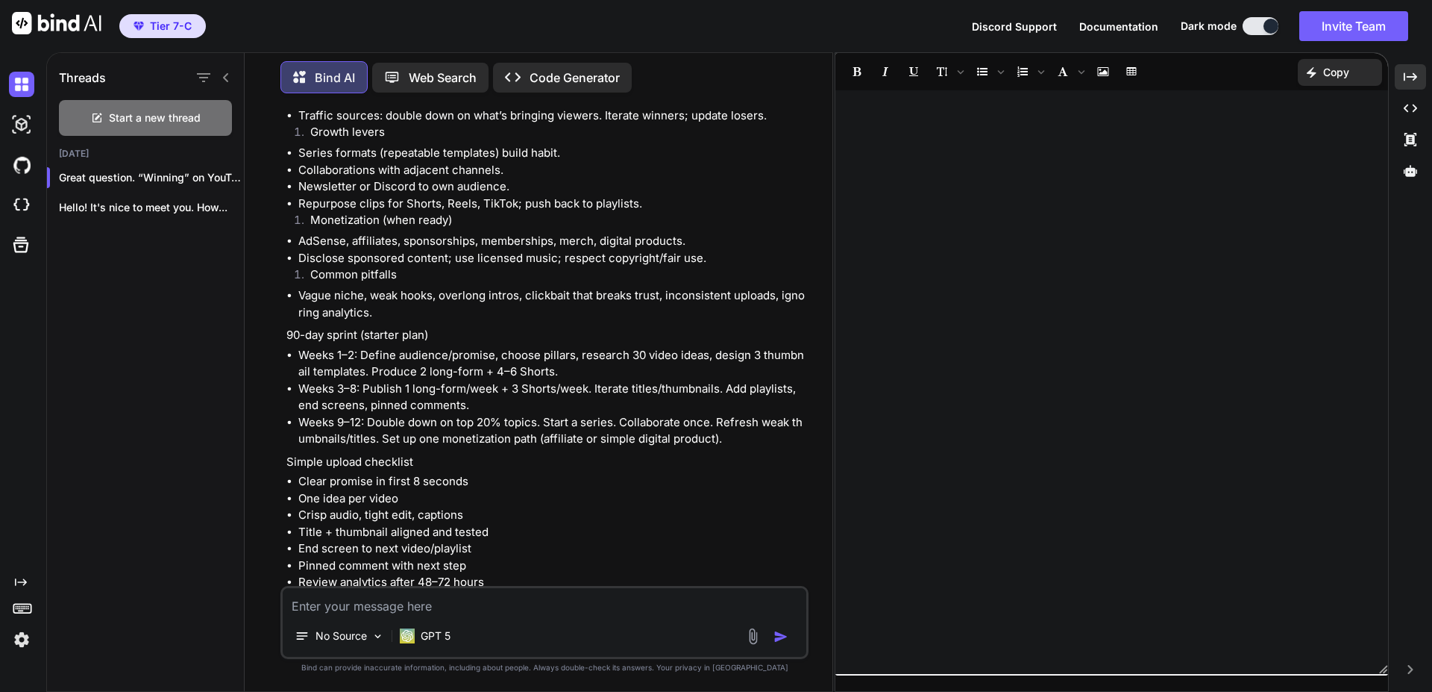
scroll to position [1059, 0]
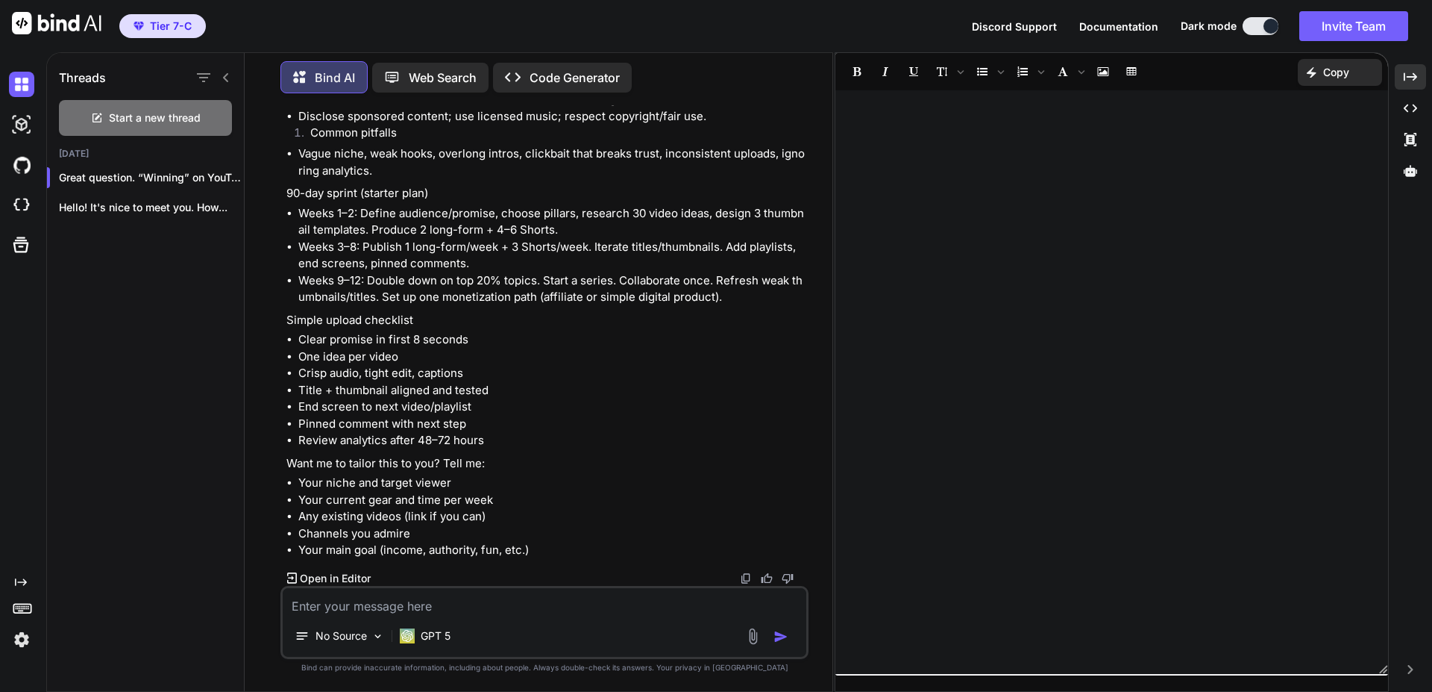
click at [745, 579] on img at bounding box center [746, 578] width 12 height 12
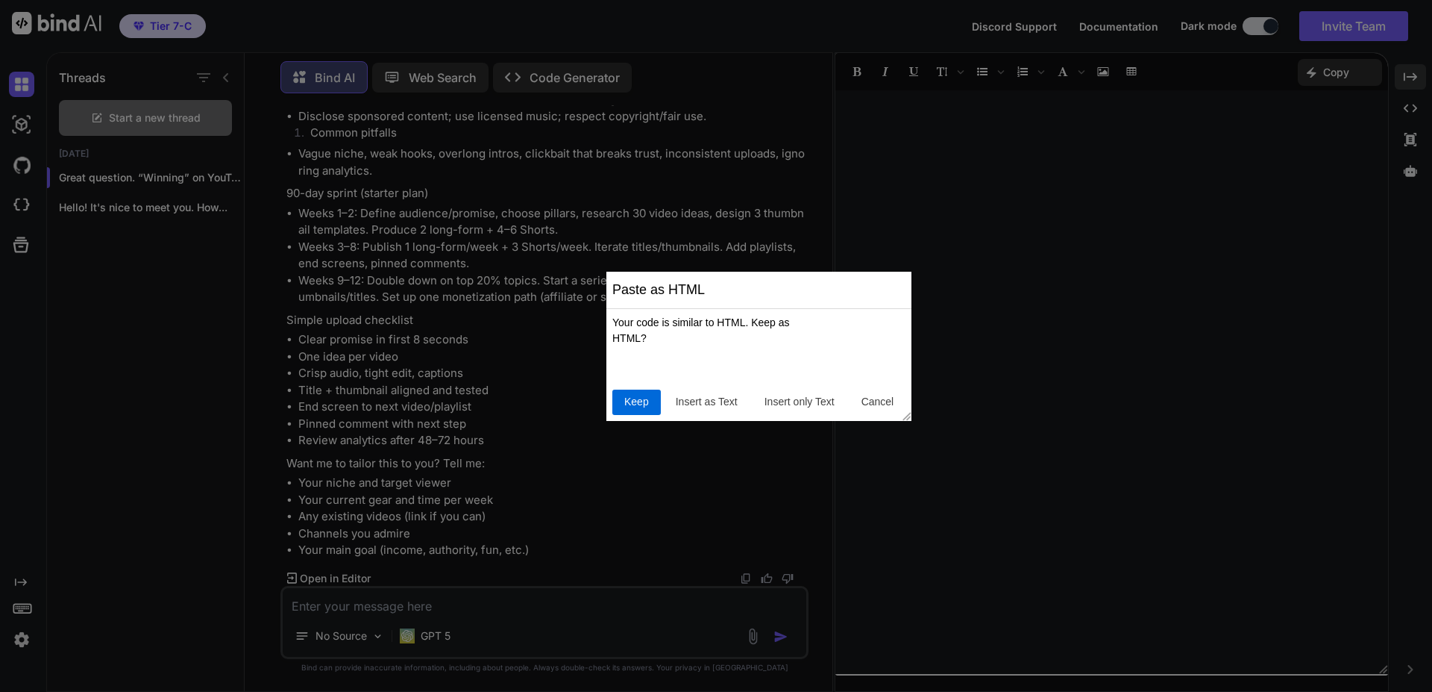
click at [627, 404] on span "Keep" at bounding box center [636, 402] width 37 height 16
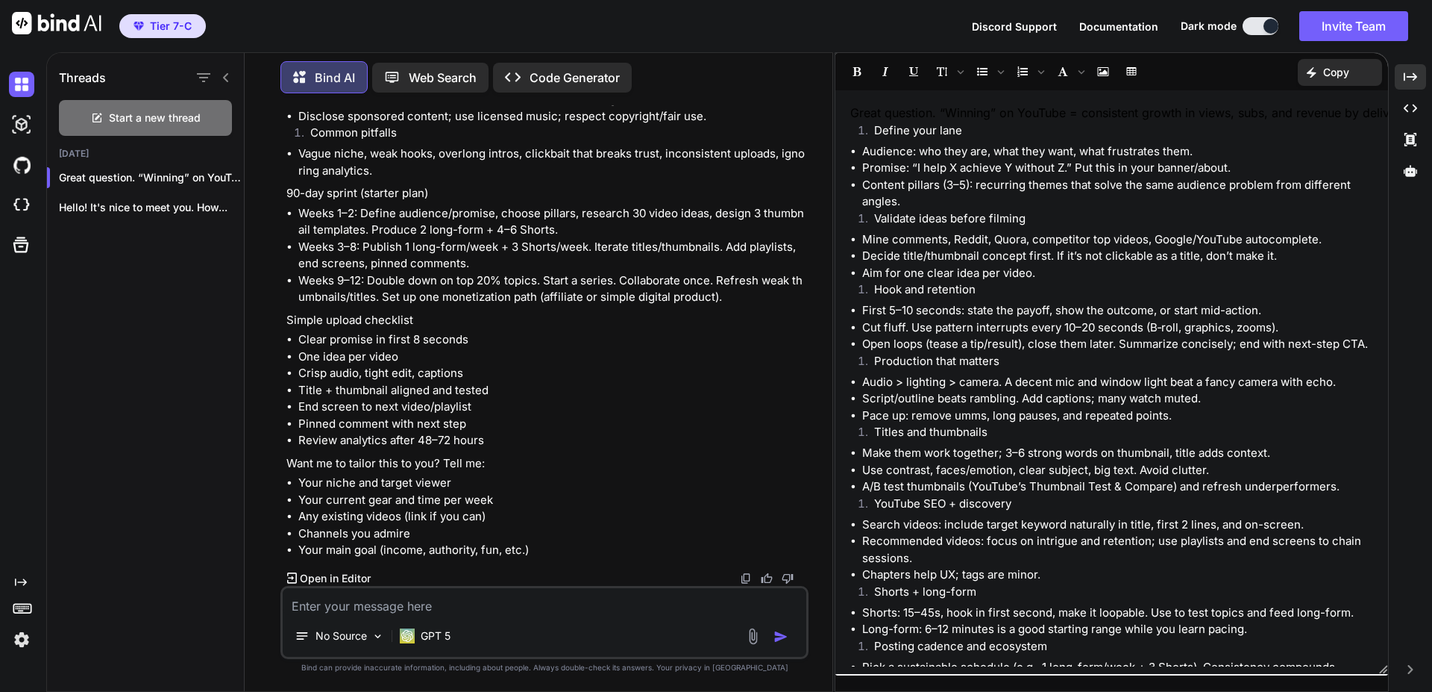
click at [1250, 27] on button at bounding box center [1261, 26] width 36 height 18
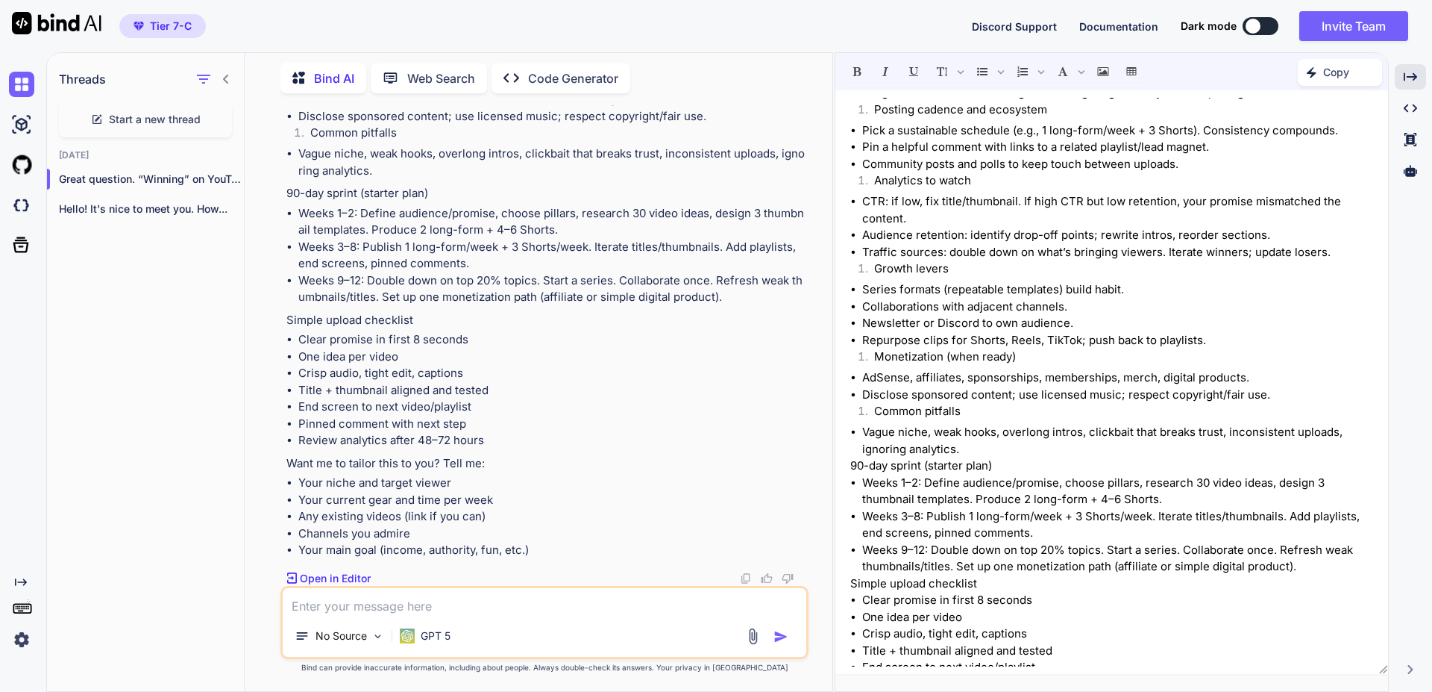
scroll to position [537, 0]
click at [1418, 104] on div "Created with Pixso." at bounding box center [1410, 107] width 31 height 25
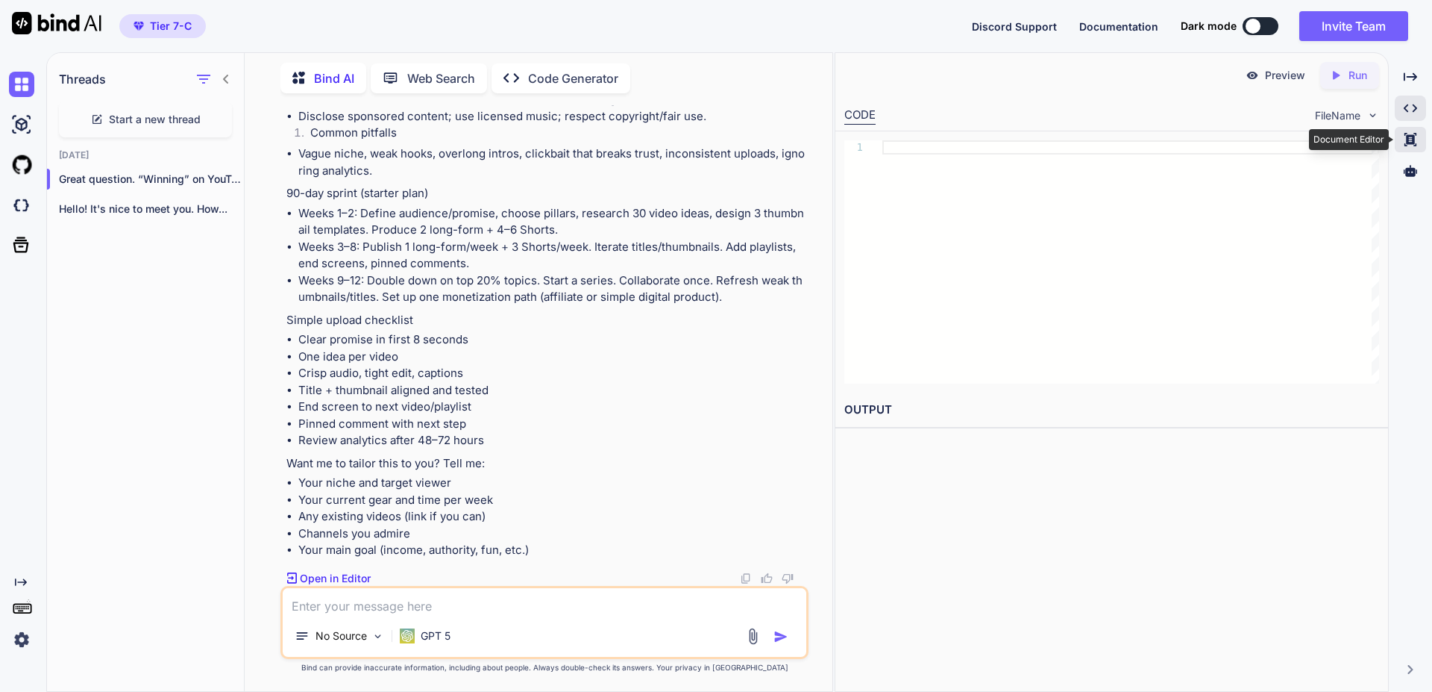
click at [1414, 146] on div "Created with Pixso." at bounding box center [1410, 139] width 31 height 25
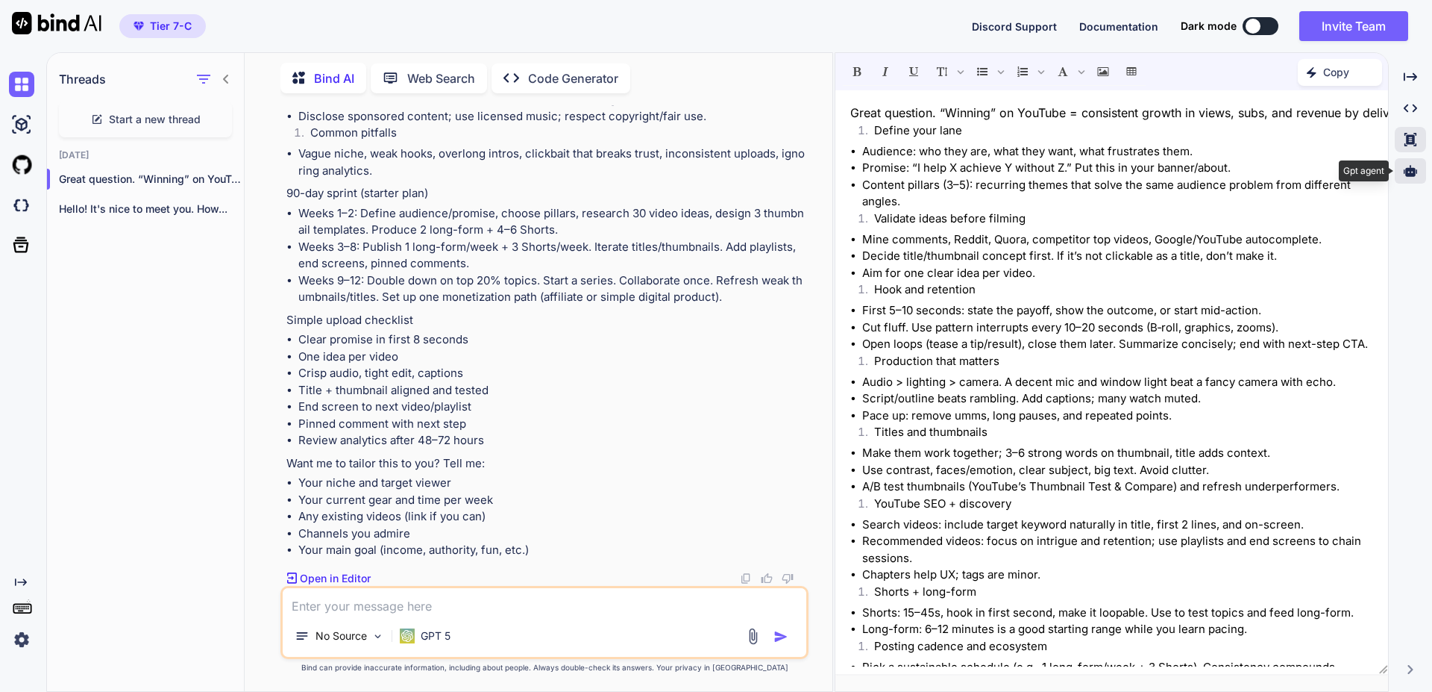
click at [1413, 170] on icon at bounding box center [1410, 170] width 13 height 11
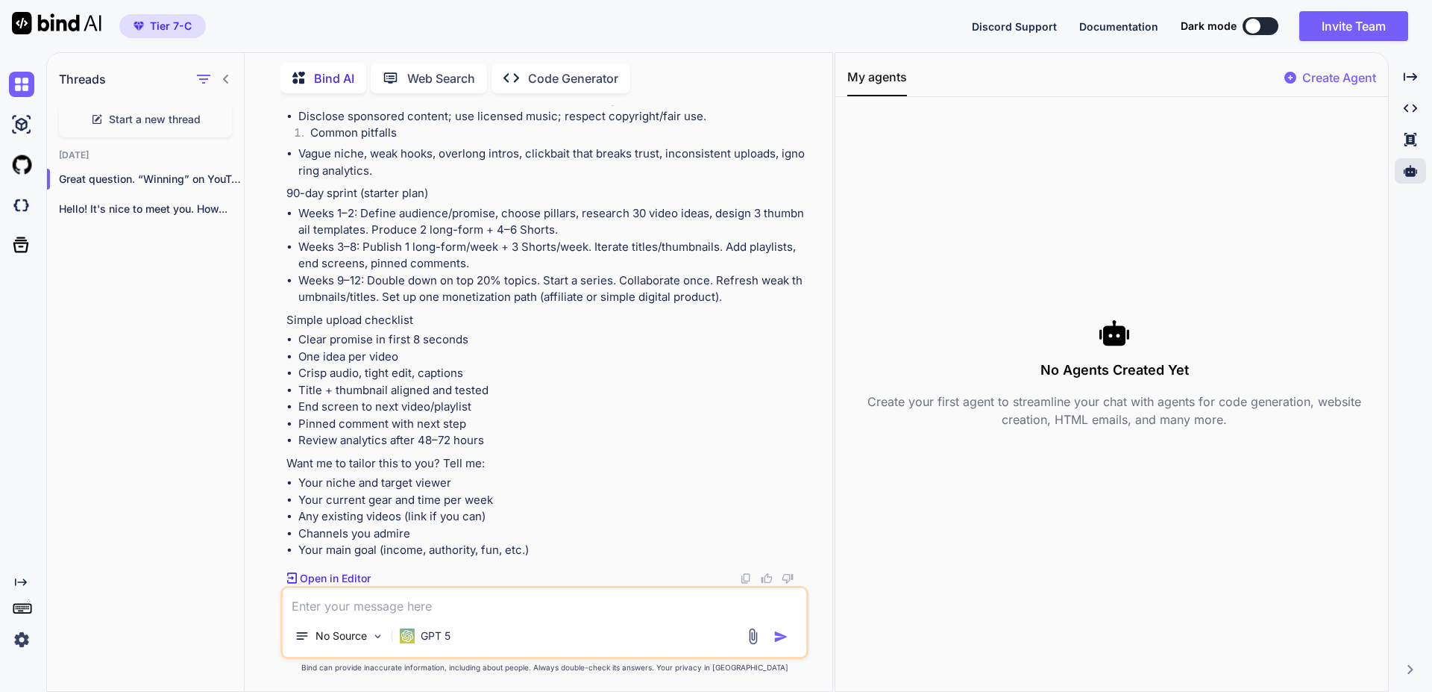
click at [1312, 72] on p "Create Agent" at bounding box center [1339, 78] width 74 height 18
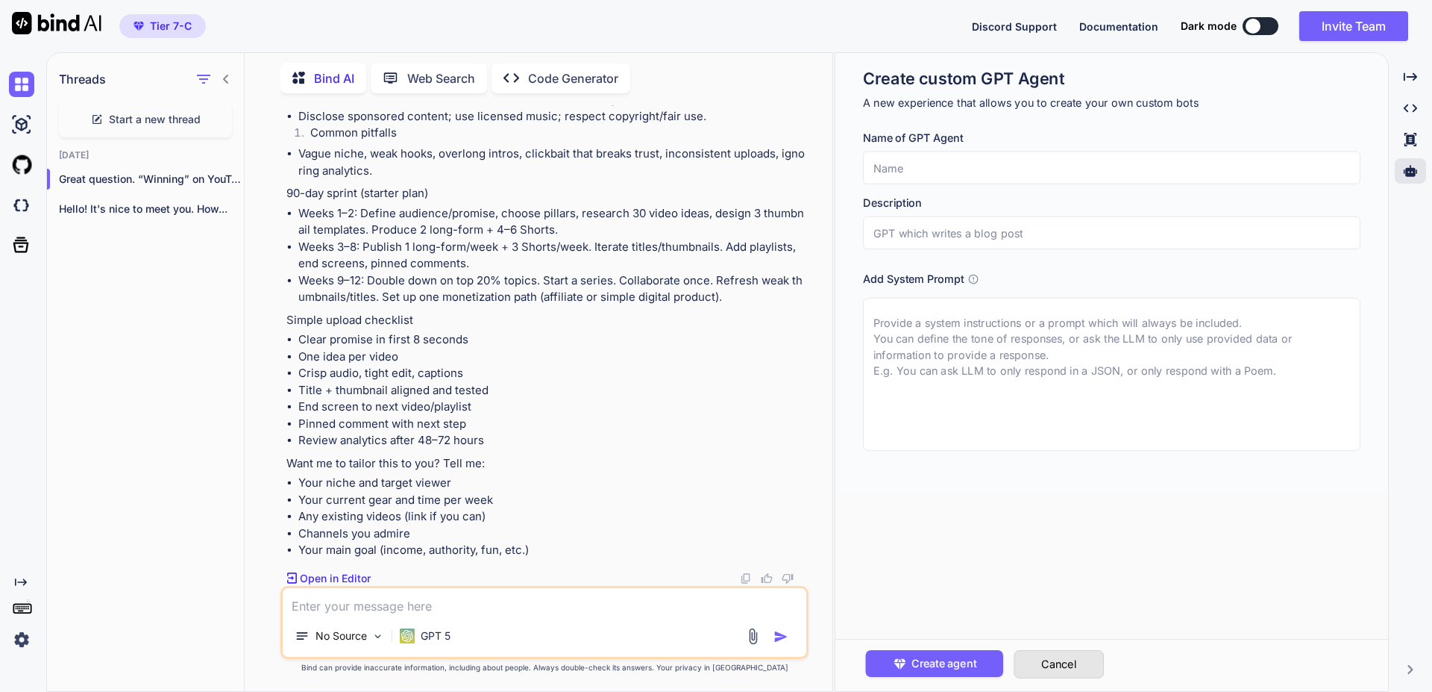
click at [1056, 671] on button "Cancel" at bounding box center [1059, 664] width 90 height 28
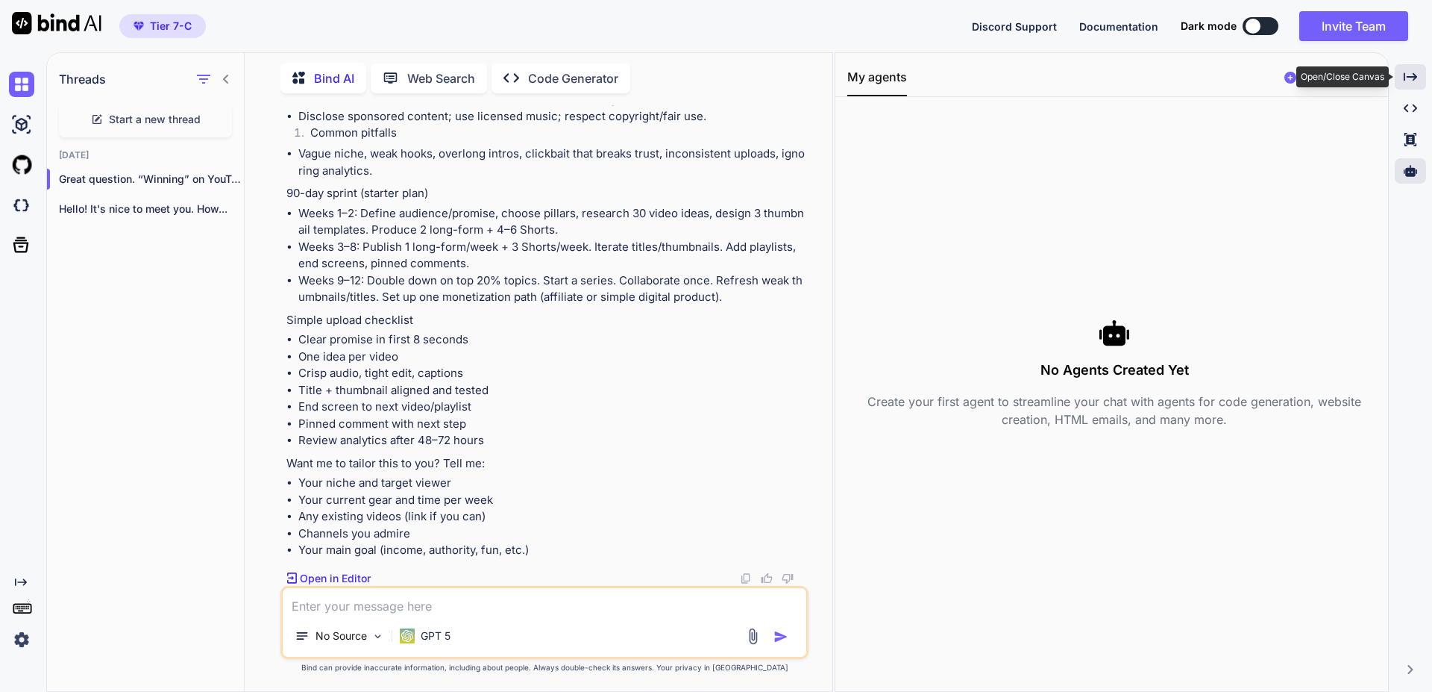
click at [1412, 75] on icon "Created with Pixso." at bounding box center [1410, 76] width 13 height 13
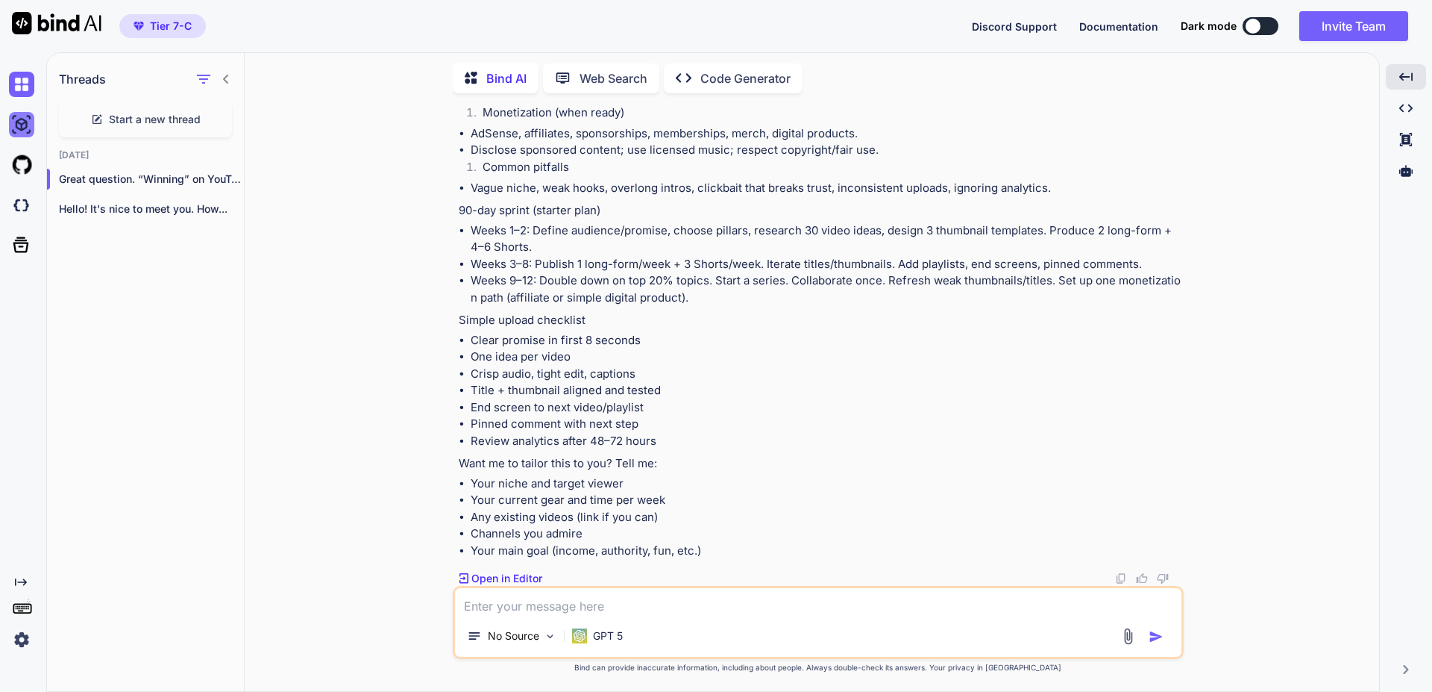
click at [18, 126] on img at bounding box center [21, 124] width 25 height 25
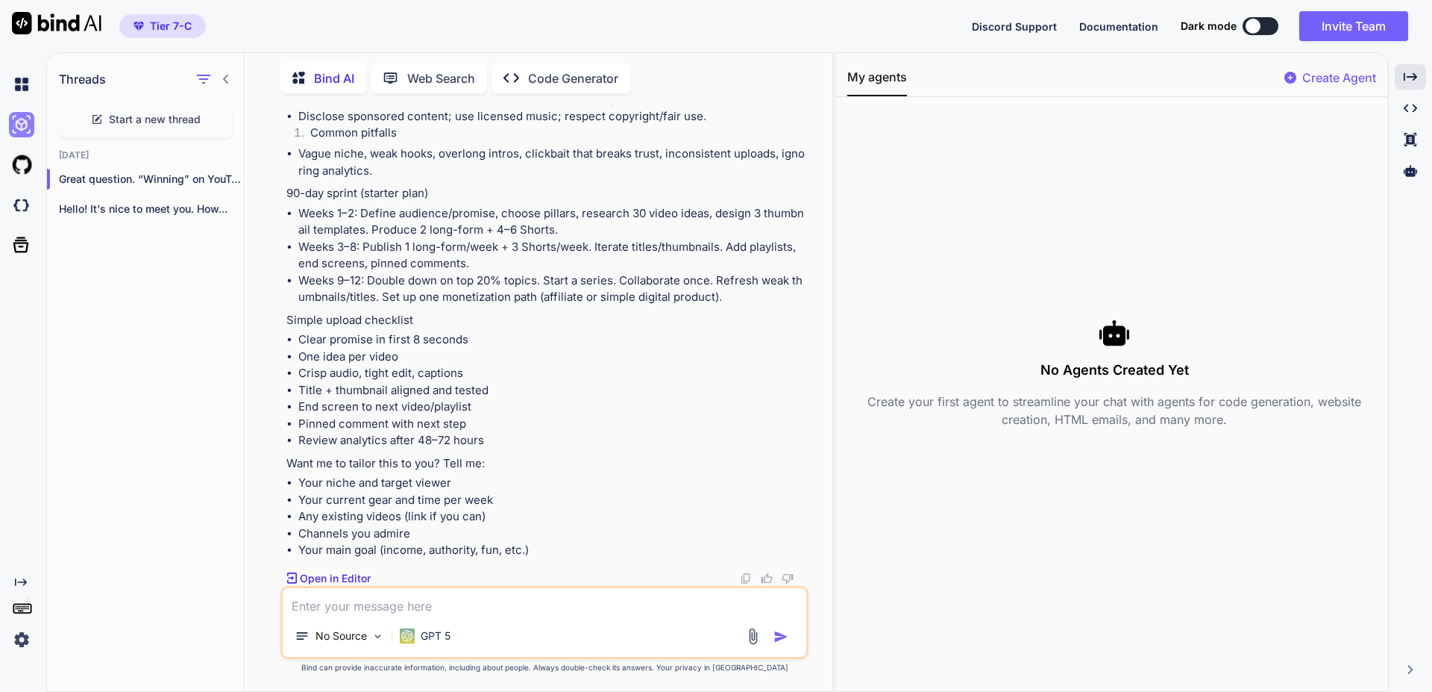
click at [18, 126] on img at bounding box center [21, 124] width 25 height 25
click at [1413, 181] on div at bounding box center [1410, 170] width 31 height 25
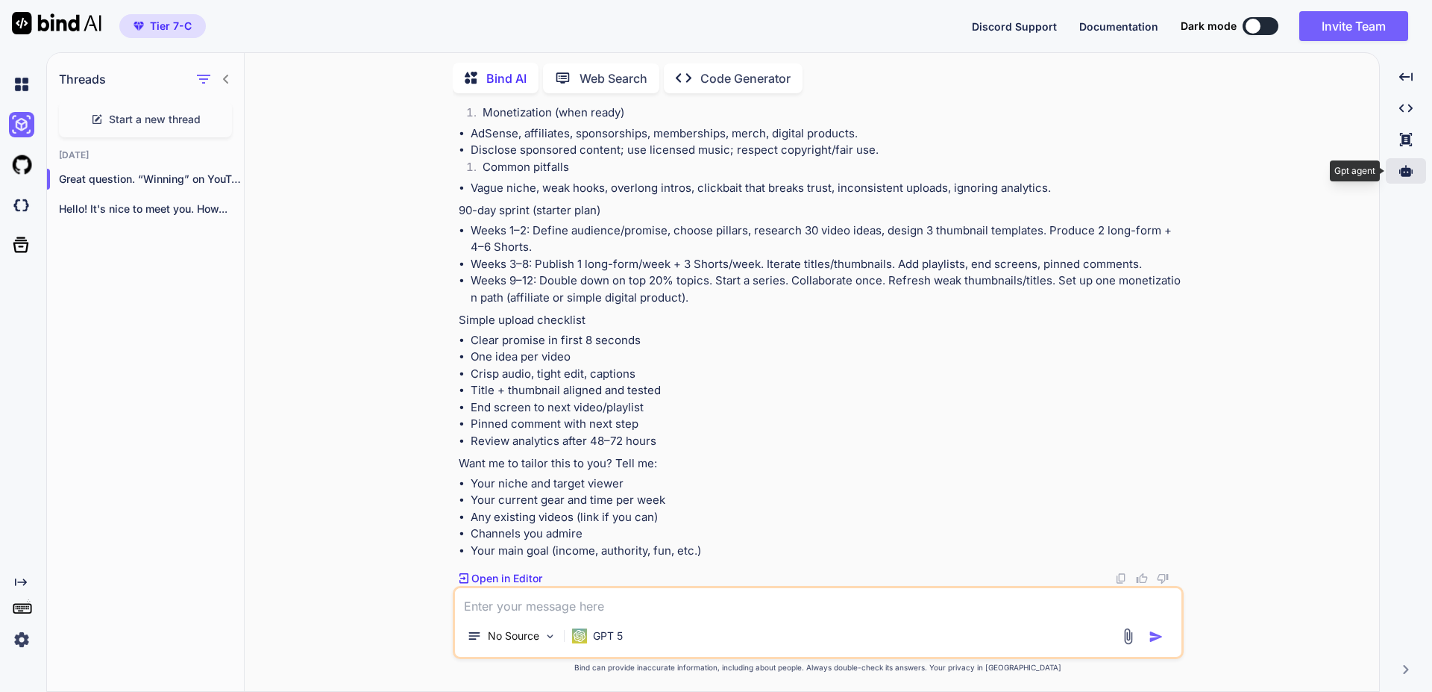
scroll to position [975, 0]
click at [16, 131] on img at bounding box center [21, 124] width 25 height 25
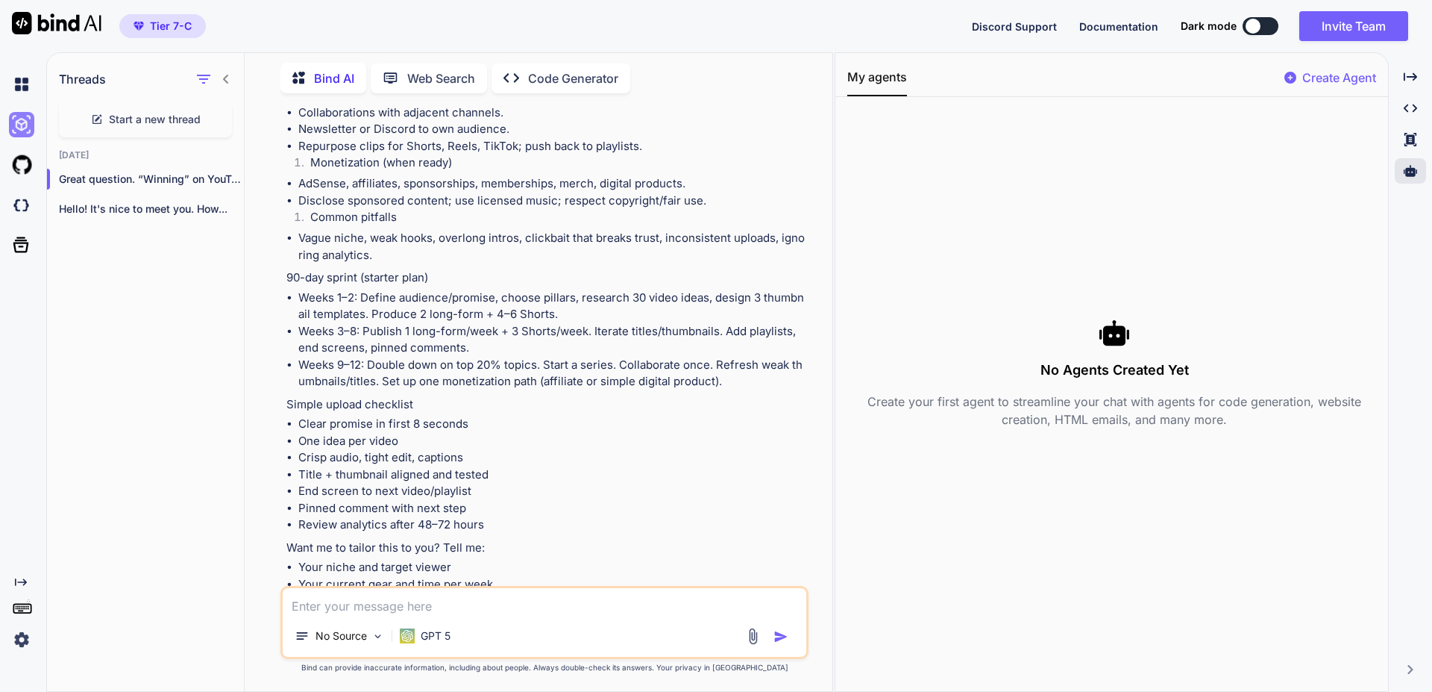
scroll to position [1059, 0]
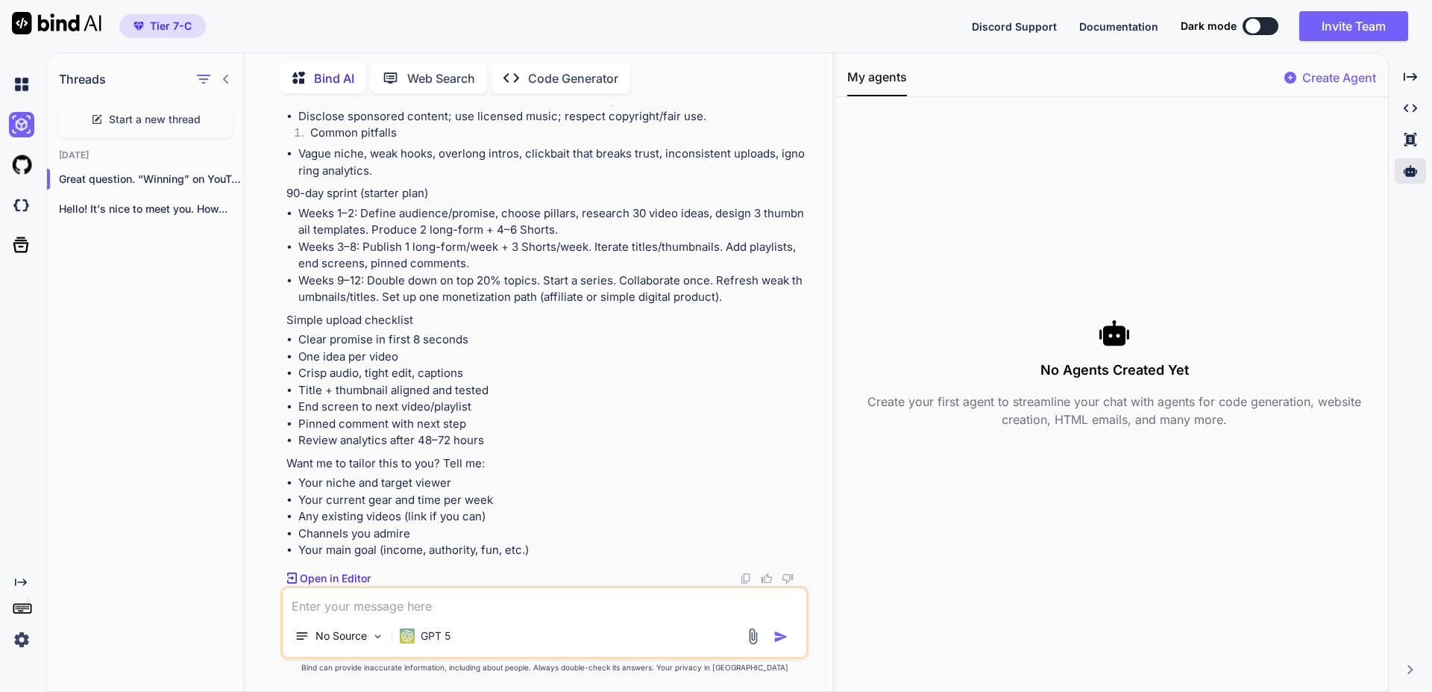
click at [1418, 172] on div at bounding box center [1410, 170] width 31 height 25
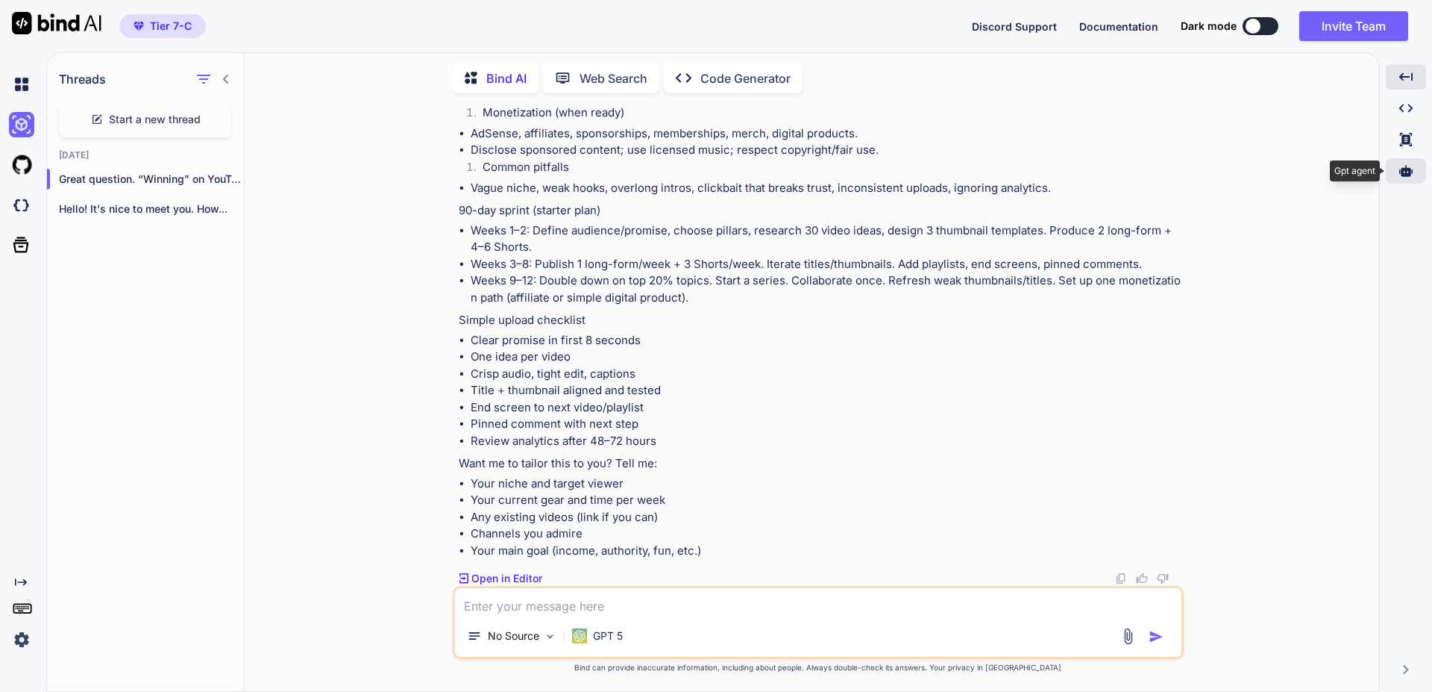
scroll to position [975, 0]
click at [18, 169] on img at bounding box center [21, 164] width 25 height 25
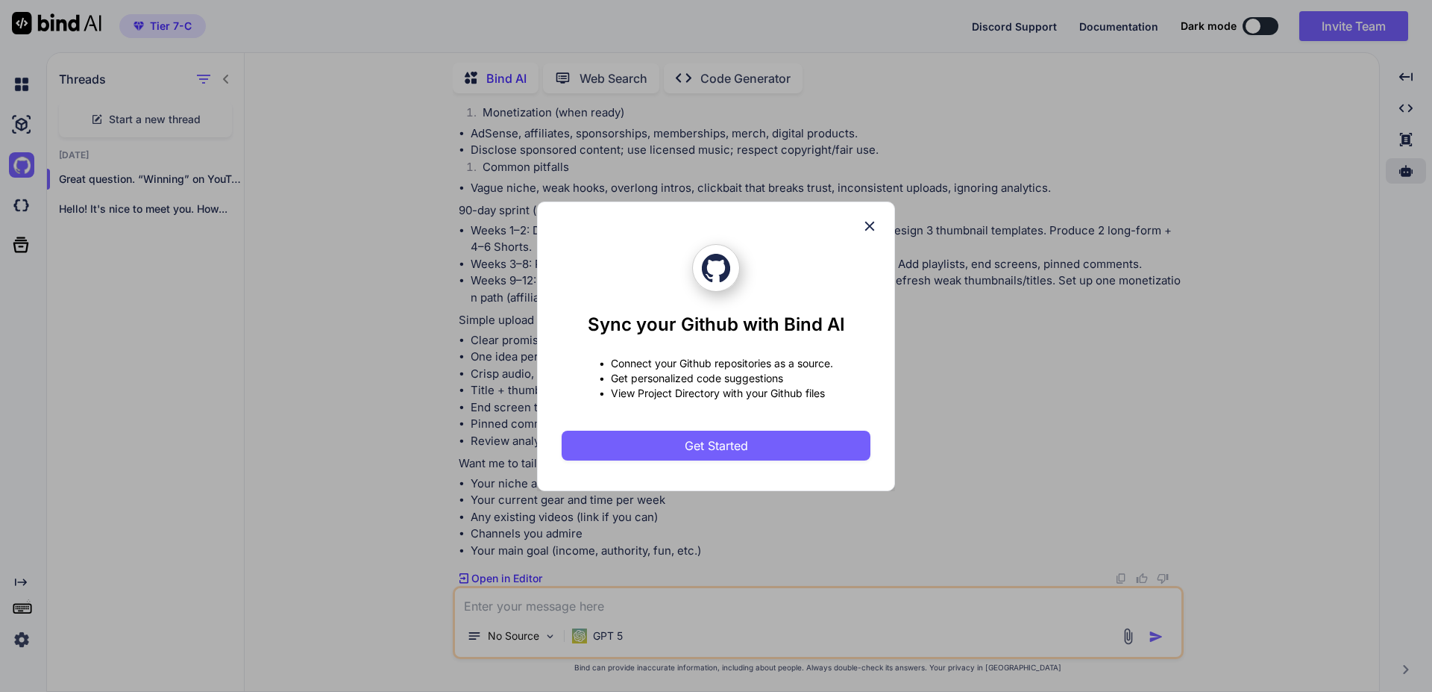
click at [871, 225] on icon at bounding box center [870, 226] width 10 height 10
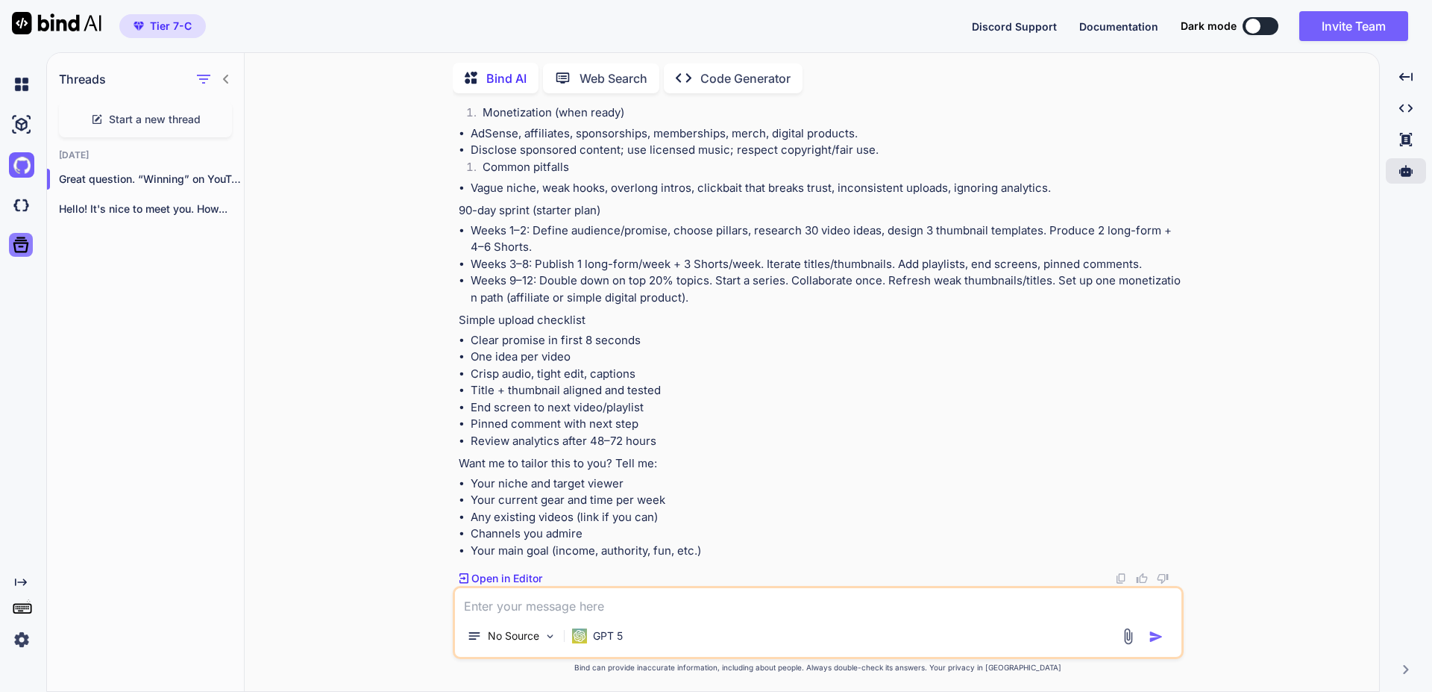
click at [19, 245] on icon at bounding box center [20, 244] width 21 height 21
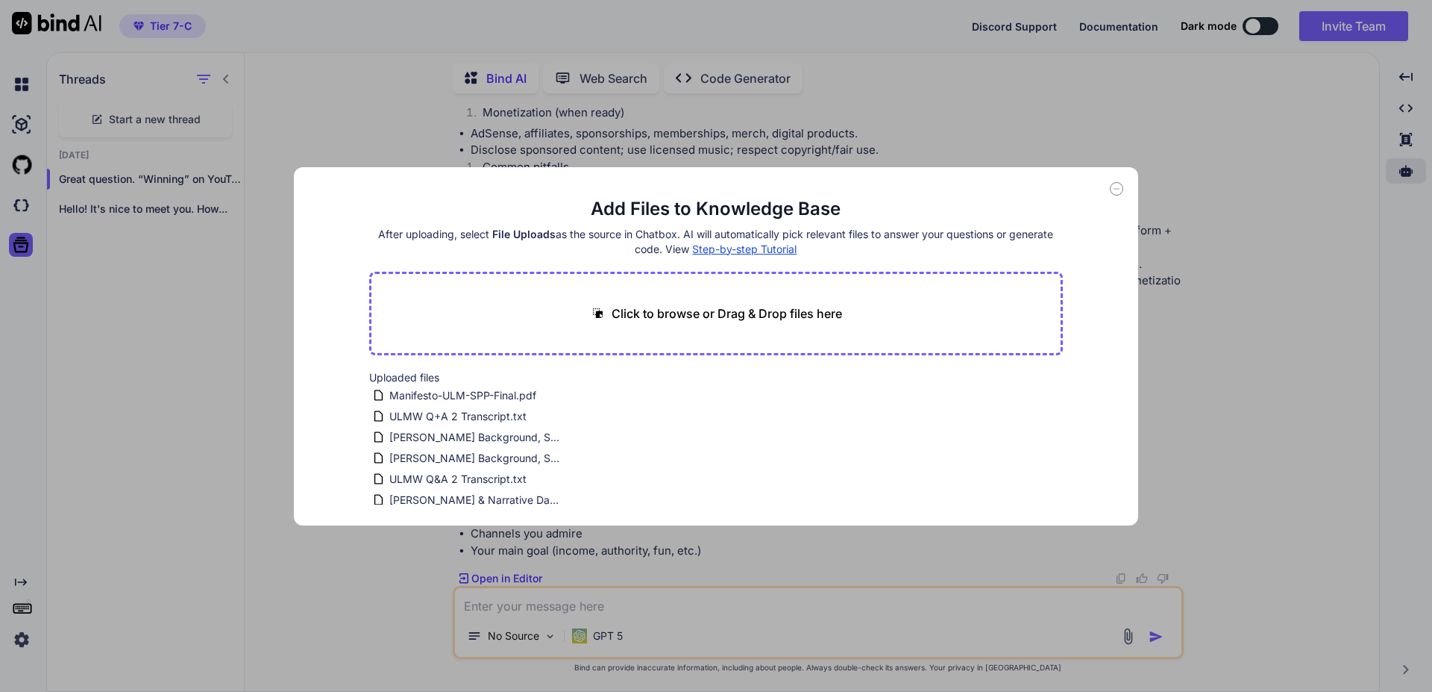
click at [1123, 190] on icon at bounding box center [1116, 188] width 13 height 13
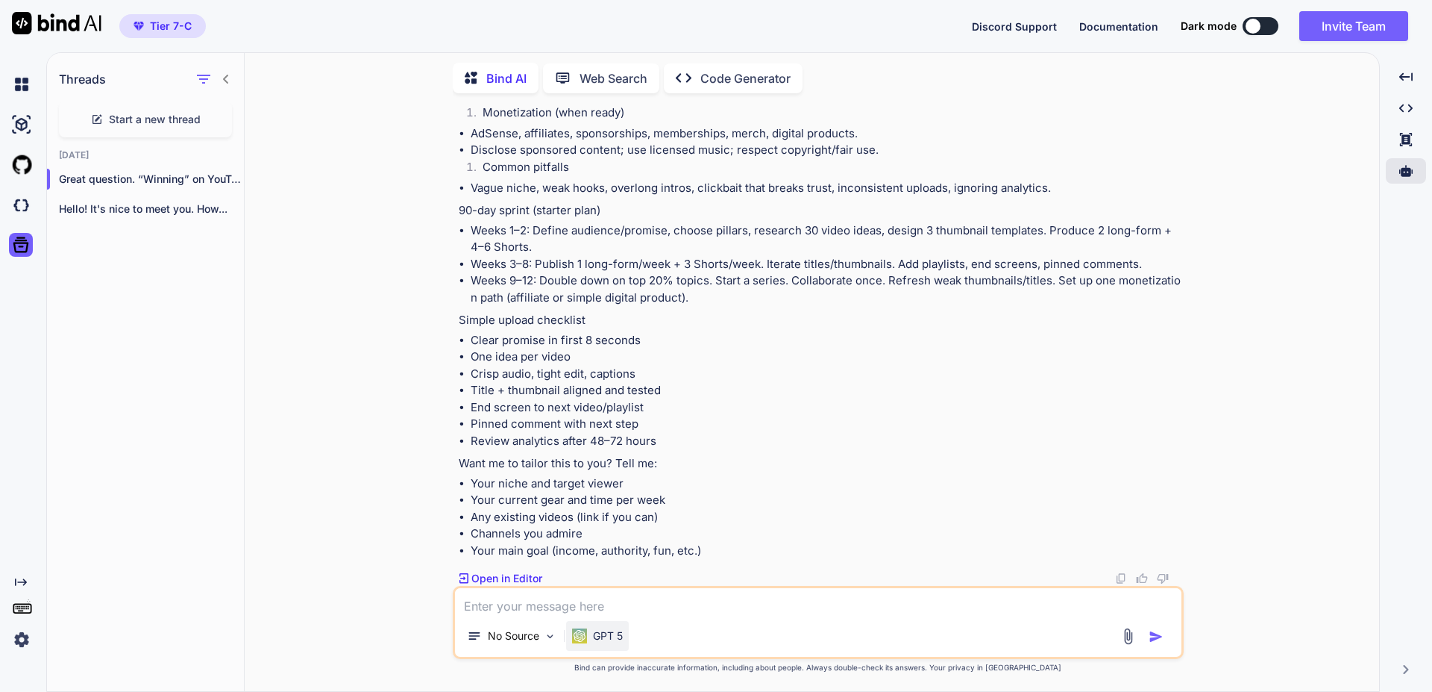
click at [603, 636] on p "GPT 5" at bounding box center [608, 635] width 30 height 15
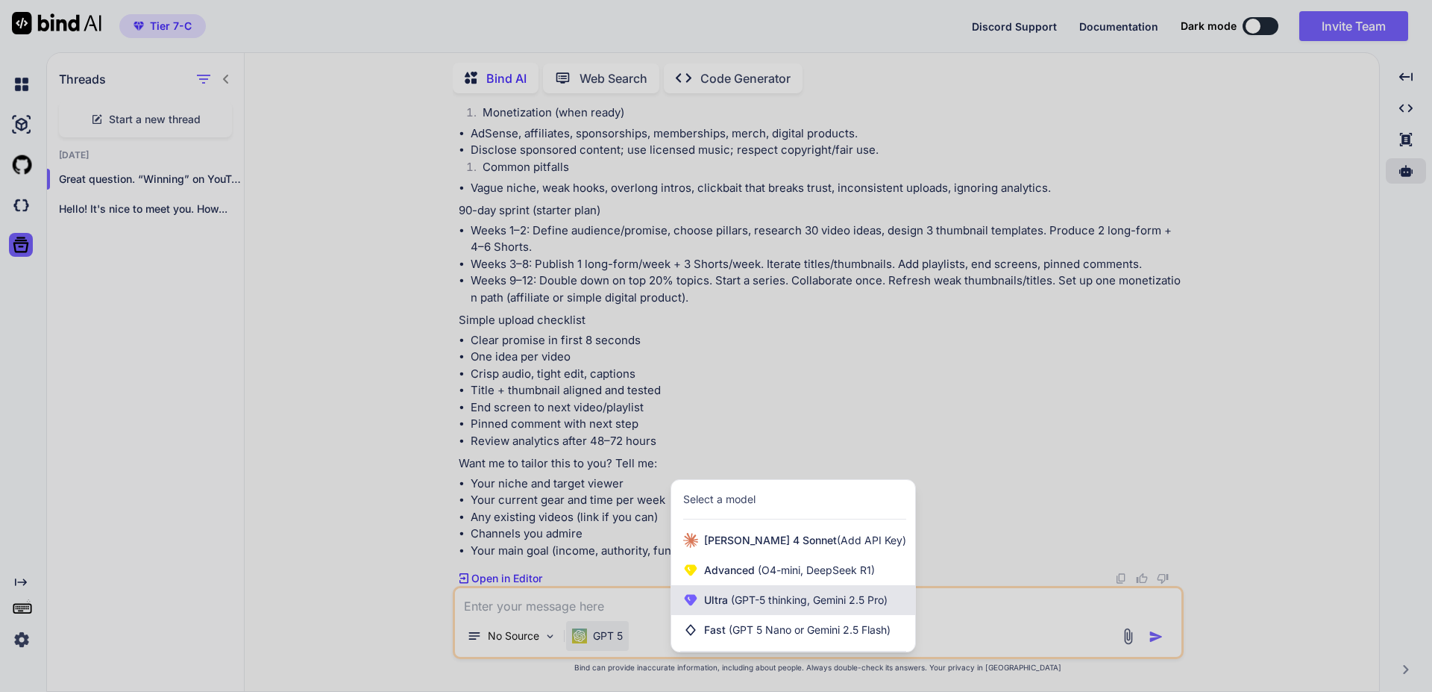
click at [745, 589] on div "Ultra (GPT-5 thinking, Gemini 2.5 Pro)" at bounding box center [793, 600] width 244 height 30
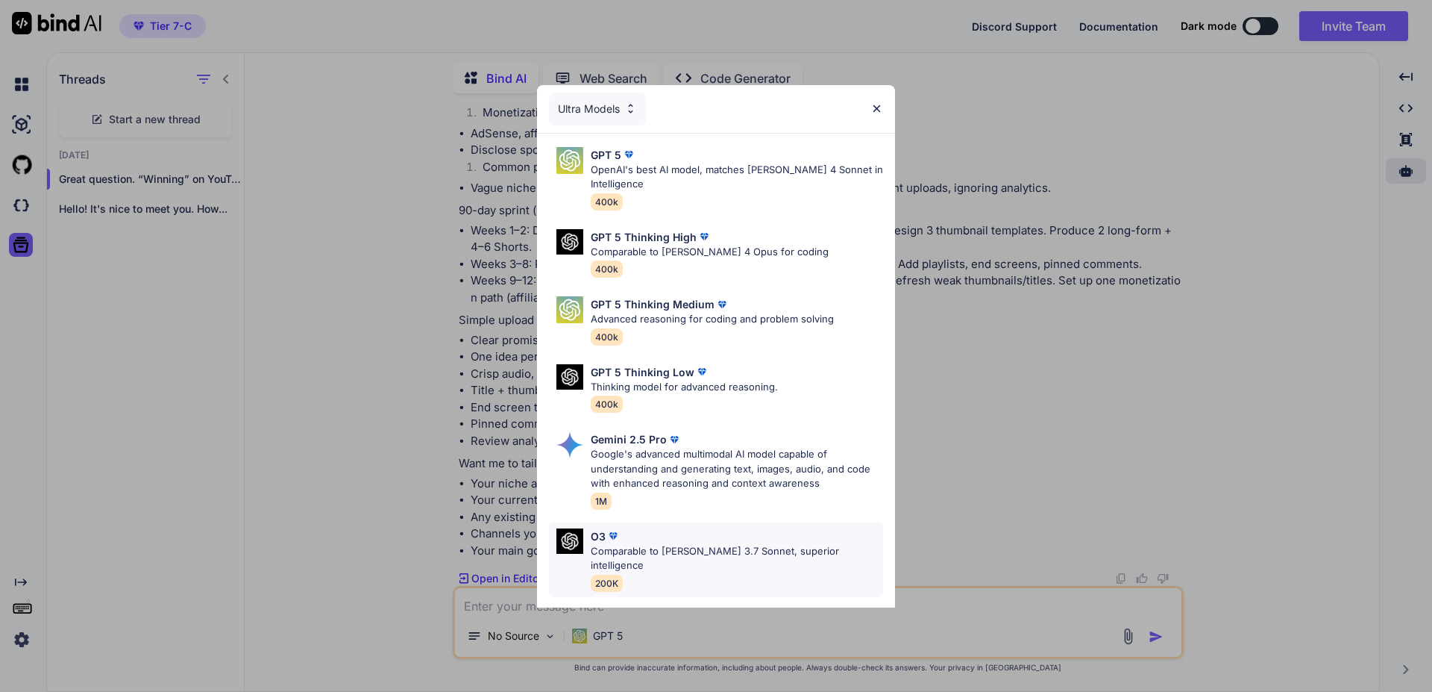
scroll to position [121, 0]
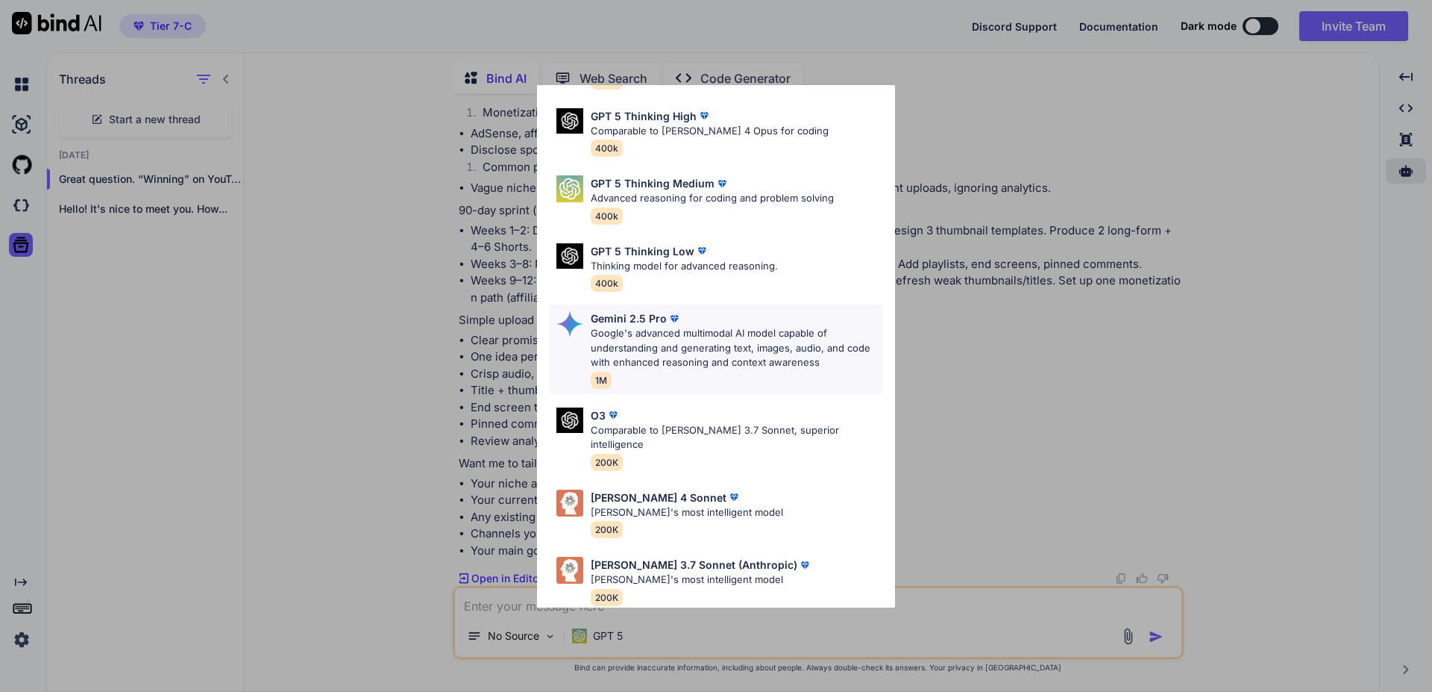
click at [689, 349] on p "Google's advanced multimodal AI model capable of understanding and generating t…" at bounding box center [737, 348] width 292 height 44
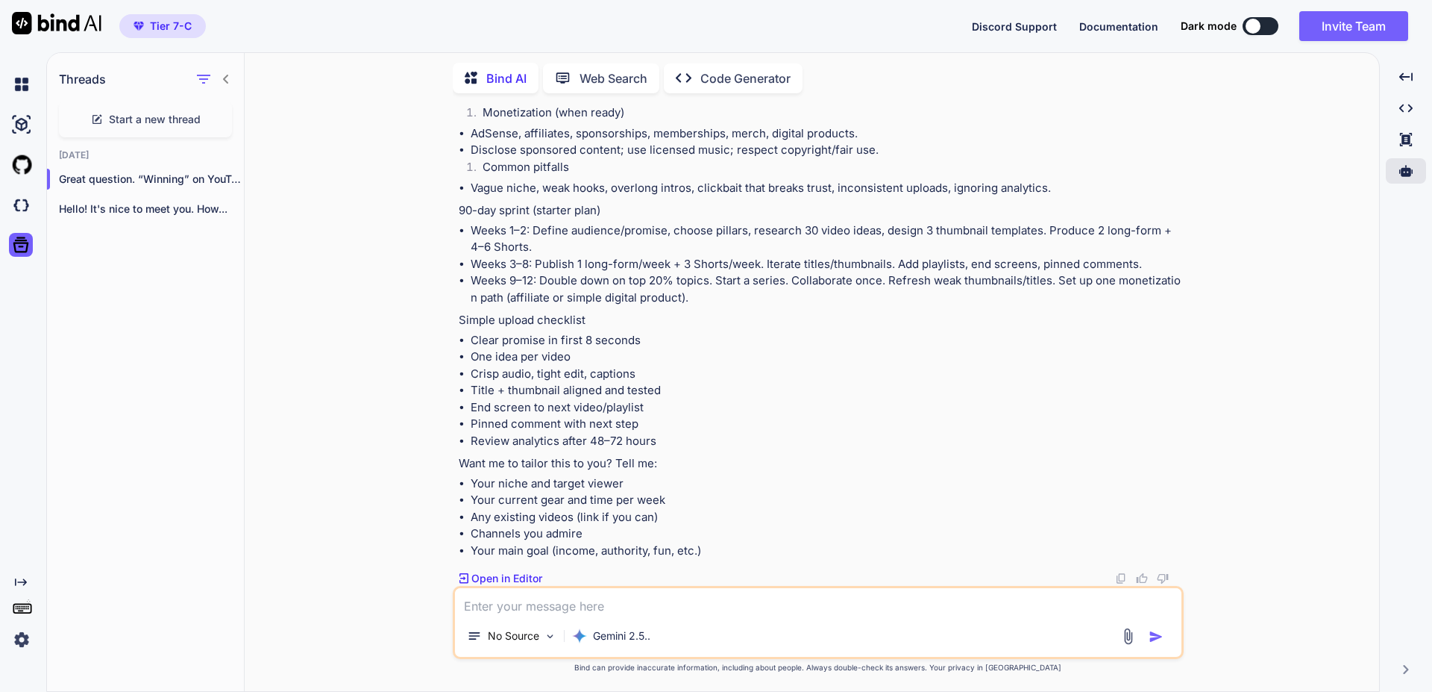
click at [18, 589] on div "Created with Pixso." at bounding box center [20, 614] width 40 height 76
click at [19, 580] on icon "Created with Pixso." at bounding box center [21, 582] width 12 height 12
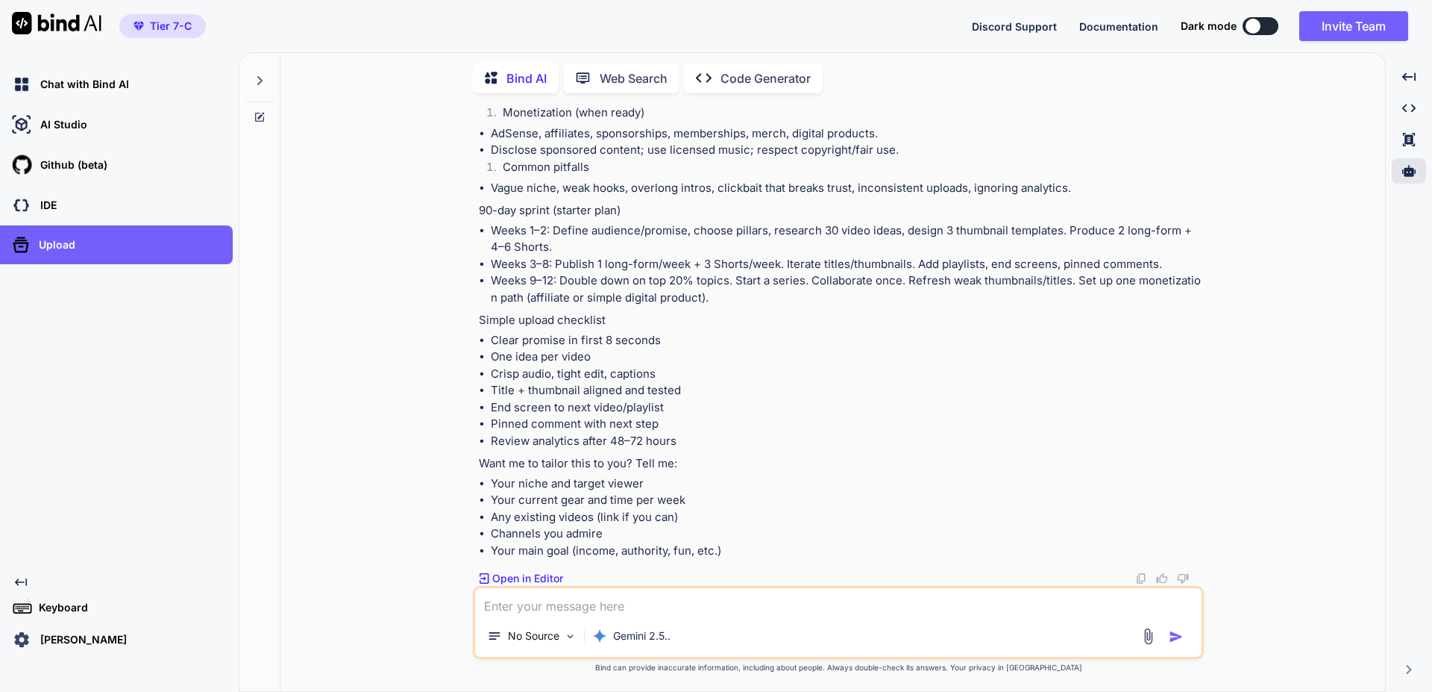
click at [47, 606] on p "Keyboard" at bounding box center [60, 607] width 55 height 15
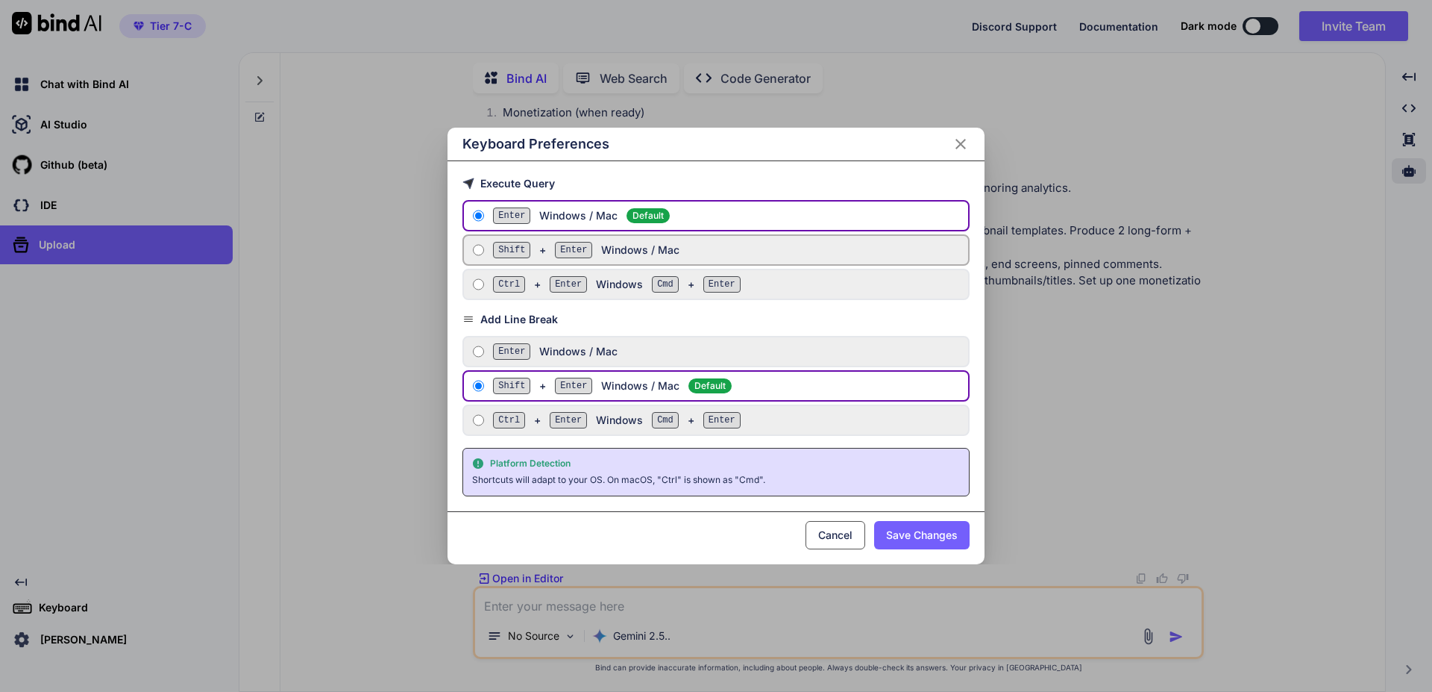
click at [477, 249] on input "Shift + Enter Windows / Mac" at bounding box center [478, 250] width 11 height 12
radio input "true"
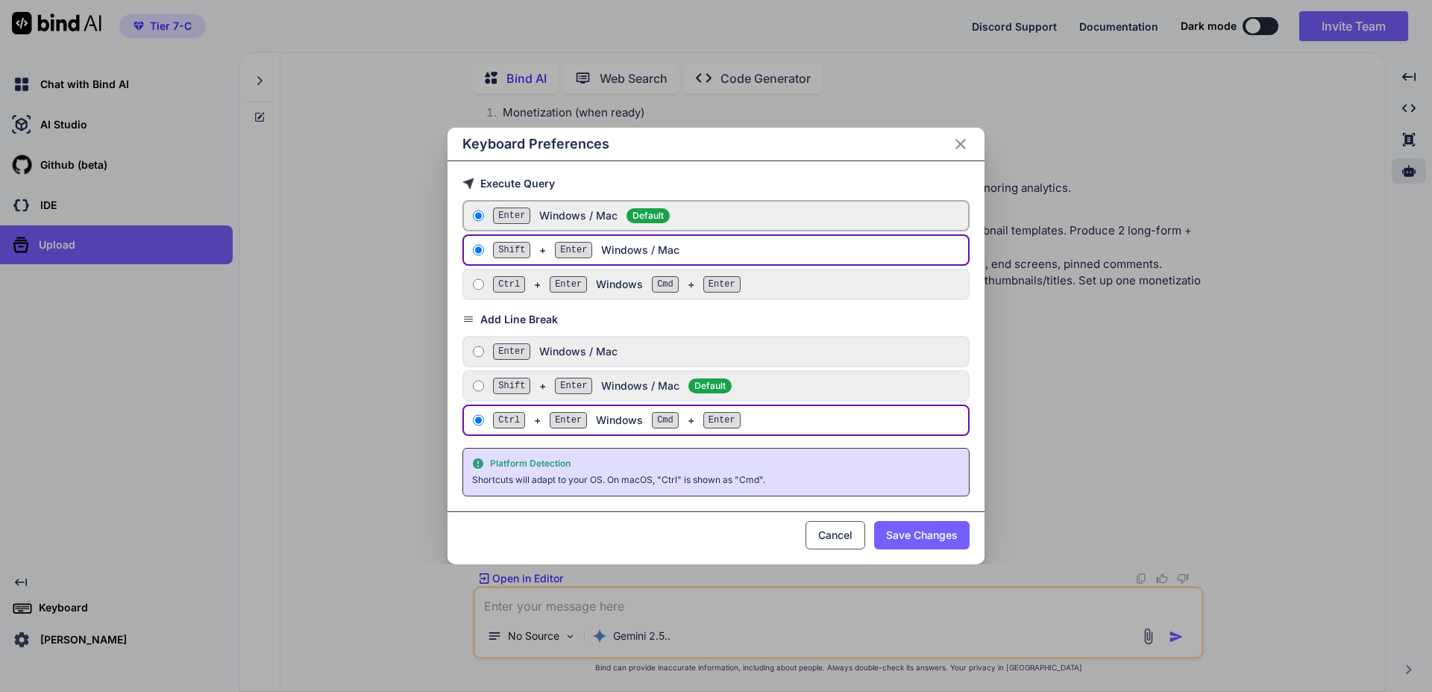
click at [483, 218] on input "Enter Windows / Mac Default" at bounding box center [478, 216] width 11 height 12
radio input "true"
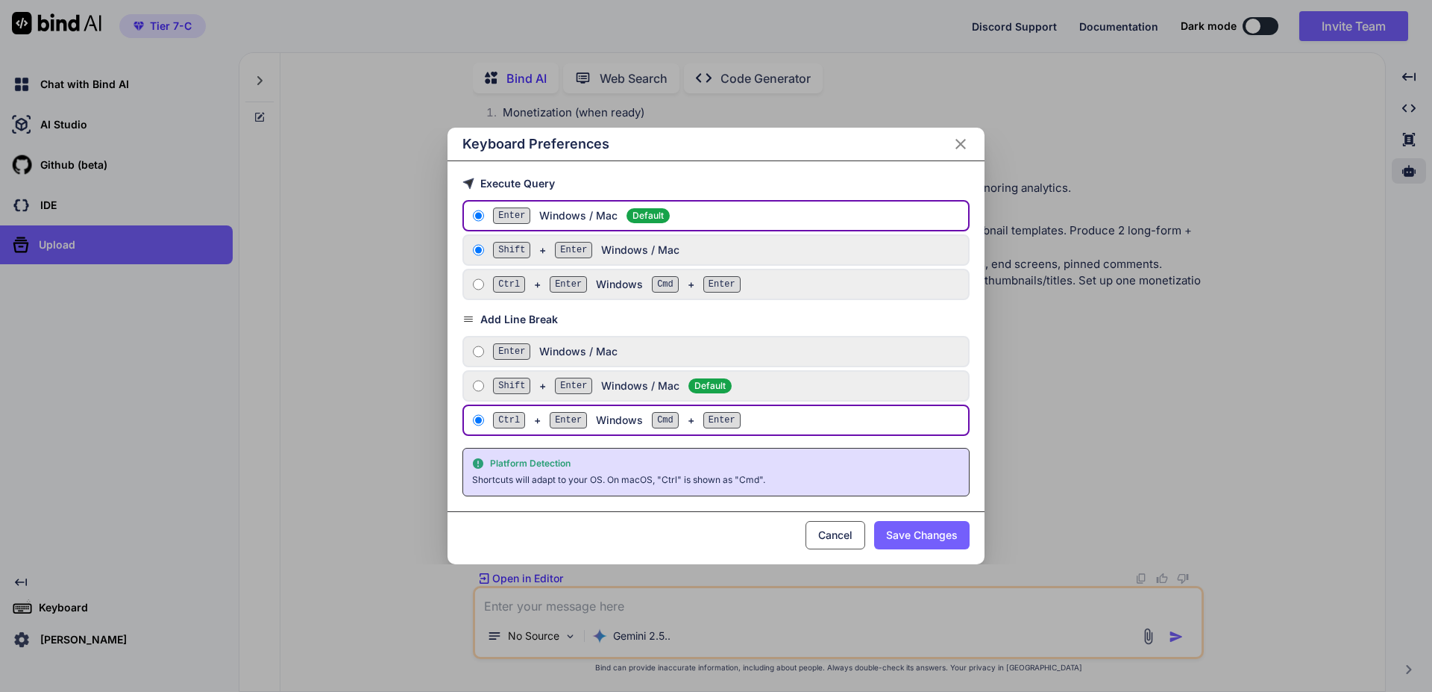
click at [534, 609] on div "Keyboard Preferences Execute Query Enter Windows / Mac Default Shift + Enter Wi…" at bounding box center [716, 346] width 1432 height 692
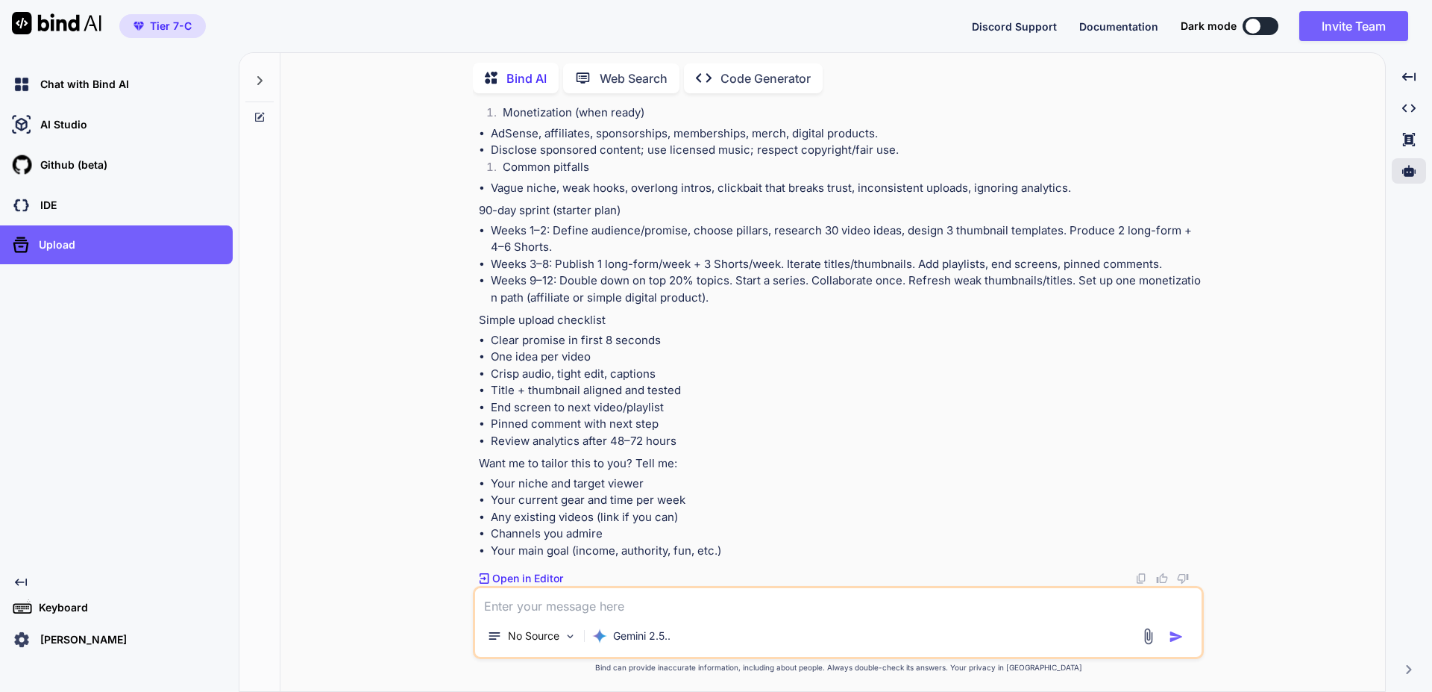
click at [562, 606] on textarea at bounding box center [838, 601] width 727 height 27
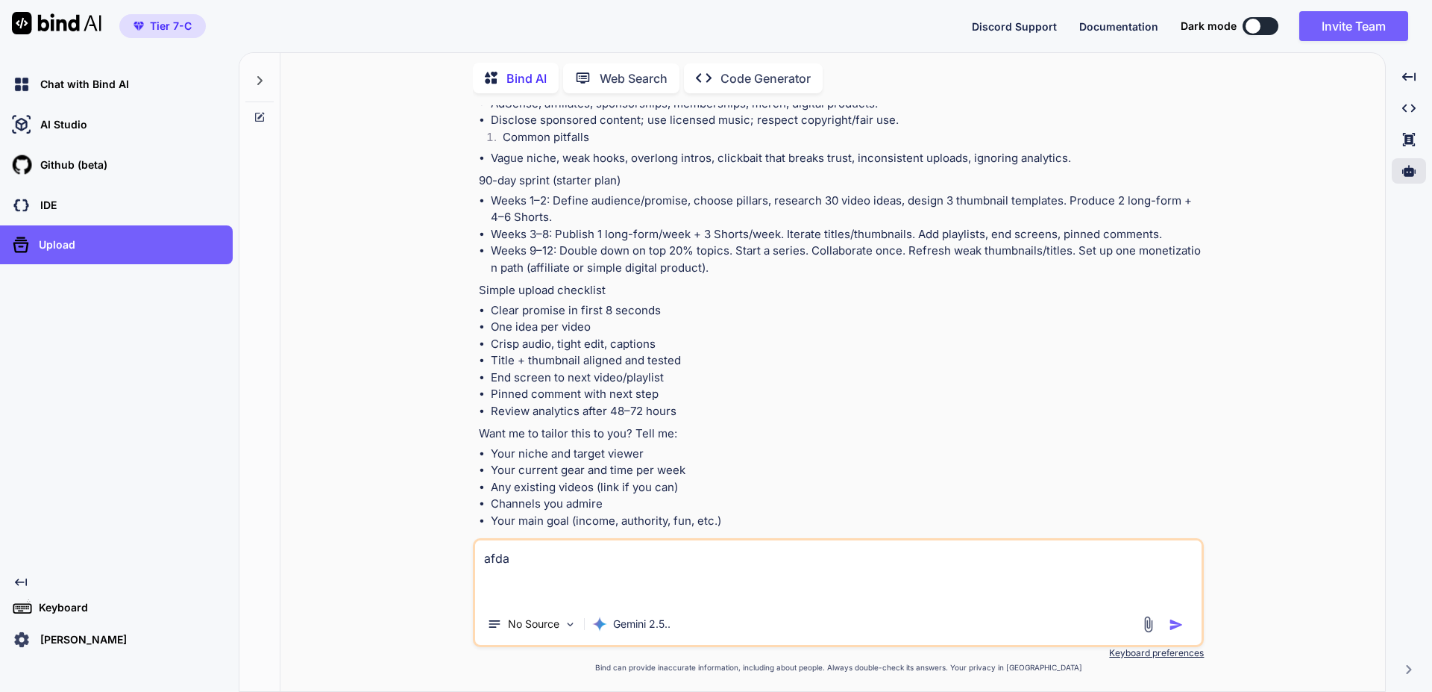
scroll to position [1009, 0]
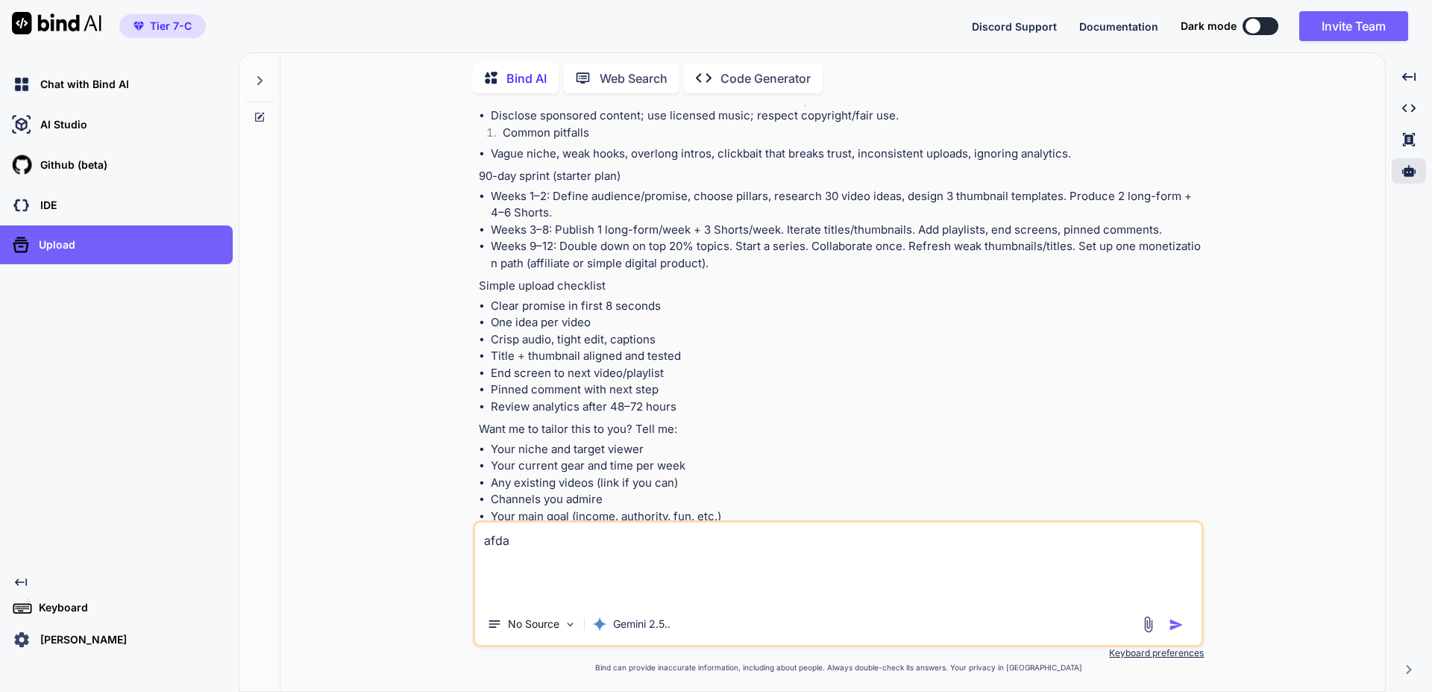
type textarea "afda"
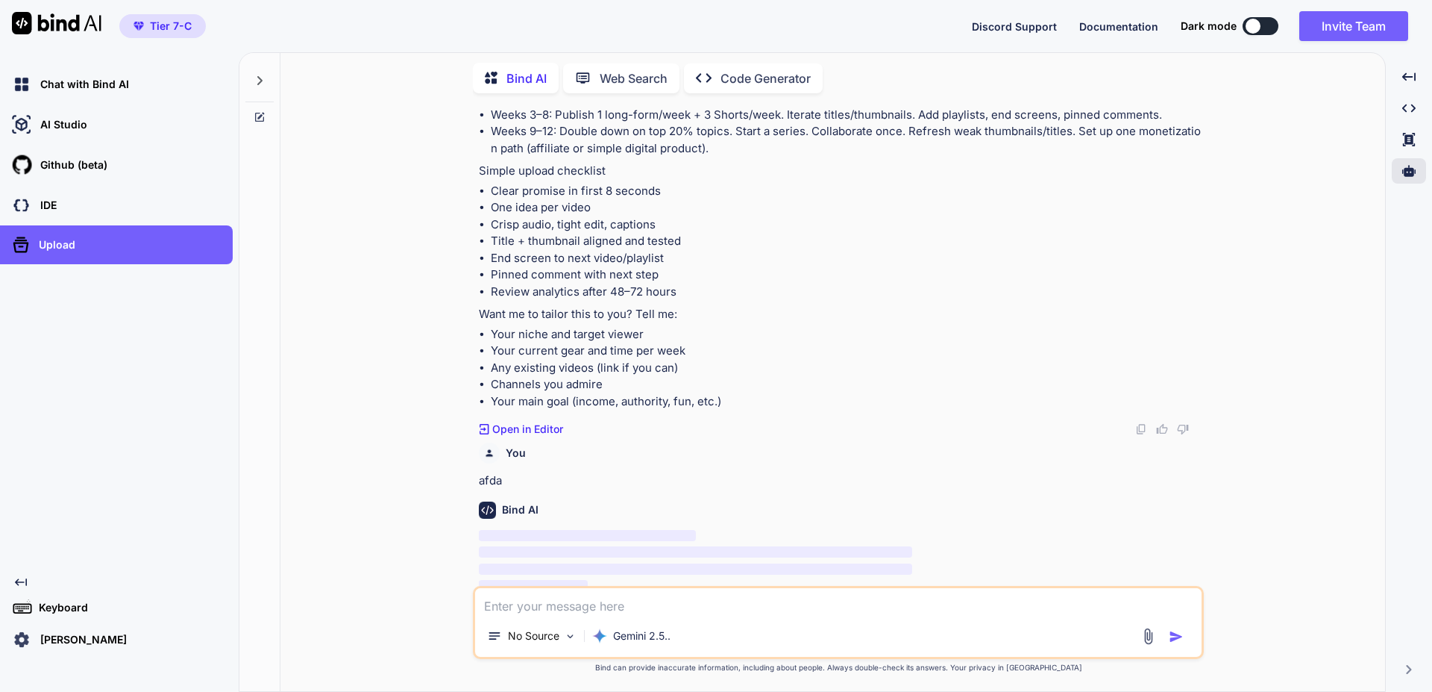
scroll to position [1133, 0]
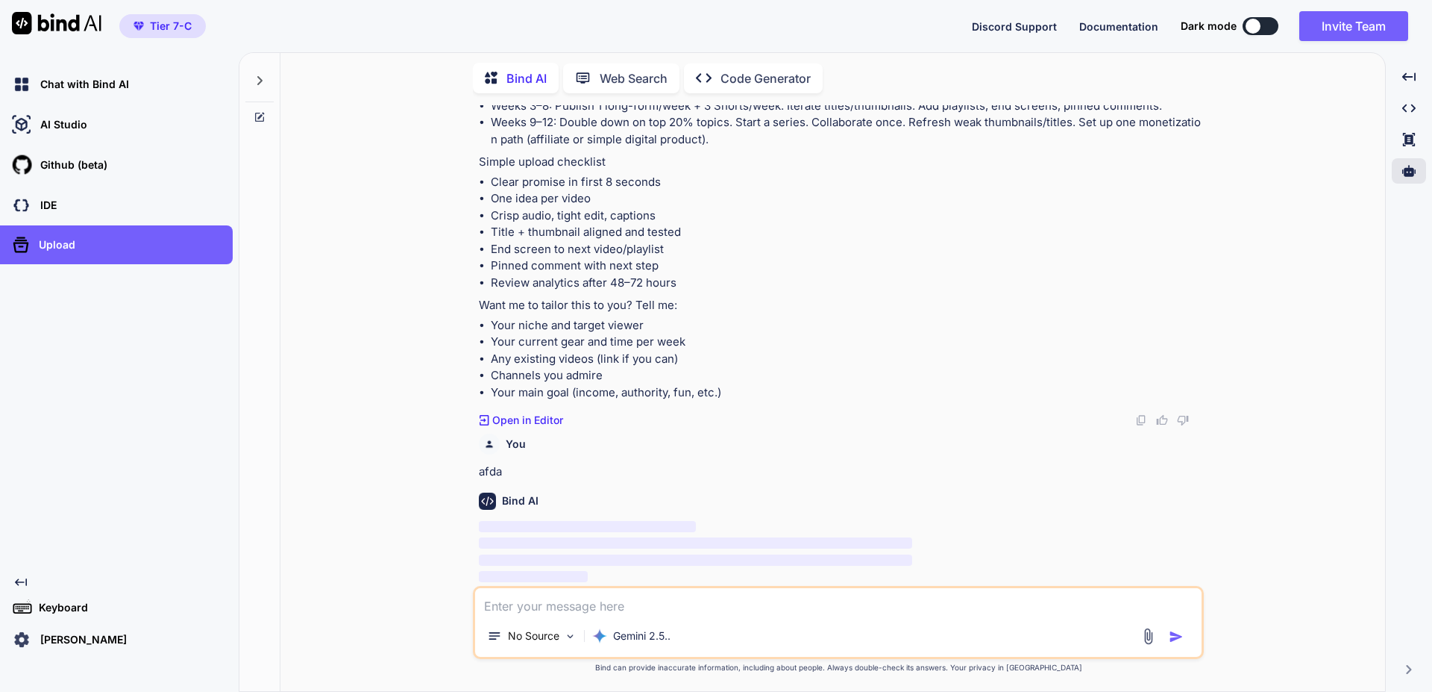
click at [65, 608] on p "Keyboard" at bounding box center [60, 607] width 55 height 15
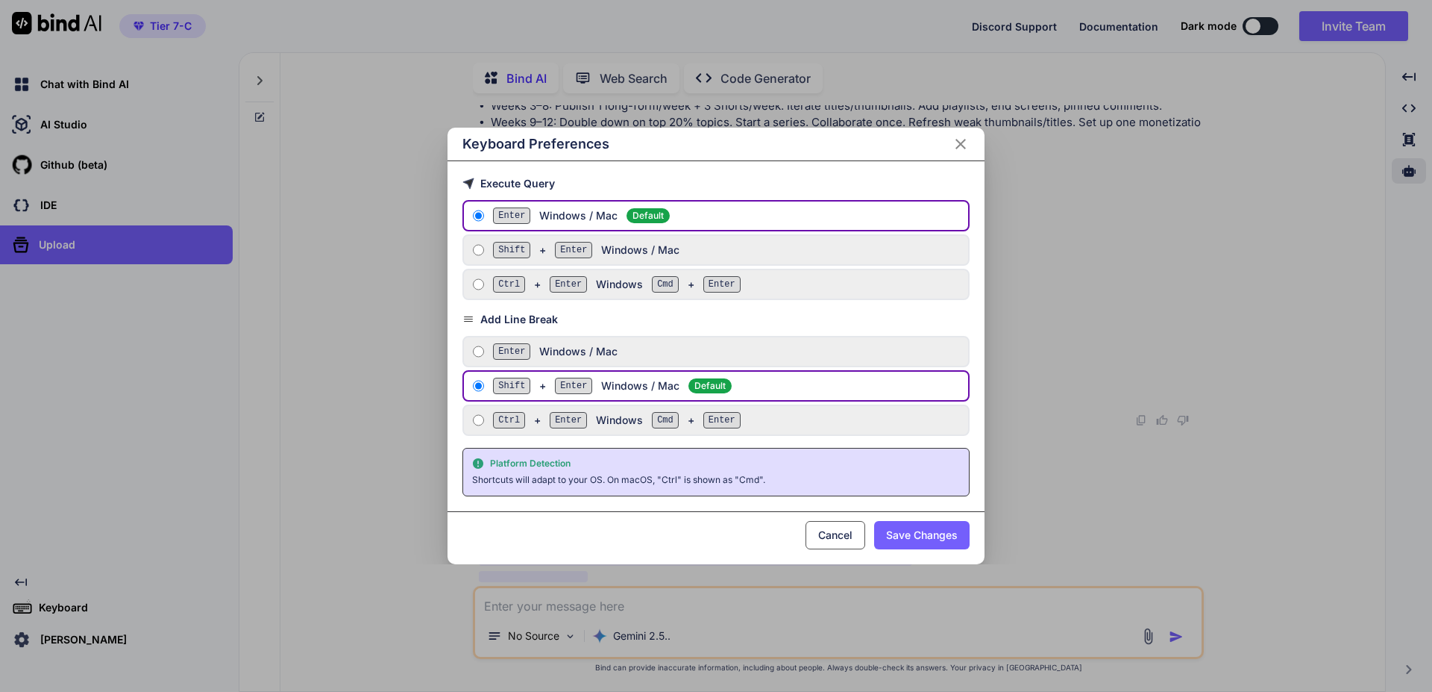
click at [828, 541] on button "Cancel" at bounding box center [836, 535] width 60 height 28
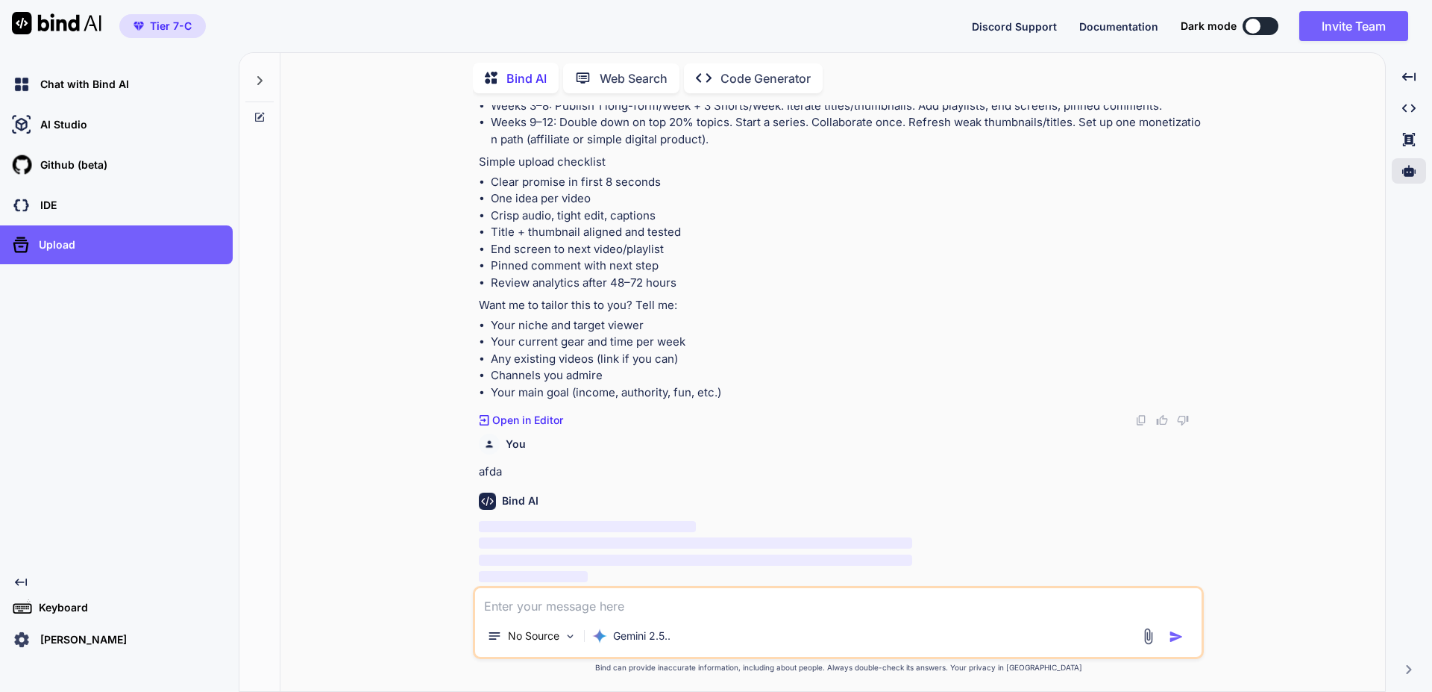
click at [43, 609] on p "Keyboard" at bounding box center [60, 607] width 55 height 15
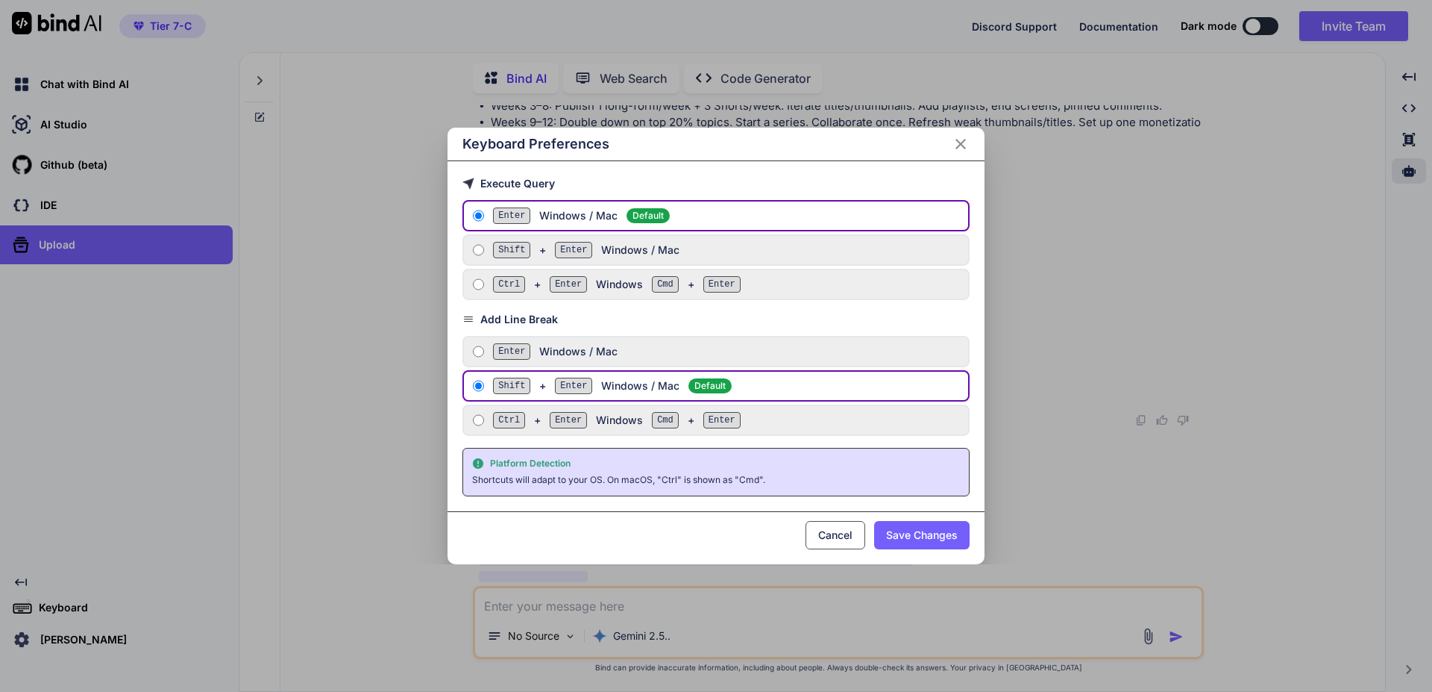
click at [825, 533] on button "Cancel" at bounding box center [836, 535] width 60 height 28
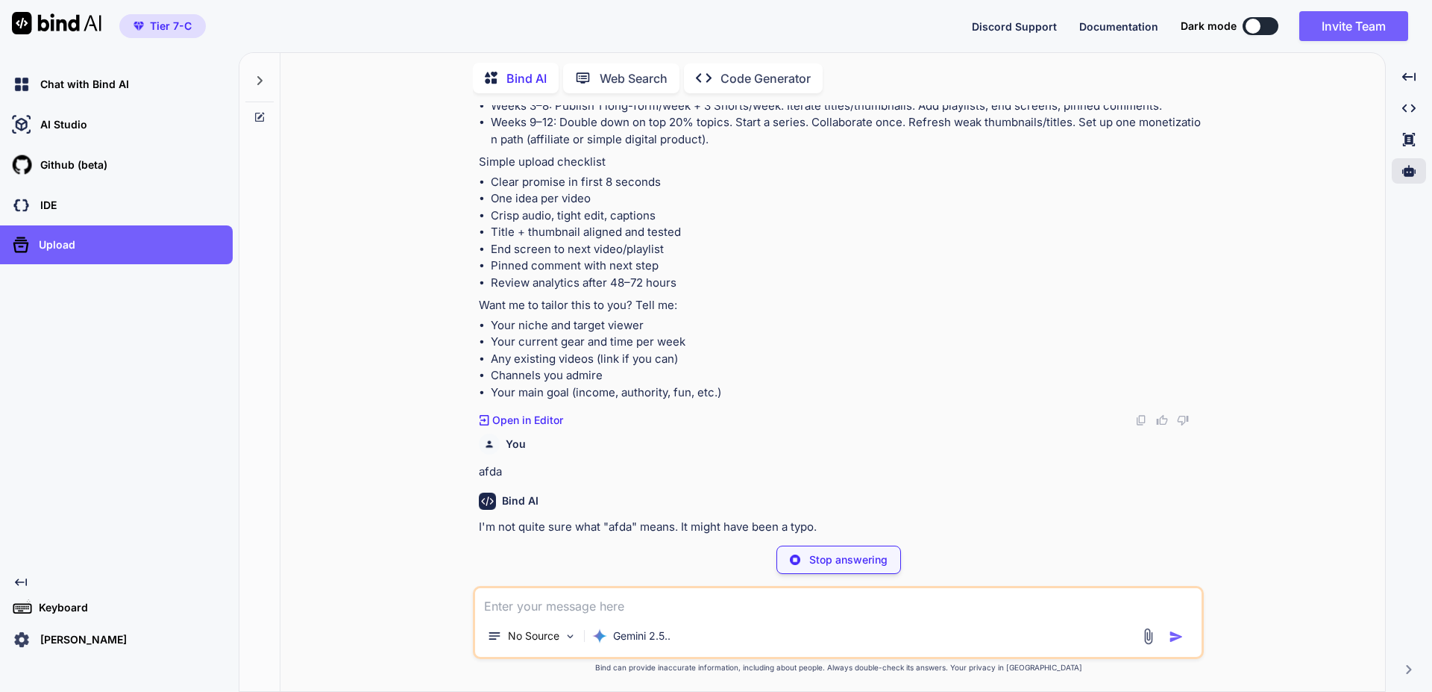
scroll to position [1132, 0]
click at [72, 639] on p "[PERSON_NAME]" at bounding box center [80, 639] width 93 height 15
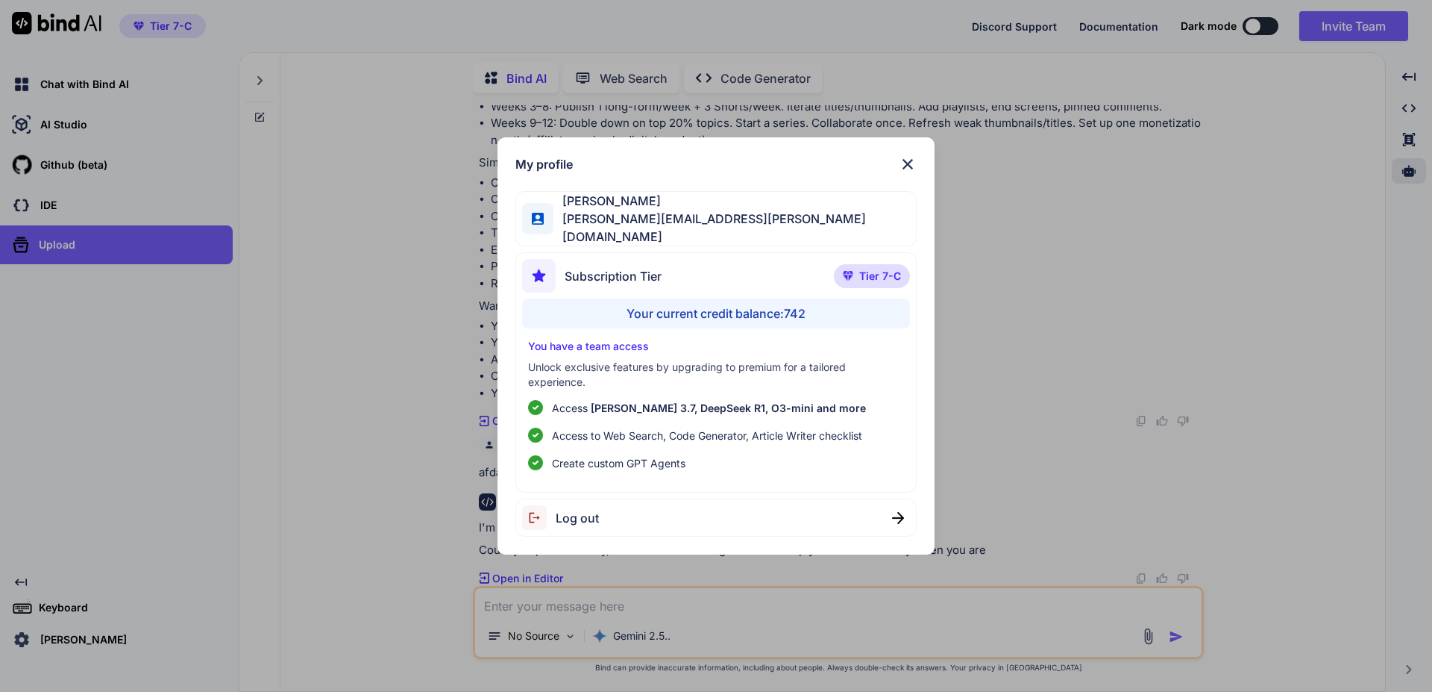
click at [894, 163] on div "My profile" at bounding box center [716, 164] width 402 height 18
click at [901, 165] on img at bounding box center [908, 164] width 18 height 18
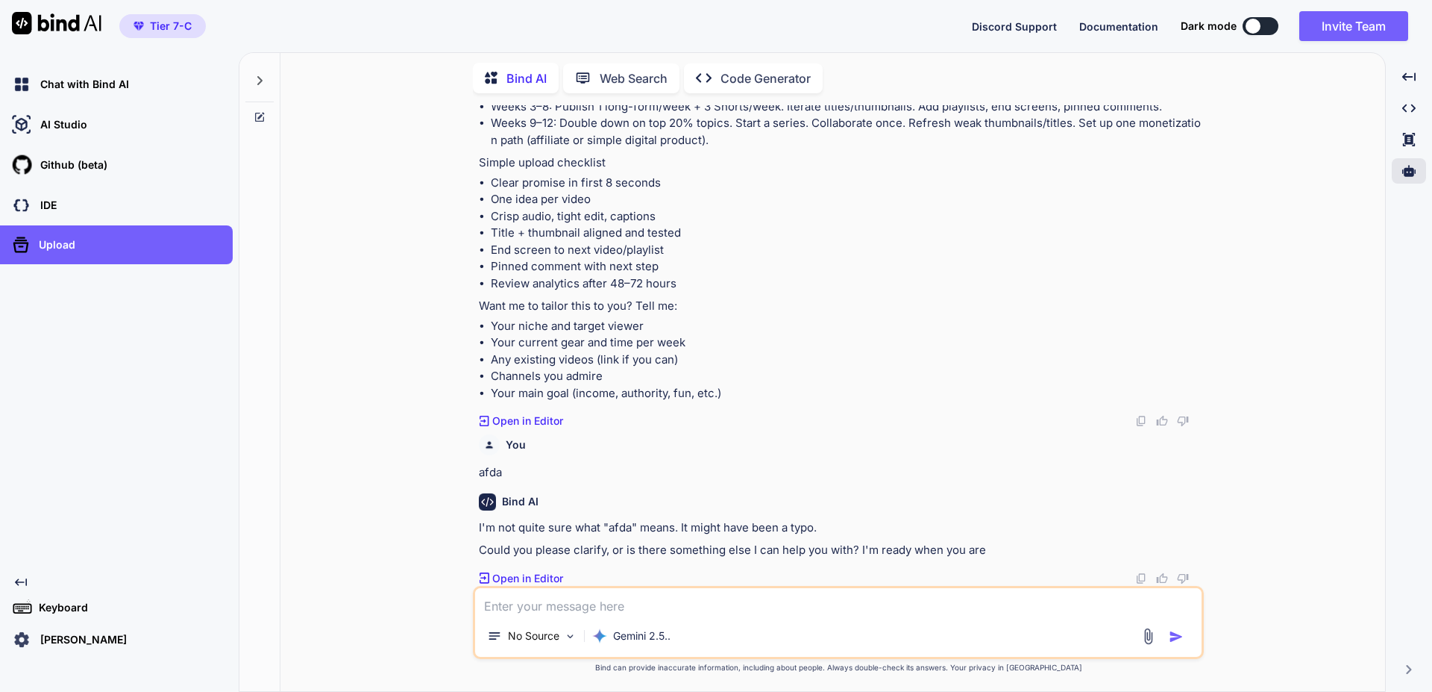
drag, startPoint x: 1263, startPoint y: 14, endPoint x: 1256, endPoint y: 27, distance: 14.3
click at [1258, 22] on div "Discord Support Documentation Dark mode Invite Team Created with Pixso." at bounding box center [1196, 26] width 448 height 30
click at [1252, 31] on div at bounding box center [1253, 26] width 15 height 15
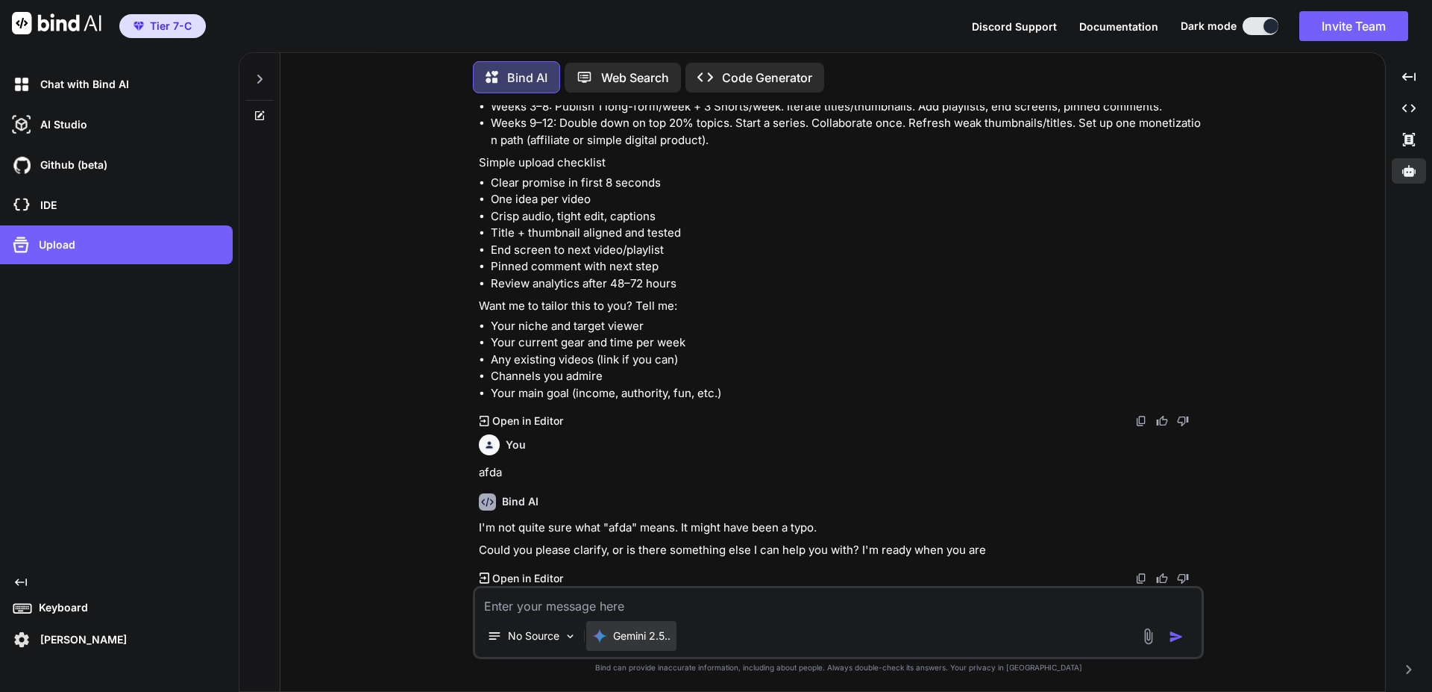
click at [624, 635] on p "Gemini 2.5.." at bounding box center [641, 635] width 57 height 15
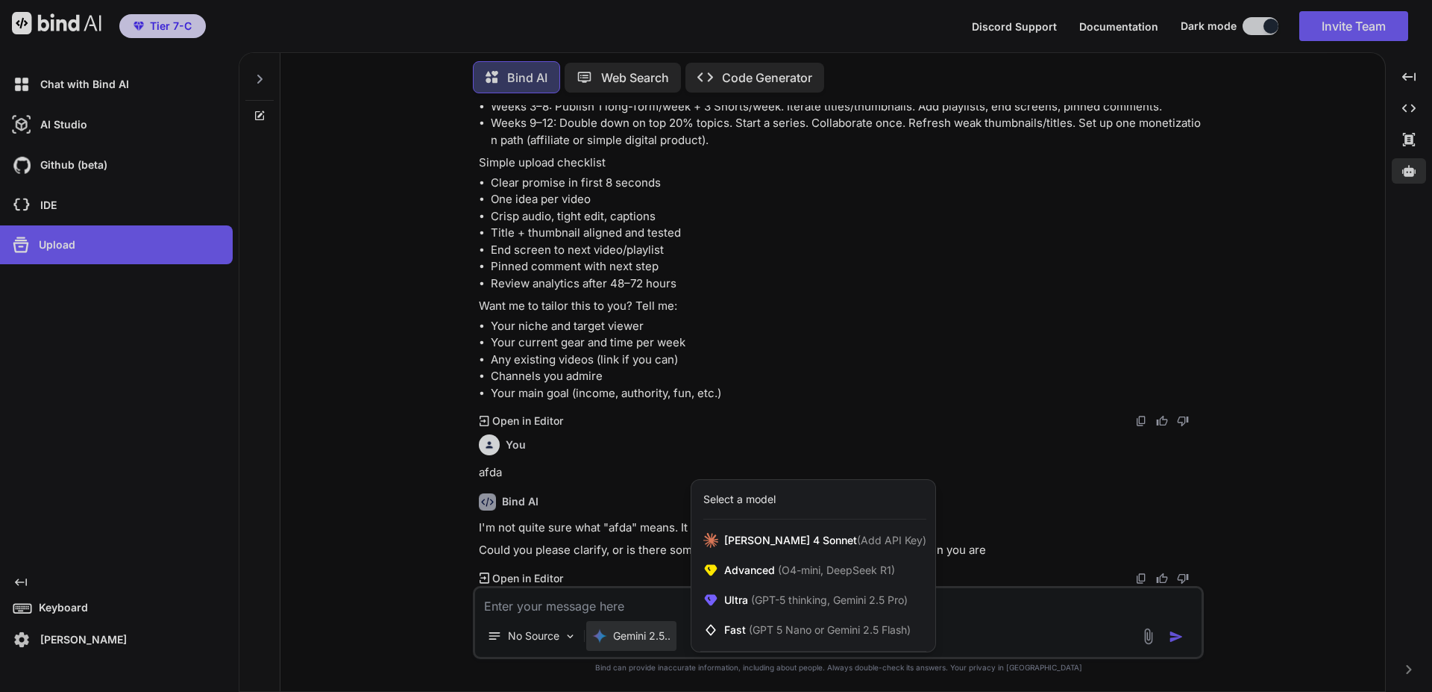
click at [601, 598] on div at bounding box center [716, 346] width 1432 height 692
